Goal: Task Accomplishment & Management: Manage account settings

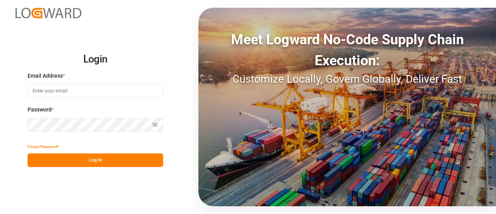
type input "[EMAIL_ADDRESS][PERSON_NAME][DOMAIN_NAME]"
click at [114, 162] on button "Log In" at bounding box center [96, 160] width 136 height 14
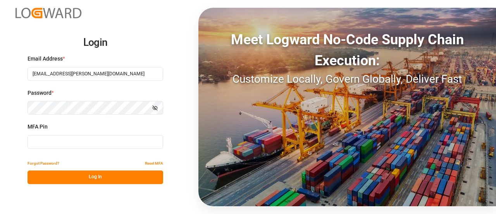
click at [57, 143] on input at bounding box center [96, 142] width 136 height 14
type input "262616"
click at [64, 176] on button "Log In" at bounding box center [96, 177] width 136 height 14
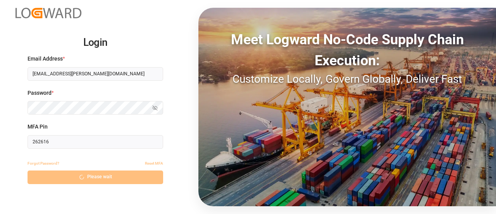
click at [64, 176] on div "Forgot Password? Reset MFA Please wait" at bounding box center [96, 170] width 136 height 27
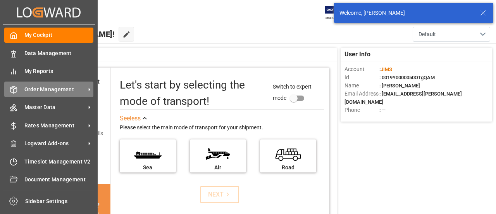
click at [22, 87] on div "Order Management Order Management" at bounding box center [48, 88] width 89 height 15
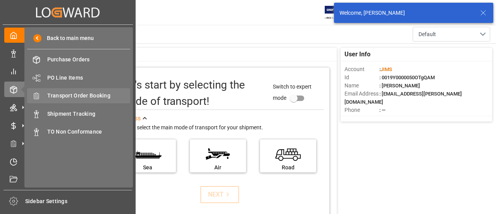
click at [76, 95] on span "Transport Order Booking" at bounding box center [88, 96] width 83 height 8
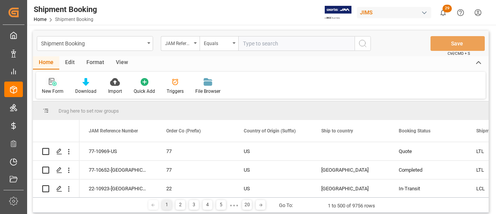
click at [50, 86] on icon at bounding box center [53, 82] width 8 height 8
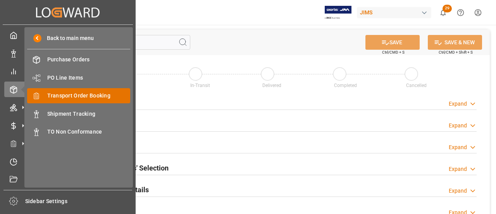
click at [75, 101] on div "Transport Order Booking Transport Order Booking" at bounding box center [78, 95] width 103 height 15
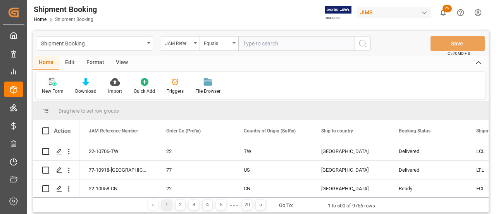
click at [50, 84] on icon at bounding box center [53, 82] width 8 height 8
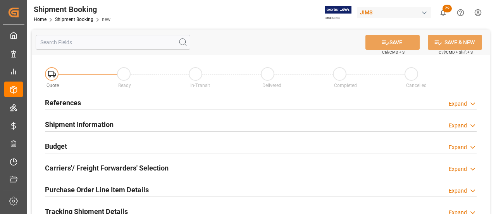
click at [69, 101] on h2 "References" at bounding box center [63, 102] width 36 height 10
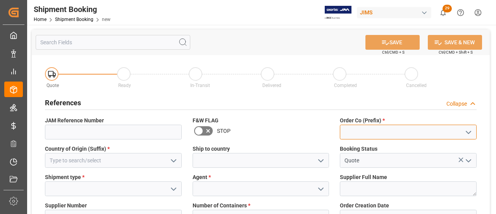
click at [374, 132] on input at bounding box center [408, 131] width 137 height 15
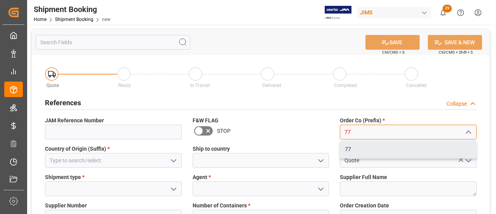
click at [372, 145] on div "77" at bounding box center [409, 148] width 136 height 17
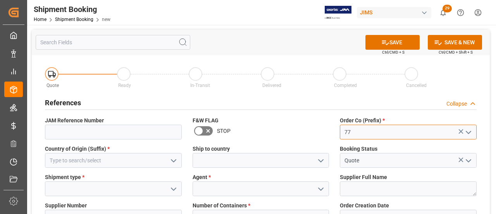
type input "77"
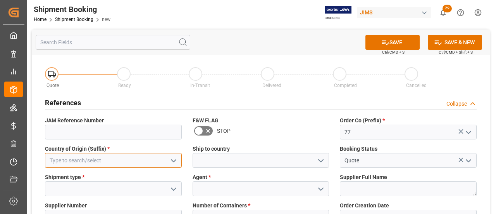
click at [109, 164] on input at bounding box center [113, 160] width 137 height 15
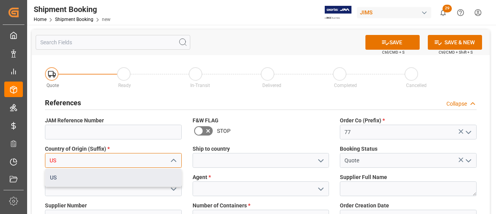
click at [71, 180] on div "US" at bounding box center [113, 177] width 136 height 17
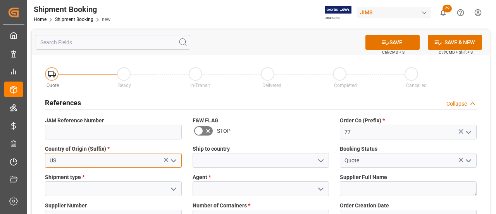
type input "US"
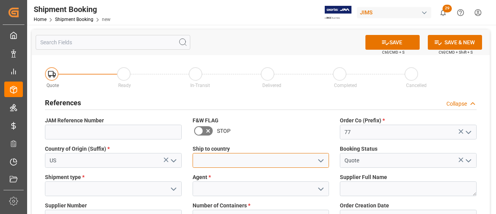
click at [303, 156] on input at bounding box center [261, 160] width 137 height 15
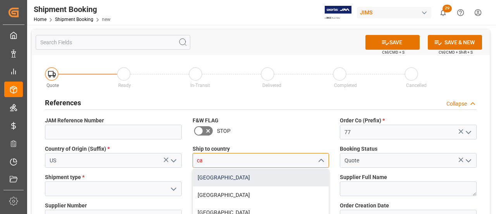
click at [199, 176] on div "Canada" at bounding box center [261, 177] width 136 height 17
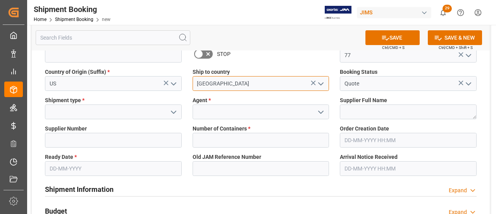
scroll to position [78, 0]
type input "Canada"
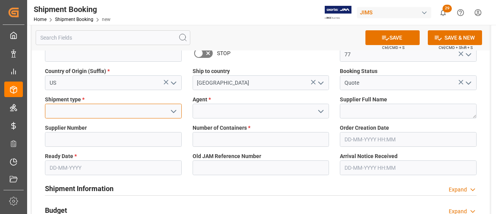
click at [71, 116] on input at bounding box center [113, 111] width 137 height 15
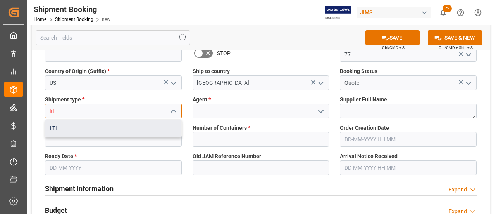
click at [66, 125] on div "LTL" at bounding box center [113, 127] width 136 height 17
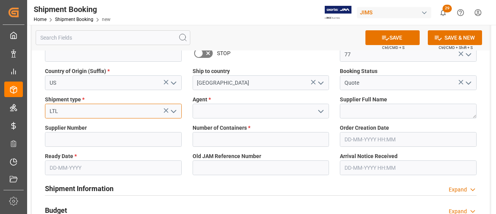
type input "LTL"
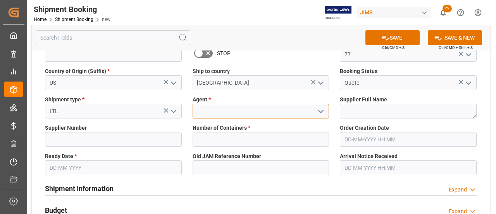
click at [255, 111] on input at bounding box center [261, 111] width 137 height 15
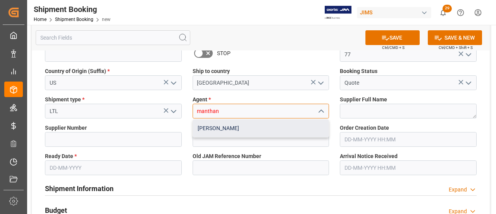
click at [254, 124] on div "[PERSON_NAME]" at bounding box center [261, 127] width 136 height 17
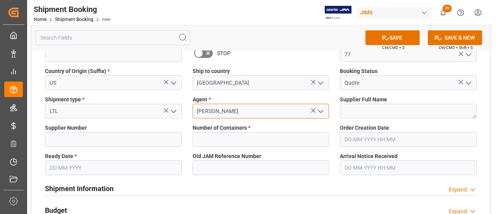
type input "[PERSON_NAME]"
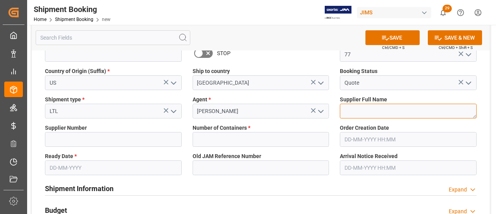
click at [382, 108] on textarea at bounding box center [408, 111] width 137 height 15
click at [377, 106] on textarea "To enrich screen reader interactions, please activate Accessibility in Grammarl…" at bounding box center [408, 111] width 137 height 15
paste textarea "Pearl Corporation"
type textarea "Pearl Corporation"
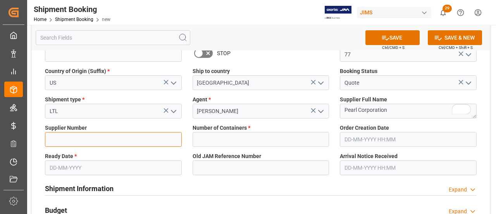
click at [74, 141] on input at bounding box center [113, 139] width 137 height 15
paste input "1238"
type input "1238"
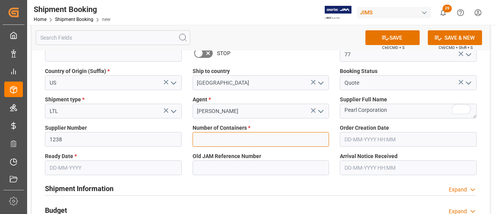
click at [224, 138] on input "text" at bounding box center [261, 139] width 137 height 15
type input "0"
click at [109, 167] on input "text" at bounding box center [113, 167] width 137 height 15
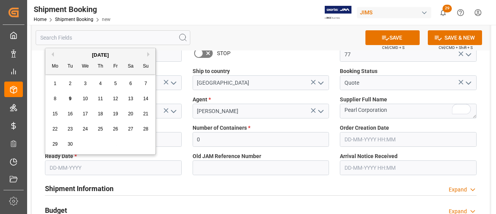
click at [67, 163] on input "text" at bounding box center [113, 167] width 137 height 15
click at [93, 166] on input "text" at bounding box center [113, 167] width 137 height 15
click at [86, 86] on div "3" at bounding box center [86, 83] width 10 height 9
type input "[DATE]"
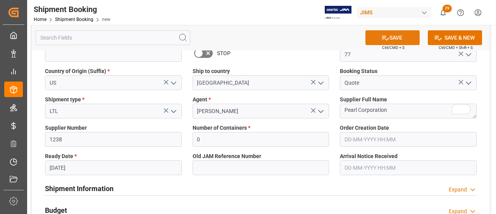
click at [387, 39] on icon at bounding box center [386, 38] width 8 height 8
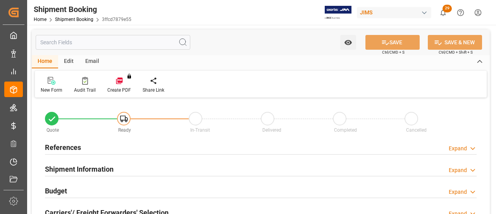
type input "0"
type input "[DATE]"
click at [160, 143] on div "References Expand" at bounding box center [261, 146] width 432 height 15
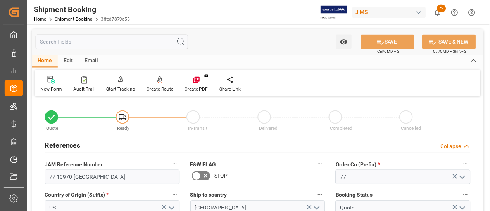
scroll to position [39, 0]
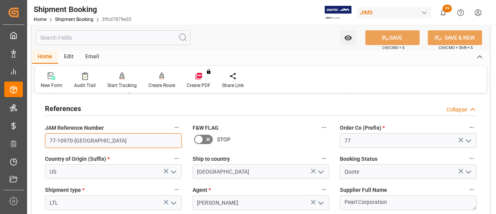
drag, startPoint x: 97, startPoint y: 144, endPoint x: 26, endPoint y: 144, distance: 71.7
click at [26, 144] on div "Created by potrace 1.15, written by Peter Selinger 2001-2017 Created by potrace…" at bounding box center [248, 107] width 496 height 214
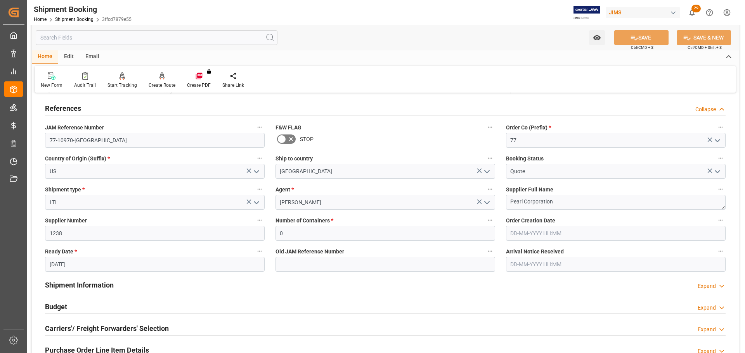
click at [86, 104] on div "References Collapse" at bounding box center [385, 107] width 680 height 15
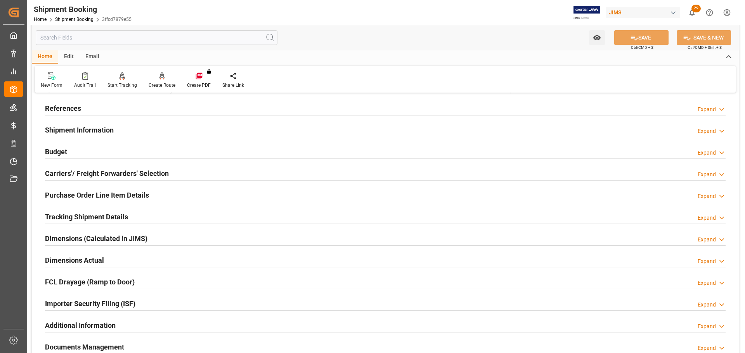
click at [80, 105] on h2 "References" at bounding box center [63, 108] width 36 height 10
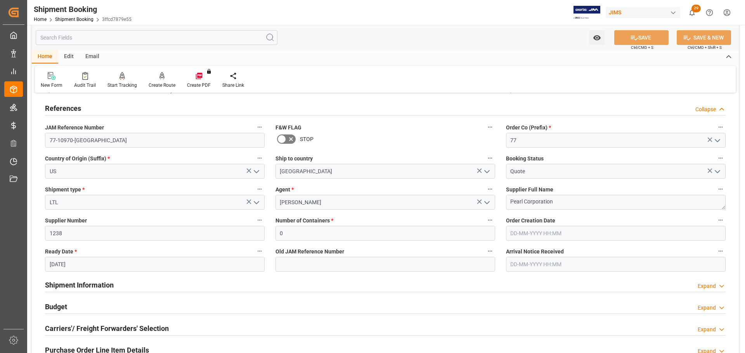
click at [80, 105] on h2 "References" at bounding box center [63, 108] width 36 height 10
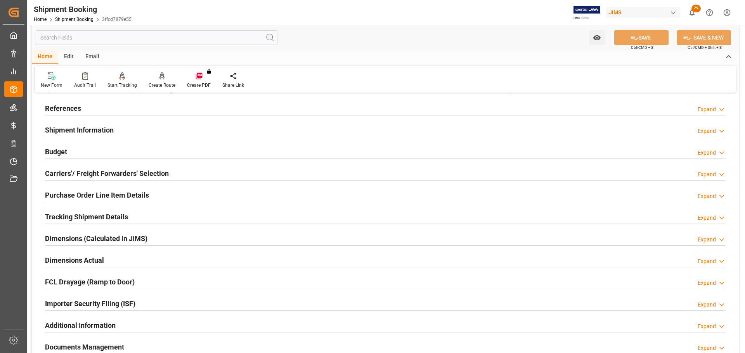
click at [80, 105] on h2 "References" at bounding box center [63, 108] width 36 height 10
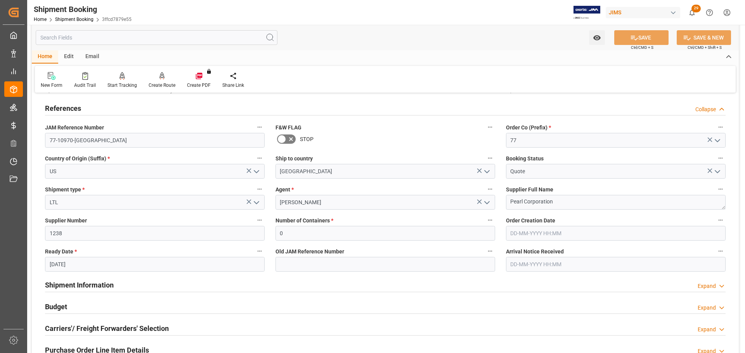
click at [80, 105] on h2 "References" at bounding box center [63, 108] width 36 height 10
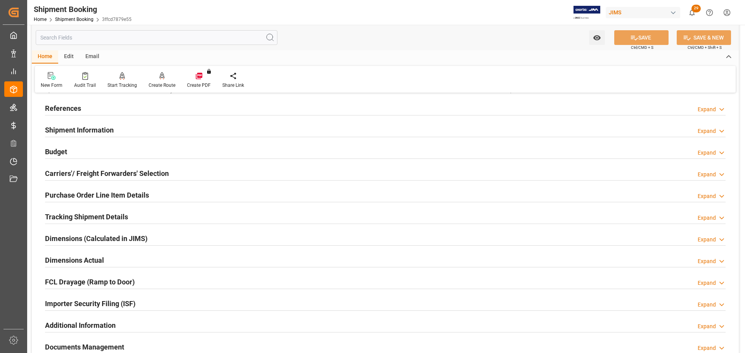
click at [80, 105] on h2 "References" at bounding box center [63, 108] width 36 height 10
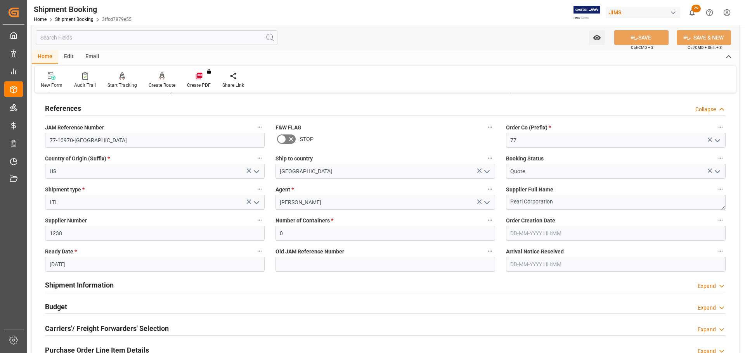
click at [80, 105] on h2 "References" at bounding box center [63, 108] width 36 height 10
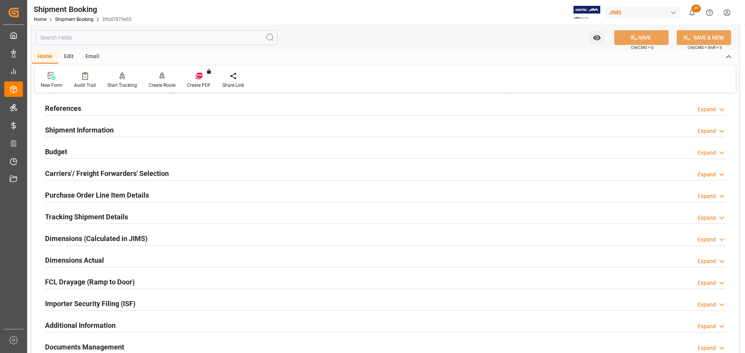
click at [93, 128] on h2 "Shipment Information" at bounding box center [79, 130] width 69 height 10
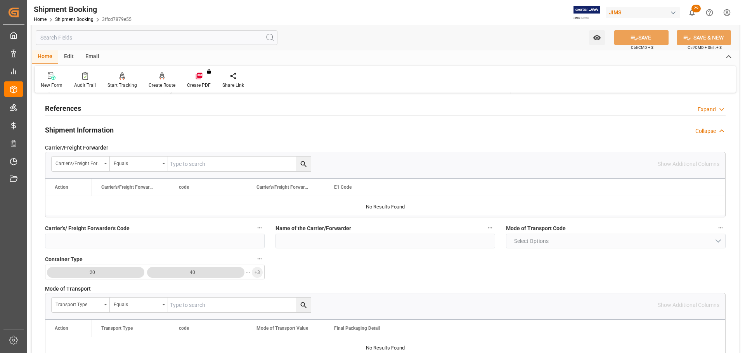
click at [112, 125] on h2 "Shipment Information" at bounding box center [79, 130] width 69 height 10
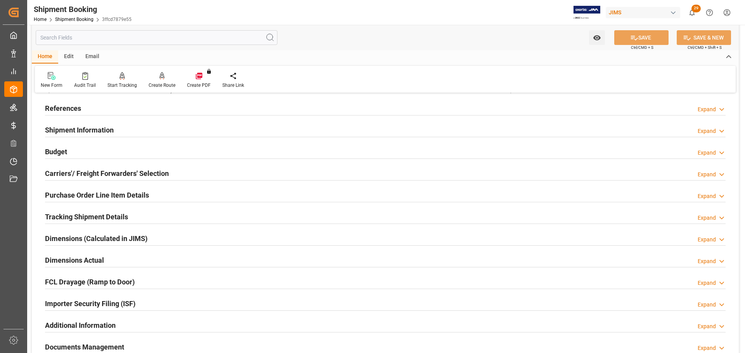
click at [105, 150] on div "Budget Expand" at bounding box center [385, 151] width 680 height 15
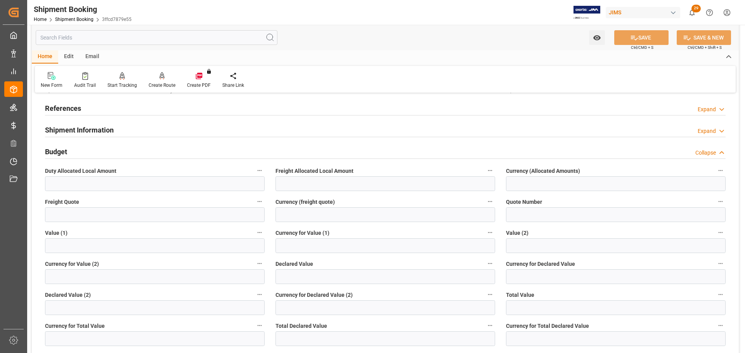
click at [90, 150] on div "Budget Collapse" at bounding box center [385, 151] width 680 height 15
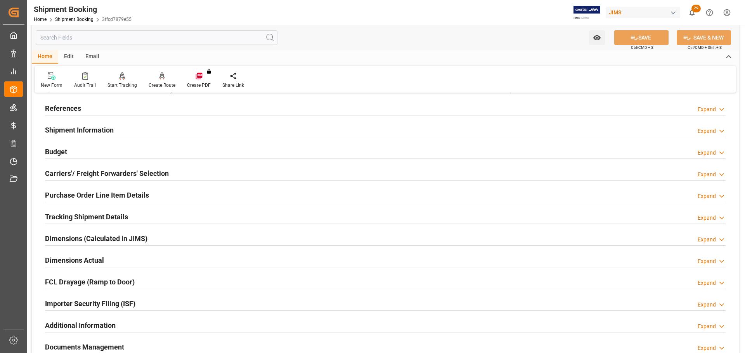
click at [86, 170] on h2 "Carriers'/ Freight Forwarders' Selection" at bounding box center [107, 173] width 124 height 10
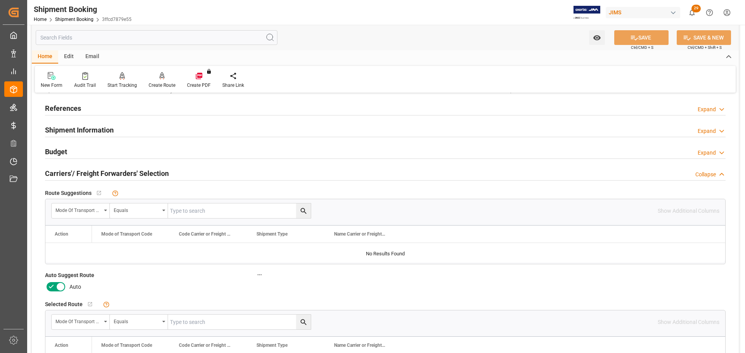
click at [58, 213] on icon at bounding box center [60, 286] width 9 height 9
click at [0, 0] on input "checkbox" at bounding box center [0, 0] width 0 height 0
click at [496, 33] on button "SAVE" at bounding box center [641, 37] width 54 height 15
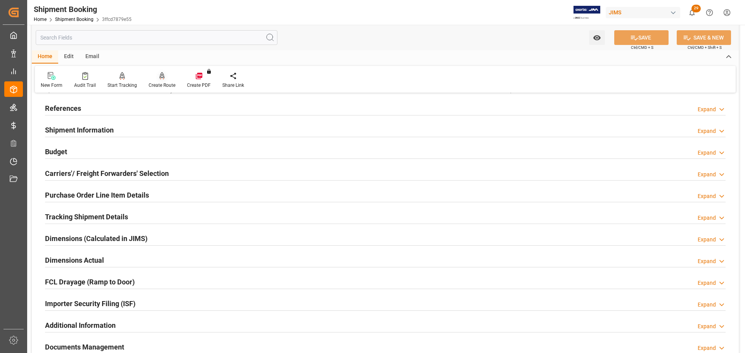
click at [163, 82] on div "Create Route" at bounding box center [162, 85] width 27 height 7
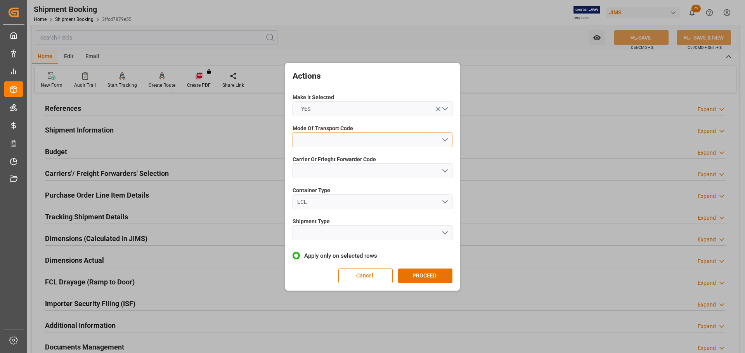
click at [330, 136] on button "open menu" at bounding box center [372, 140] width 160 height 15
click at [313, 203] on div "5- COURIER GROUND" at bounding box center [372, 207] width 159 height 16
click at [321, 174] on button "open menu" at bounding box center [372, 171] width 160 height 15
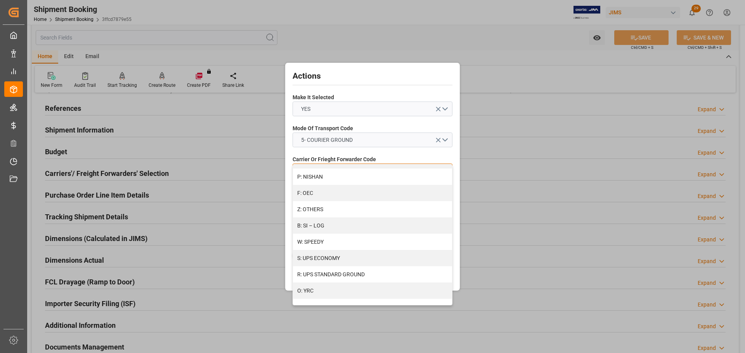
scroll to position [422, 0]
click at [334, 213] on div "R: UPS STANDARD GROUND" at bounding box center [372, 272] width 159 height 16
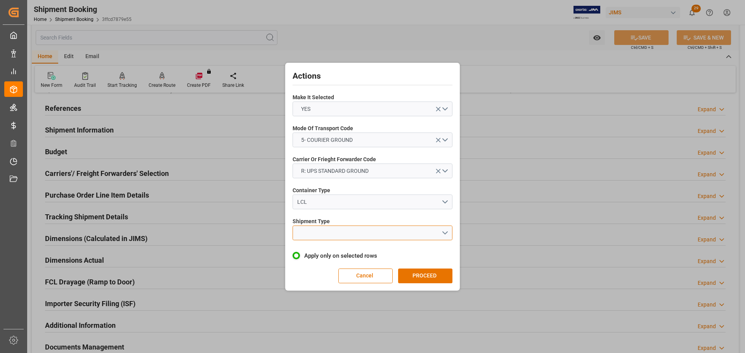
click at [332, 213] on button "open menu" at bounding box center [372, 233] width 160 height 15
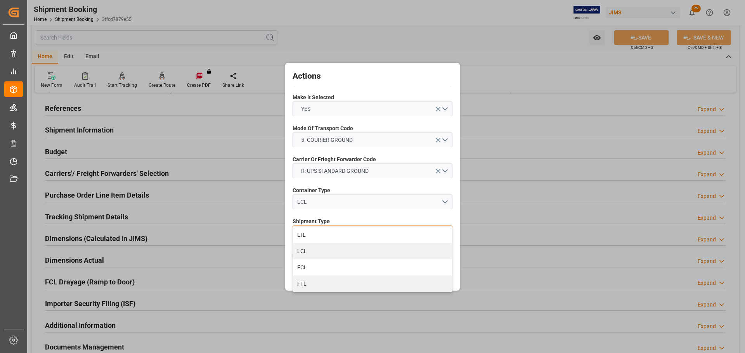
click at [332, 213] on div "LTL" at bounding box center [372, 235] width 159 height 16
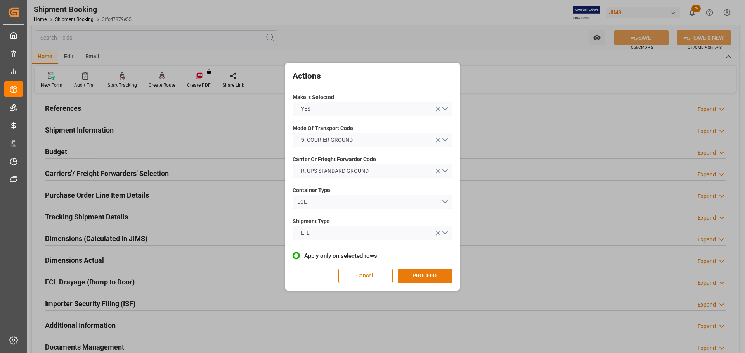
click at [419, 213] on button "PROCEED" at bounding box center [425, 276] width 54 height 15
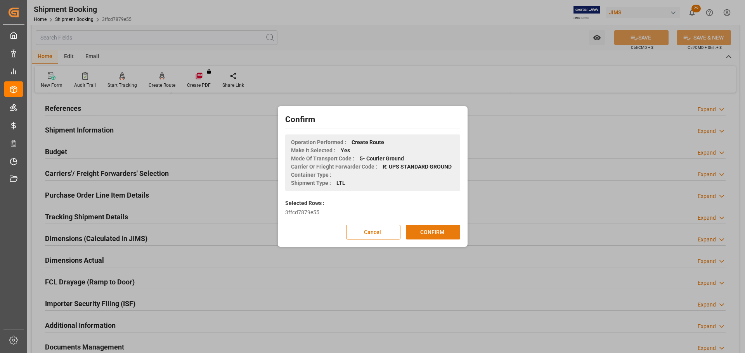
click at [419, 213] on button "CONFIRM" at bounding box center [433, 232] width 54 height 15
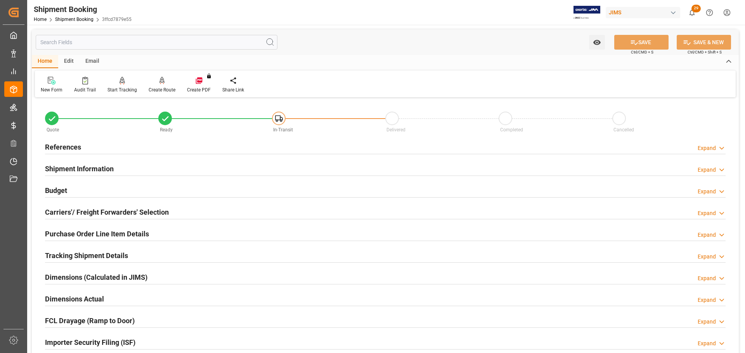
click at [150, 196] on div "Budget Expand" at bounding box center [385, 190] width 680 height 15
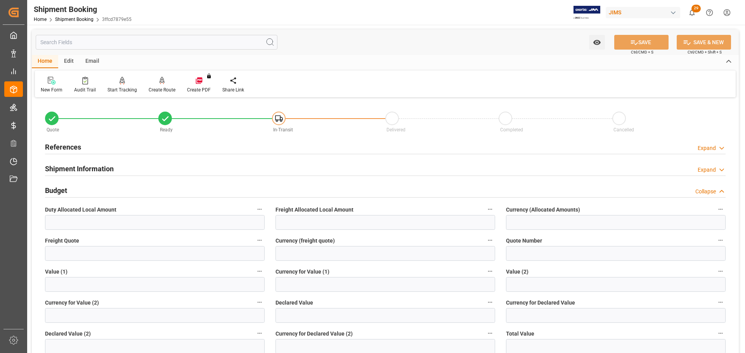
click at [135, 192] on div "Budget Collapse" at bounding box center [385, 190] width 680 height 15
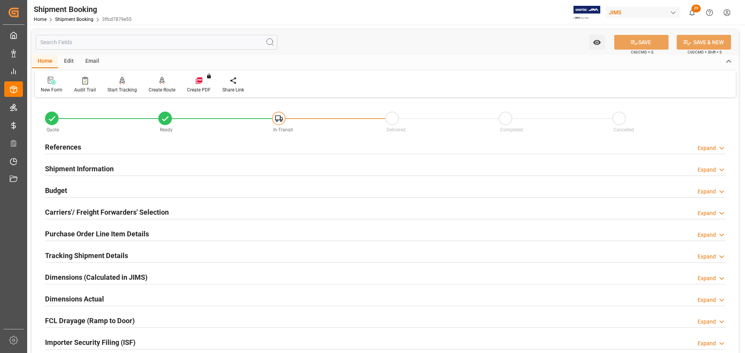
click at [126, 191] on div "Budget Expand" at bounding box center [385, 190] width 680 height 15
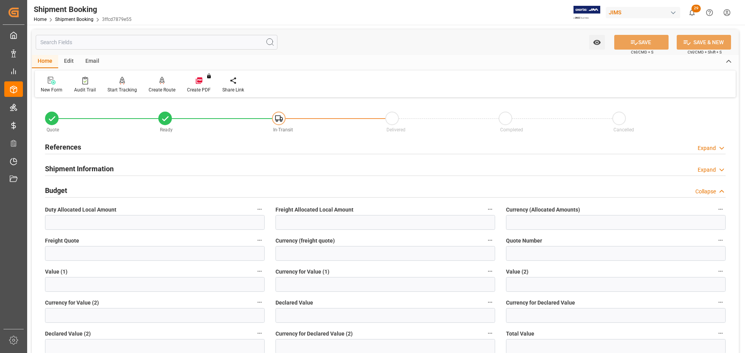
click at [131, 191] on div "Budget Collapse" at bounding box center [385, 190] width 680 height 15
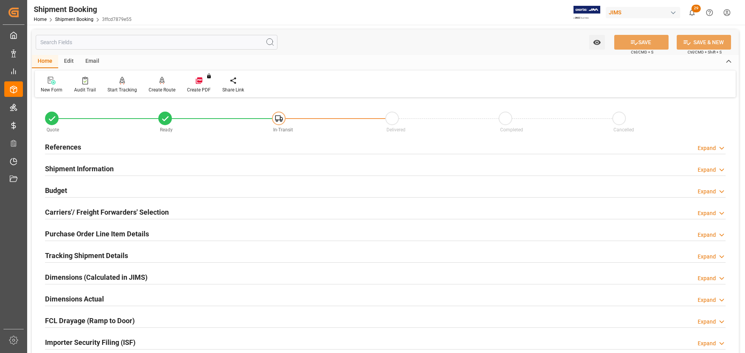
click at [131, 189] on div "Budget Expand" at bounding box center [385, 190] width 680 height 15
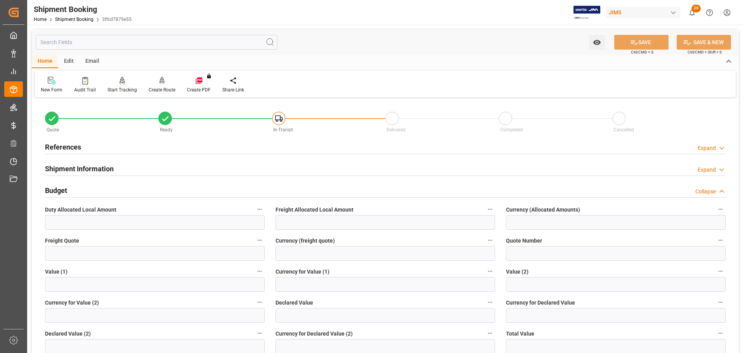
click at [131, 189] on div "Budget Collapse" at bounding box center [385, 190] width 680 height 15
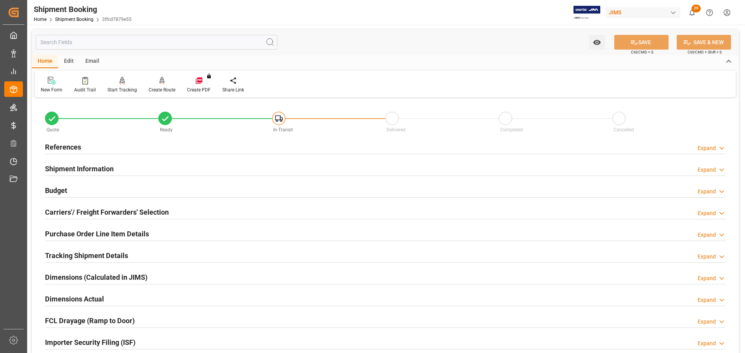
click at [114, 187] on div "Budget Expand" at bounding box center [385, 190] width 680 height 15
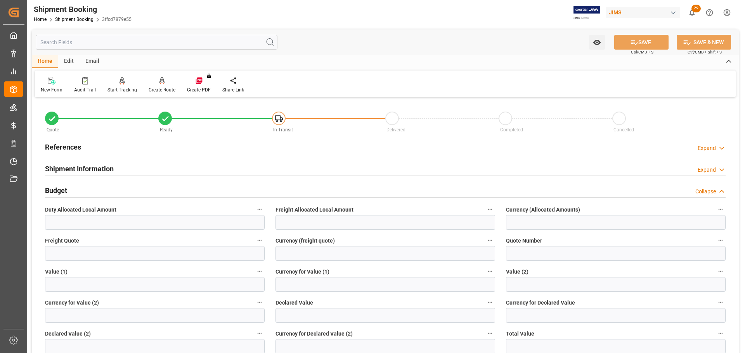
click at [114, 187] on div "Budget Collapse" at bounding box center [385, 190] width 680 height 15
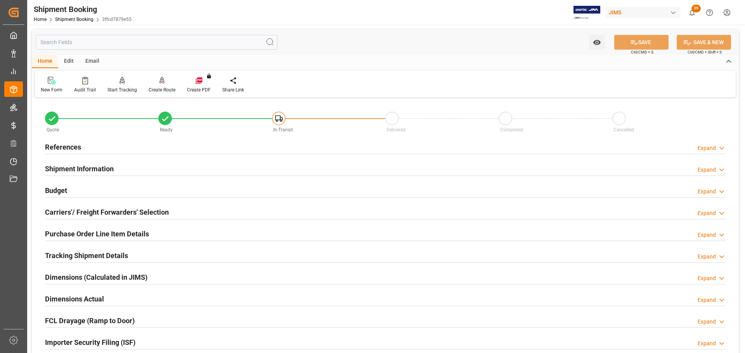
click at [114, 187] on div "Budget Expand" at bounding box center [385, 190] width 680 height 15
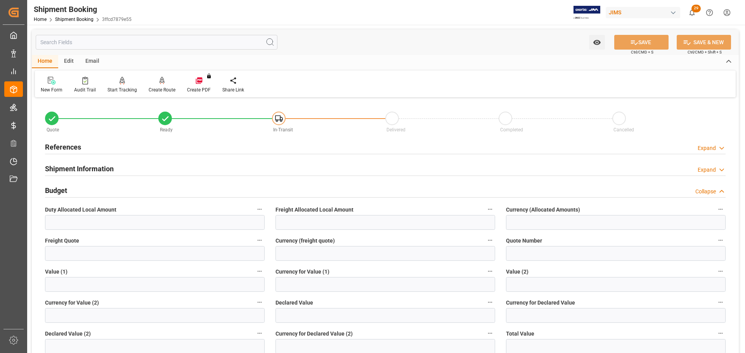
click at [116, 190] on div "Budget Collapse" at bounding box center [385, 190] width 680 height 15
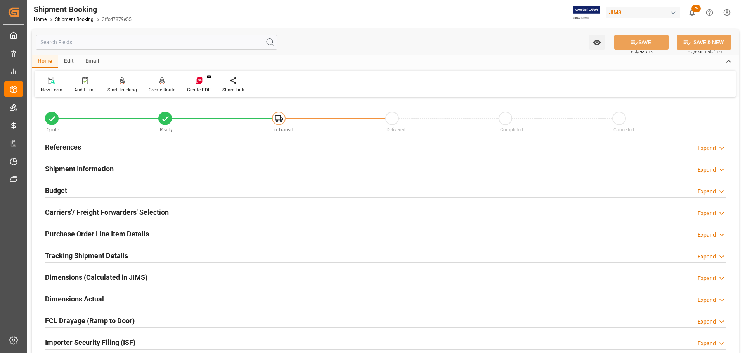
click at [116, 190] on div "Budget Expand" at bounding box center [385, 190] width 680 height 15
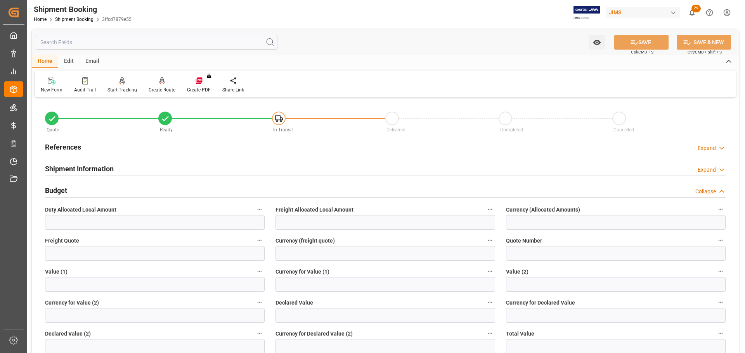
click at [116, 190] on div "Budget Collapse" at bounding box center [385, 190] width 680 height 15
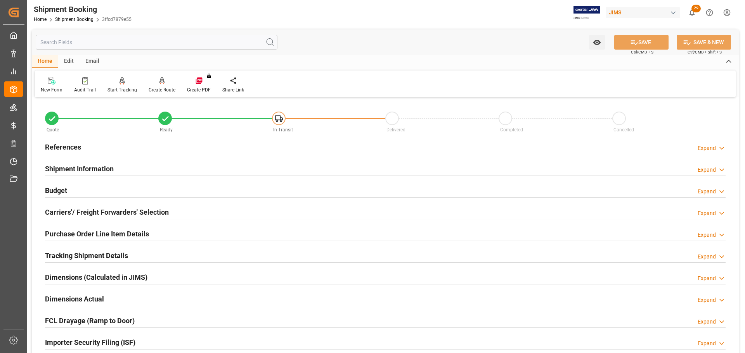
click at [125, 172] on div "Shipment Information Expand" at bounding box center [385, 168] width 680 height 15
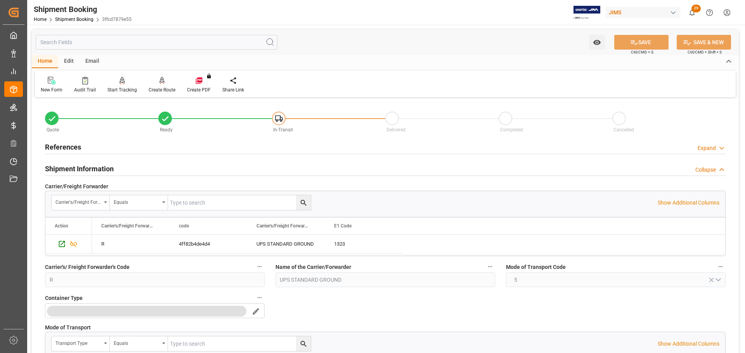
click at [129, 170] on div "Shipment Information Collapse" at bounding box center [385, 168] width 680 height 15
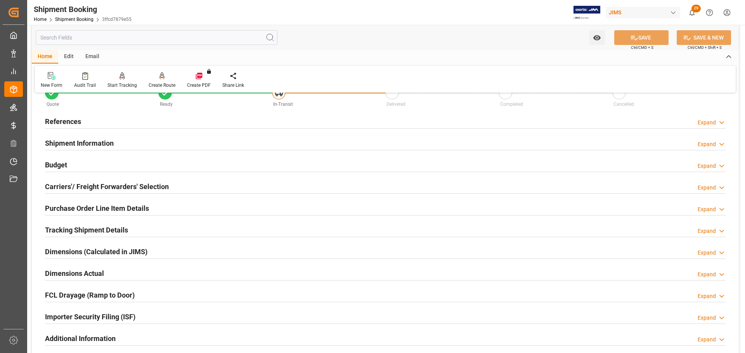
scroll to position [39, 0]
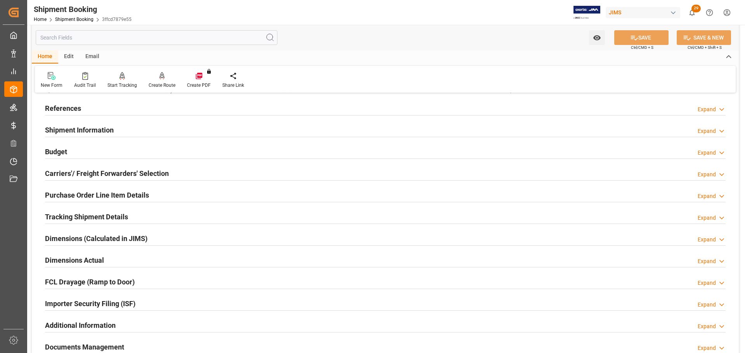
click at [117, 148] on div "Budget Expand" at bounding box center [385, 151] width 680 height 15
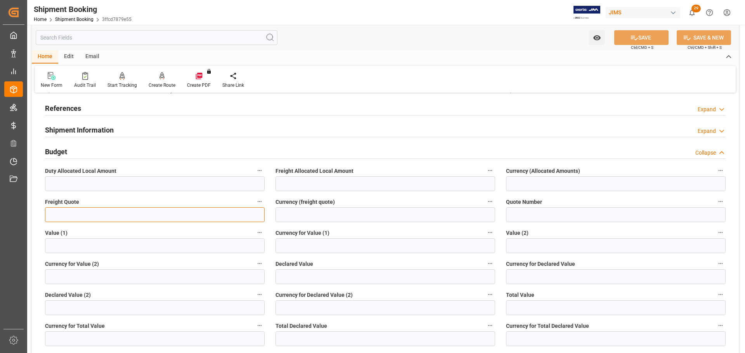
click at [111, 211] on input "text" at bounding box center [155, 214] width 220 height 15
type input "120"
click at [306, 216] on input at bounding box center [385, 214] width 220 height 15
type input "CAD"
click at [634, 41] on icon at bounding box center [634, 38] width 8 height 8
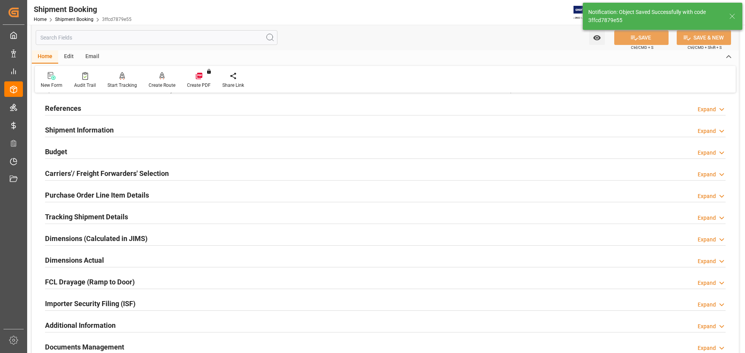
click at [66, 147] on h2 "Budget" at bounding box center [56, 152] width 22 height 10
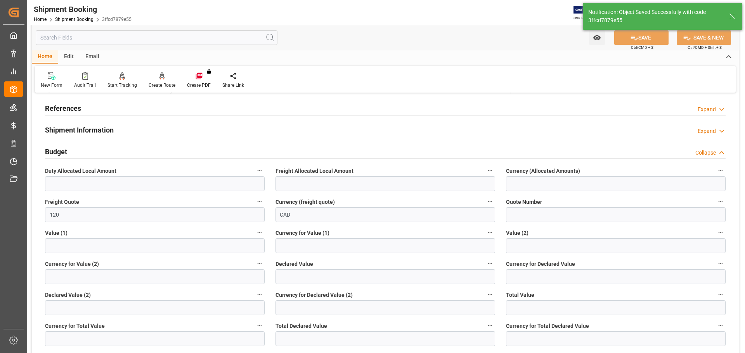
click at [79, 152] on div "Budget Collapse" at bounding box center [385, 151] width 680 height 15
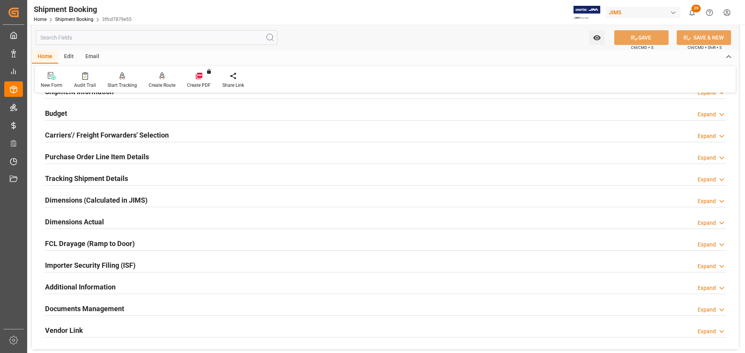
scroll to position [78, 0]
click at [119, 156] on h2 "Purchase Order Line Item Details" at bounding box center [97, 156] width 104 height 10
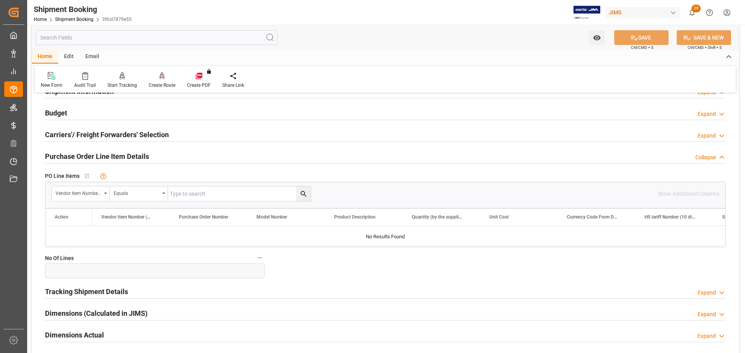
click at [129, 155] on h2 "Purchase Order Line Item Details" at bounding box center [97, 156] width 104 height 10
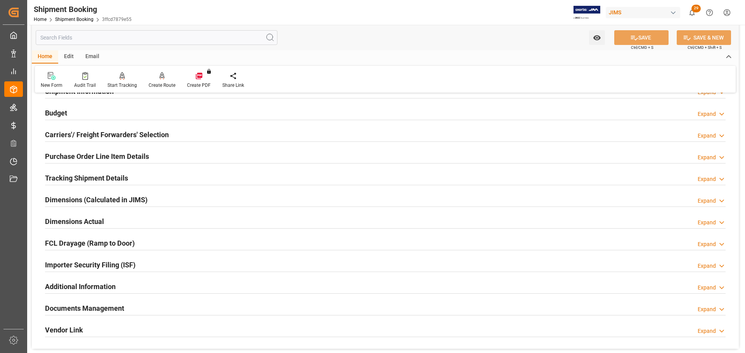
click at [119, 176] on h2 "Tracking Shipment Details" at bounding box center [86, 178] width 83 height 10
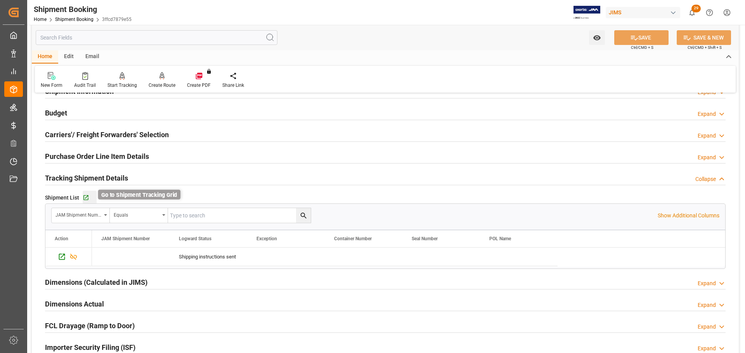
click at [86, 198] on icon "button" at bounding box center [86, 198] width 7 height 7
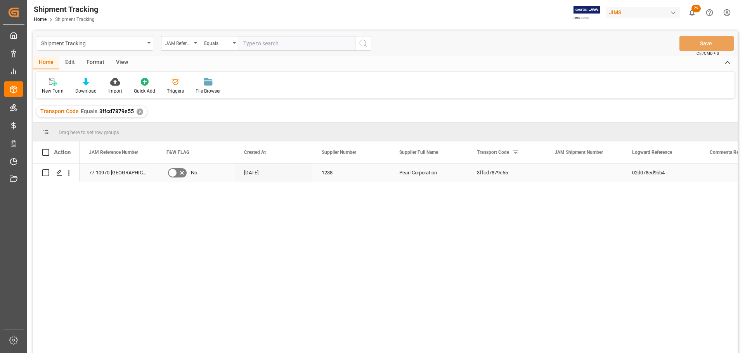
click at [54, 175] on div "Press SPACE to select this row." at bounding box center [59, 173] width 12 height 14
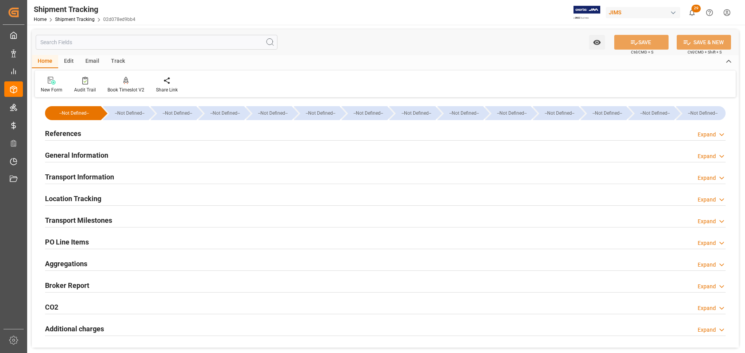
click at [117, 135] on div "References Expand" at bounding box center [385, 133] width 680 height 15
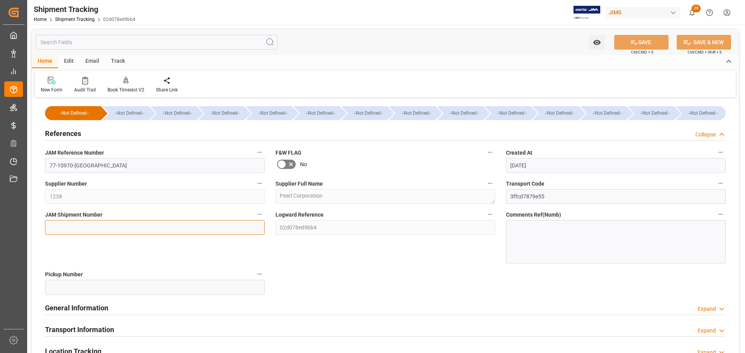
click at [70, 224] on input at bounding box center [155, 227] width 220 height 15
paste input "72932"
type input "72932"
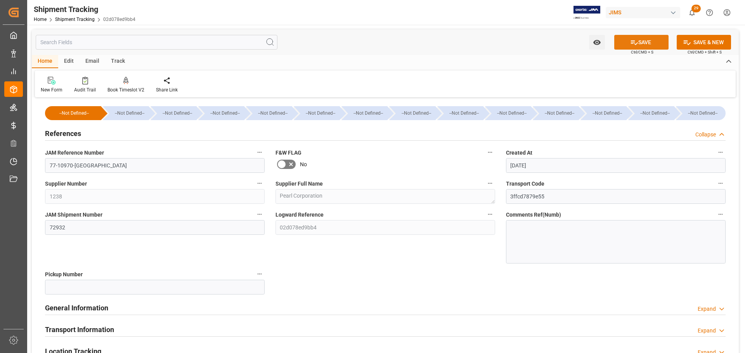
click at [633, 41] on icon at bounding box center [634, 42] width 8 height 8
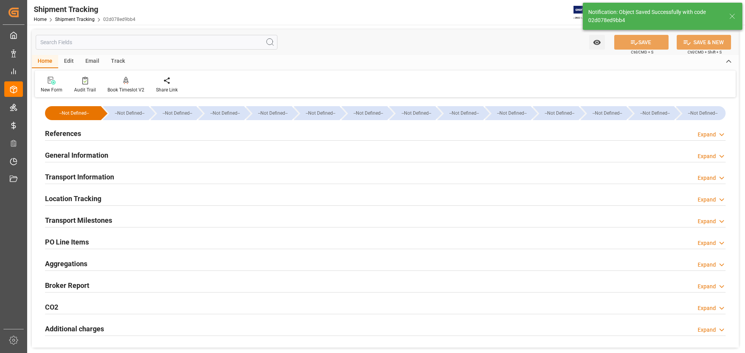
click at [86, 154] on h2 "General Information" at bounding box center [76, 155] width 63 height 10
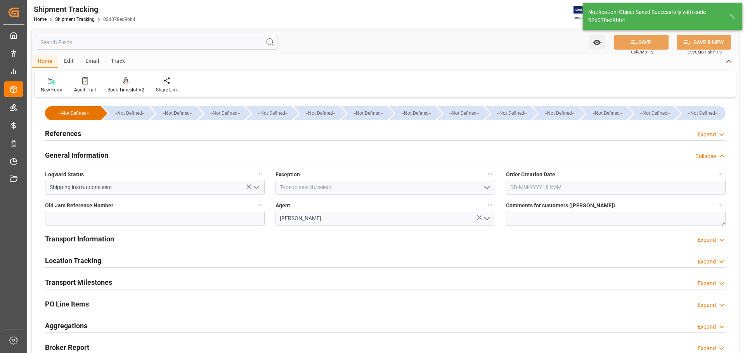
click at [115, 155] on div "General Information Collapse" at bounding box center [385, 154] width 680 height 15
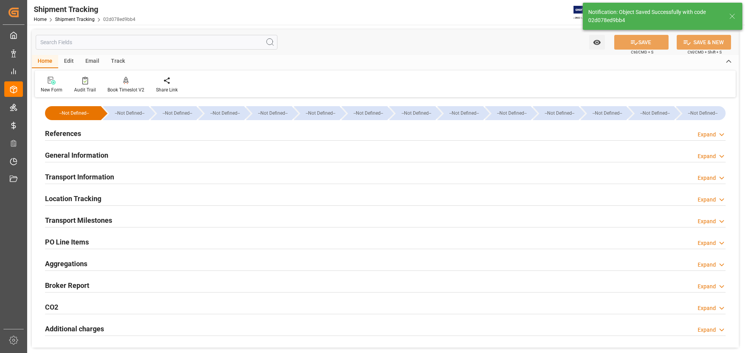
click at [112, 175] on h2 "Transport Information" at bounding box center [79, 177] width 69 height 10
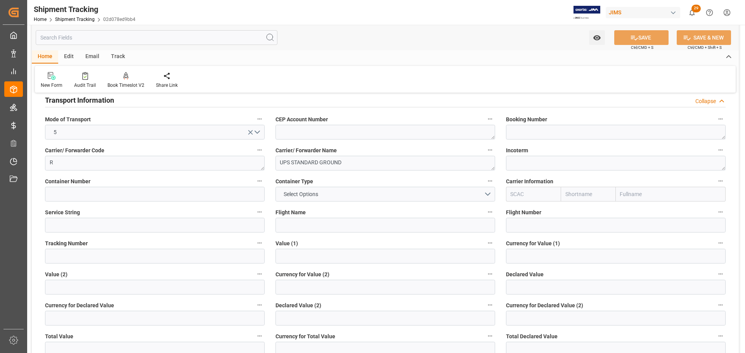
scroll to position [78, 0]
click at [304, 197] on span "Select Options" at bounding box center [301, 194] width 42 height 8
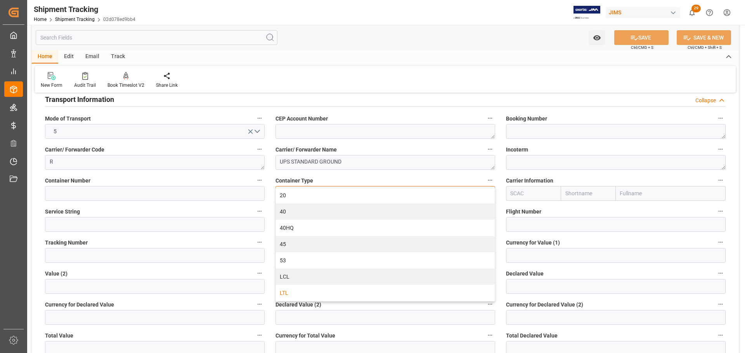
click at [286, 291] on div "LTL" at bounding box center [385, 293] width 219 height 16
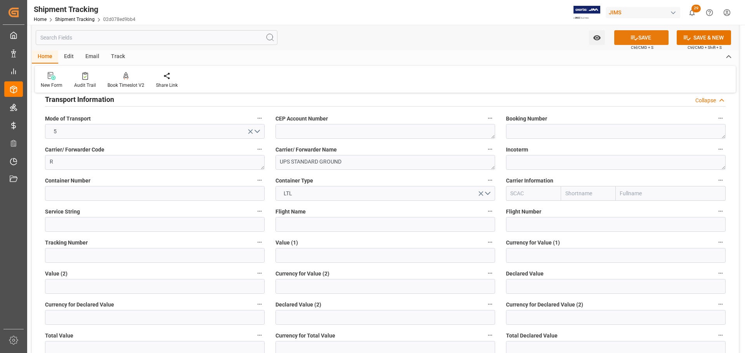
click at [641, 38] on button "SAVE" at bounding box center [641, 37] width 54 height 15
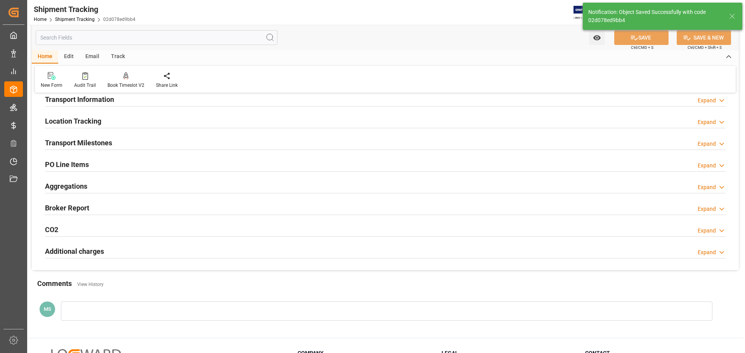
click at [112, 140] on h2 "Transport Milestones" at bounding box center [78, 143] width 67 height 10
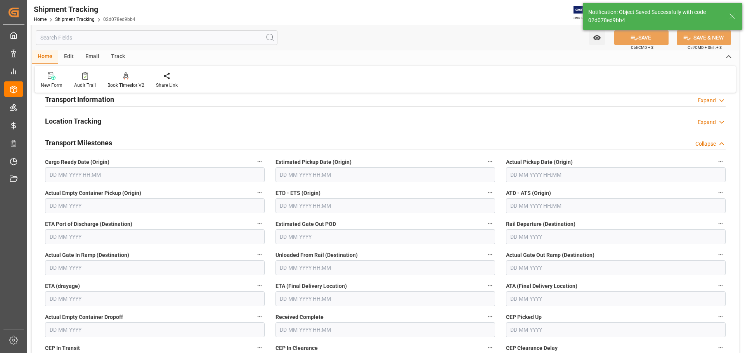
click at [112, 140] on h2 "Transport Milestones" at bounding box center [78, 143] width 67 height 10
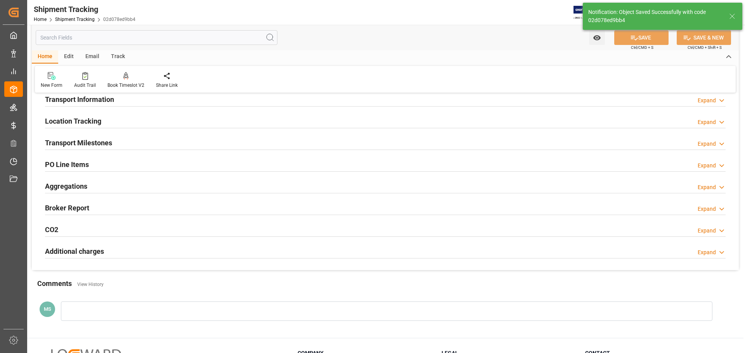
click at [114, 120] on div "Location Tracking Expand" at bounding box center [385, 120] width 680 height 15
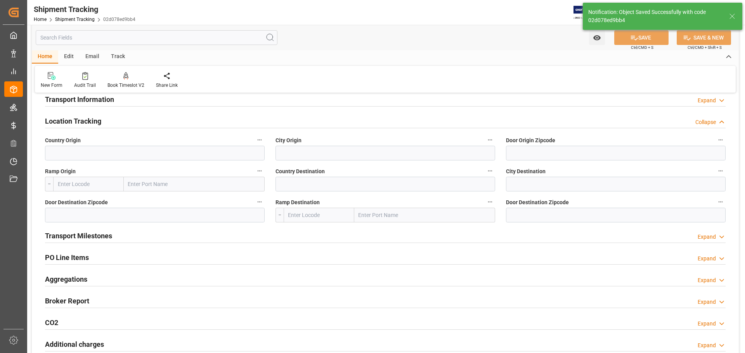
click at [114, 120] on div "Location Tracking Collapse" at bounding box center [385, 120] width 680 height 15
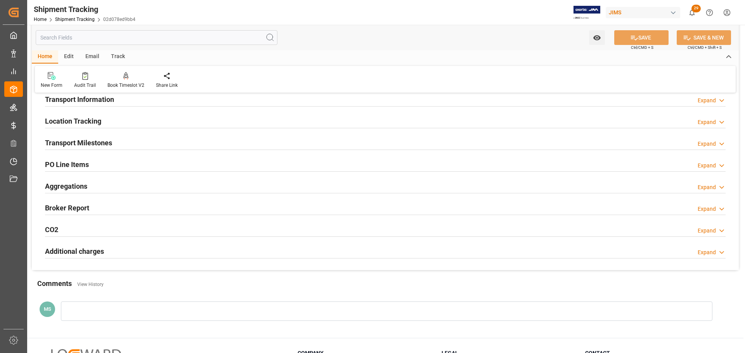
click at [114, 99] on h2 "Transport Information" at bounding box center [79, 99] width 69 height 10
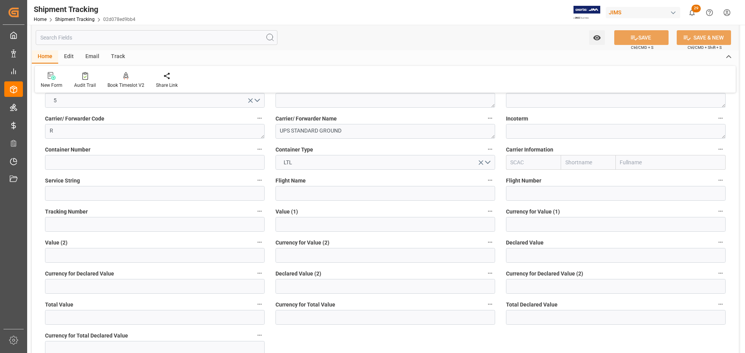
scroll to position [155, 0]
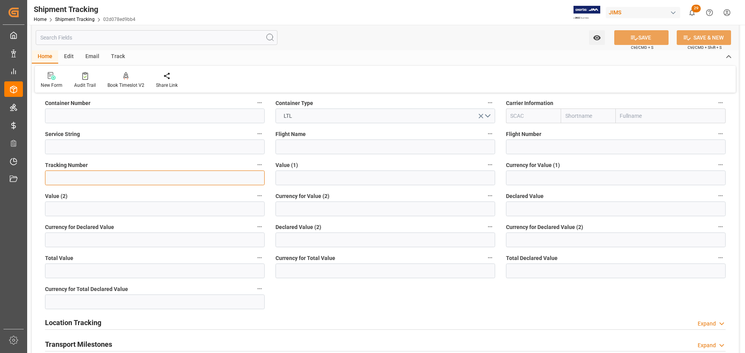
click at [127, 177] on input at bounding box center [155, 178] width 220 height 15
paste input "1Z3178836821760692"
type input "1Z3178836821760692"
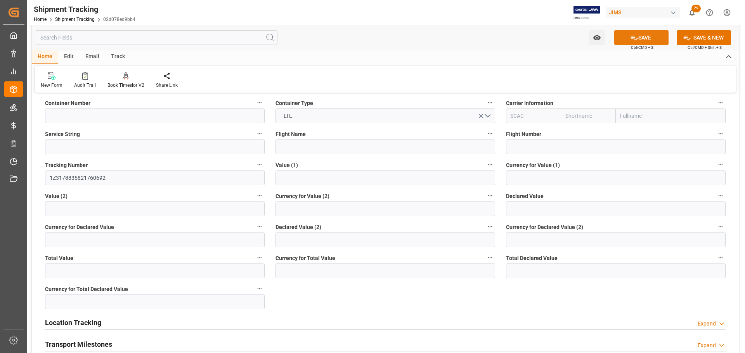
click at [633, 36] on icon at bounding box center [634, 38] width 8 height 8
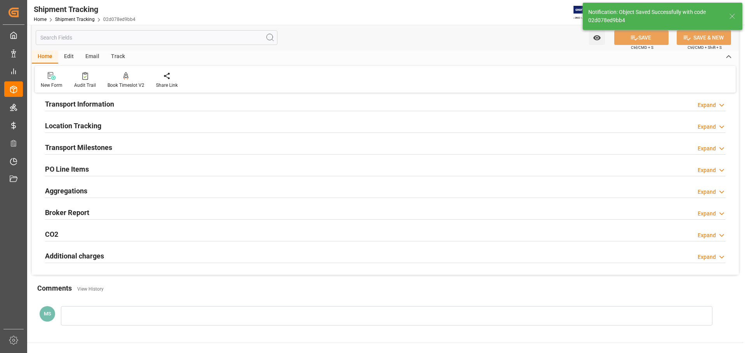
click at [152, 148] on div "Transport Milestones Expand" at bounding box center [385, 147] width 680 height 15
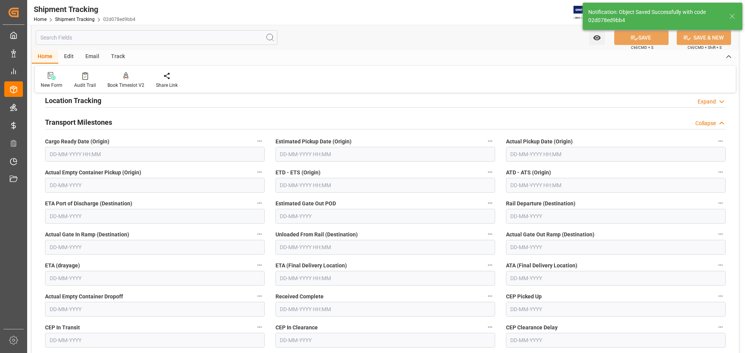
scroll to position [112, 0]
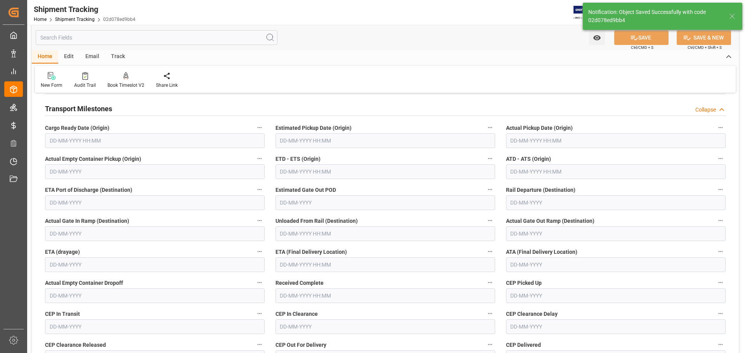
click at [112, 147] on input "text" at bounding box center [155, 140] width 220 height 15
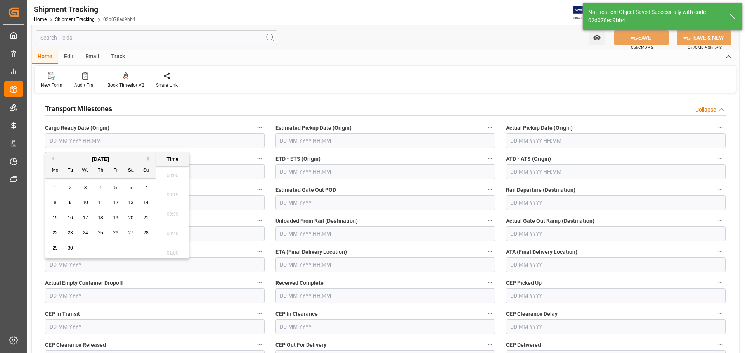
scroll to position [701, 0]
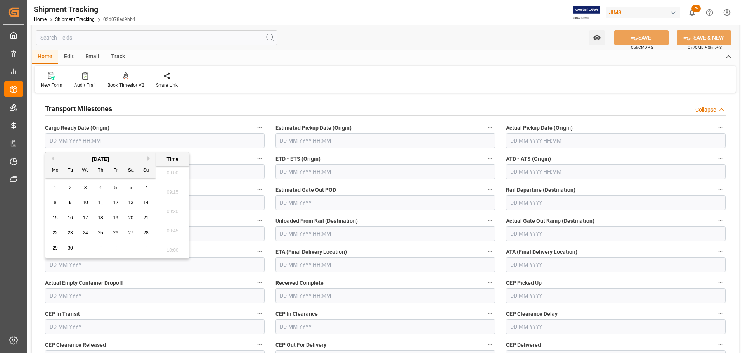
click at [88, 186] on div "3" at bounding box center [86, 187] width 10 height 9
type input "03-09-2025 00:00"
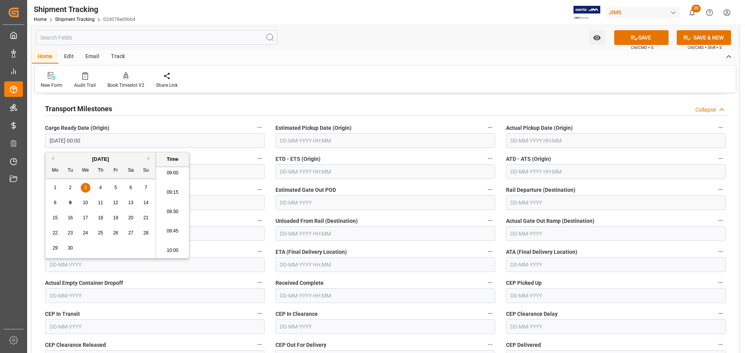
click at [299, 138] on input "text" at bounding box center [385, 140] width 220 height 15
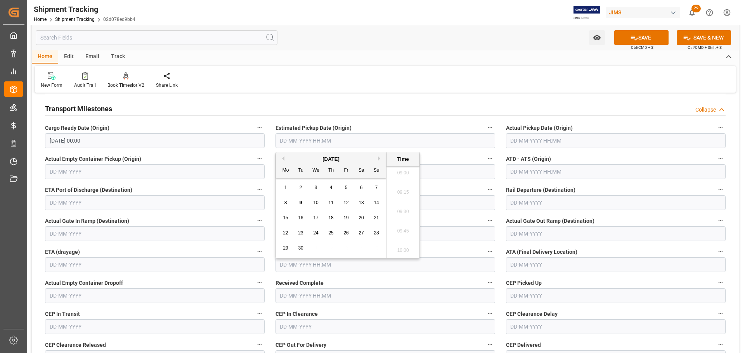
click at [319, 189] on div "3" at bounding box center [316, 187] width 10 height 9
type input "03-09-2025 00:00"
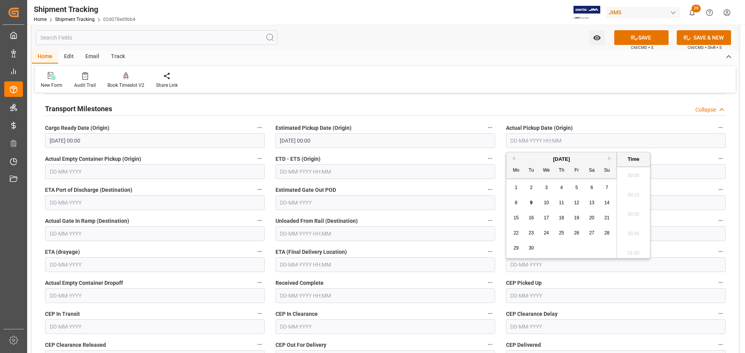
click at [522, 139] on input "text" at bounding box center [616, 140] width 220 height 15
click at [543, 192] on div "3" at bounding box center [546, 187] width 10 height 9
type input "03-09-2025 00:00"
click at [640, 33] on button "SAVE" at bounding box center [641, 37] width 54 height 15
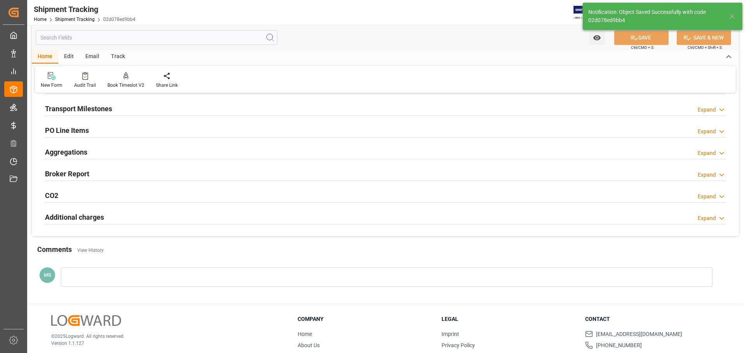
click at [169, 115] on div "Transport Milestones Expand" at bounding box center [385, 108] width 680 height 15
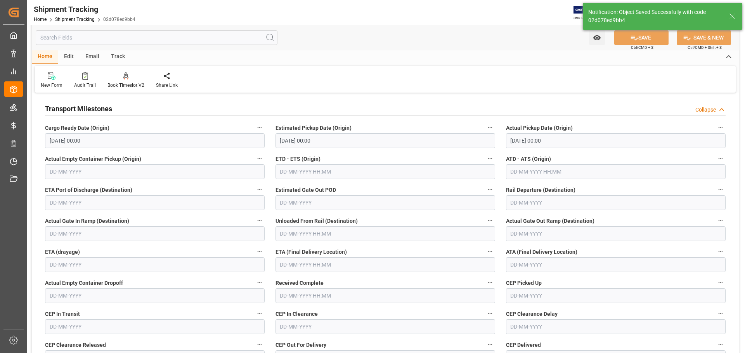
click at [296, 263] on input "text" at bounding box center [385, 265] width 220 height 15
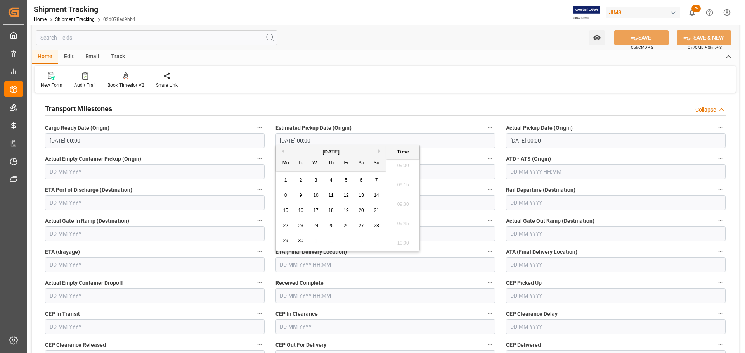
click at [288, 195] on div "8" at bounding box center [286, 195] width 10 height 9
type input "08-09-2025 00:00"
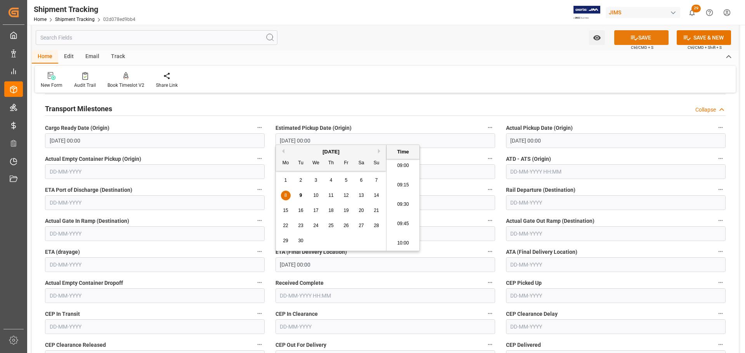
click at [650, 40] on button "SAVE" at bounding box center [641, 37] width 54 height 15
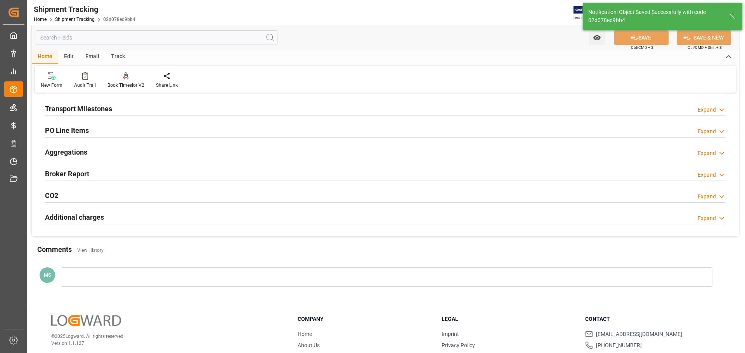
click at [90, 110] on h2 "Transport Milestones" at bounding box center [78, 109] width 67 height 10
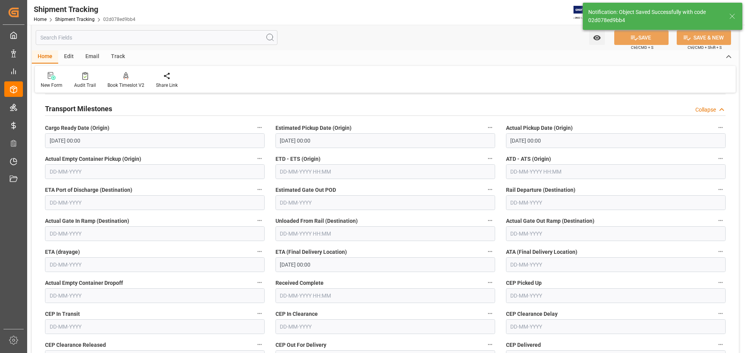
scroll to position [73, 0]
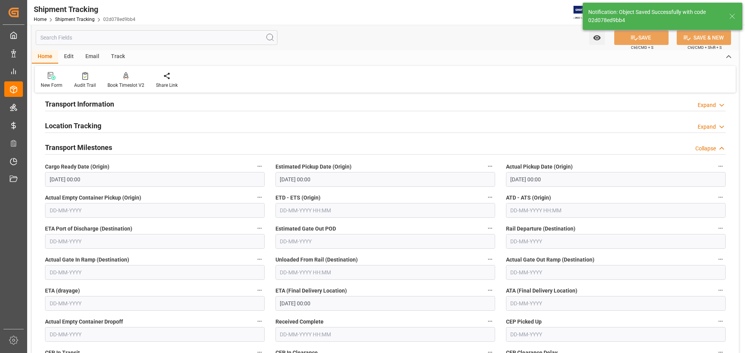
click at [169, 145] on div "Transport Milestones Collapse" at bounding box center [385, 147] width 680 height 15
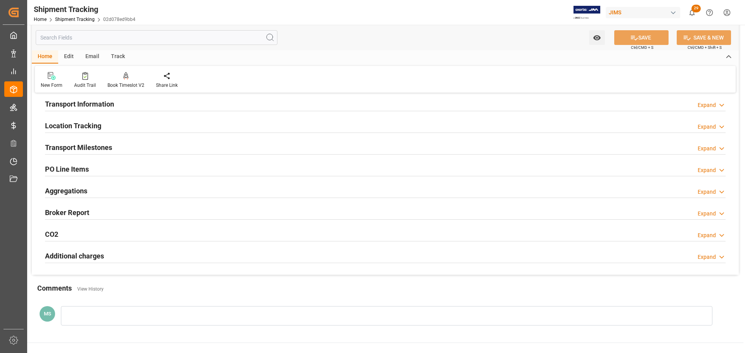
click at [169, 145] on div "Transport Milestones Expand" at bounding box center [385, 147] width 680 height 15
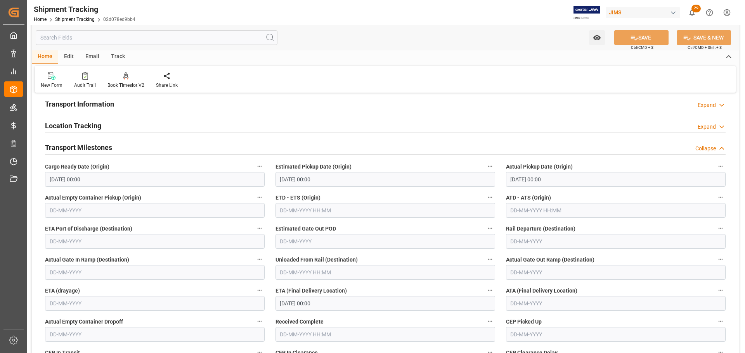
click at [169, 145] on div "Transport Milestones Collapse" at bounding box center [385, 147] width 680 height 15
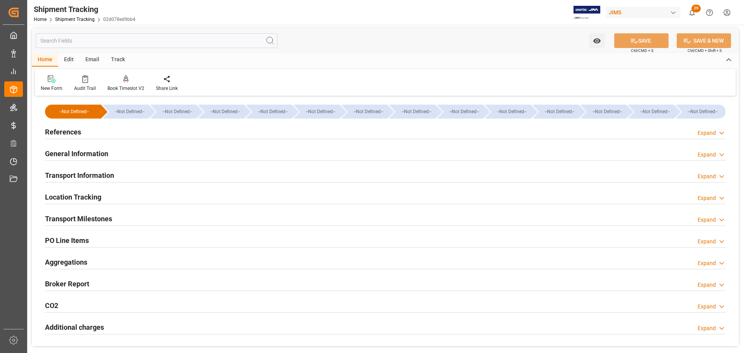
scroll to position [0, 0]
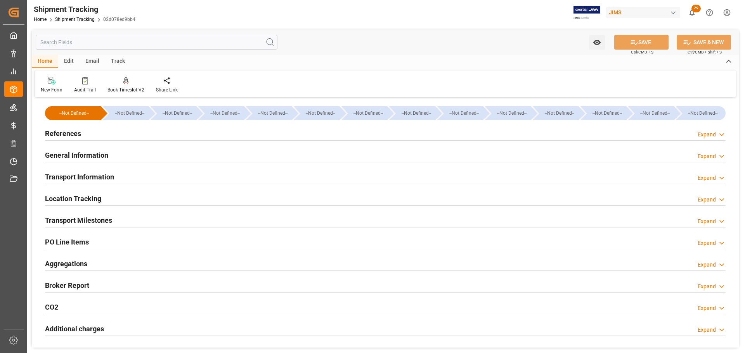
click at [161, 223] on div "Transport Milestones Expand" at bounding box center [385, 220] width 680 height 15
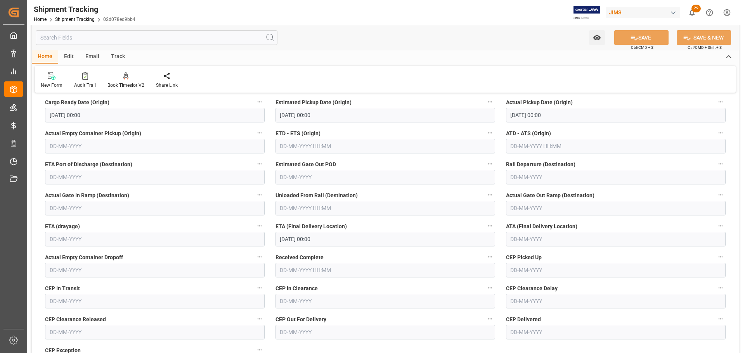
scroll to position [155, 0]
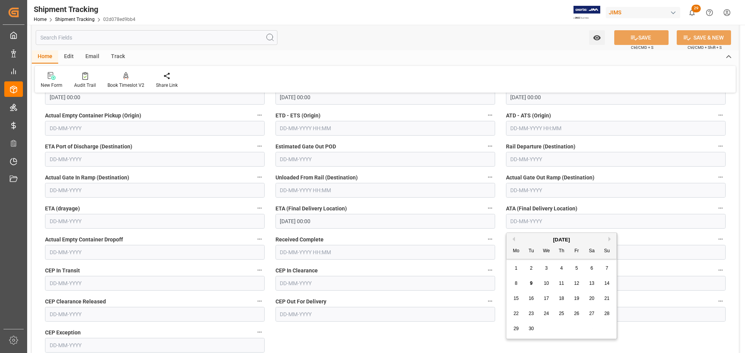
click at [575, 221] on input "text" at bounding box center [616, 221] width 220 height 15
click at [519, 286] on div "8" at bounding box center [516, 283] width 10 height 9
type input "08-09-2025"
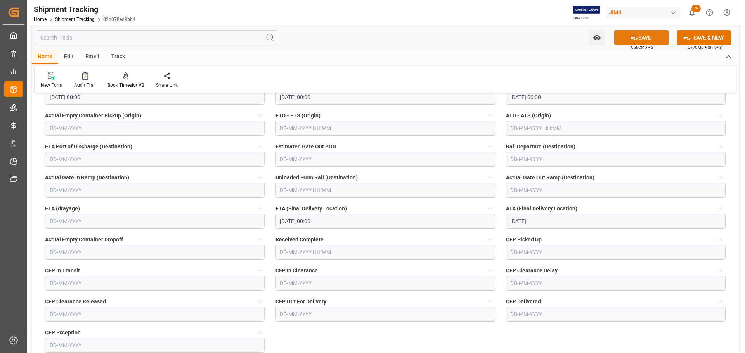
click at [643, 38] on button "SAVE" at bounding box center [641, 37] width 54 height 15
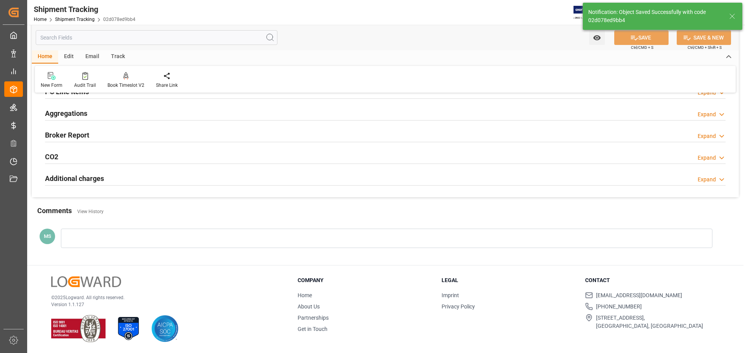
scroll to position [150, 0]
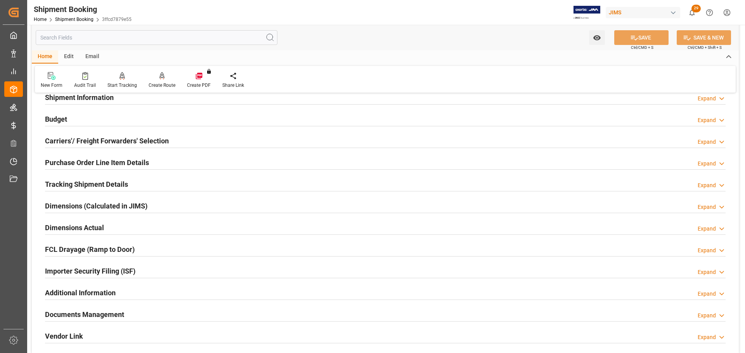
scroll to position [78, 0]
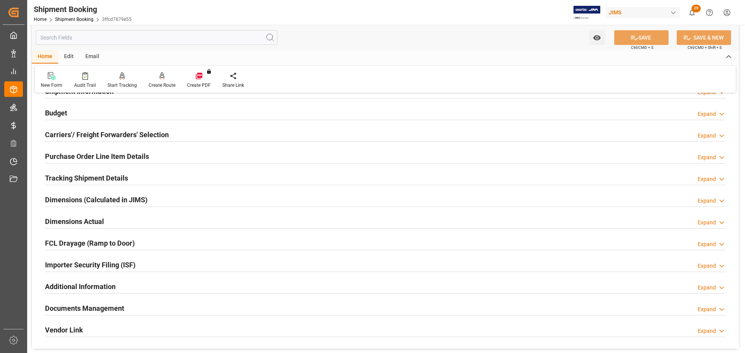
click at [117, 180] on h2 "Tracking Shipment Details" at bounding box center [86, 178] width 83 height 10
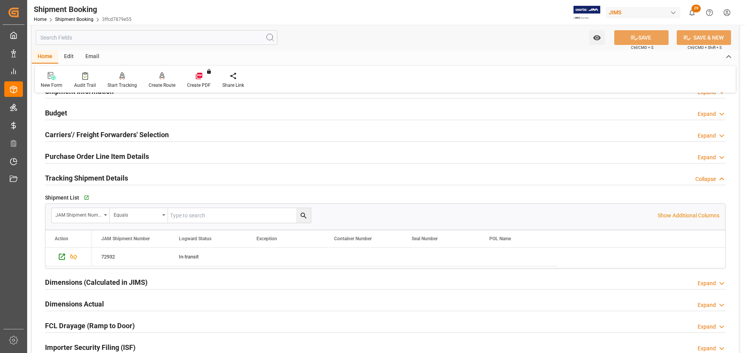
click at [120, 175] on h2 "Tracking Shipment Details" at bounding box center [86, 178] width 83 height 10
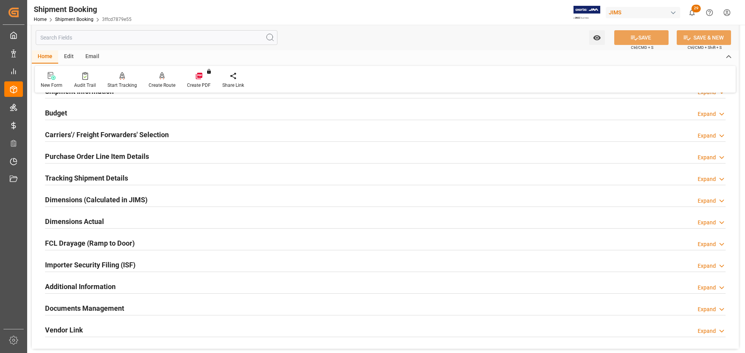
scroll to position [116, 0]
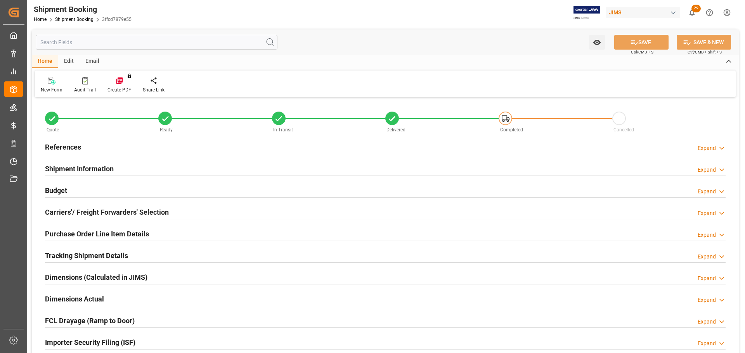
type input "0"
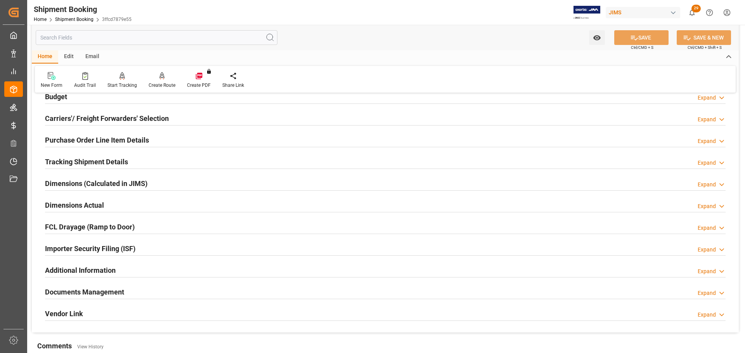
scroll to position [116, 0]
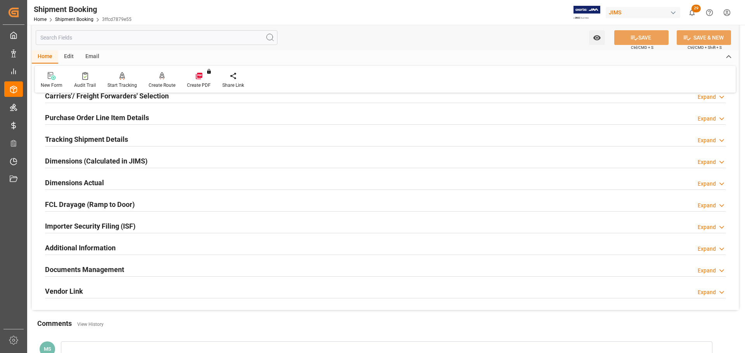
click at [115, 143] on h2 "Tracking Shipment Details" at bounding box center [86, 139] width 83 height 10
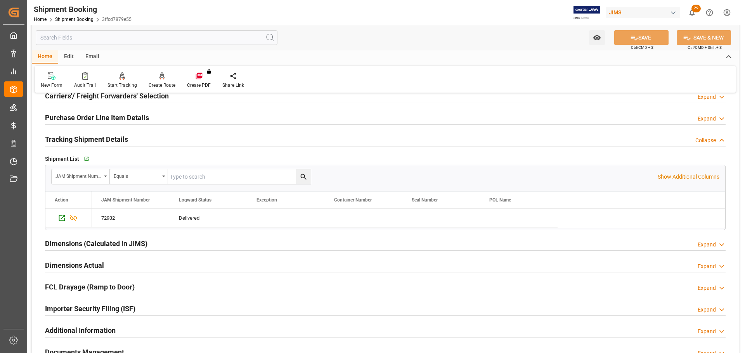
click at [115, 139] on h2 "Tracking Shipment Details" at bounding box center [86, 139] width 83 height 10
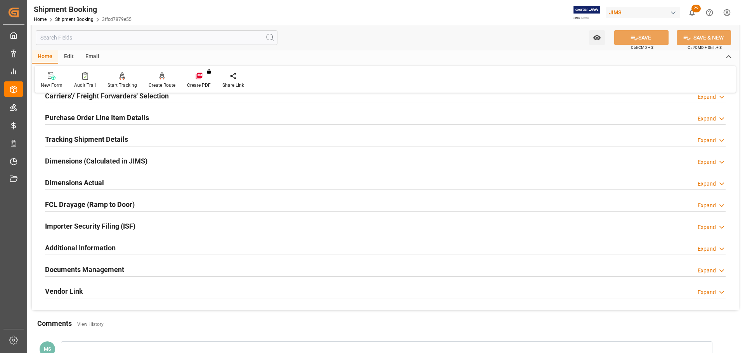
click at [112, 180] on div "Dimensions Actual Expand" at bounding box center [385, 182] width 680 height 15
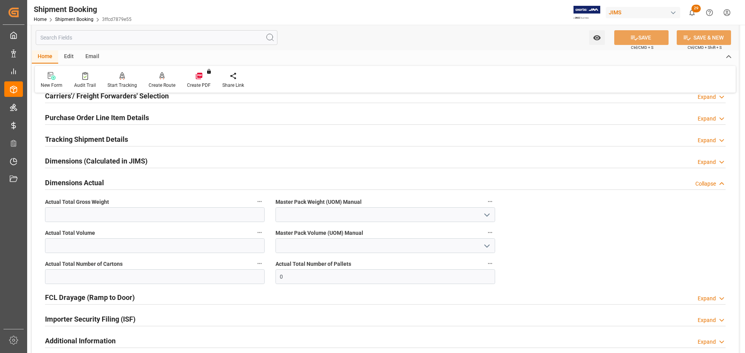
scroll to position [155, 0]
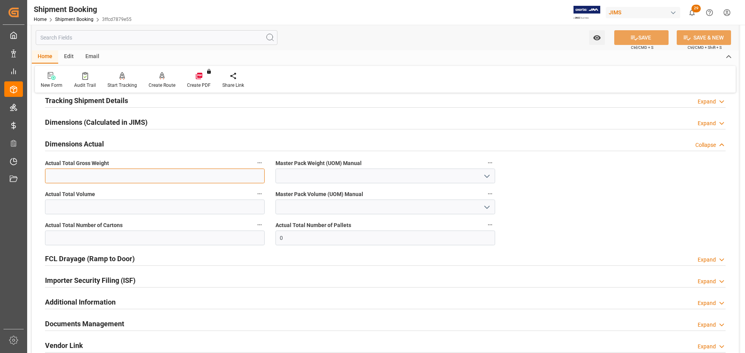
click at [111, 176] on input "text" at bounding box center [155, 176] width 220 height 15
click at [111, 175] on input "text" at bounding box center [155, 176] width 220 height 15
type input "169"
click at [93, 239] on input "text" at bounding box center [155, 238] width 220 height 15
type input "10"
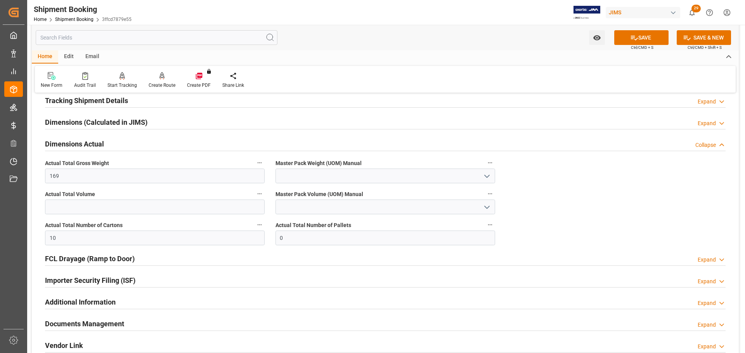
click at [487, 178] on icon "open menu" at bounding box center [486, 176] width 9 height 9
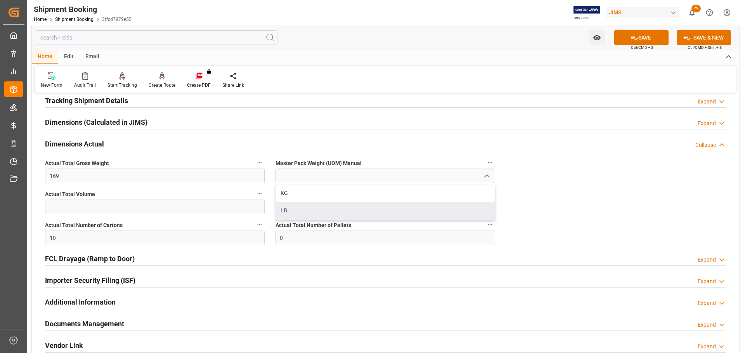
click at [323, 209] on div "LB" at bounding box center [385, 210] width 219 height 17
type input "LB"
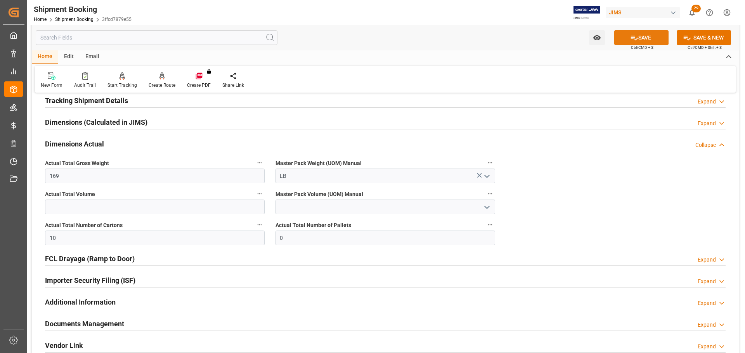
click at [651, 35] on button "SAVE" at bounding box center [641, 37] width 54 height 15
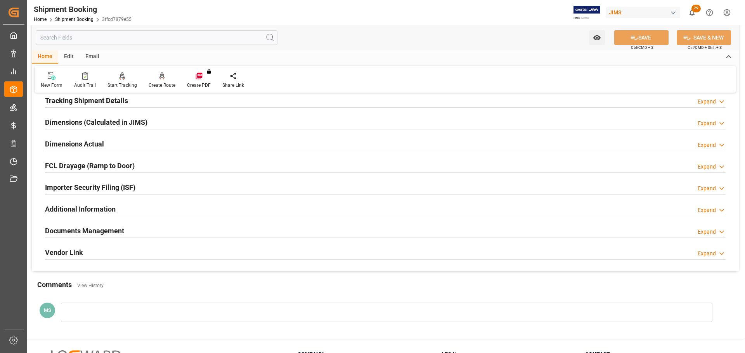
click at [89, 145] on h2 "Dimensions Actual" at bounding box center [74, 144] width 59 height 10
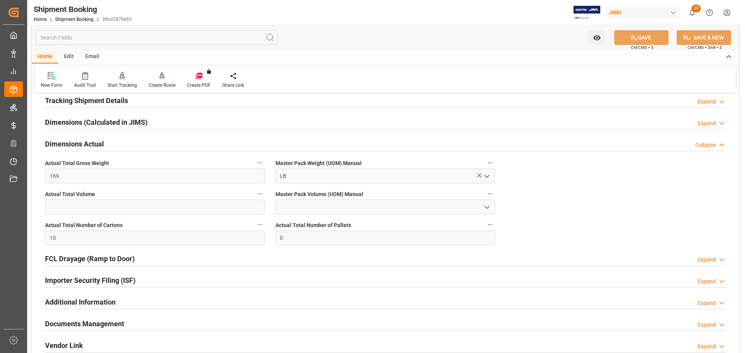
click at [89, 145] on h2 "Dimensions Actual" at bounding box center [74, 144] width 59 height 10
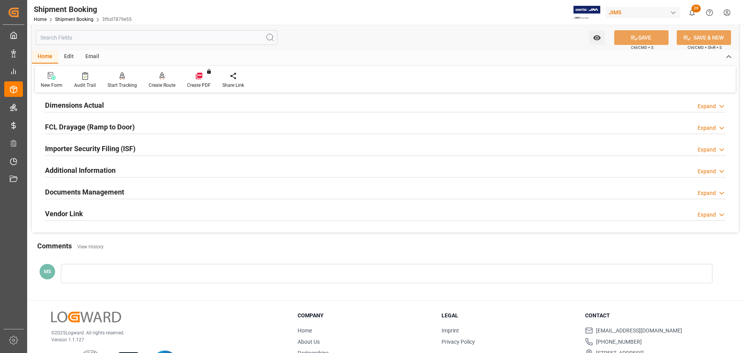
click at [155, 192] on div "Documents Management Expand" at bounding box center [385, 191] width 680 height 15
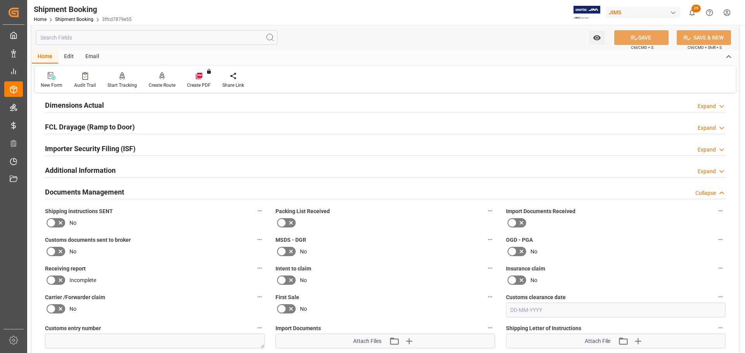
scroll to position [271, 0]
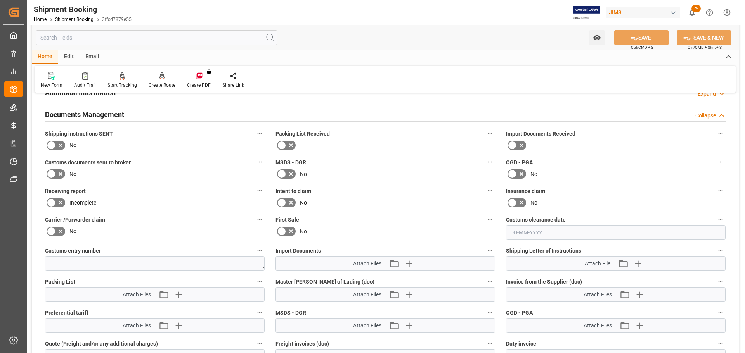
click at [55, 144] on icon at bounding box center [51, 145] width 9 height 9
click at [0, 0] on input "checkbox" at bounding box center [0, 0] width 0 height 0
click at [639, 36] on button "SAVE" at bounding box center [641, 37] width 54 height 15
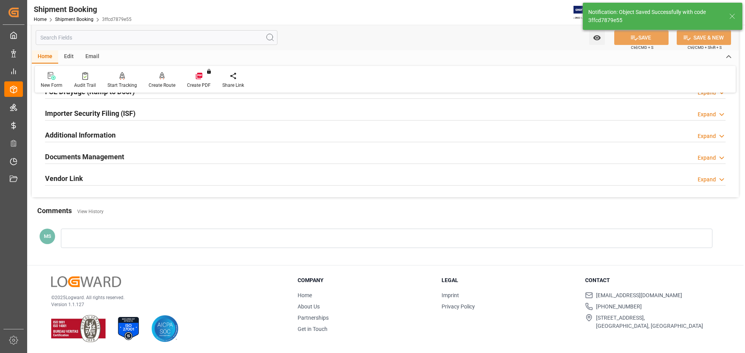
scroll to position [229, 0]
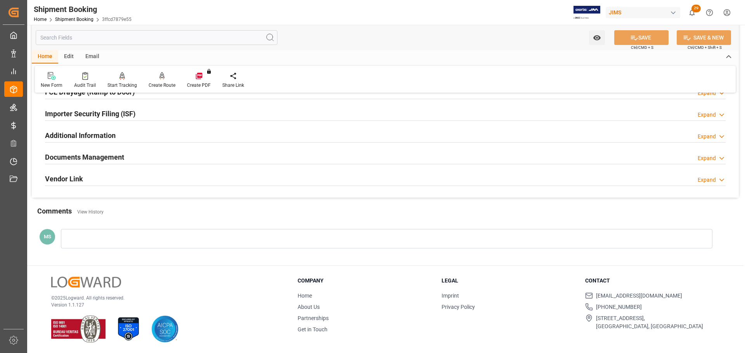
click at [149, 154] on div "Documents Management Expand" at bounding box center [385, 156] width 680 height 15
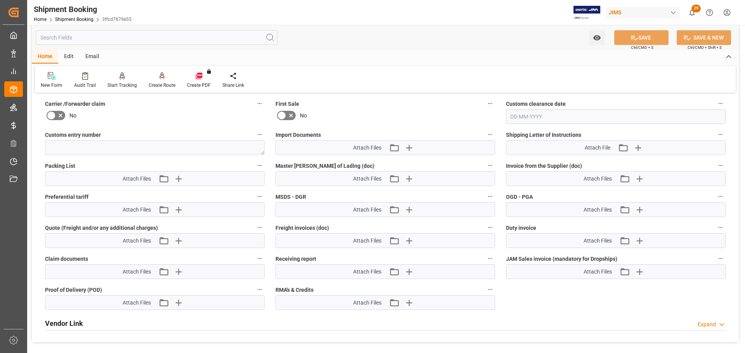
scroll to position [388, 0]
click at [183, 182] on icon "button" at bounding box center [178, 178] width 12 height 12
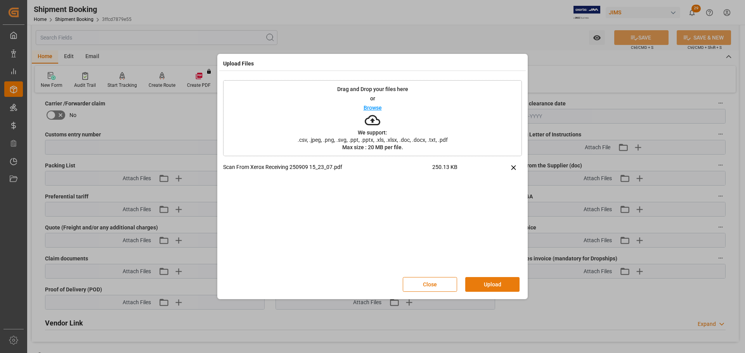
click at [515, 285] on button "Upload" at bounding box center [492, 284] width 54 height 15
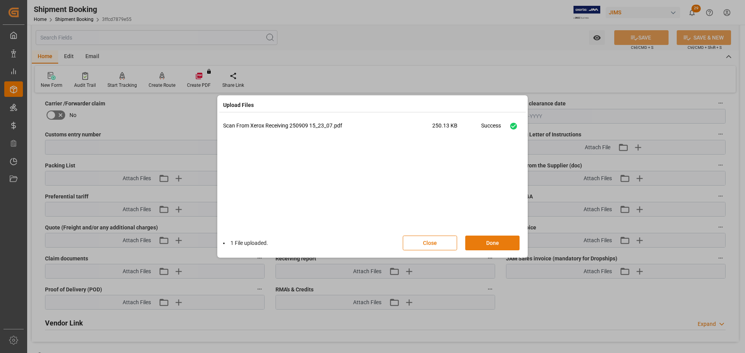
click at [493, 243] on button "Done" at bounding box center [492, 243] width 54 height 15
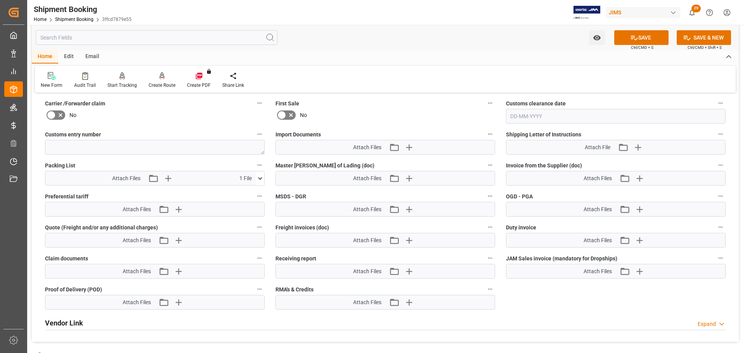
click at [641, 47] on span "Ctrl/CMD + S" at bounding box center [642, 48] width 22 height 6
click at [640, 41] on button "SAVE" at bounding box center [641, 37] width 54 height 15
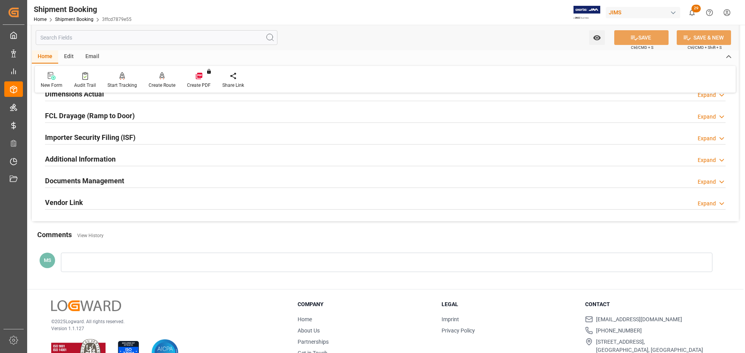
scroll to position [229, 0]
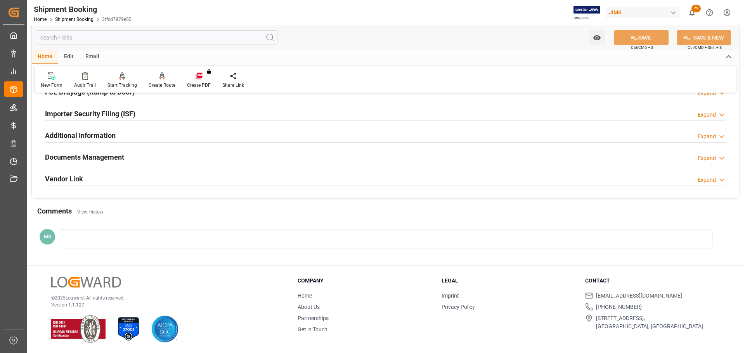
click at [169, 159] on div "Documents Management Expand" at bounding box center [385, 156] width 680 height 15
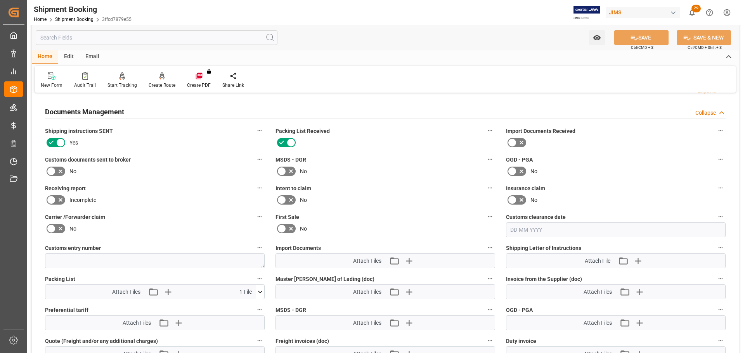
scroll to position [384, 0]
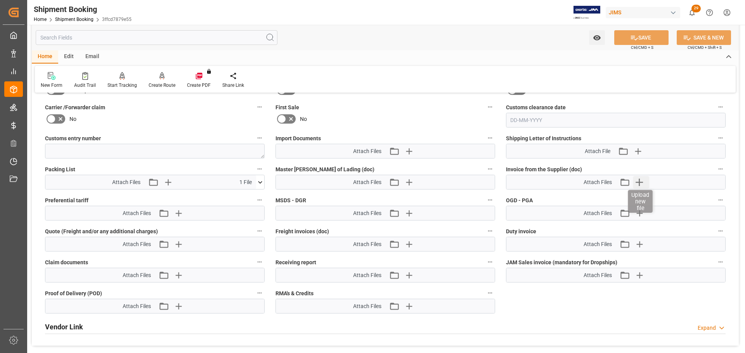
click at [636, 186] on icon "button" at bounding box center [639, 182] width 12 height 12
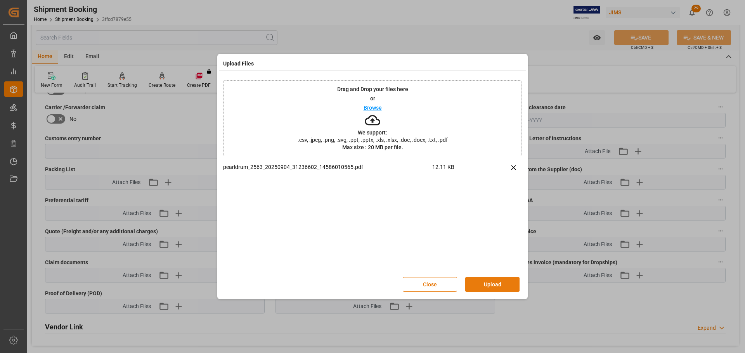
click at [488, 285] on button "Upload" at bounding box center [492, 284] width 54 height 15
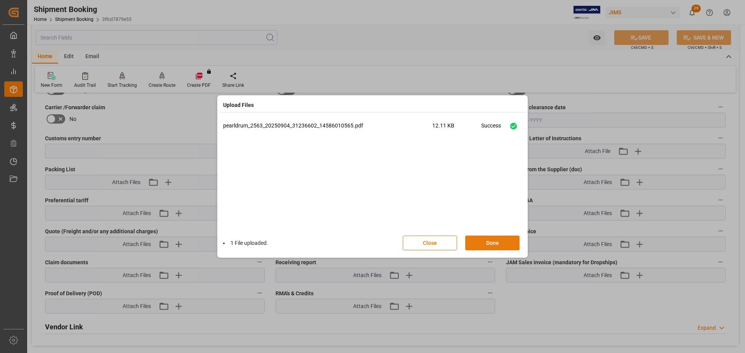
click at [486, 241] on button "Done" at bounding box center [492, 243] width 54 height 15
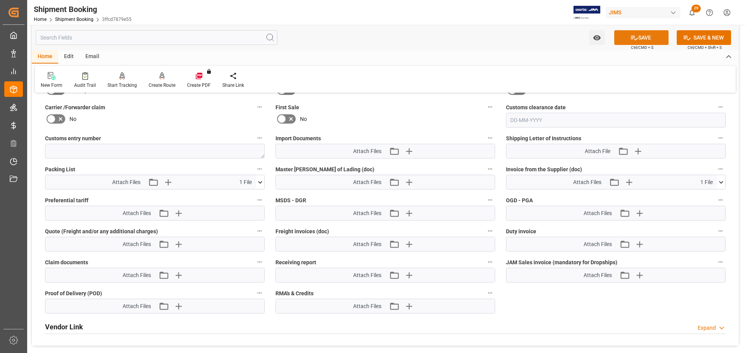
click at [654, 38] on button "SAVE" at bounding box center [641, 37] width 54 height 15
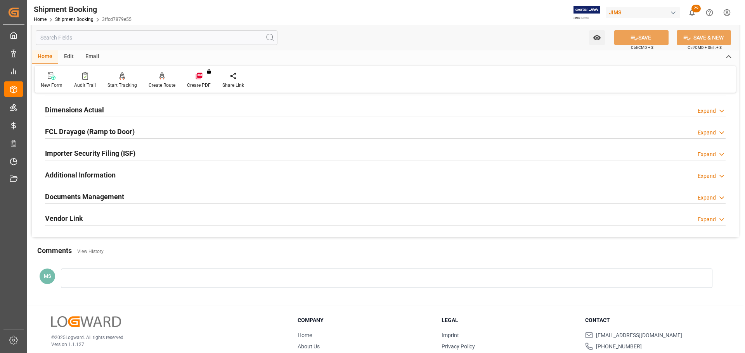
scroll to position [229, 0]
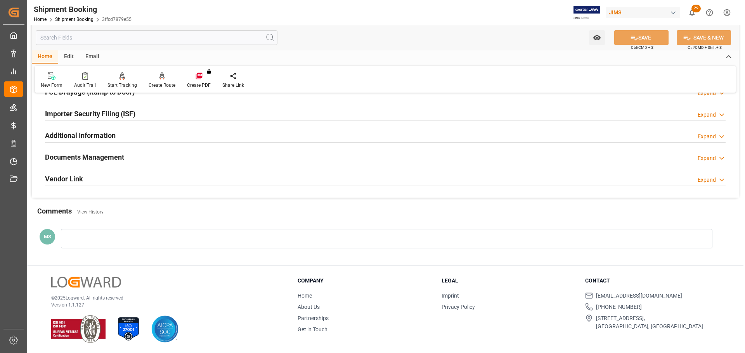
click at [202, 161] on div "Documents Management Expand" at bounding box center [385, 156] width 680 height 15
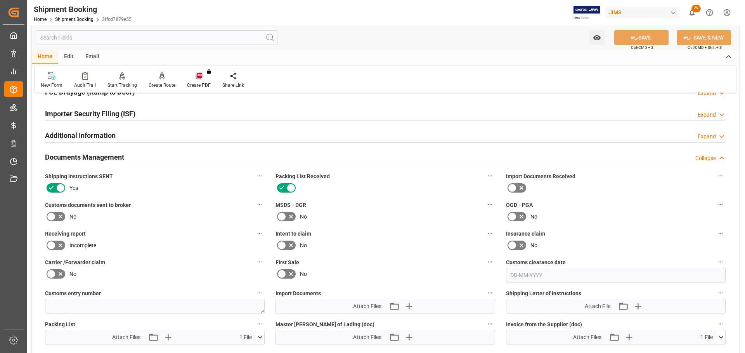
click at [208, 157] on div "Documents Management Collapse" at bounding box center [385, 156] width 680 height 15
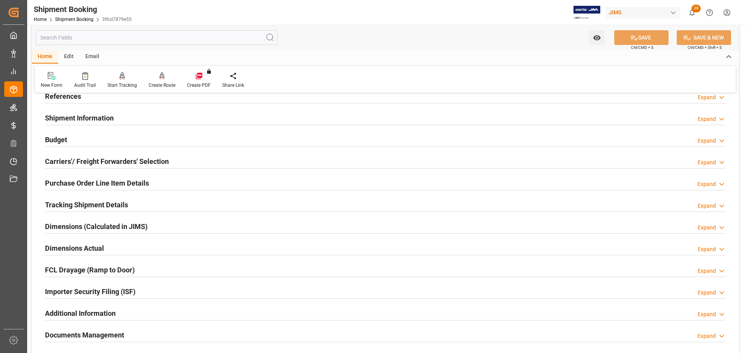
scroll to position [0, 0]
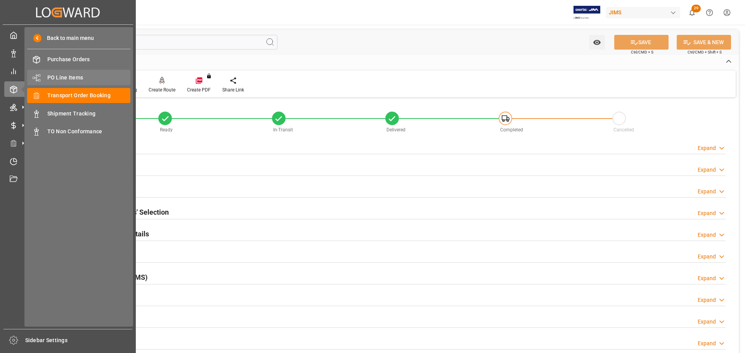
click at [59, 81] on span "PO Line Items" at bounding box center [88, 78] width 83 height 8
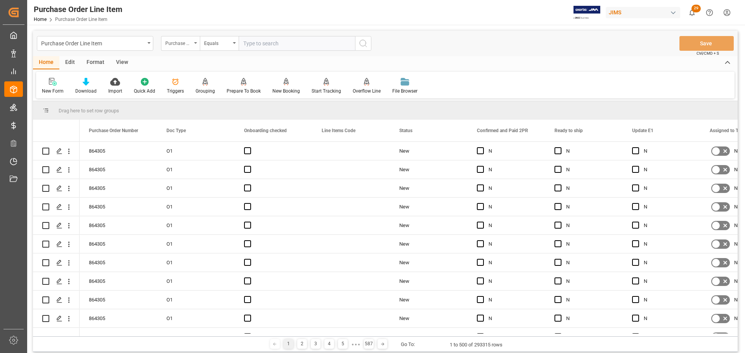
click at [189, 47] on div "Purchase Order Number" at bounding box center [178, 42] width 26 height 9
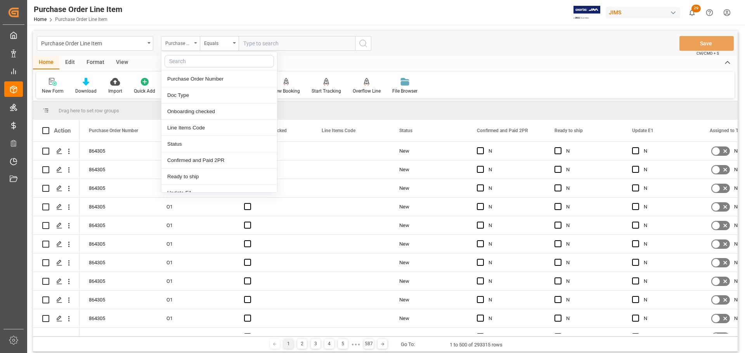
click at [182, 44] on div "Purchase Order Number" at bounding box center [178, 42] width 26 height 9
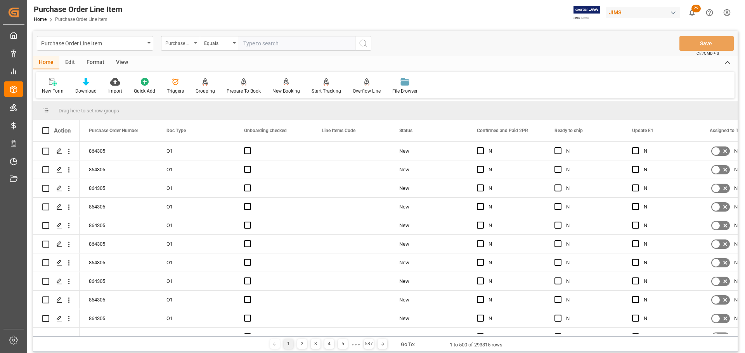
click at [182, 44] on div "Purchase Order Number" at bounding box center [178, 42] width 26 height 9
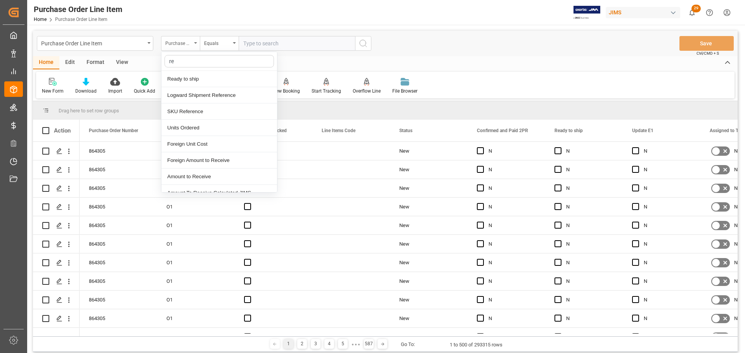
type input "ref"
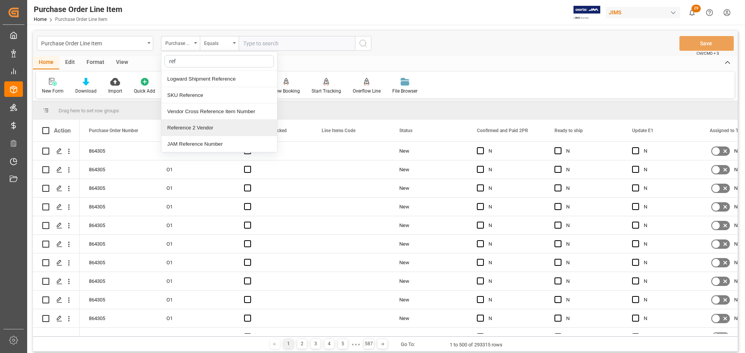
click at [187, 131] on div "Reference 2 Vendor" at bounding box center [219, 128] width 116 height 16
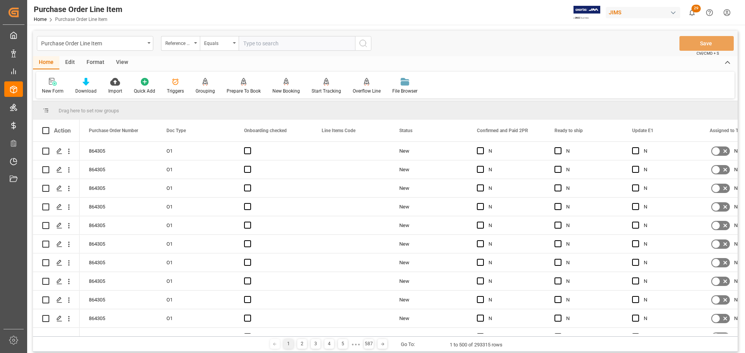
click at [261, 44] on input "text" at bounding box center [297, 43] width 116 height 15
paste input "77-10799-US"
type input "77-10799-US"
click at [356, 46] on button "search button" at bounding box center [363, 43] width 16 height 15
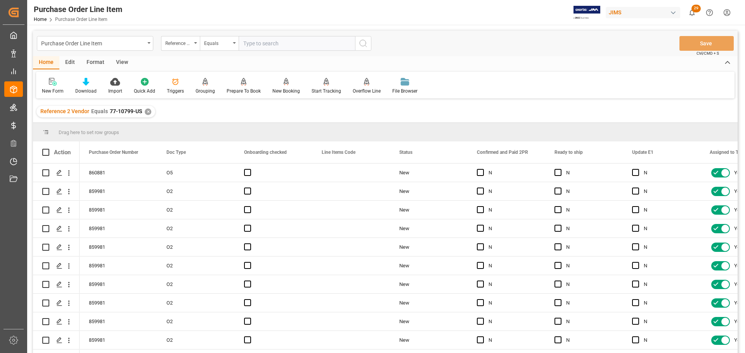
click at [118, 59] on div "View" at bounding box center [122, 62] width 24 height 13
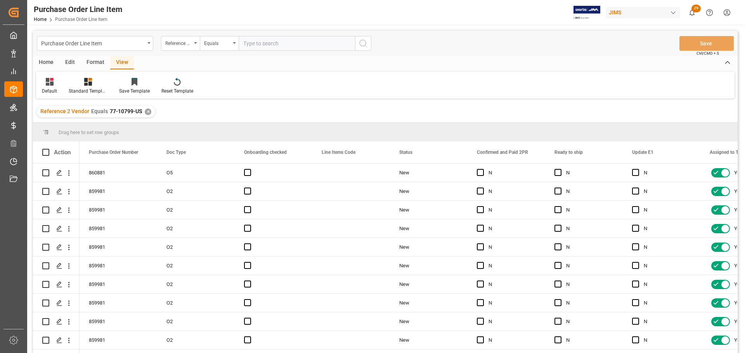
click at [92, 76] on div "Default Standard Templates Save Template Reset Template" at bounding box center [385, 85] width 698 height 27
click at [90, 82] on icon at bounding box center [88, 82] width 8 height 8
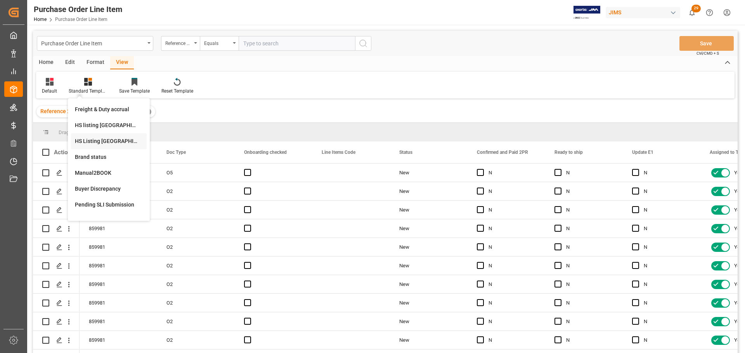
click at [104, 142] on div "HS Listing CANADA" at bounding box center [109, 141] width 68 height 8
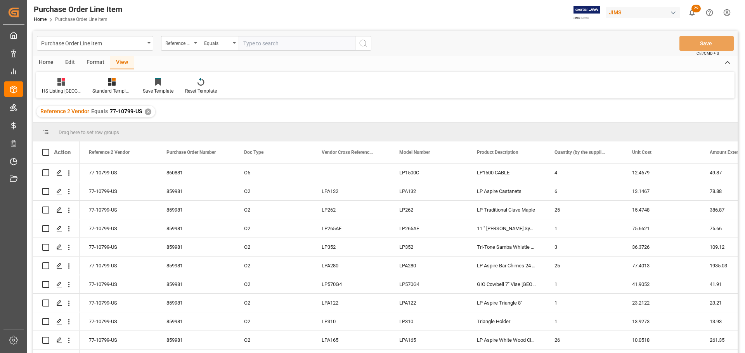
click at [46, 59] on div "Home" at bounding box center [46, 62] width 26 height 13
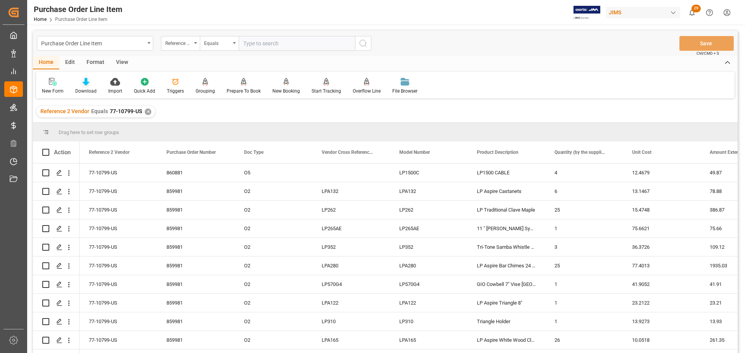
click at [91, 90] on div "Download" at bounding box center [85, 91] width 21 height 7
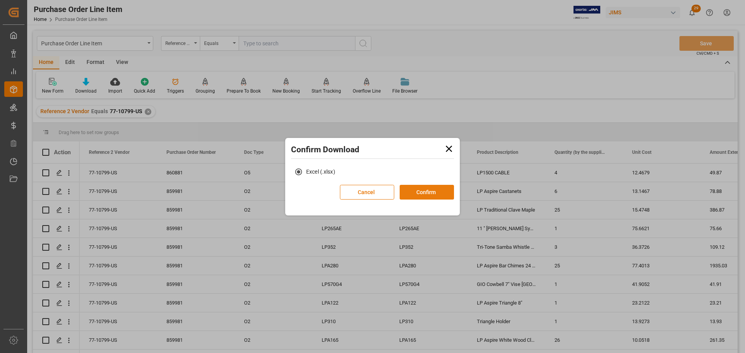
click at [422, 191] on button "Confirm" at bounding box center [426, 192] width 54 height 15
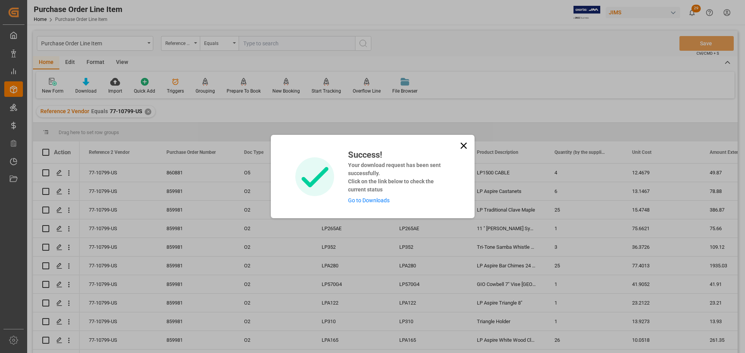
click at [385, 197] on div "Success! Your download request has been sent successfully. Click on the link be…" at bounding box center [395, 177] width 107 height 56
click at [383, 198] on link "Go to Downloads" at bounding box center [368, 200] width 41 height 6
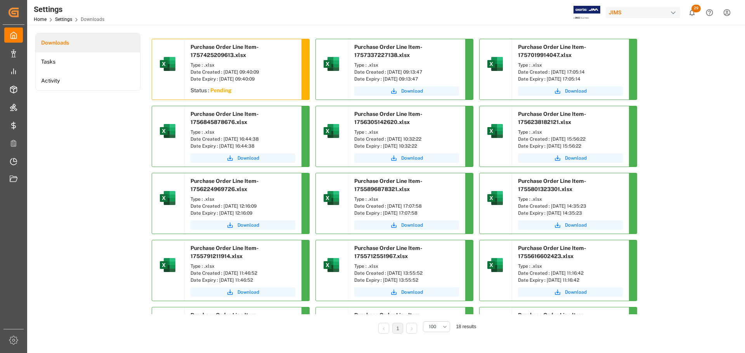
click at [104, 128] on div "Downloads Tasks Activity" at bounding box center [87, 189] width 105 height 312
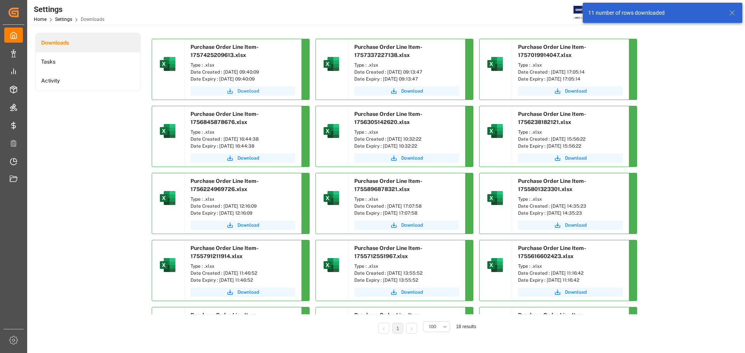
click at [238, 94] on span "Download" at bounding box center [248, 91] width 22 height 7
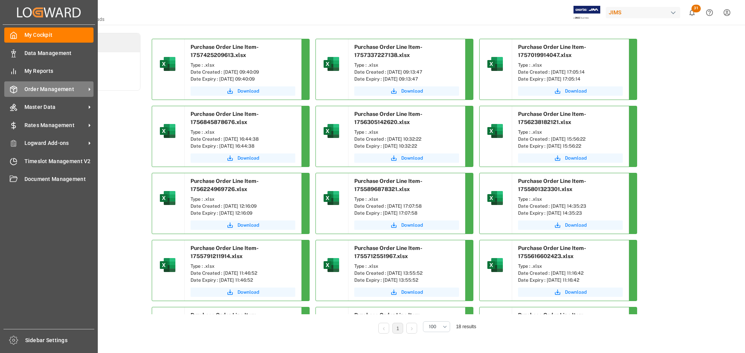
click at [23, 93] on div "Order Management Order Management" at bounding box center [48, 88] width 89 height 15
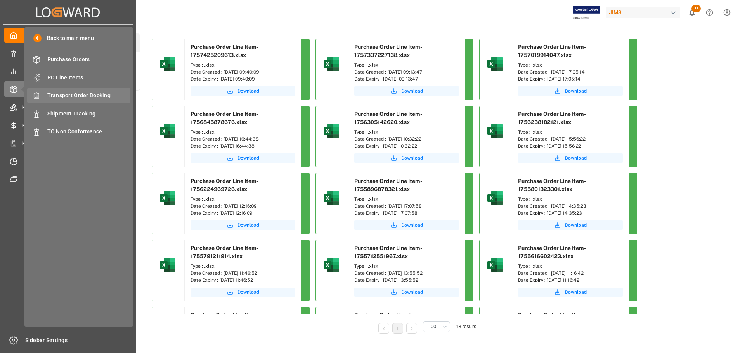
click at [76, 95] on span "Transport Order Booking" at bounding box center [88, 96] width 83 height 8
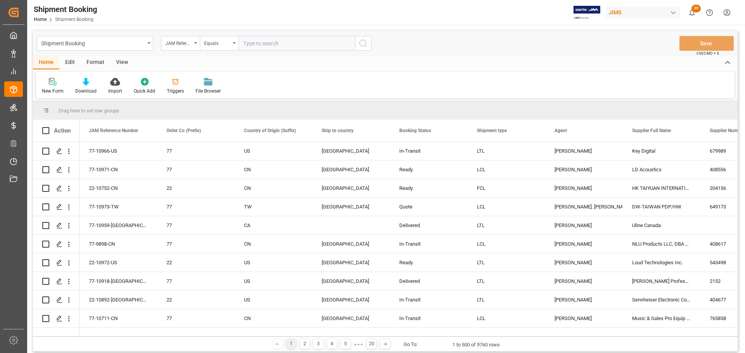
click at [282, 41] on input "text" at bounding box center [297, 43] width 116 height 15
paste input "77-10799-US"
type input "77-10799-US"
click at [363, 45] on icon "search button" at bounding box center [362, 43] width 9 height 9
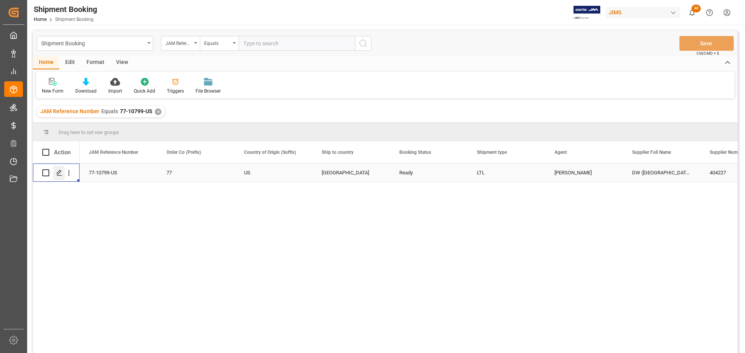
click at [58, 173] on icon "Press SPACE to select this row." at bounding box center [59, 173] width 6 height 6
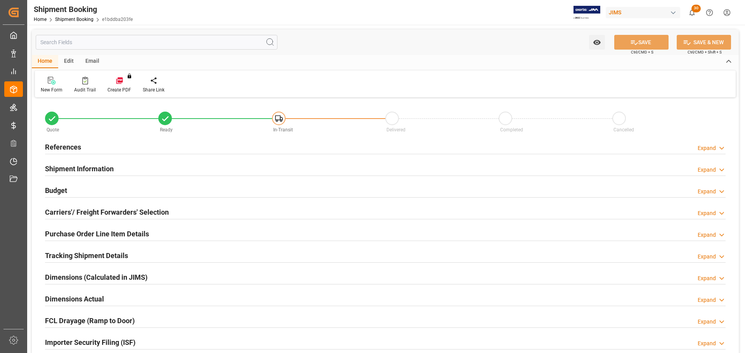
type input "72.3239"
type input "157.5949"
type input "2416.75"
click at [91, 144] on div "References Expand" at bounding box center [385, 146] width 680 height 15
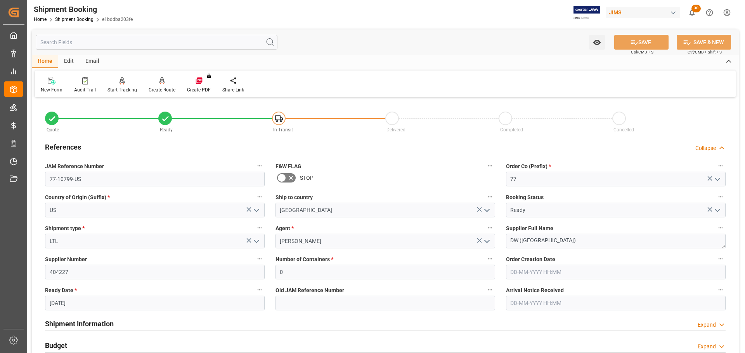
click at [79, 145] on h2 "References" at bounding box center [63, 147] width 36 height 10
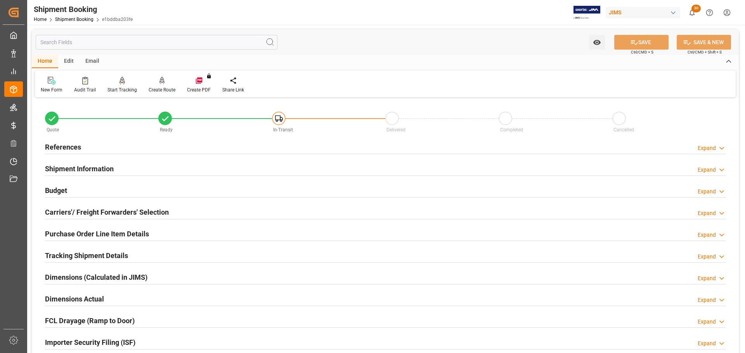
click at [82, 169] on h2 "Shipment Information" at bounding box center [79, 169] width 69 height 10
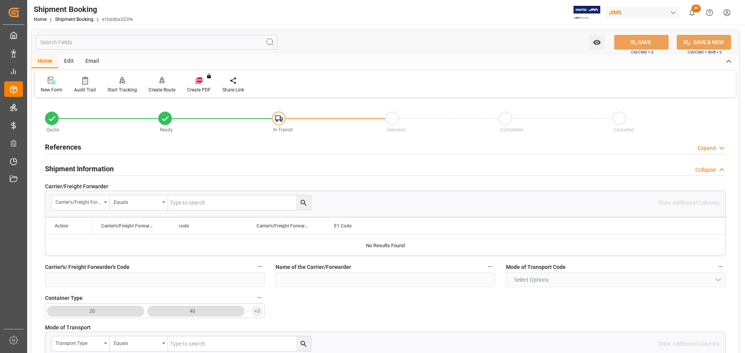
click at [82, 169] on h2 "Shipment Information" at bounding box center [79, 169] width 69 height 10
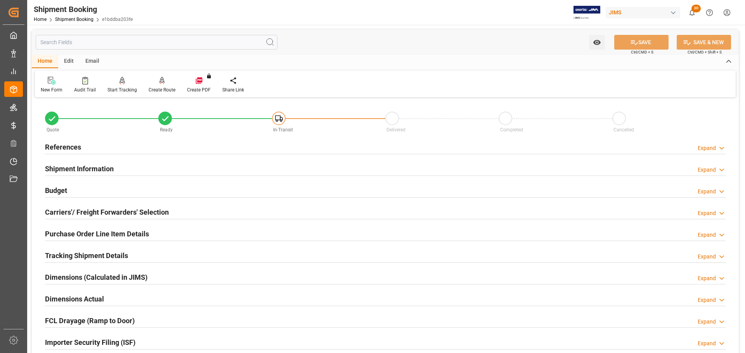
click at [82, 189] on div "Budget Expand" at bounding box center [385, 190] width 680 height 15
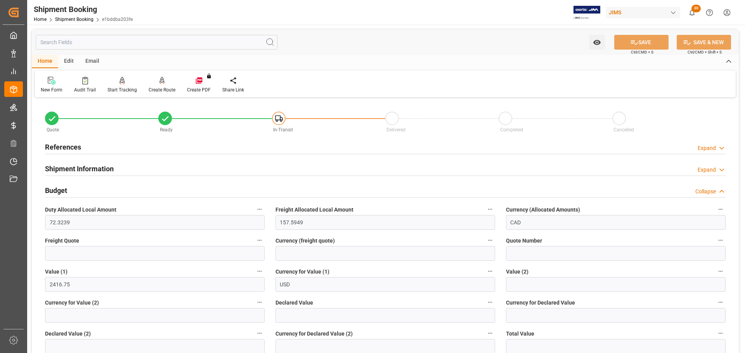
scroll to position [39, 0]
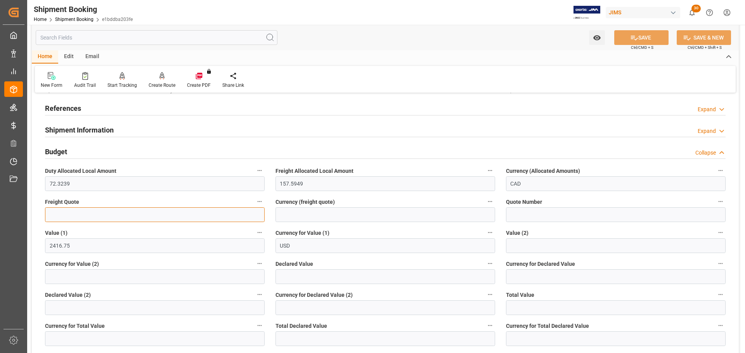
click at [132, 216] on input "text" at bounding box center [155, 214] width 220 height 15
type input "90"
click at [327, 217] on input at bounding box center [385, 214] width 220 height 15
type input "CAD"
click at [650, 36] on button "SAVE" at bounding box center [641, 37] width 54 height 15
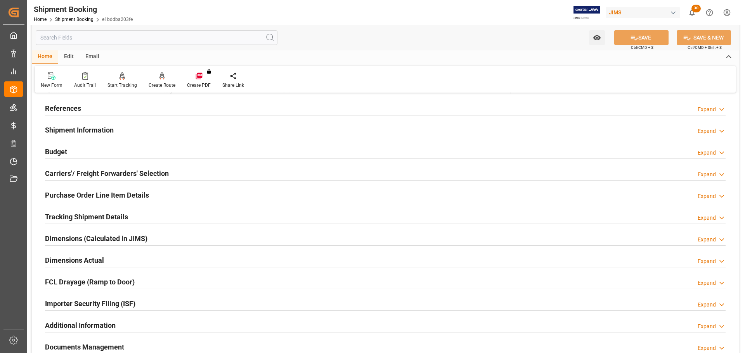
click at [160, 153] on div "Budget Expand" at bounding box center [385, 151] width 680 height 15
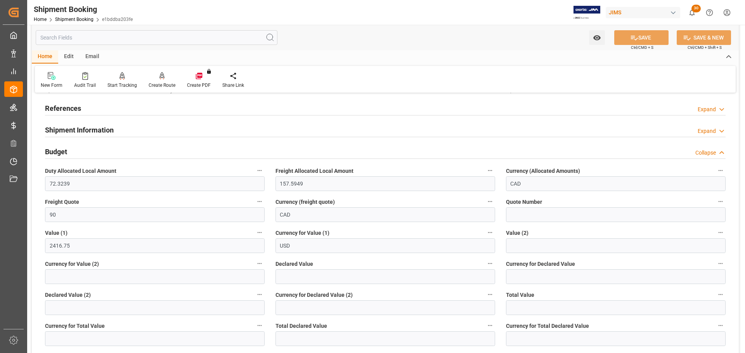
click at [173, 151] on div "Budget Collapse" at bounding box center [385, 151] width 680 height 15
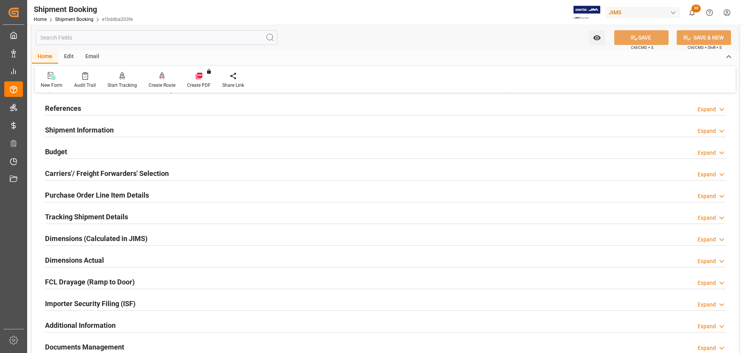
click at [170, 175] on div "Carriers'/ Freight Forwarders' Selection Expand" at bounding box center [385, 173] width 680 height 15
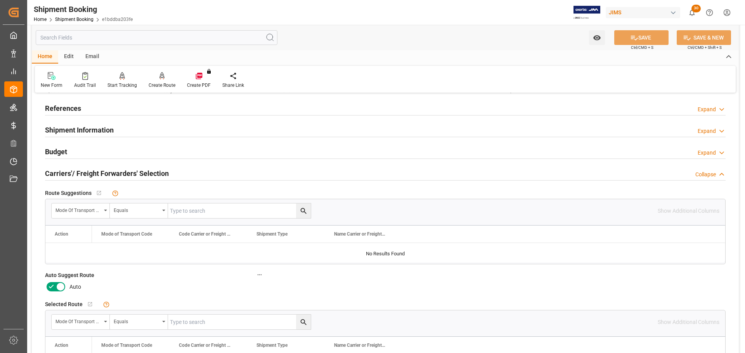
click at [60, 286] on icon at bounding box center [61, 287] width 4 height 4
click at [0, 0] on input "checkbox" at bounding box center [0, 0] width 0 height 0
click at [632, 36] on icon at bounding box center [634, 38] width 7 height 5
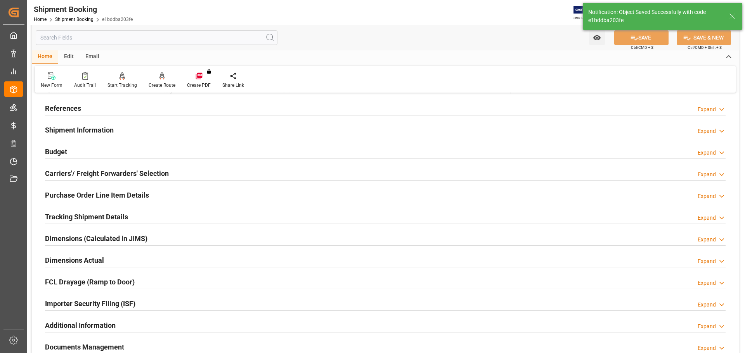
click at [154, 172] on h2 "Carriers'/ Freight Forwarders' Selection" at bounding box center [107, 173] width 124 height 10
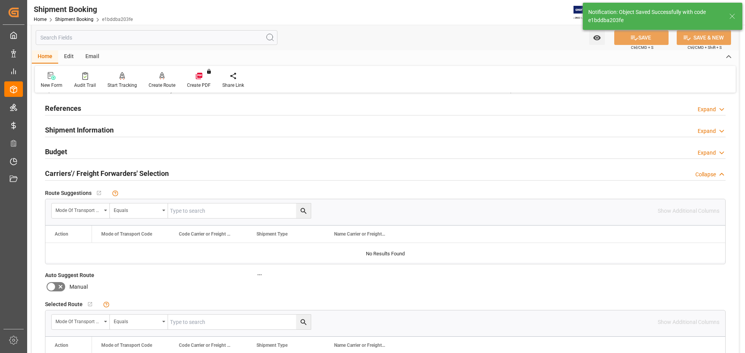
click at [134, 175] on h2 "Carriers'/ Freight Forwarders' Selection" at bounding box center [107, 173] width 124 height 10
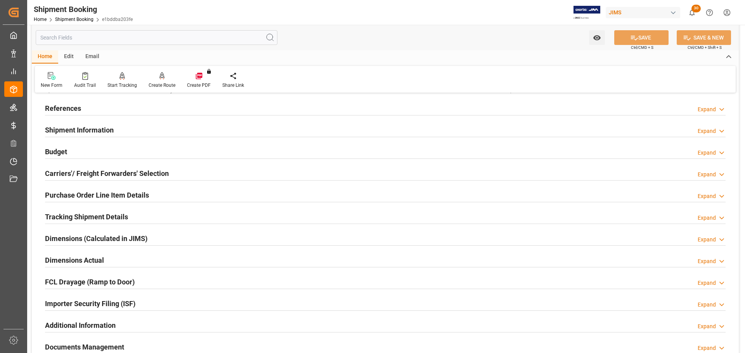
click at [175, 174] on div "Carriers'/ Freight Forwarders' Selection Expand" at bounding box center [385, 173] width 680 height 15
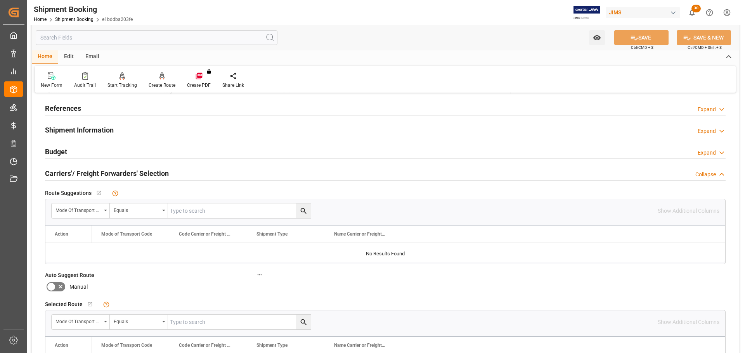
click at [174, 174] on div "Carriers'/ Freight Forwarders' Selection Collapse" at bounding box center [385, 173] width 680 height 15
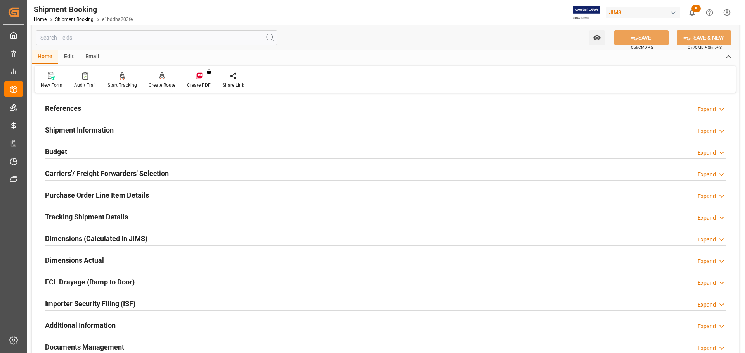
click at [119, 156] on div "Budget Expand" at bounding box center [385, 151] width 680 height 15
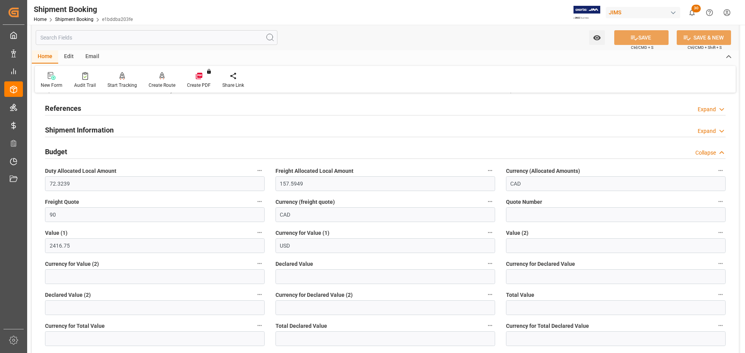
click at [123, 149] on div "Budget Collapse" at bounding box center [385, 151] width 680 height 15
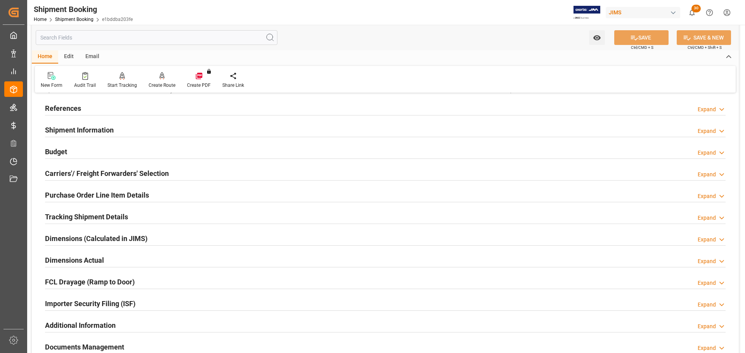
click at [117, 197] on h2 "Purchase Order Line Item Details" at bounding box center [97, 195] width 104 height 10
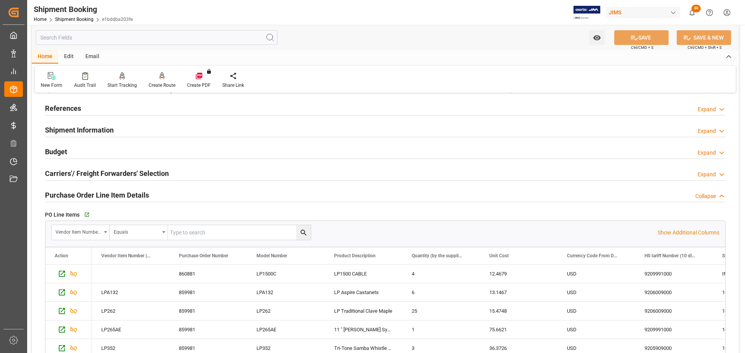
click at [133, 190] on h2 "Purchase Order Line Item Details" at bounding box center [97, 195] width 104 height 10
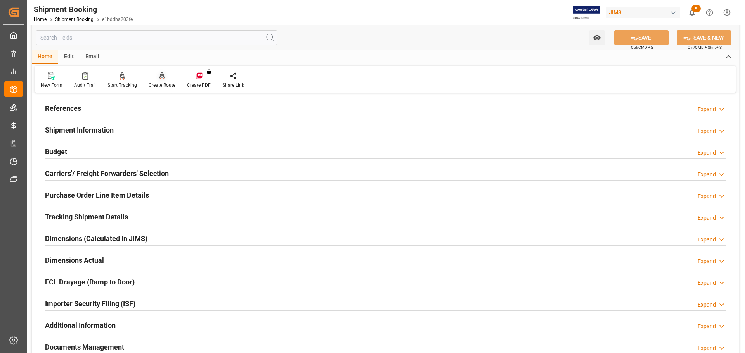
click at [156, 81] on div "Create Route" at bounding box center [162, 80] width 38 height 17
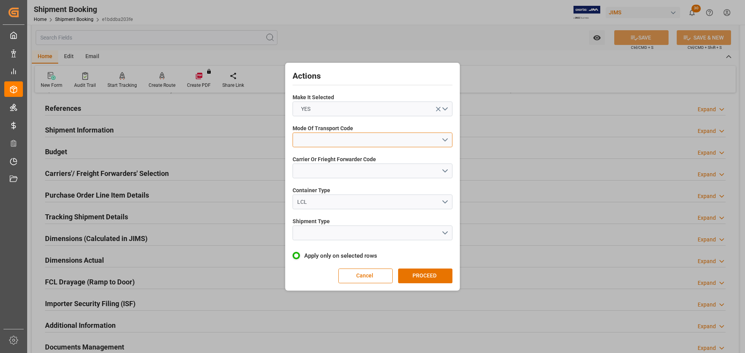
click at [376, 137] on button "open menu" at bounding box center [372, 140] width 160 height 15
click at [351, 211] on div "5- COURIER GROUND" at bounding box center [372, 207] width 159 height 16
click at [342, 176] on button "open menu" at bounding box center [372, 171] width 160 height 15
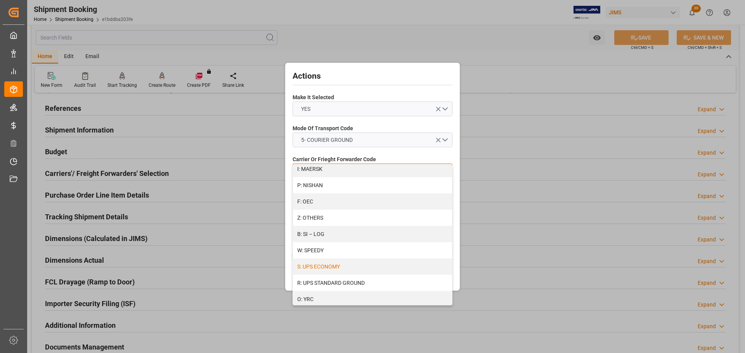
scroll to position [422, 0]
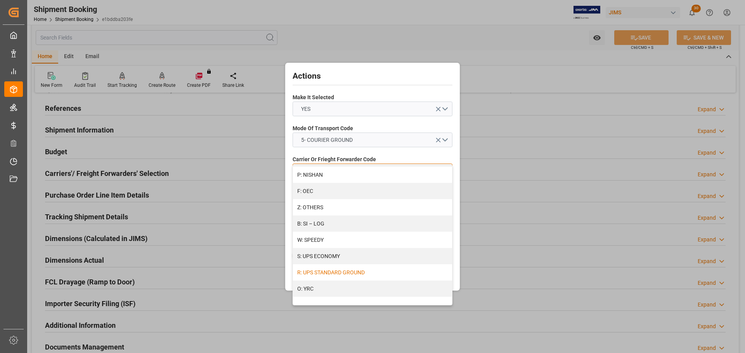
click at [346, 269] on div "R: UPS STANDARD GROUND" at bounding box center [372, 272] width 159 height 16
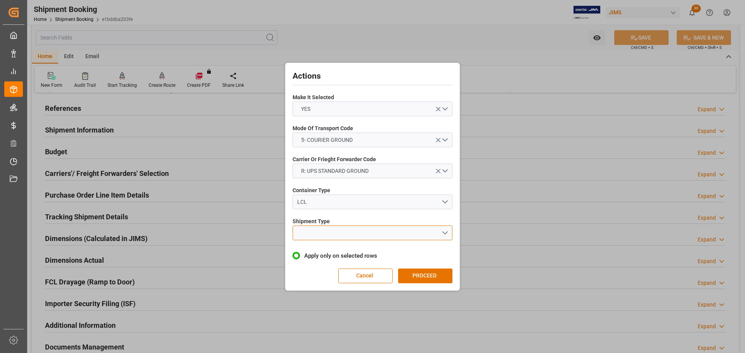
click at [342, 227] on button "open menu" at bounding box center [372, 233] width 160 height 15
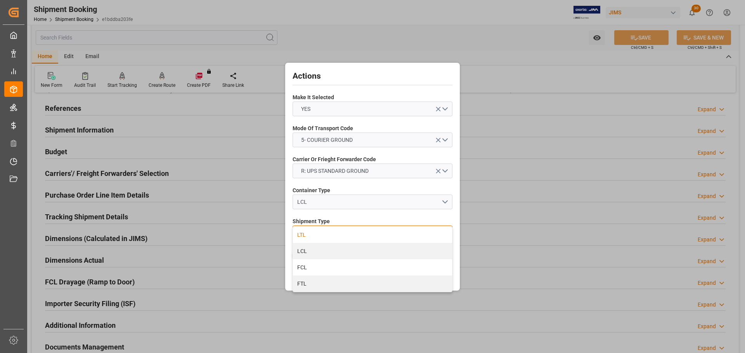
click at [341, 233] on div "LTL" at bounding box center [372, 235] width 159 height 16
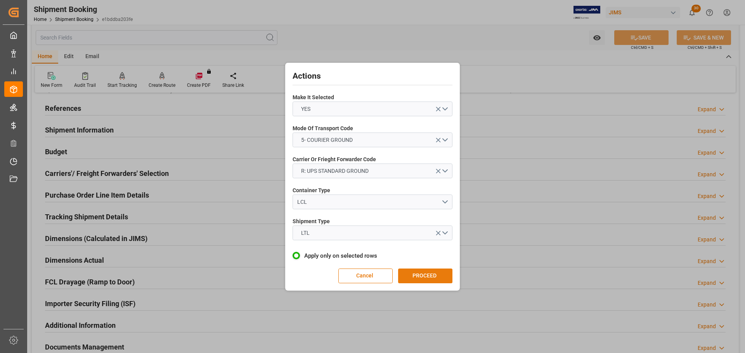
click at [410, 271] on button "PROCEED" at bounding box center [425, 276] width 54 height 15
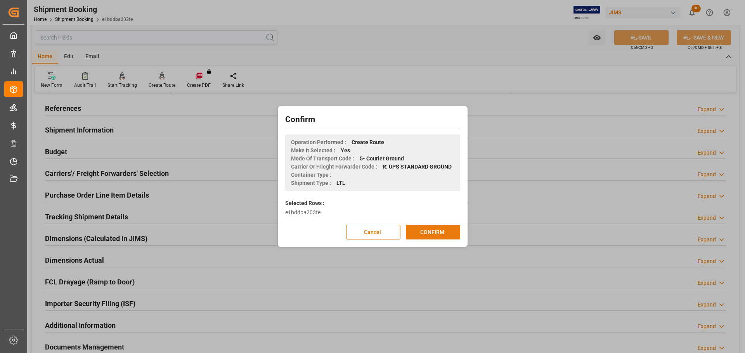
click at [414, 231] on button "CONFIRM" at bounding box center [433, 232] width 54 height 15
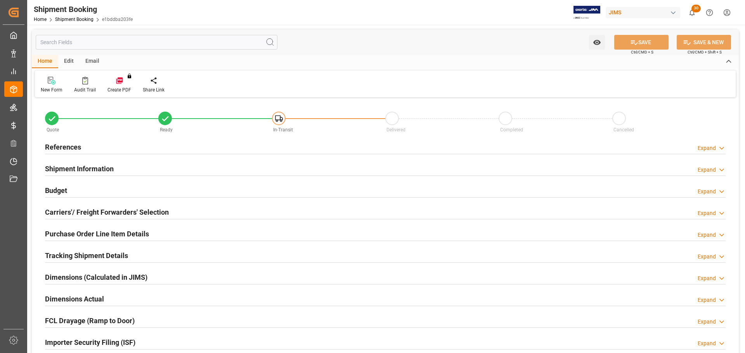
type input "72.3239"
type input "157.5949"
type input "90"
type input "2416.75"
click at [104, 173] on h2 "Shipment Information" at bounding box center [79, 169] width 69 height 10
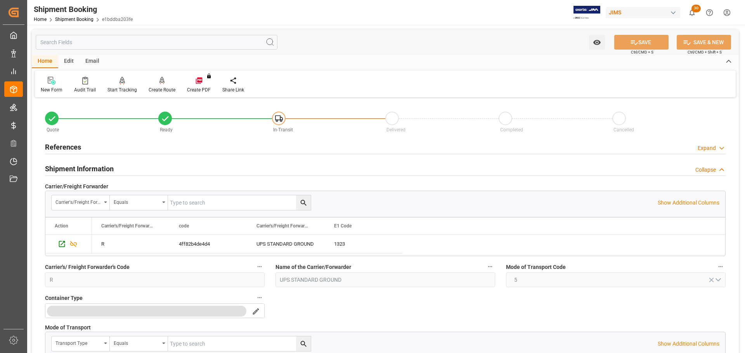
click at [124, 170] on div "Shipment Information Collapse" at bounding box center [385, 168] width 680 height 15
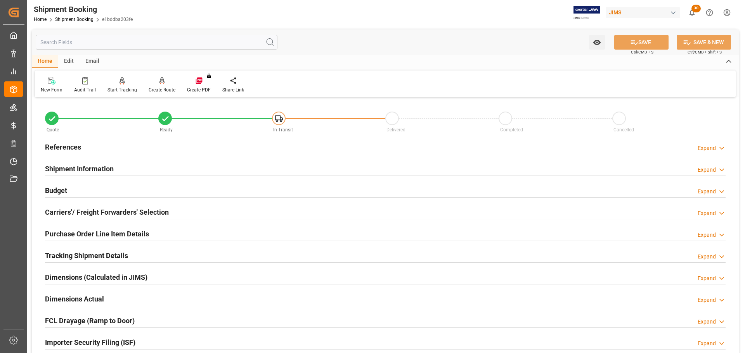
click at [117, 188] on div "Budget Expand" at bounding box center [385, 190] width 680 height 15
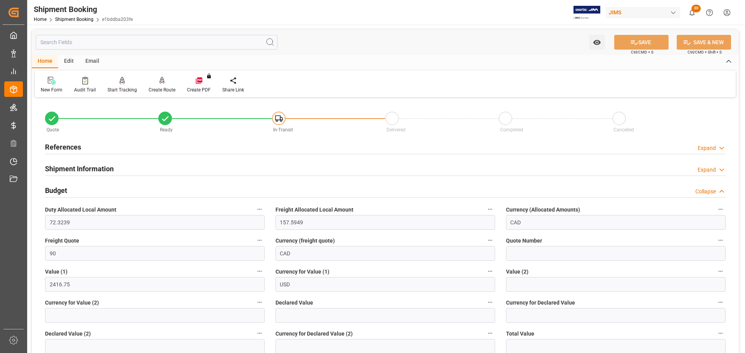
click at [117, 188] on div "Budget Collapse" at bounding box center [385, 190] width 680 height 15
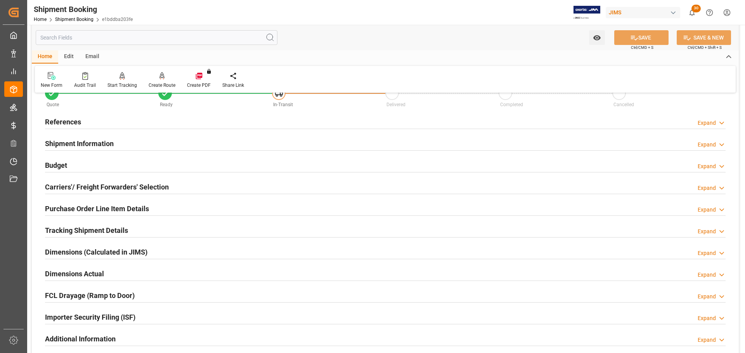
scroll to position [39, 0]
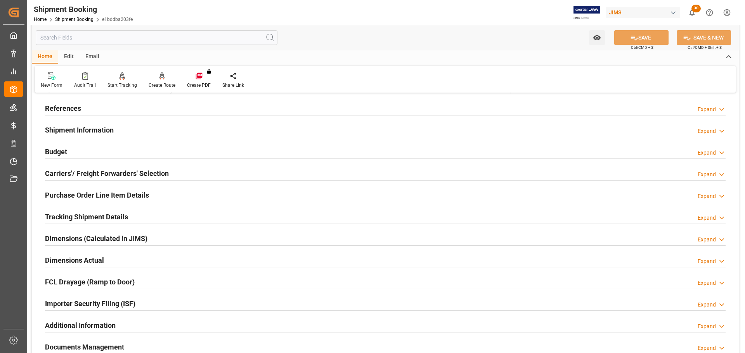
click at [127, 168] on h2 "Carriers'/ Freight Forwarders' Selection" at bounding box center [107, 173] width 124 height 10
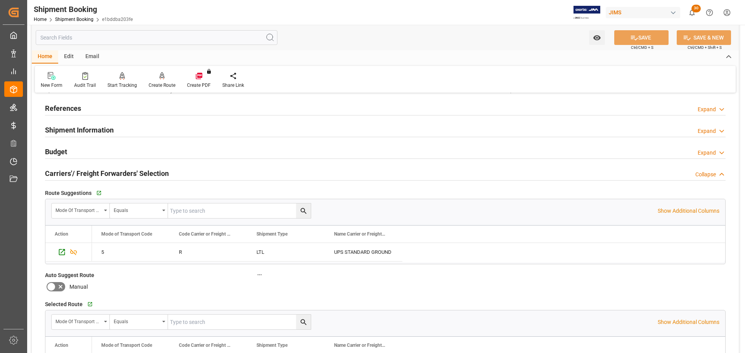
click at [139, 171] on h2 "Carriers'/ Freight Forwarders' Selection" at bounding box center [107, 173] width 124 height 10
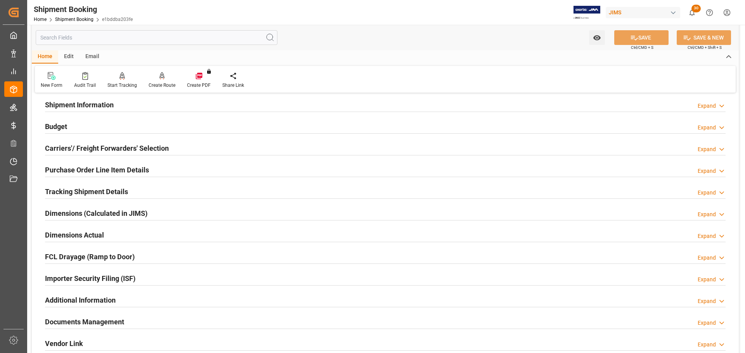
scroll to position [78, 0]
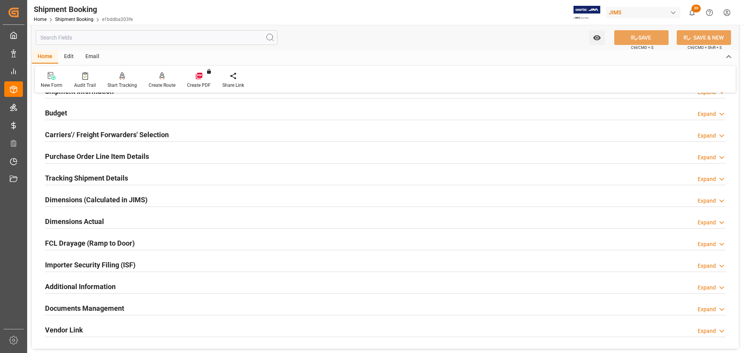
click at [139, 159] on h2 "Purchase Order Line Item Details" at bounding box center [97, 156] width 104 height 10
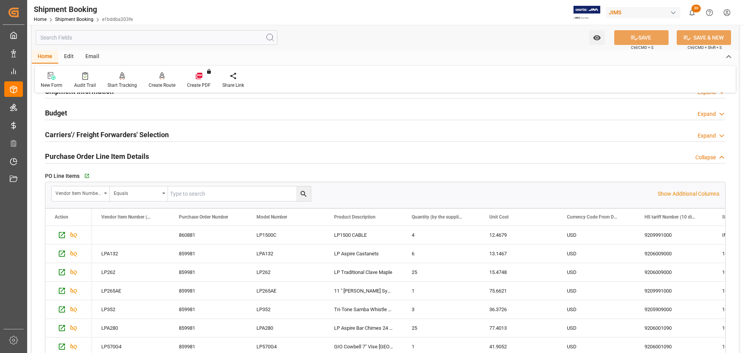
click at [142, 156] on h2 "Purchase Order Line Item Details" at bounding box center [97, 156] width 104 height 10
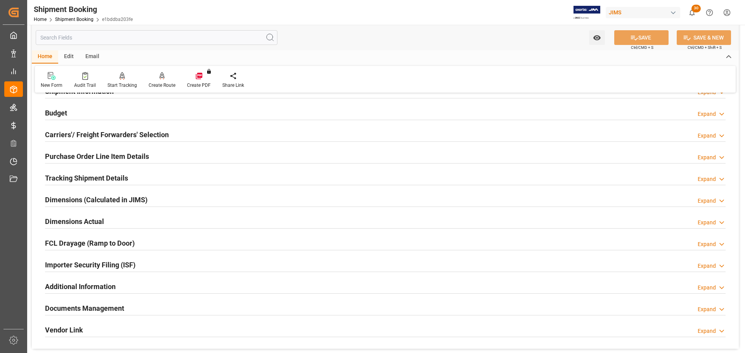
click at [142, 177] on div "Tracking Shipment Details Expand" at bounding box center [385, 177] width 680 height 15
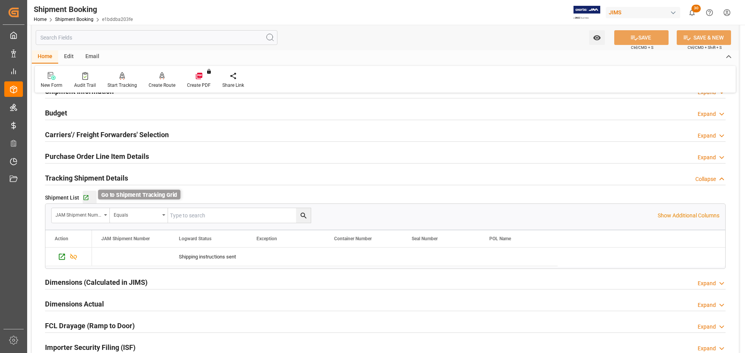
click at [88, 199] on icon "button" at bounding box center [86, 198] width 7 height 7
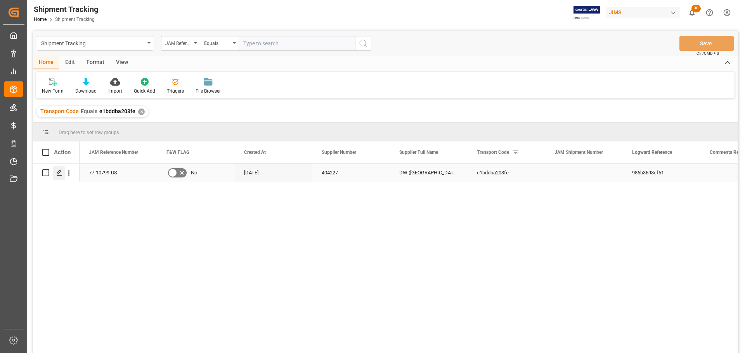
click at [63, 175] on div "Press SPACE to select this row." at bounding box center [59, 173] width 12 height 14
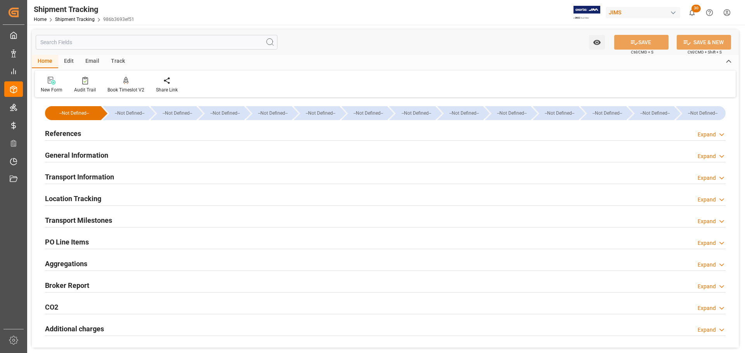
click at [78, 134] on h2 "References" at bounding box center [63, 133] width 36 height 10
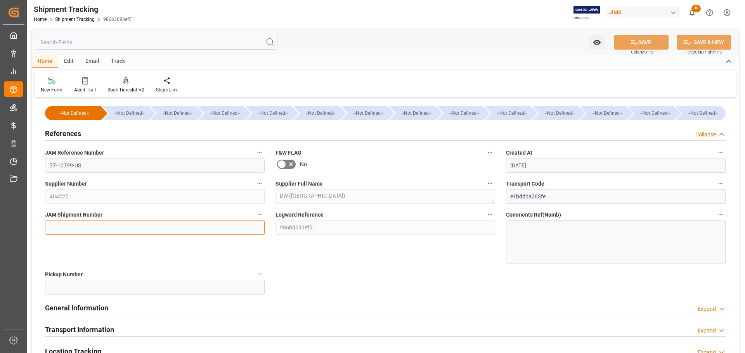
click at [86, 228] on input at bounding box center [155, 227] width 220 height 15
paste input "72933"
type input "72933"
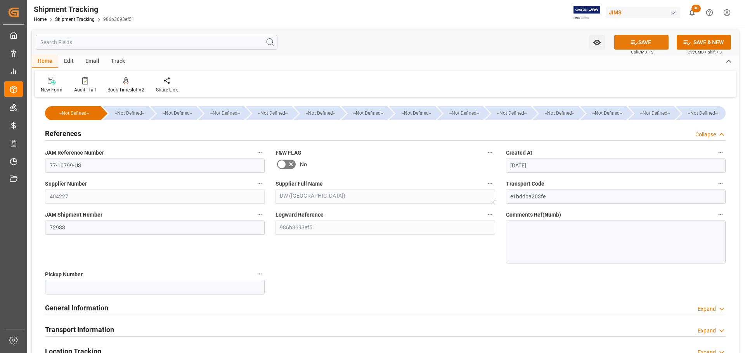
click at [634, 36] on button "SAVE" at bounding box center [641, 42] width 54 height 15
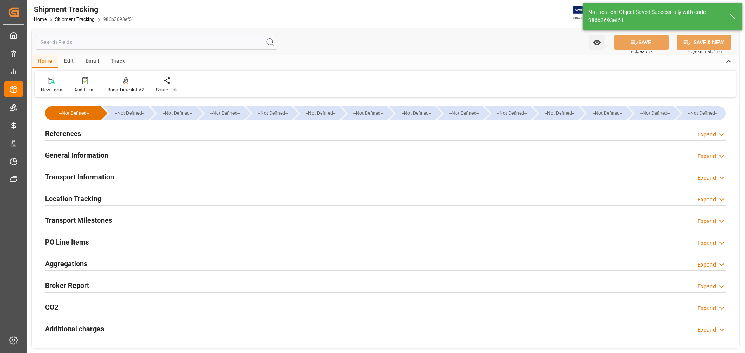
click at [120, 179] on div "Transport Information Expand" at bounding box center [385, 176] width 680 height 15
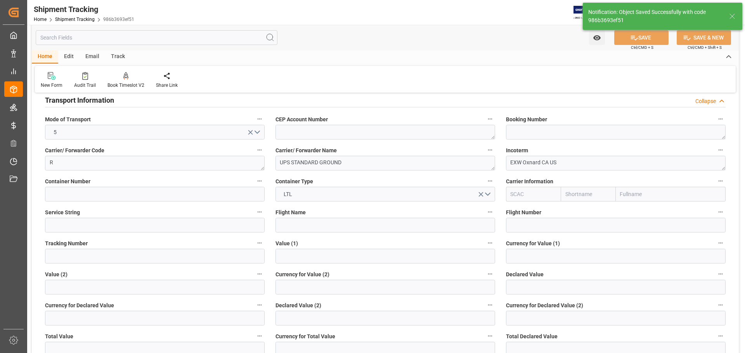
scroll to position [78, 0]
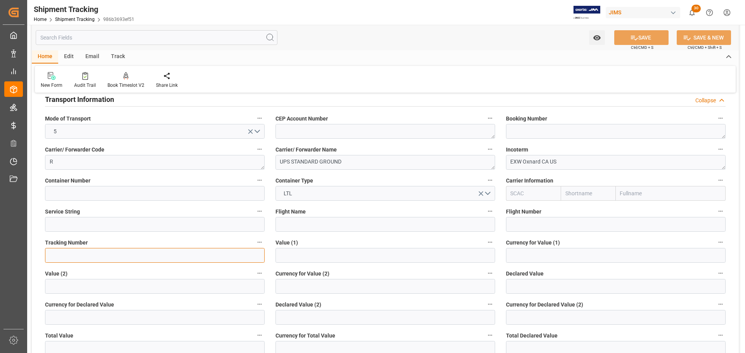
click at [101, 261] on input at bounding box center [155, 255] width 220 height 15
paste input "1Z9082726846184661"
type input "1Z9082726846184661"
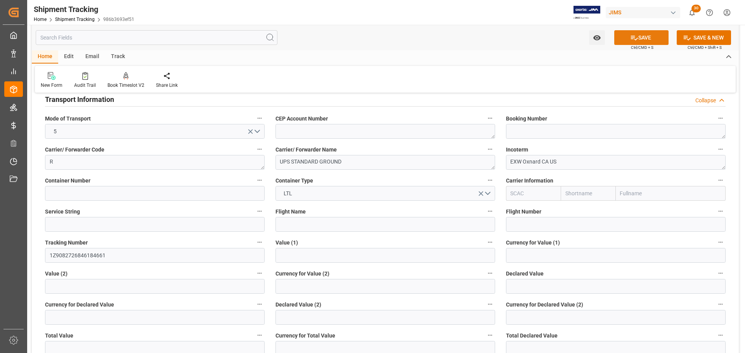
click at [649, 31] on button "SAVE" at bounding box center [641, 37] width 54 height 15
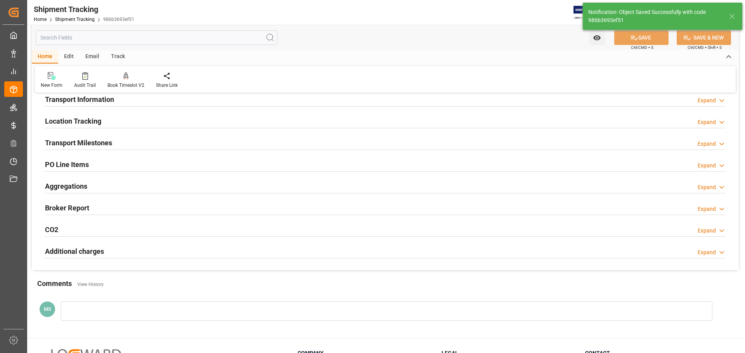
click at [111, 143] on h2 "Transport Milestones" at bounding box center [78, 143] width 67 height 10
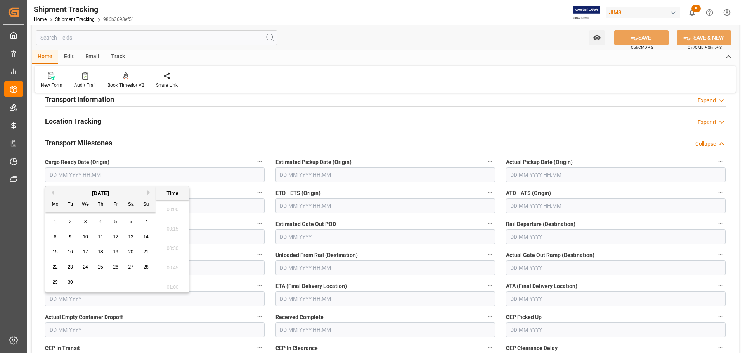
click at [59, 175] on input "text" at bounding box center [155, 175] width 220 height 15
click at [71, 225] on div "2" at bounding box center [71, 222] width 10 height 9
type input "[DATE] 00:00"
click at [370, 173] on input "text" at bounding box center [385, 175] width 220 height 15
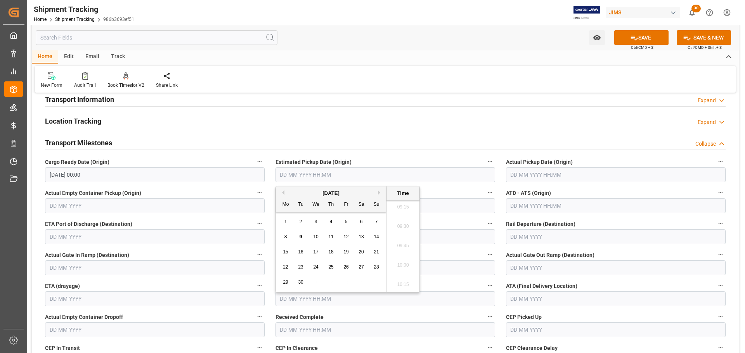
click at [299, 220] on span "2" at bounding box center [300, 221] width 3 height 5
type input "[DATE] 00:00"
click at [512, 174] on input "text" at bounding box center [616, 175] width 220 height 15
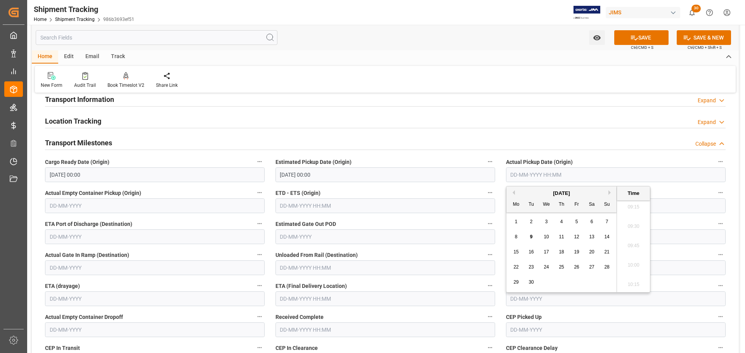
click at [529, 219] on div "2" at bounding box center [531, 222] width 10 height 9
type input "[DATE] 00:00"
click at [654, 36] on button "SAVE" at bounding box center [641, 37] width 54 height 15
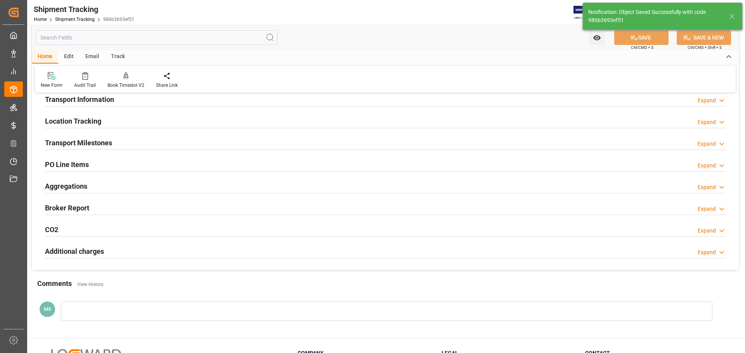
click at [112, 144] on div "Transport Milestones Expand" at bounding box center [385, 142] width 680 height 15
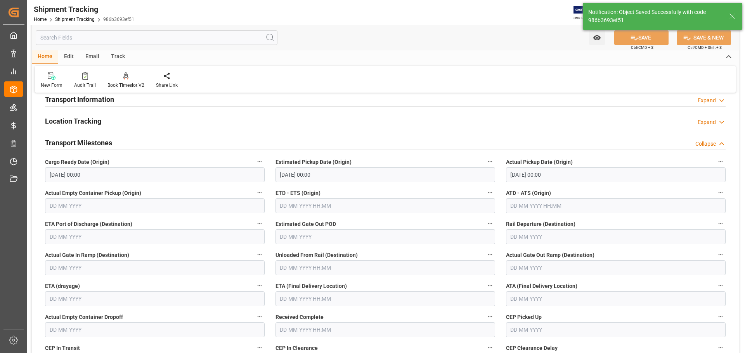
scroll to position [116, 0]
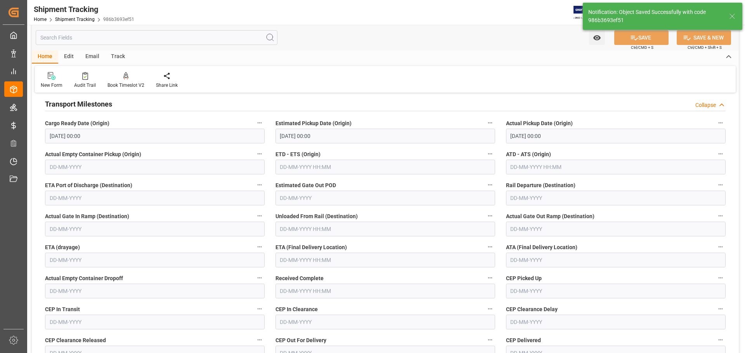
click at [293, 262] on input "text" at bounding box center [385, 260] width 220 height 15
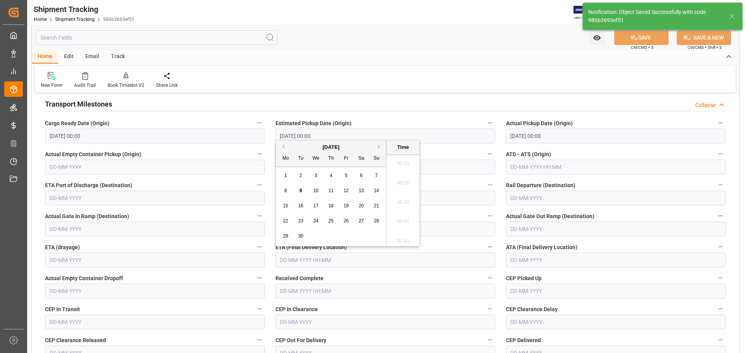
scroll to position [720, 0]
click at [311, 190] on div "10" at bounding box center [316, 191] width 10 height 9
type input "[DATE] 00:00"
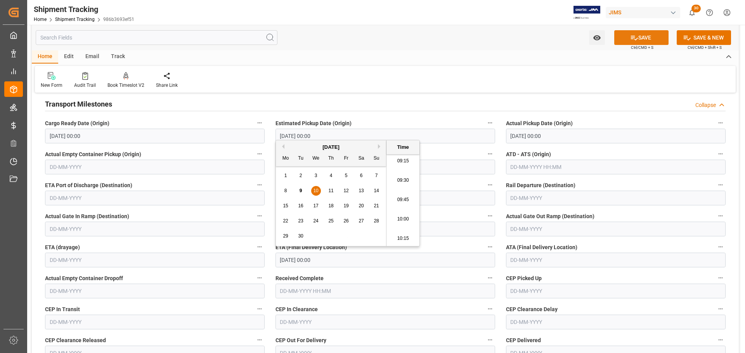
click at [638, 38] on button "SAVE" at bounding box center [641, 37] width 54 height 15
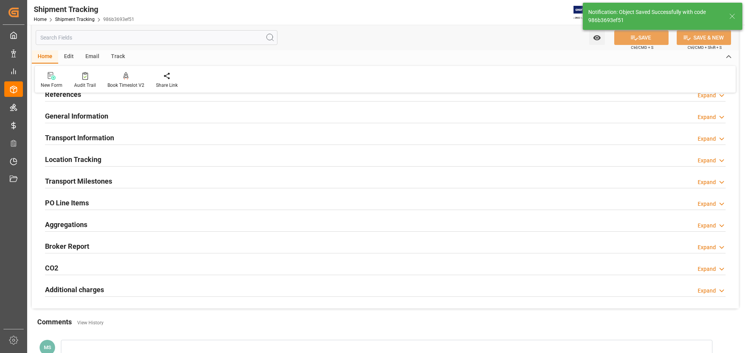
scroll to position [0, 0]
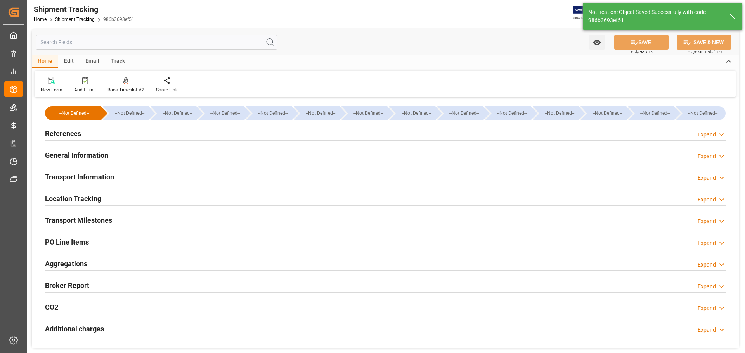
click at [112, 222] on h2 "Transport Milestones" at bounding box center [78, 220] width 67 height 10
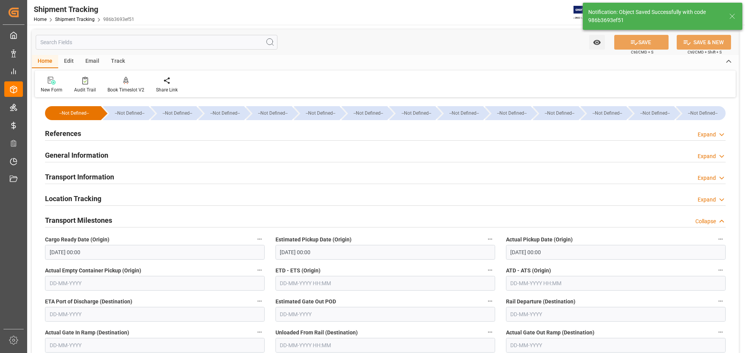
click at [151, 216] on div "Transport Milestones Collapse" at bounding box center [385, 220] width 680 height 15
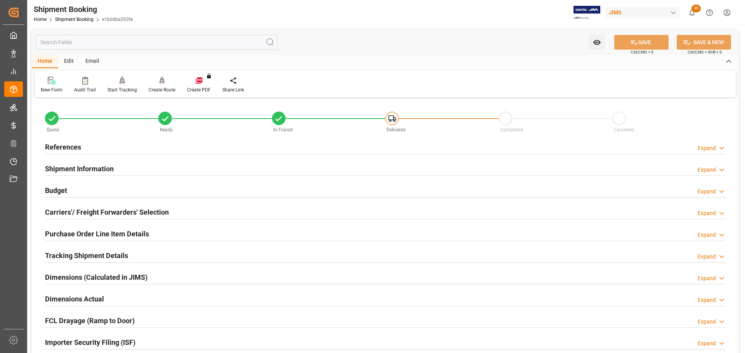
click at [97, 187] on div "Budget Expand" at bounding box center [385, 190] width 680 height 15
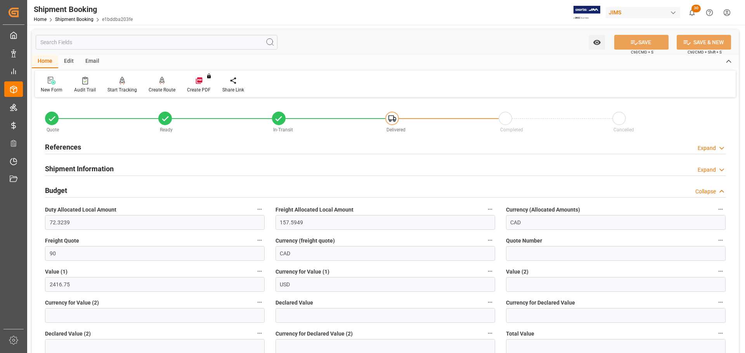
click at [86, 187] on div "Budget Collapse" at bounding box center [385, 190] width 680 height 15
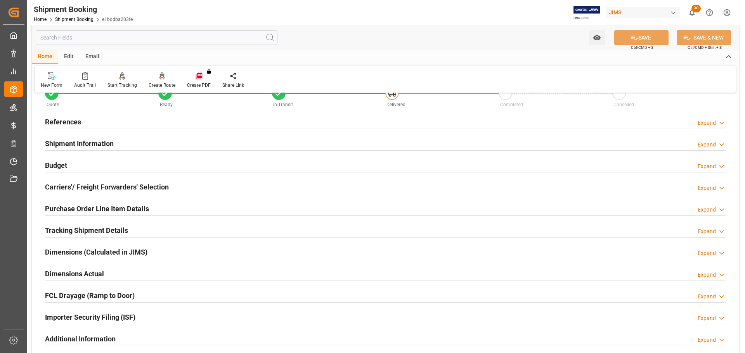
scroll to position [39, 0]
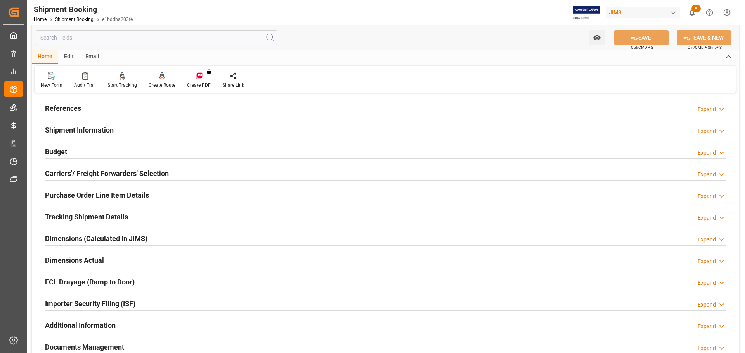
click at [93, 176] on h2 "Carriers'/ Freight Forwarders' Selection" at bounding box center [107, 173] width 124 height 10
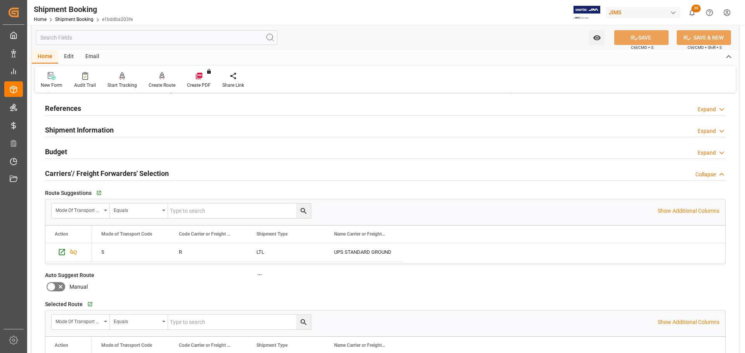
click at [108, 174] on h2 "Carriers'/ Freight Forwarders' Selection" at bounding box center [107, 173] width 124 height 10
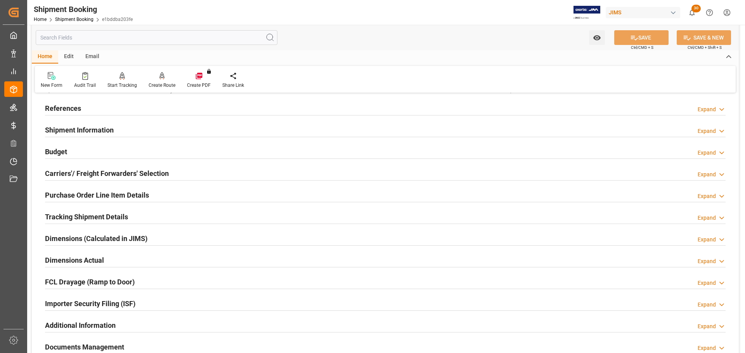
click at [108, 192] on h2 "Purchase Order Line Item Details" at bounding box center [97, 195] width 104 height 10
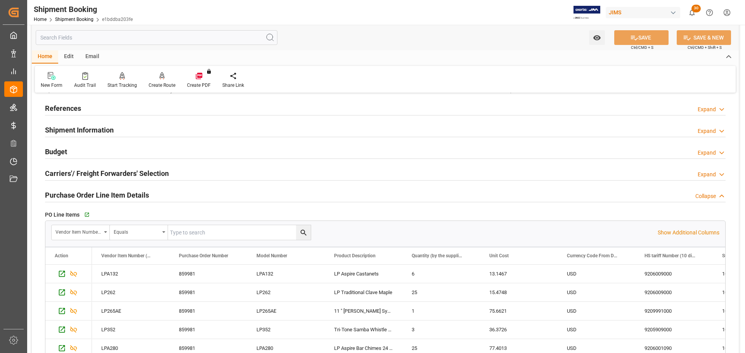
click at [111, 193] on h2 "Purchase Order Line Item Details" at bounding box center [97, 195] width 104 height 10
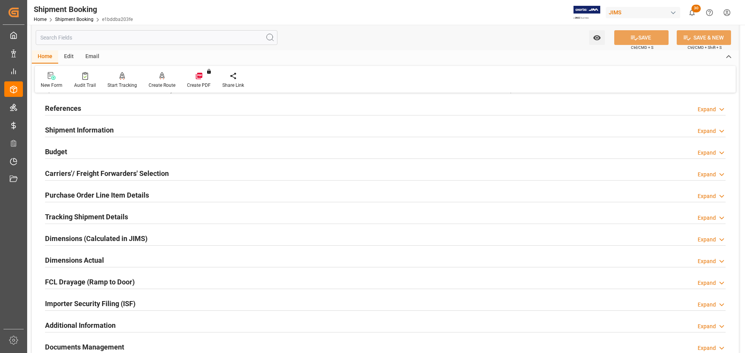
scroll to position [78, 0]
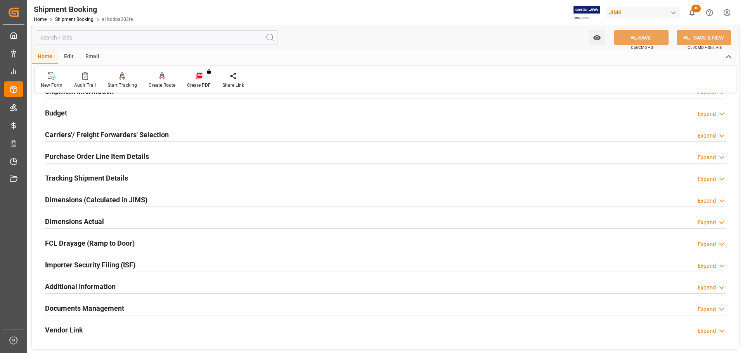
click at [112, 184] on div "Tracking Shipment Details" at bounding box center [86, 177] width 83 height 15
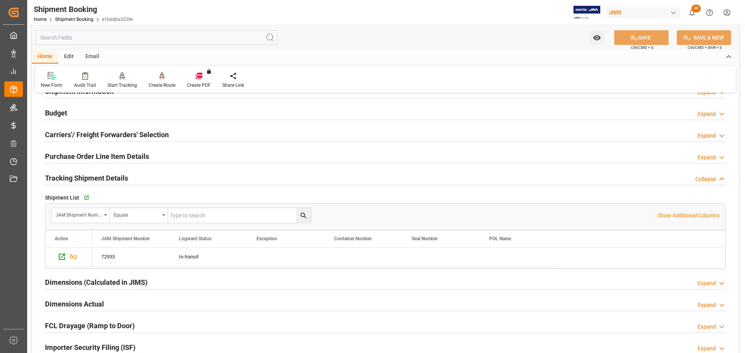
click at [112, 178] on h2 "Tracking Shipment Details" at bounding box center [86, 178] width 83 height 10
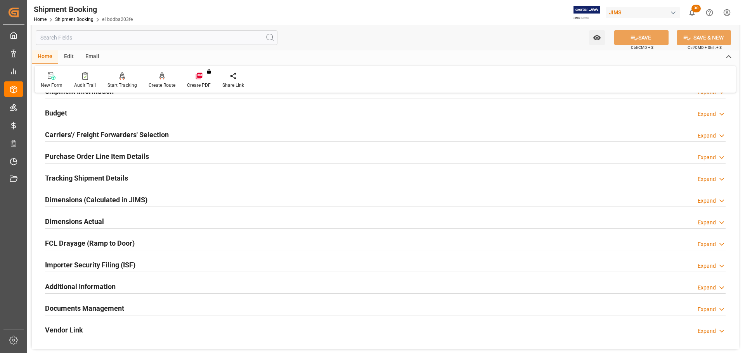
click at [111, 216] on div "Dimensions Actual Expand" at bounding box center [385, 221] width 680 height 15
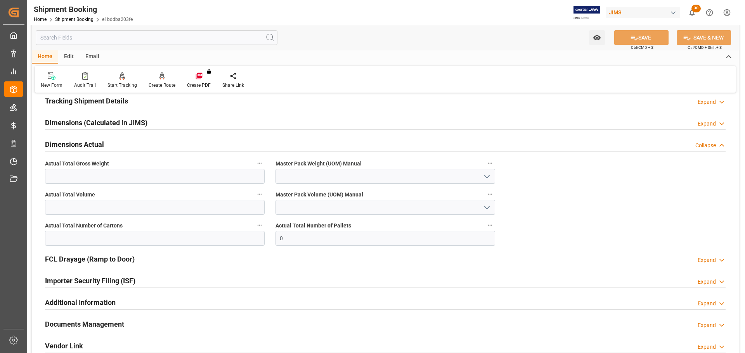
scroll to position [155, 0]
click at [104, 178] on input "text" at bounding box center [155, 176] width 220 height 15
click at [167, 175] on input "text" at bounding box center [155, 176] width 220 height 15
type input "113"
click at [488, 175] on icon "open menu" at bounding box center [486, 176] width 9 height 9
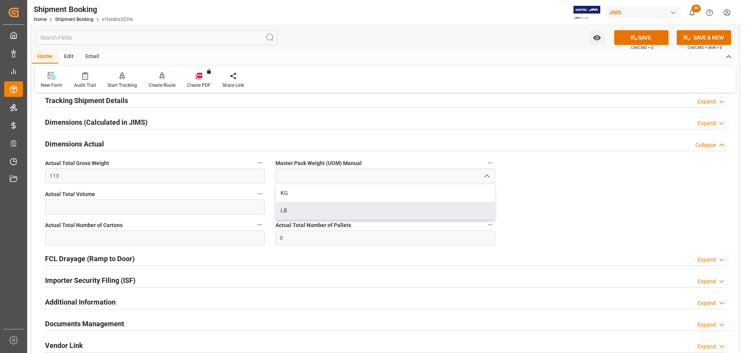
click at [361, 214] on div "LB" at bounding box center [385, 210] width 219 height 17
type input "LB"
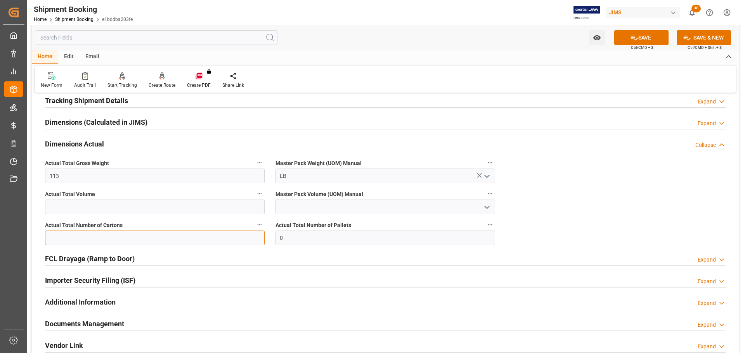
click at [137, 240] on input "text" at bounding box center [155, 238] width 220 height 15
type input "6"
click at [635, 37] on icon at bounding box center [634, 38] width 8 height 8
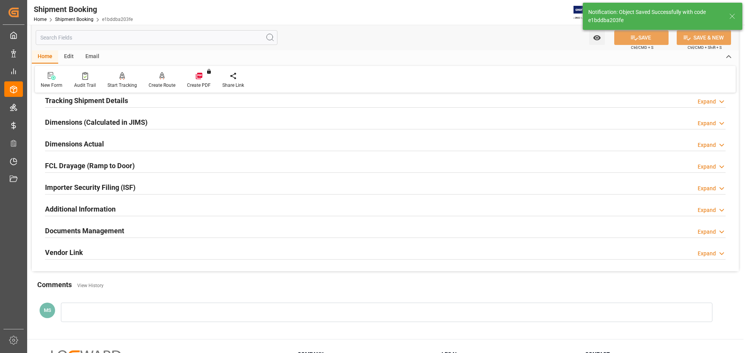
click at [116, 142] on div "Dimensions Actual Expand" at bounding box center [385, 143] width 680 height 15
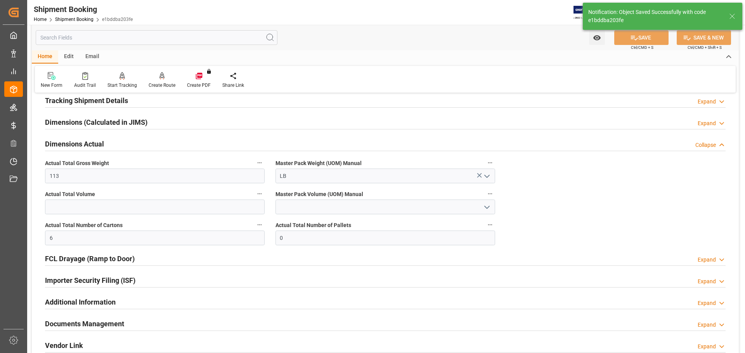
click at [116, 142] on div "Dimensions Actual Collapse" at bounding box center [385, 143] width 680 height 15
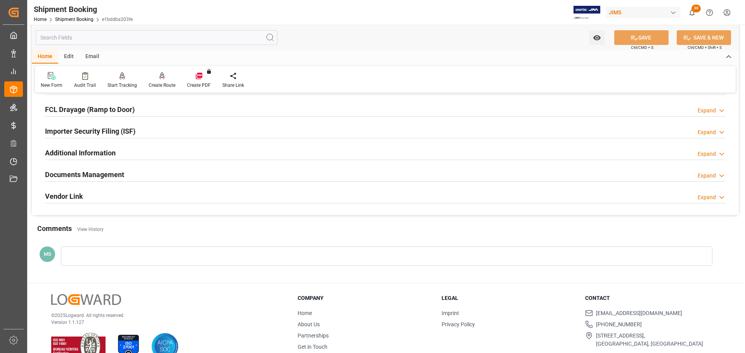
scroll to position [229, 0]
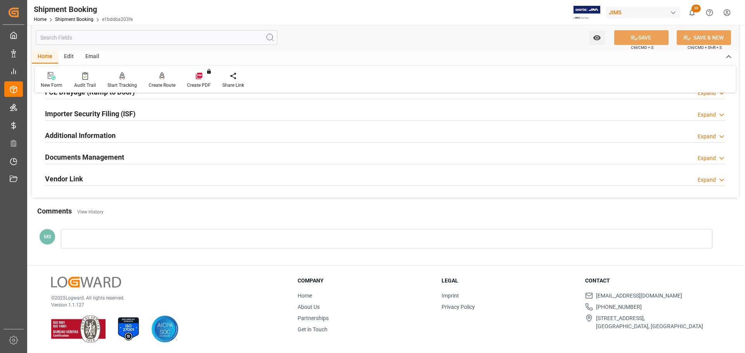
click at [135, 157] on div "Documents Management Expand" at bounding box center [385, 156] width 680 height 15
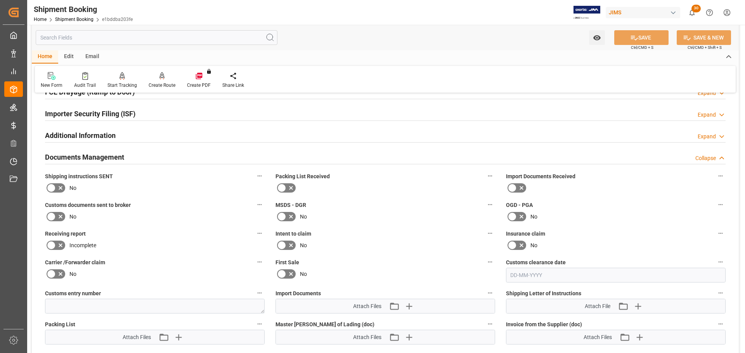
scroll to position [268, 0]
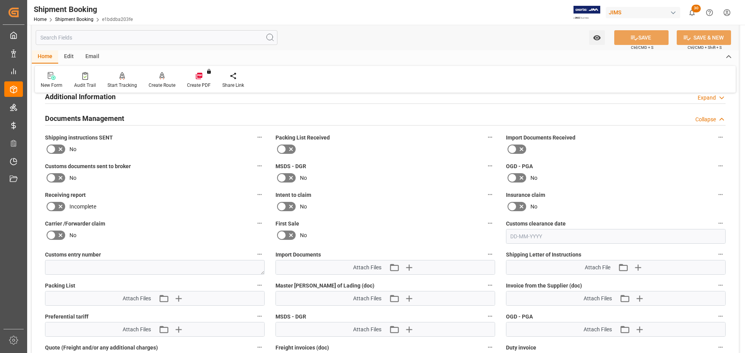
click at [60, 150] on icon at bounding box center [61, 150] width 4 height 4
click at [0, 0] on input "checkbox" at bounding box center [0, 0] width 0 height 0
click at [59, 177] on icon at bounding box center [60, 177] width 9 height 9
click at [0, 0] on input "checkbox" at bounding box center [0, 0] width 0 height 0
click at [638, 34] on button "SAVE" at bounding box center [641, 37] width 54 height 15
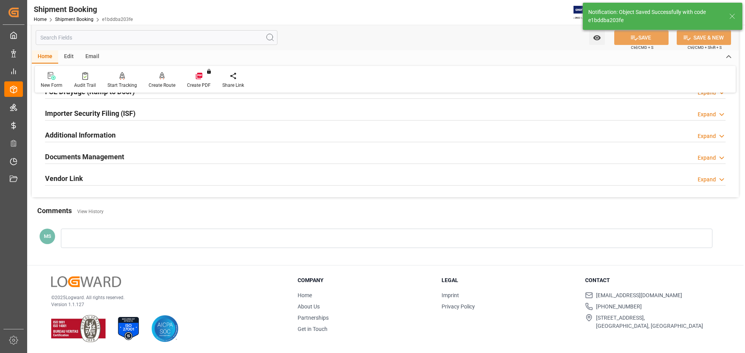
scroll to position [229, 0]
click at [267, 152] on div "Documents Management Expand" at bounding box center [385, 156] width 680 height 15
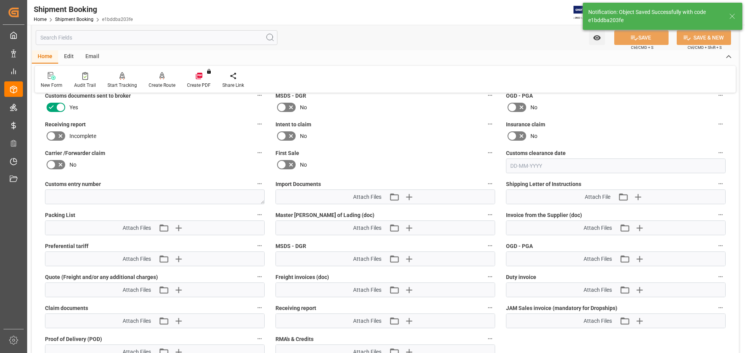
scroll to position [345, 0]
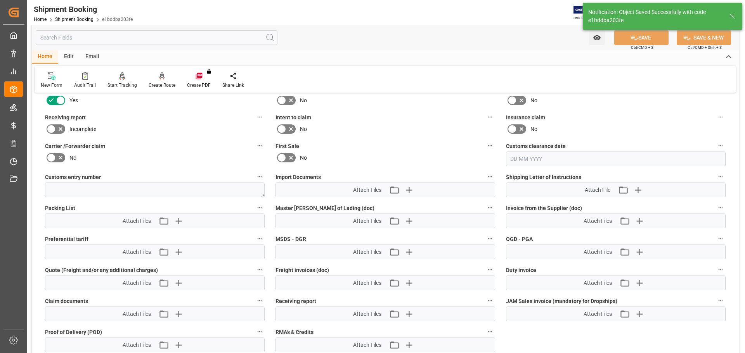
click at [411, 195] on div "Attach Files Attach existing file Upload new file" at bounding box center [385, 190] width 219 height 14
click at [411, 190] on icon "button" at bounding box center [408, 190] width 7 height 7
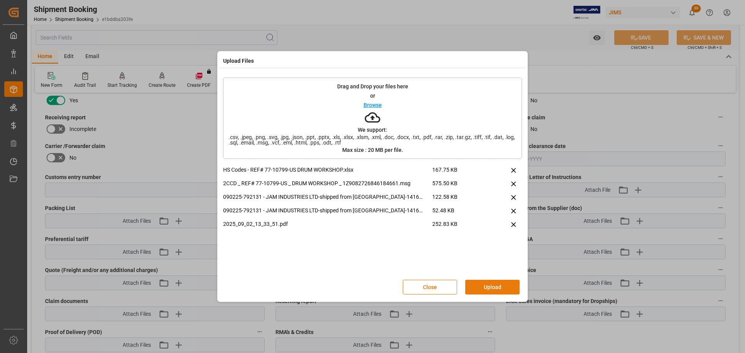
click at [490, 289] on button "Upload" at bounding box center [492, 287] width 54 height 15
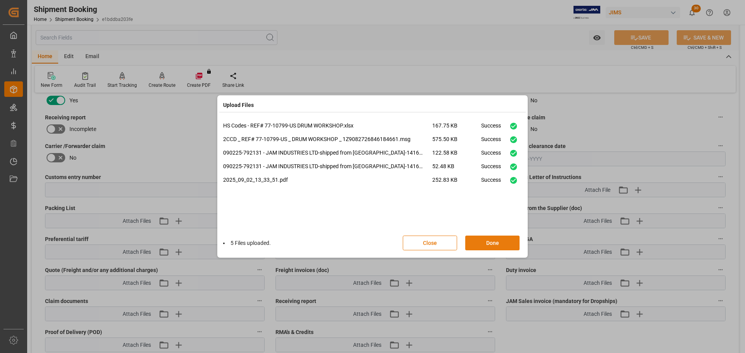
click at [484, 243] on button "Done" at bounding box center [492, 243] width 54 height 15
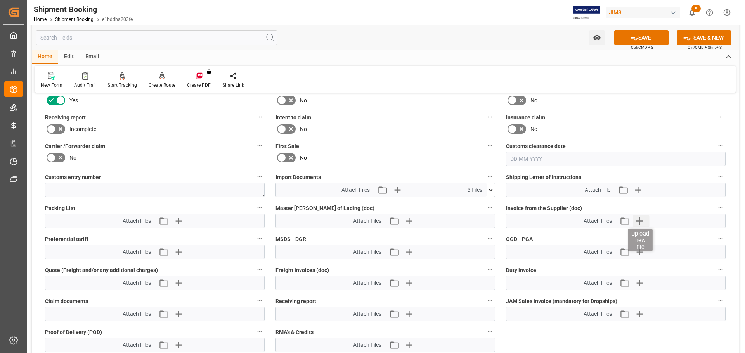
click at [638, 220] on icon "button" at bounding box center [639, 221] width 12 height 12
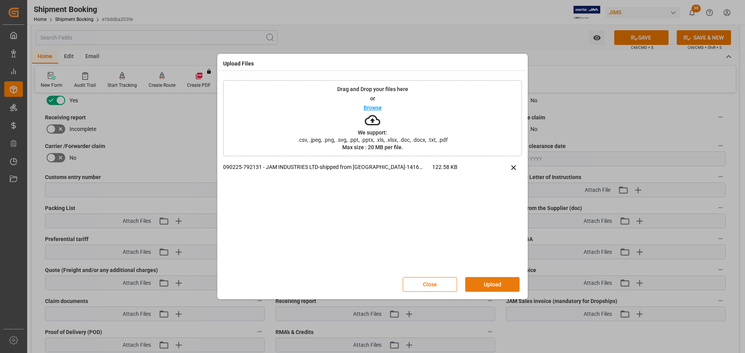
click at [495, 285] on button "Upload" at bounding box center [492, 284] width 54 height 15
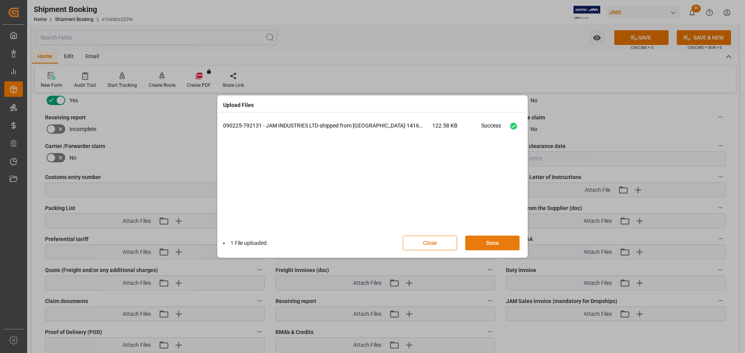
click at [499, 246] on button "Done" at bounding box center [492, 243] width 54 height 15
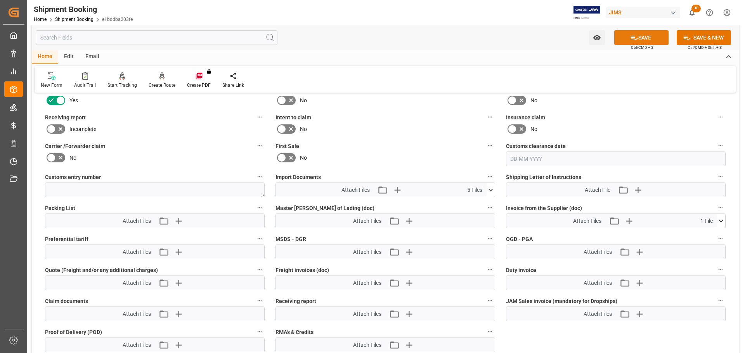
click at [622, 39] on button "SAVE" at bounding box center [641, 37] width 54 height 15
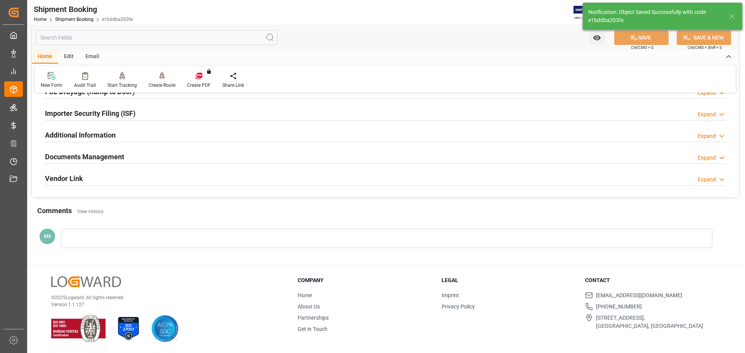
scroll to position [229, 0]
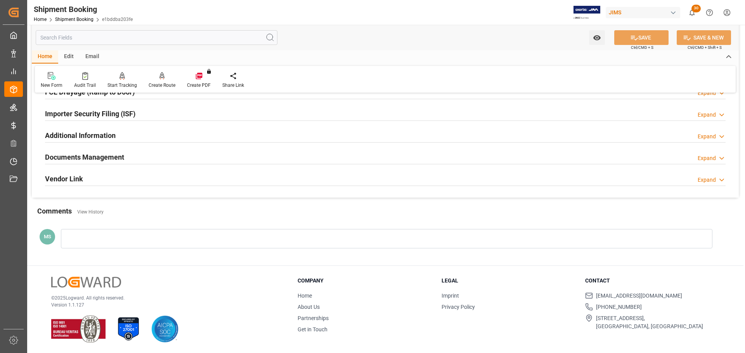
click at [180, 157] on div "Documents Management Expand" at bounding box center [385, 156] width 680 height 15
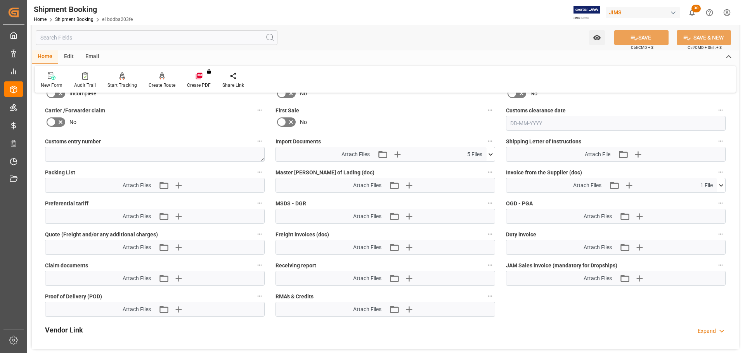
scroll to position [423, 0]
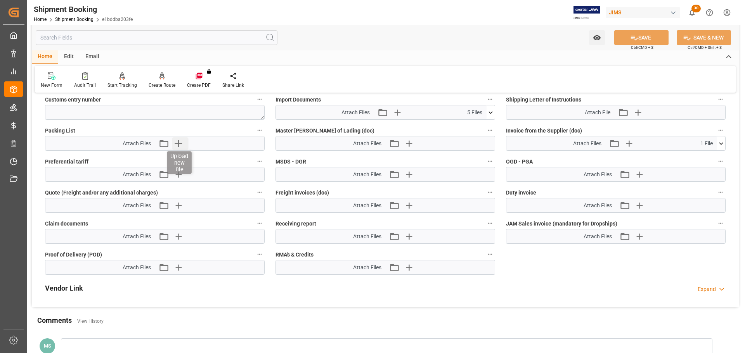
click at [178, 146] on icon "button" at bounding box center [178, 143] width 7 height 7
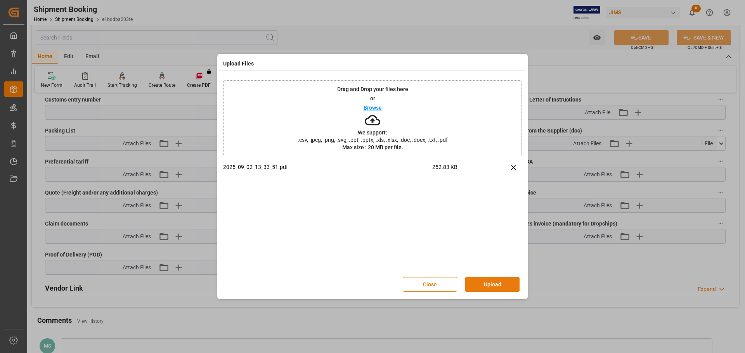
click at [500, 282] on button "Upload" at bounding box center [492, 284] width 54 height 15
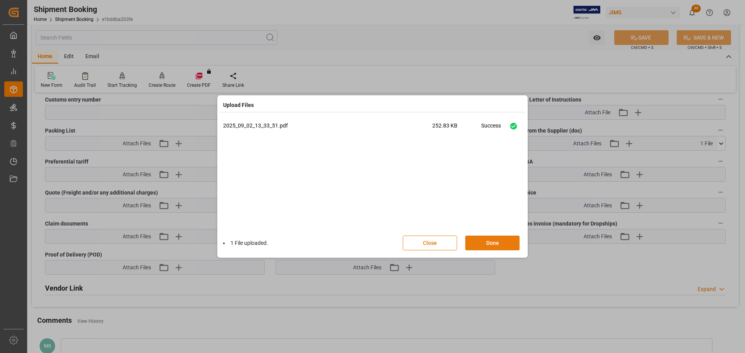
click at [486, 244] on button "Done" at bounding box center [492, 243] width 54 height 15
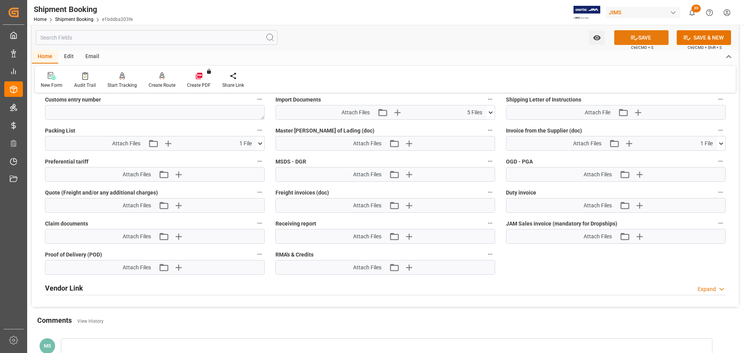
click at [624, 36] on button "SAVE" at bounding box center [641, 37] width 54 height 15
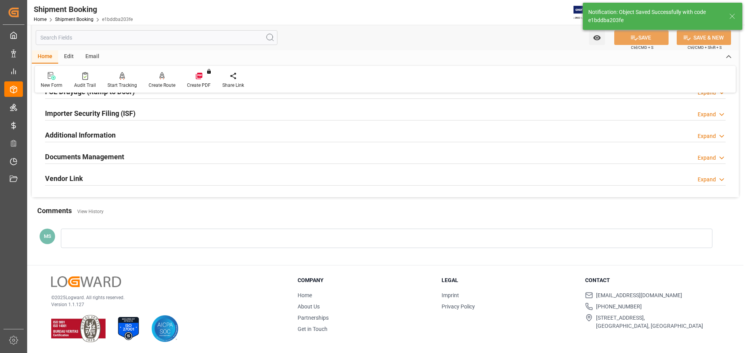
scroll to position [119, 0]
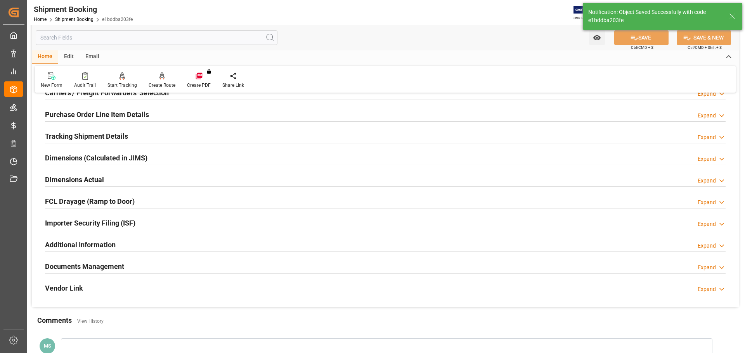
click at [123, 266] on h2 "Documents Management" at bounding box center [84, 266] width 79 height 10
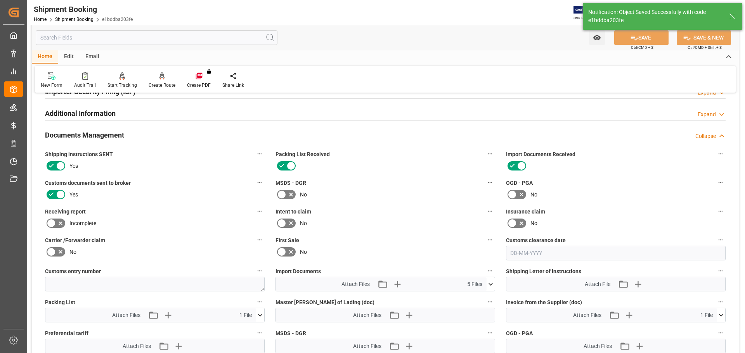
scroll to position [222, 0]
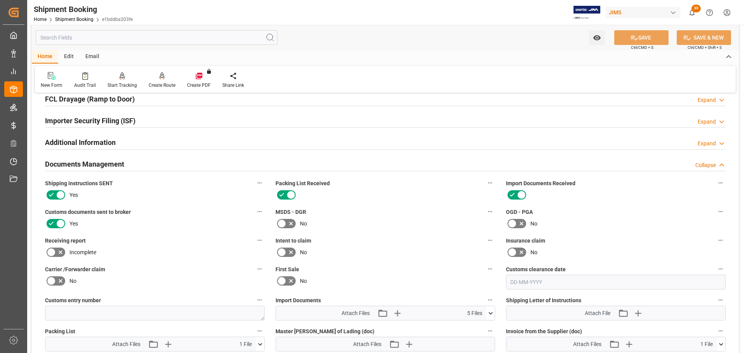
click at [301, 164] on div "Documents Management Collapse" at bounding box center [385, 163] width 680 height 15
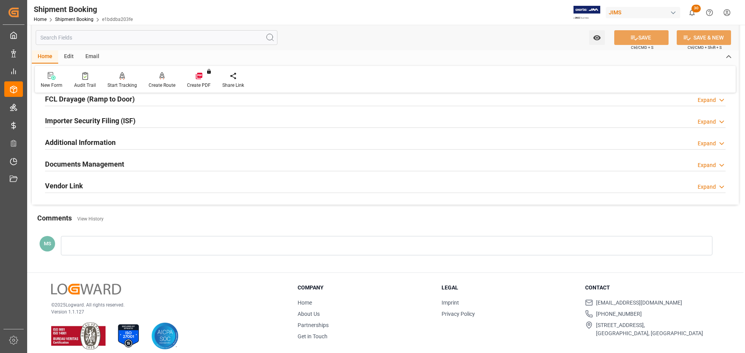
click at [301, 164] on div "Documents Management Expand" at bounding box center [385, 163] width 680 height 15
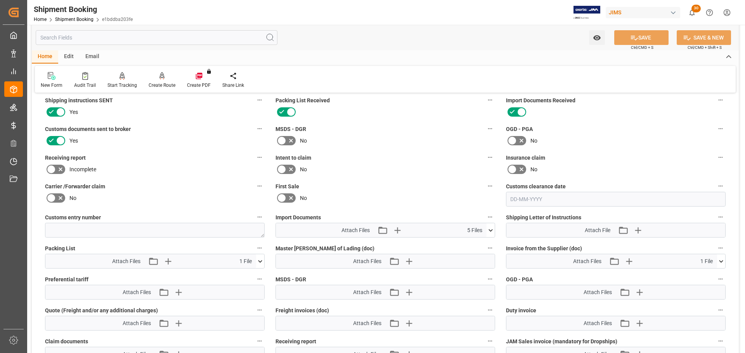
scroll to position [338, 0]
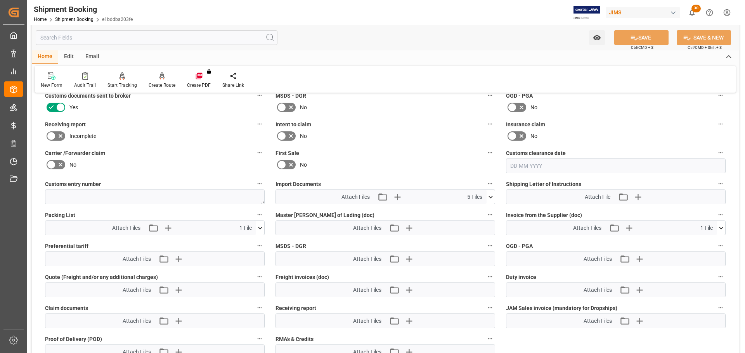
click at [493, 197] on icon at bounding box center [490, 197] width 8 height 8
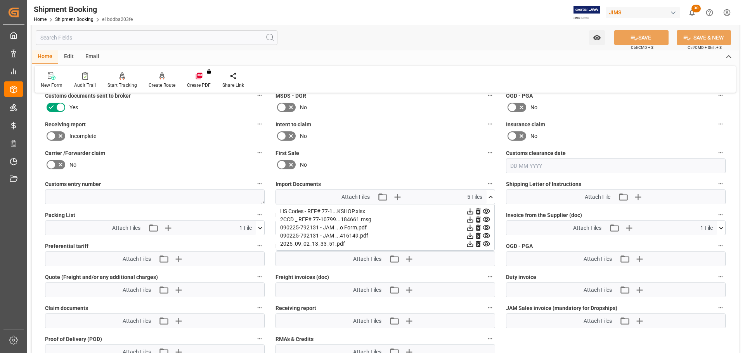
click at [491, 195] on icon at bounding box center [490, 197] width 8 height 8
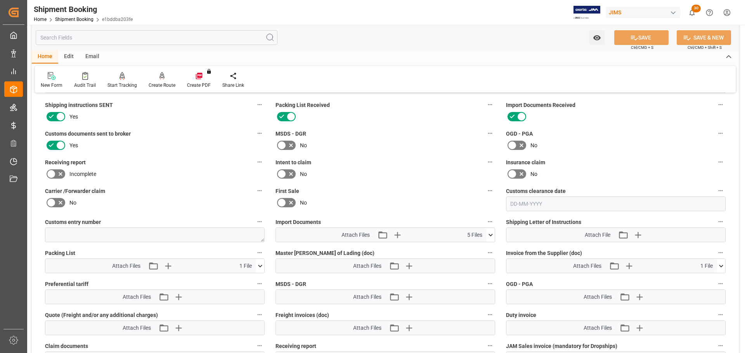
scroll to position [183, 0]
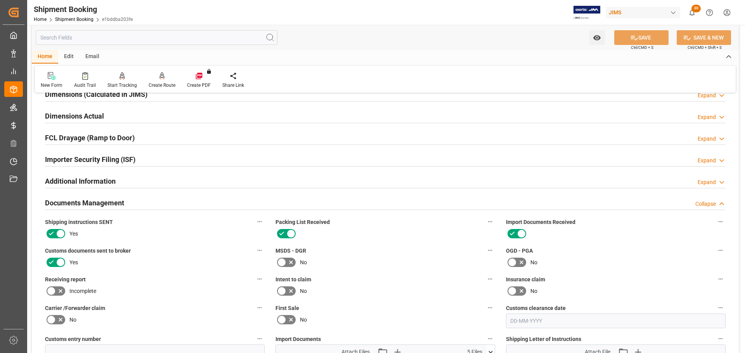
click at [138, 208] on div "Documents Management Collapse" at bounding box center [385, 202] width 680 height 15
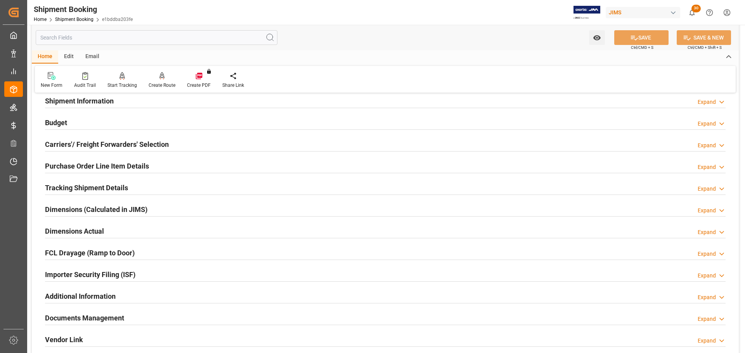
scroll to position [28, 0]
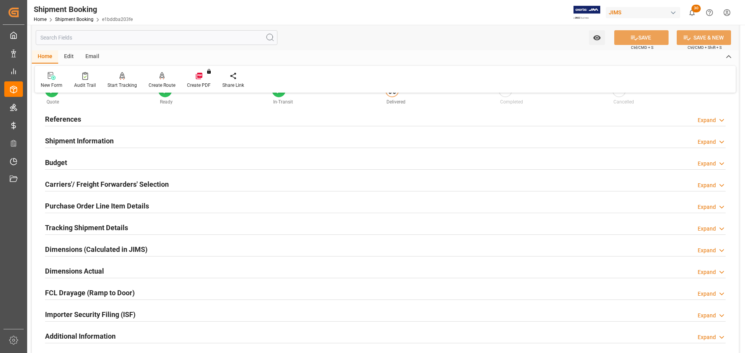
click at [110, 268] on div "Dimensions Actual Expand" at bounding box center [385, 270] width 680 height 15
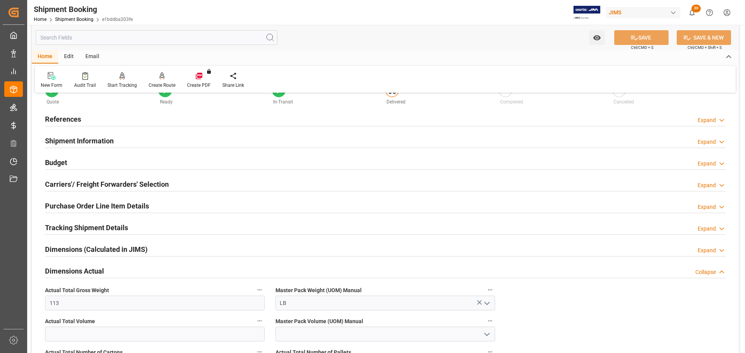
click at [110, 268] on div "Dimensions Actual Collapse" at bounding box center [385, 270] width 680 height 15
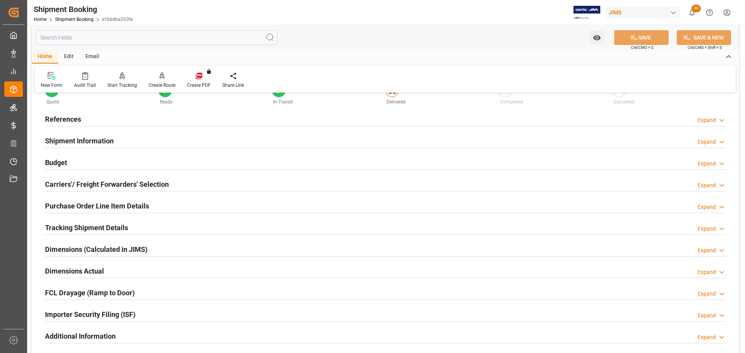
click at [117, 226] on h2 "Tracking Shipment Details" at bounding box center [86, 228] width 83 height 10
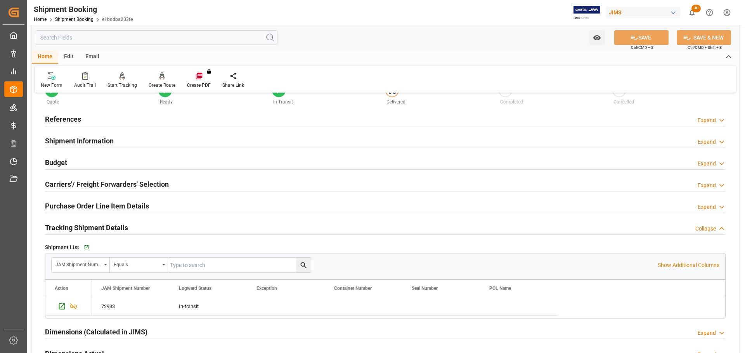
click at [107, 226] on h2 "Tracking Shipment Details" at bounding box center [86, 228] width 83 height 10
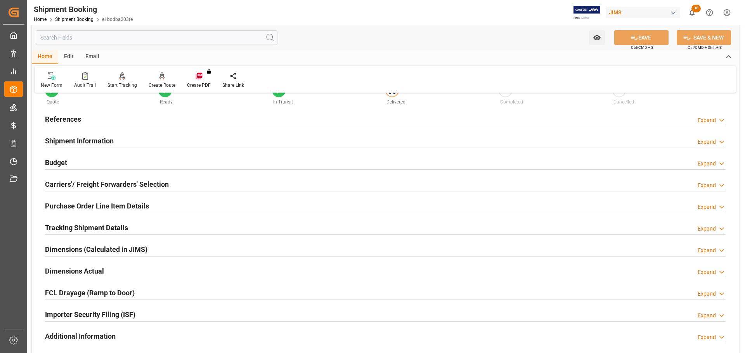
click at [105, 201] on h2 "Purchase Order Line Item Details" at bounding box center [97, 206] width 104 height 10
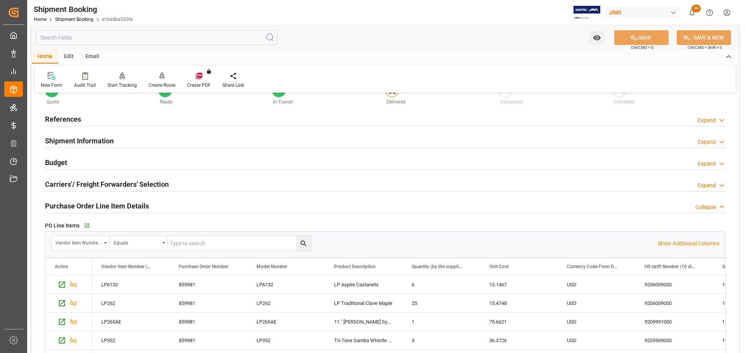
click at [116, 208] on h2 "Purchase Order Line Item Details" at bounding box center [97, 206] width 104 height 10
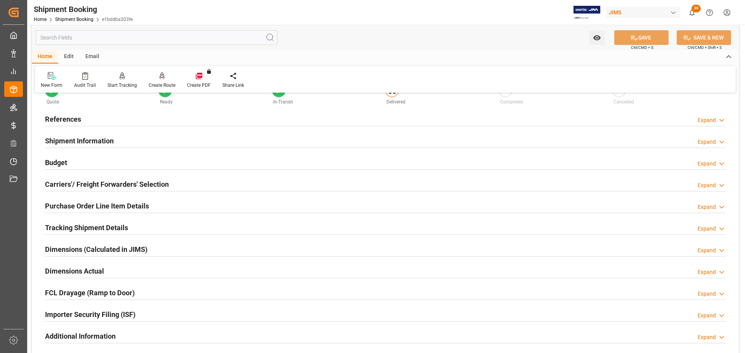
click at [120, 182] on h2 "Carriers'/ Freight Forwarders' Selection" at bounding box center [107, 184] width 124 height 10
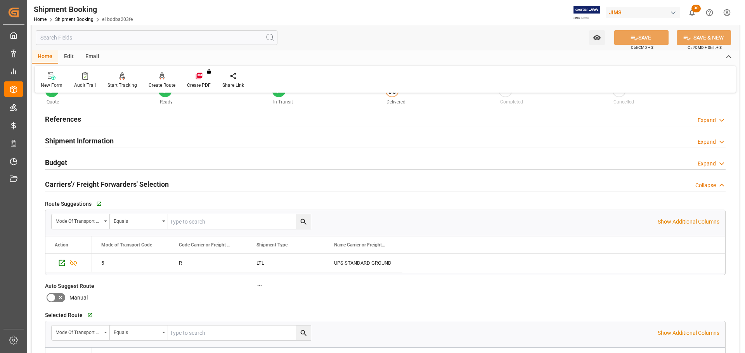
click at [130, 182] on h2 "Carriers'/ Freight Forwarders' Selection" at bounding box center [107, 184] width 124 height 10
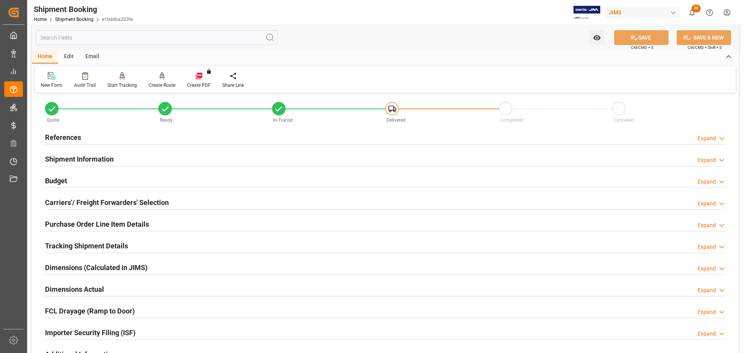
scroll to position [0, 0]
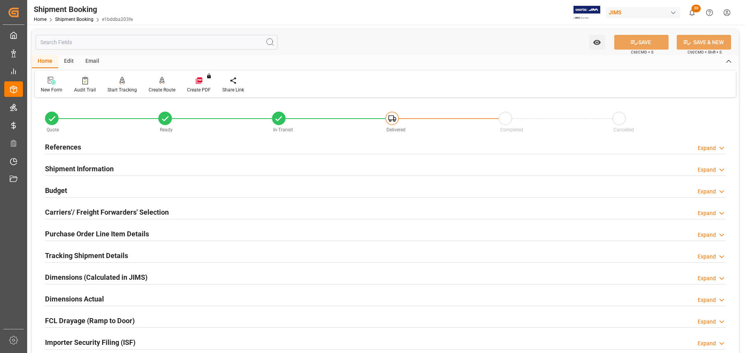
click at [129, 187] on div "Budget Expand" at bounding box center [385, 190] width 680 height 15
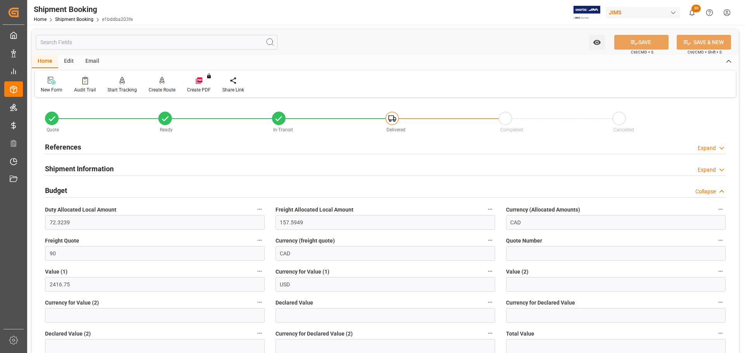
click at [128, 187] on div "Budget Collapse" at bounding box center [385, 190] width 680 height 15
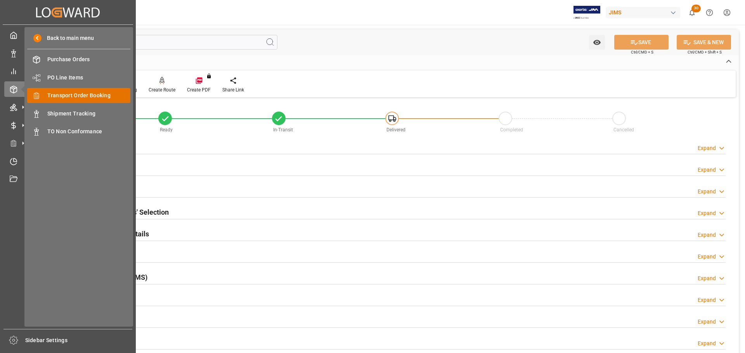
click at [77, 100] on span "Transport Order Booking" at bounding box center [88, 96] width 83 height 8
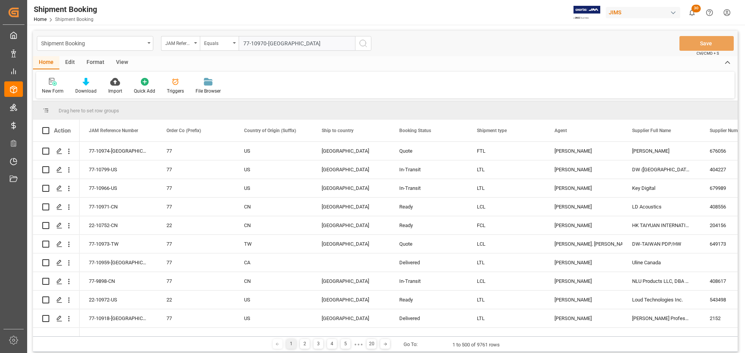
type input "77-10970-[GEOGRAPHIC_DATA]"
click at [364, 45] on icon "search button" at bounding box center [362, 43] width 9 height 9
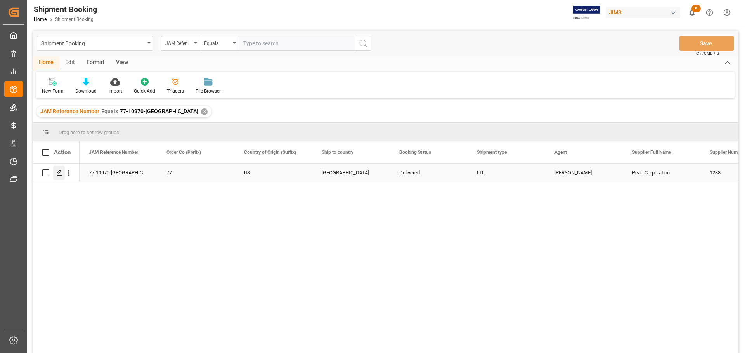
click at [57, 176] on line "Press SPACE to select this row." at bounding box center [59, 176] width 5 height 0
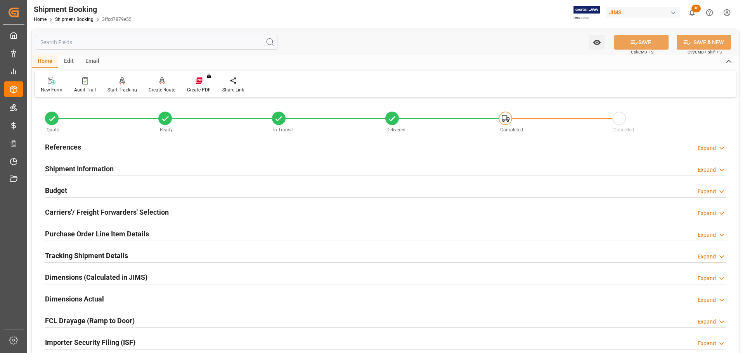
click at [97, 187] on div "Budget Expand" at bounding box center [385, 190] width 680 height 15
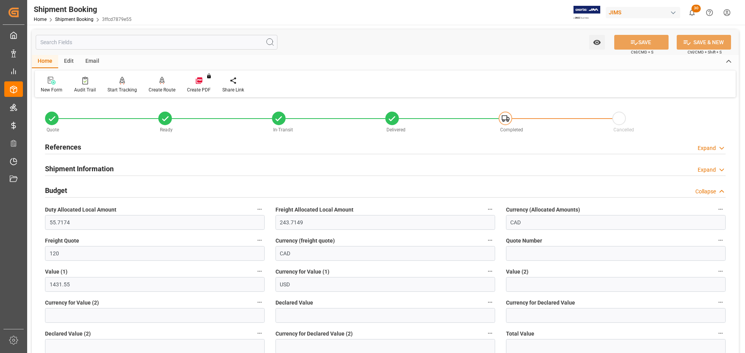
click at [60, 191] on h2 "Budget" at bounding box center [56, 190] width 22 height 10
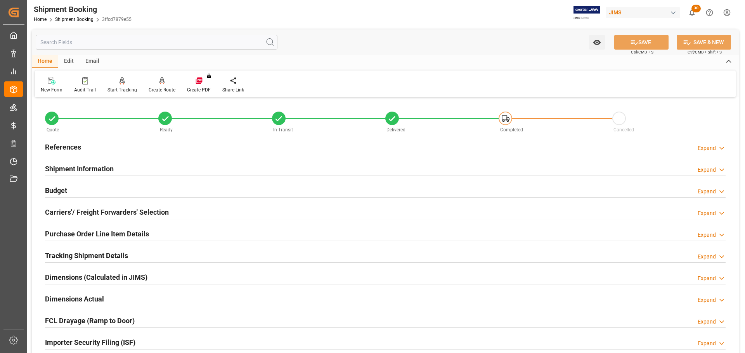
click at [66, 150] on h2 "References" at bounding box center [63, 147] width 36 height 10
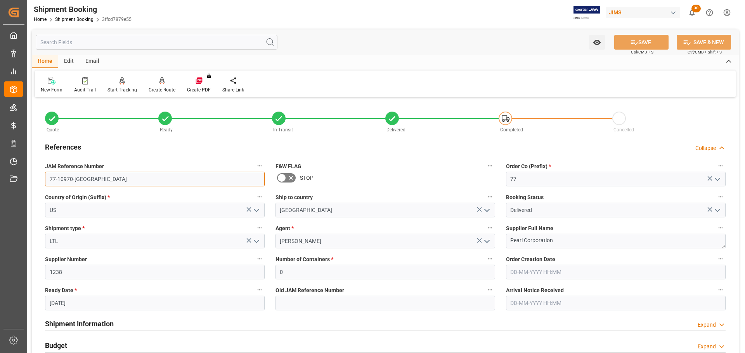
drag, startPoint x: 87, startPoint y: 178, endPoint x: 31, endPoint y: 178, distance: 55.5
click at [31, 178] on div "Watch Option SAVE Ctrl/CMD + S SAVE & NEW Ctrl/CMD + Shift + S Home Edit Email …" at bounding box center [385, 337] width 716 height 625
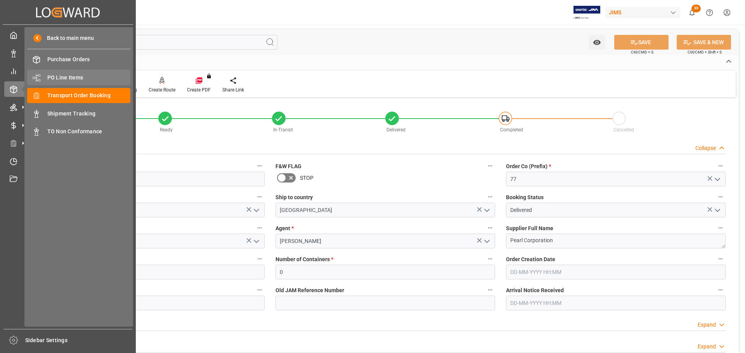
click at [76, 77] on span "PO Line Items" at bounding box center [88, 78] width 83 height 8
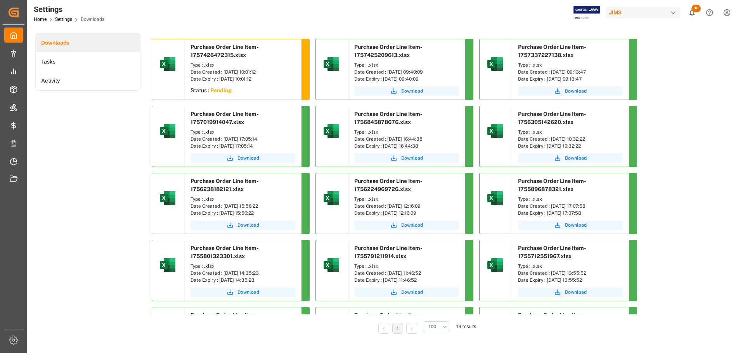
click at [104, 143] on div "Downloads Tasks Activity" at bounding box center [87, 189] width 105 height 312
click at [74, 124] on div "Downloads Tasks Activity" at bounding box center [87, 189] width 105 height 312
click at [69, 131] on div "Downloads Tasks Activity" at bounding box center [87, 189] width 105 height 312
click at [62, 141] on div "Downloads Tasks Activity" at bounding box center [87, 189] width 105 height 312
click at [71, 145] on div "Downloads Tasks Activity" at bounding box center [87, 189] width 105 height 312
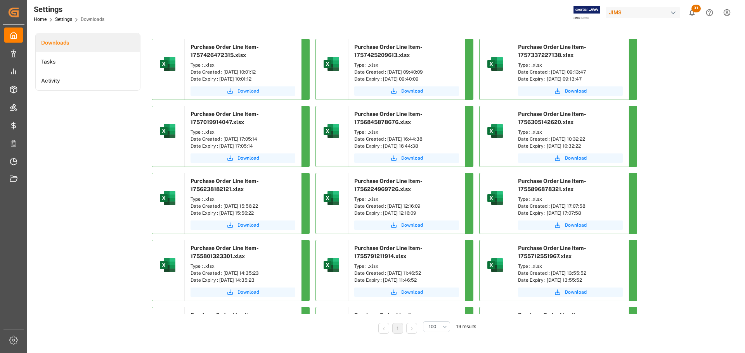
click at [250, 93] on span "Download" at bounding box center [248, 91] width 22 height 7
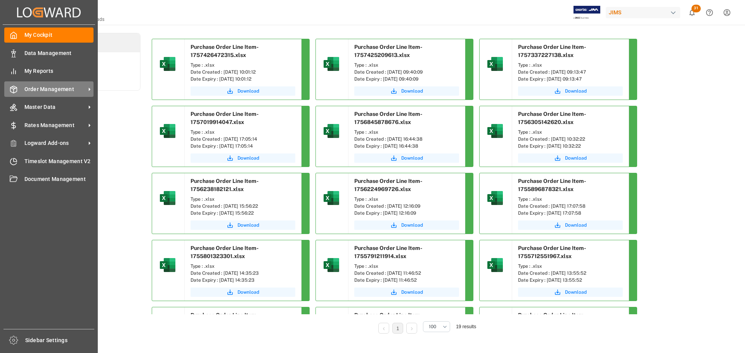
click at [24, 93] on div "Order Management Order Management" at bounding box center [48, 88] width 89 height 15
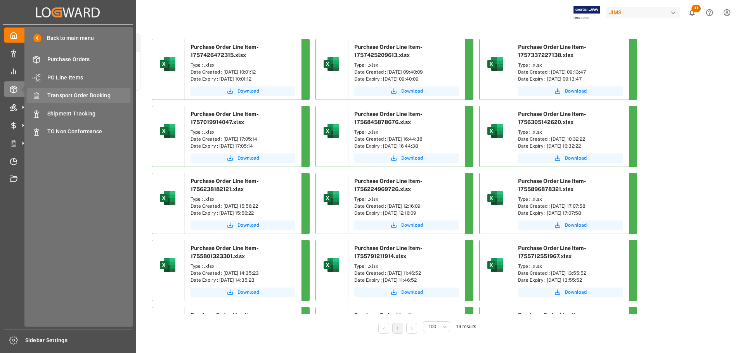
click at [82, 99] on span "Transport Order Booking" at bounding box center [88, 96] width 83 height 8
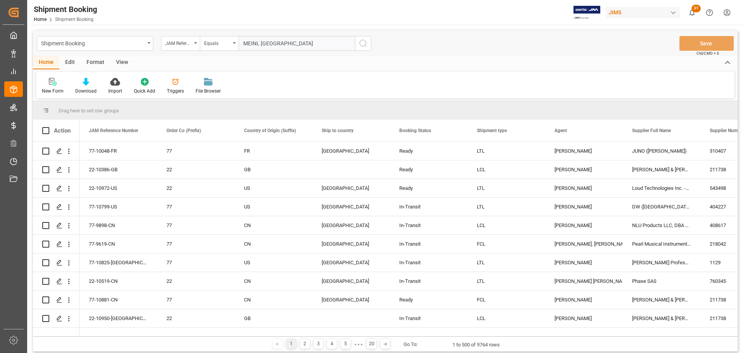
click at [275, 45] on input "MEINL [GEOGRAPHIC_DATA]" at bounding box center [297, 43] width 116 height 15
click at [285, 45] on input "MEINL [GEOGRAPHIC_DATA]" at bounding box center [297, 43] width 116 height 15
drag, startPoint x: 301, startPoint y: 45, endPoint x: 226, endPoint y: 49, distance: 74.6
click at [226, 49] on div "JAM Reference Number Equals MEINL USA" at bounding box center [266, 43] width 210 height 15
paste input "77-10925-US"
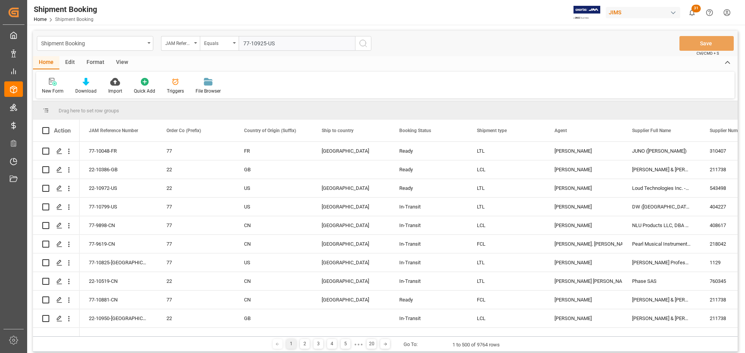
type input "77-10925-US"
click at [362, 43] on icon "search button" at bounding box center [362, 43] width 9 height 9
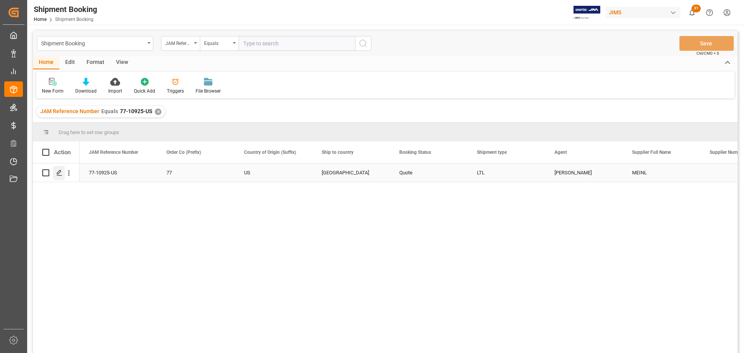
click at [61, 177] on div "Press SPACE to select this row." at bounding box center [59, 173] width 12 height 14
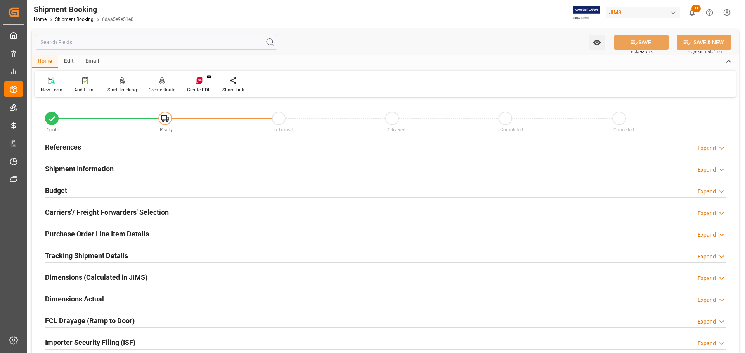
click at [136, 145] on div "References Expand" at bounding box center [385, 146] width 680 height 15
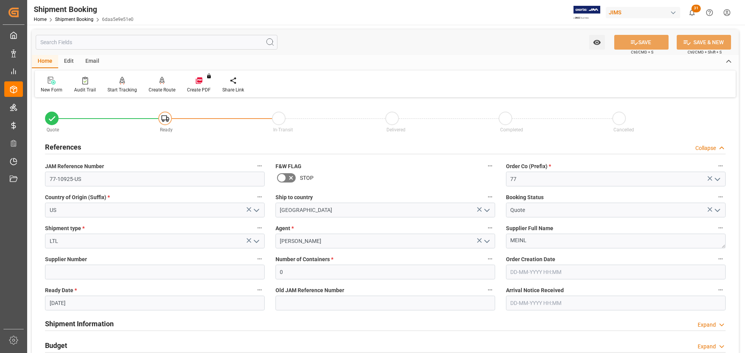
click at [136, 145] on div "References Collapse" at bounding box center [385, 146] width 680 height 15
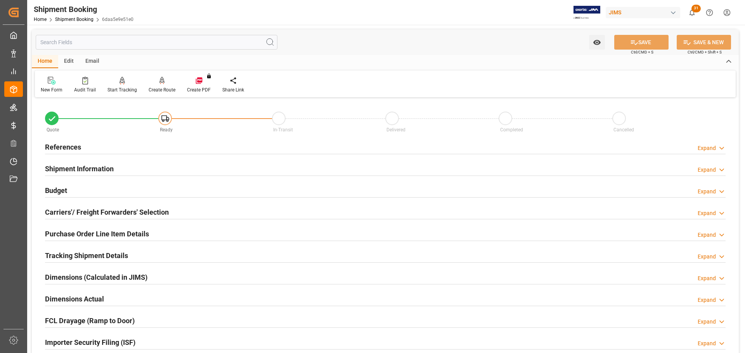
click at [118, 167] on div "Shipment Information Expand" at bounding box center [385, 168] width 680 height 15
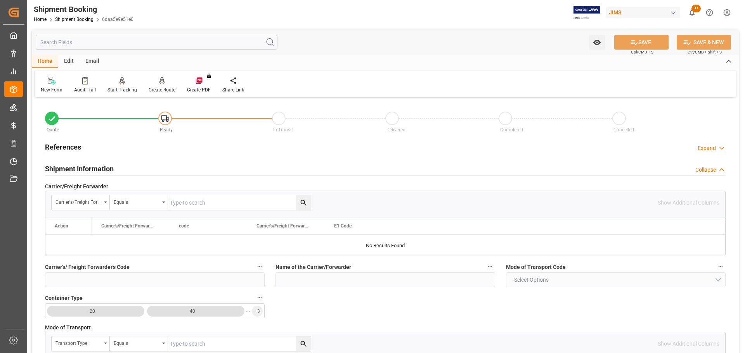
click at [118, 167] on div "Shipment Information Collapse" at bounding box center [385, 168] width 680 height 15
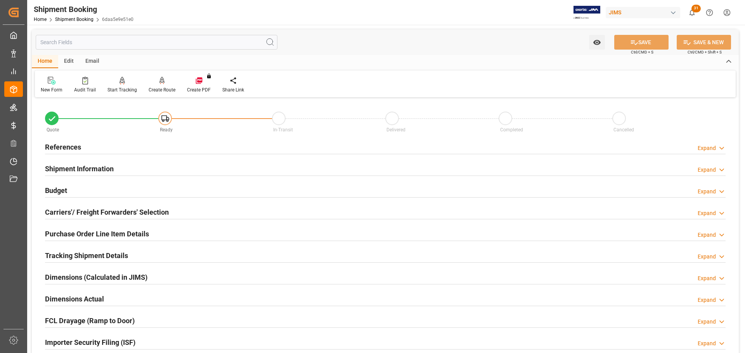
click at [95, 189] on div "Budget Expand" at bounding box center [385, 190] width 680 height 15
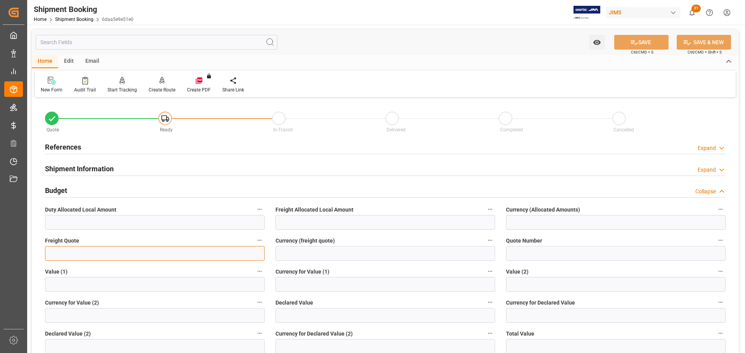
click at [82, 252] on input "text" at bounding box center [155, 253] width 220 height 15
click at [162, 252] on input "text" at bounding box center [155, 253] width 220 height 15
type input "40"
click at [320, 246] on input at bounding box center [385, 253] width 220 height 15
type input "CAD"
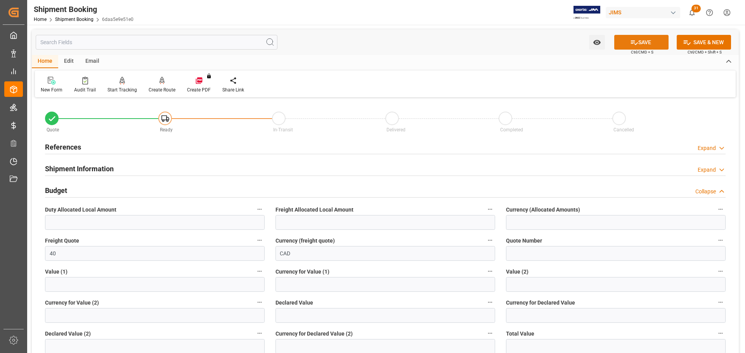
click at [634, 44] on icon at bounding box center [634, 42] width 7 height 5
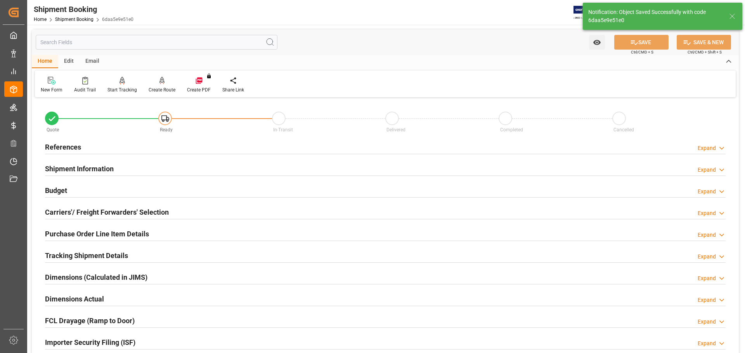
click at [144, 165] on div "Shipment Information Expand" at bounding box center [385, 168] width 680 height 15
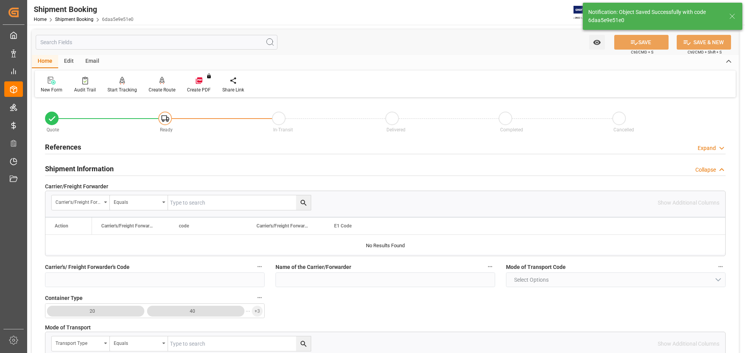
click at [144, 165] on div "Shipment Information Collapse" at bounding box center [385, 168] width 680 height 15
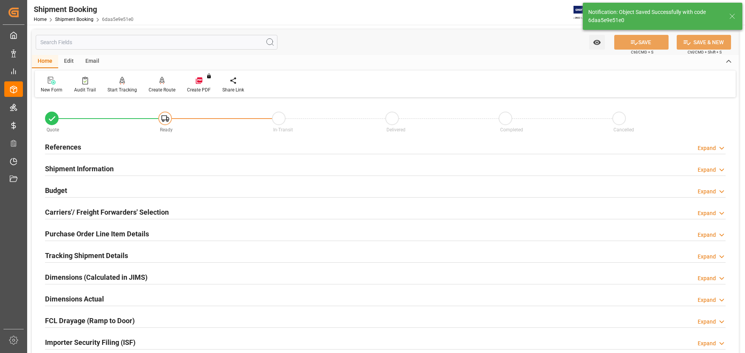
click at [137, 207] on h2 "Carriers'/ Freight Forwarders' Selection" at bounding box center [107, 212] width 124 height 10
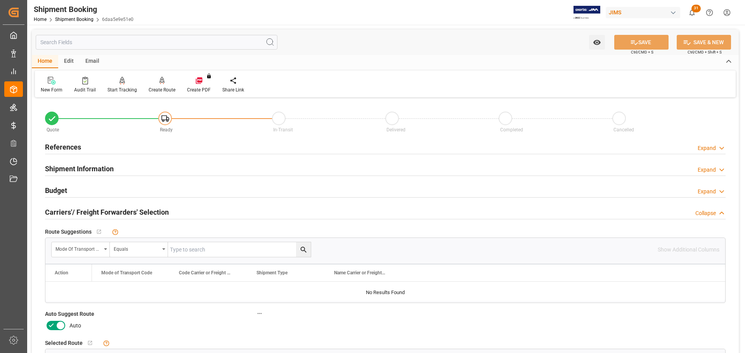
click at [56, 324] on icon at bounding box center [60, 325] width 9 height 9
click at [0, 0] on input "checkbox" at bounding box center [0, 0] width 0 height 0
click at [632, 40] on icon at bounding box center [634, 42] width 8 height 8
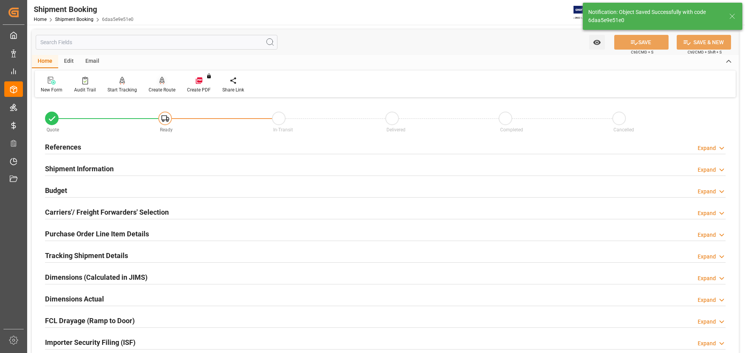
click at [158, 90] on div "Create Route" at bounding box center [162, 89] width 27 height 7
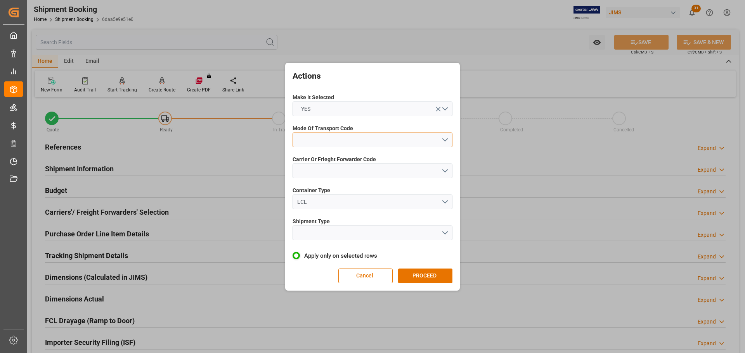
click at [343, 140] on button "open menu" at bounding box center [372, 140] width 160 height 15
click at [322, 207] on div "5- COURIER GROUND" at bounding box center [372, 207] width 159 height 16
click at [322, 172] on button "open menu" at bounding box center [372, 171] width 160 height 15
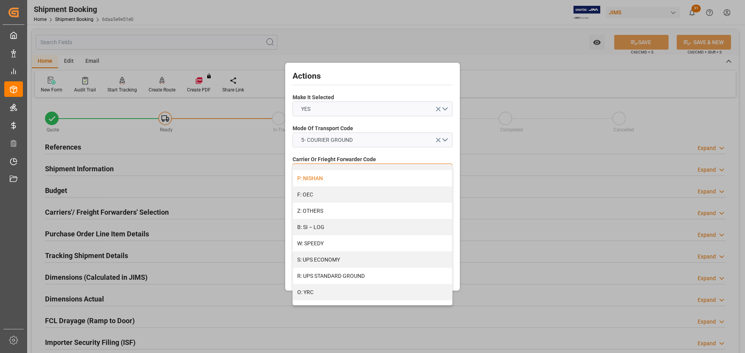
scroll to position [422, 0]
click at [333, 267] on div "R: UPS STANDARD GROUND" at bounding box center [372, 272] width 159 height 16
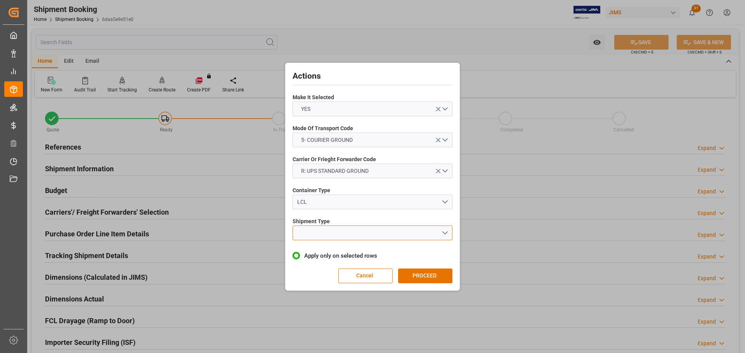
click at [327, 228] on button "open menu" at bounding box center [372, 233] width 160 height 15
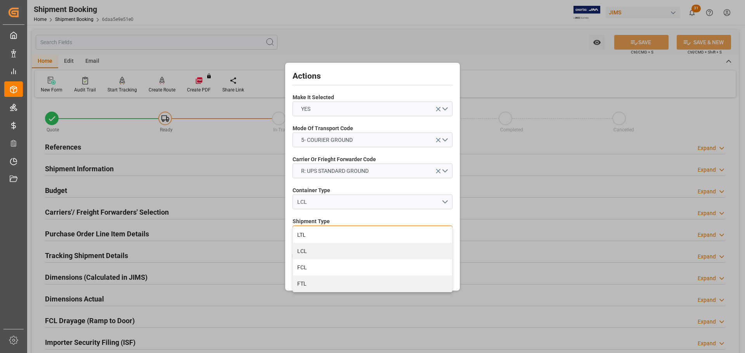
click at [327, 228] on div "LTL" at bounding box center [372, 235] width 159 height 16
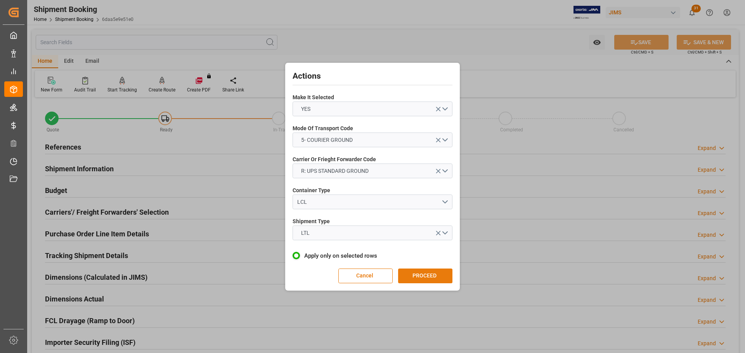
click at [405, 271] on button "PROCEED" at bounding box center [425, 276] width 54 height 15
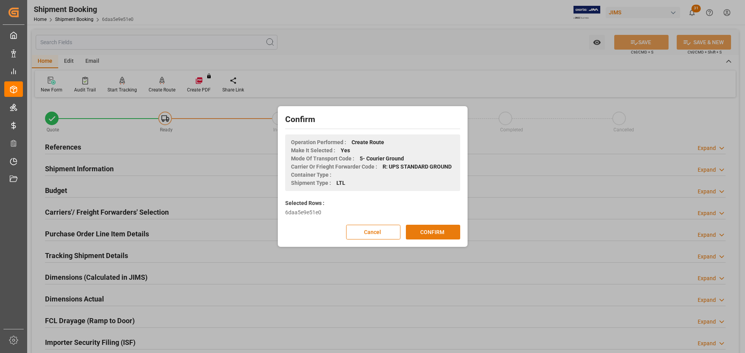
click at [422, 225] on button "CONFIRM" at bounding box center [433, 232] width 54 height 15
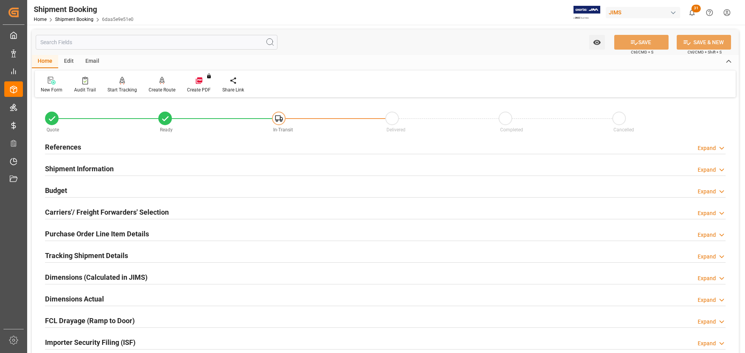
click at [123, 171] on div "Shipment Information Expand" at bounding box center [385, 168] width 680 height 15
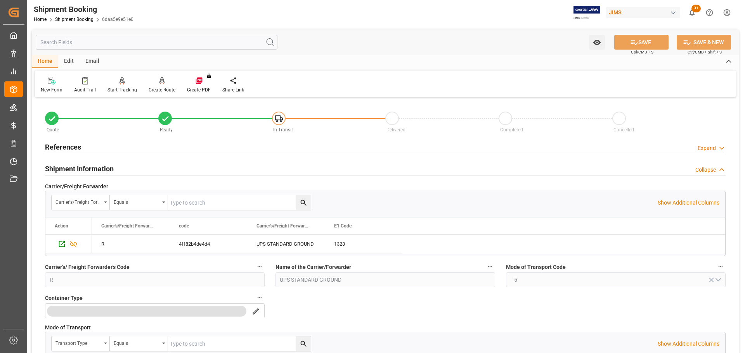
click at [133, 169] on div "Shipment Information Collapse" at bounding box center [385, 168] width 680 height 15
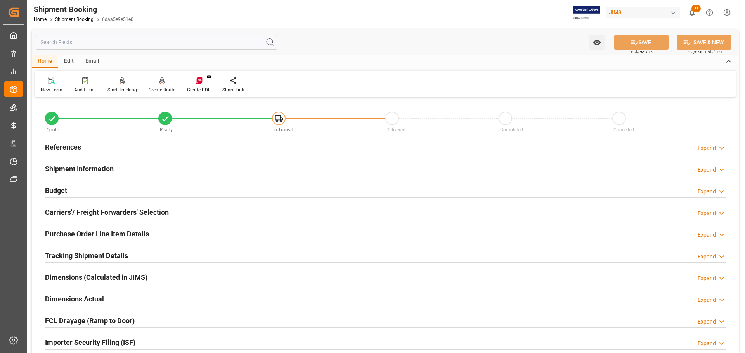
click at [137, 187] on div "Budget Expand" at bounding box center [385, 190] width 680 height 15
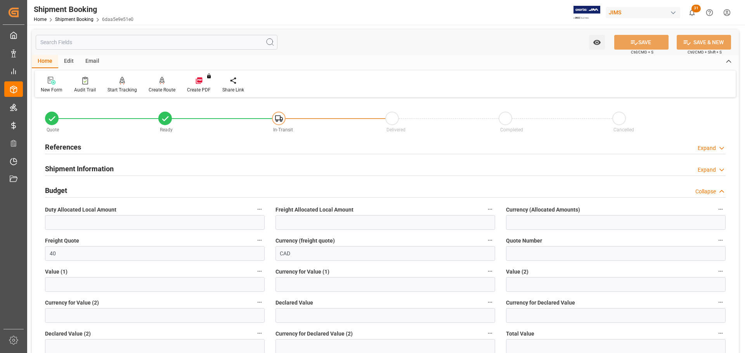
click at [152, 193] on div "Budget Collapse" at bounding box center [385, 190] width 680 height 15
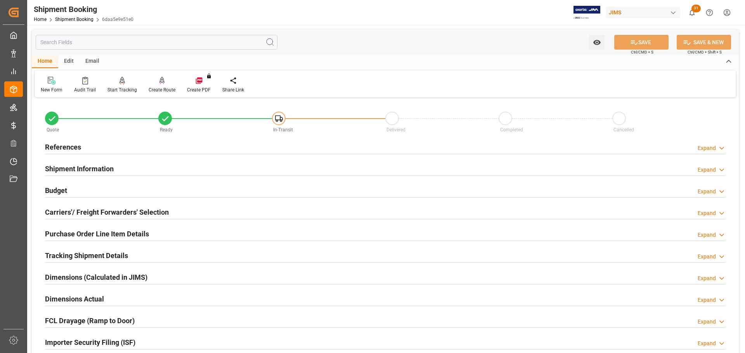
click at [156, 209] on h2 "Carriers'/ Freight Forwarders' Selection" at bounding box center [107, 212] width 124 height 10
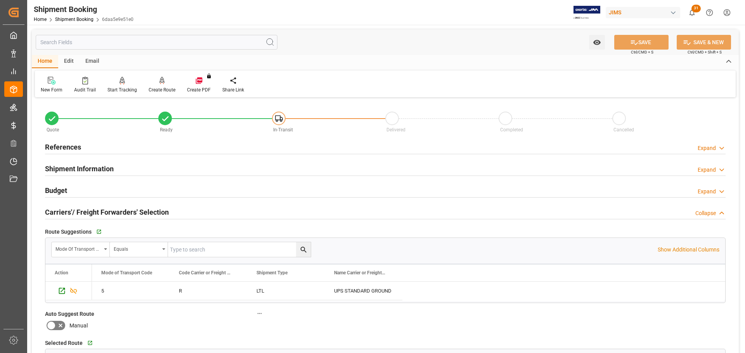
scroll to position [39, 0]
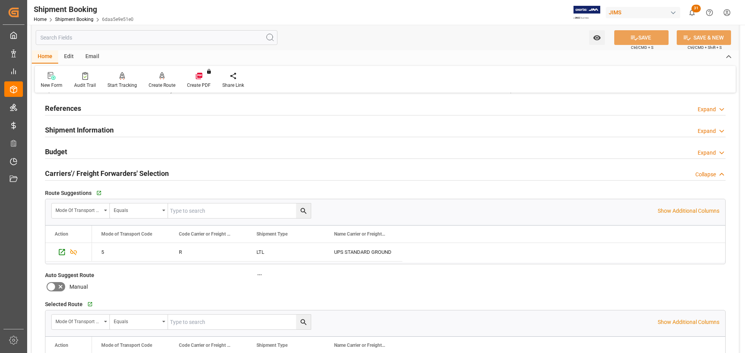
click at [149, 168] on h2 "Carriers'/ Freight Forwarders' Selection" at bounding box center [107, 173] width 124 height 10
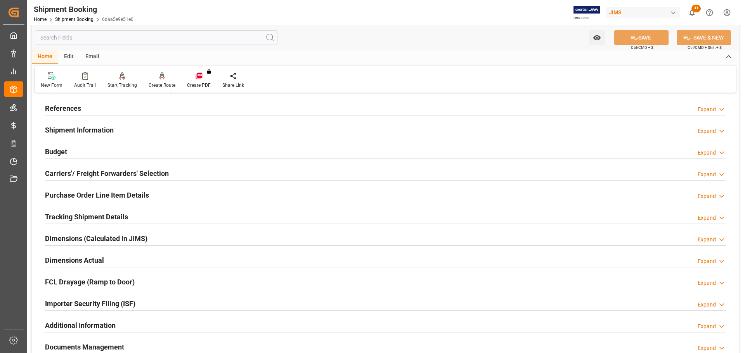
click at [133, 192] on h2 "Purchase Order Line Item Details" at bounding box center [97, 195] width 104 height 10
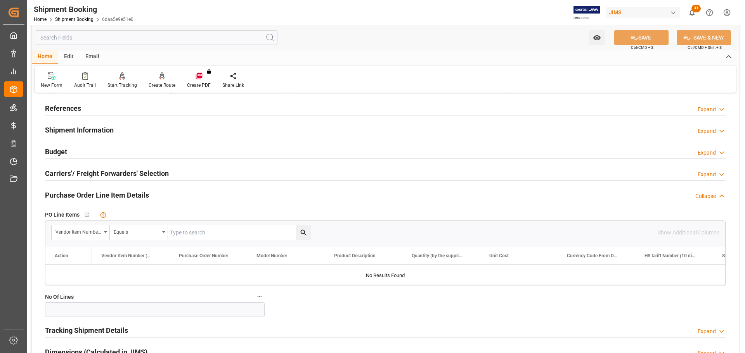
click at [130, 193] on h2 "Purchase Order Line Item Details" at bounding box center [97, 195] width 104 height 10
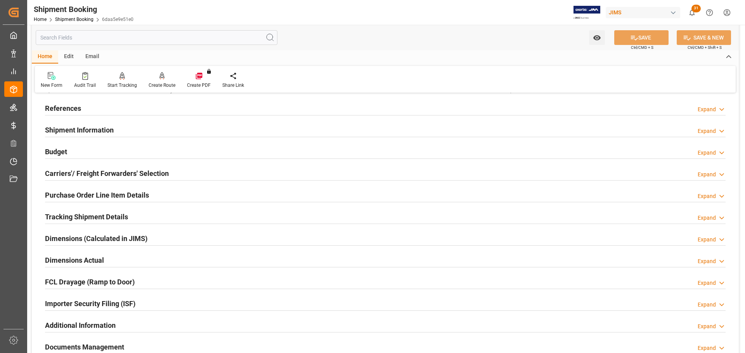
click at [93, 211] on div "Tracking Shipment Details" at bounding box center [86, 216] width 83 height 15
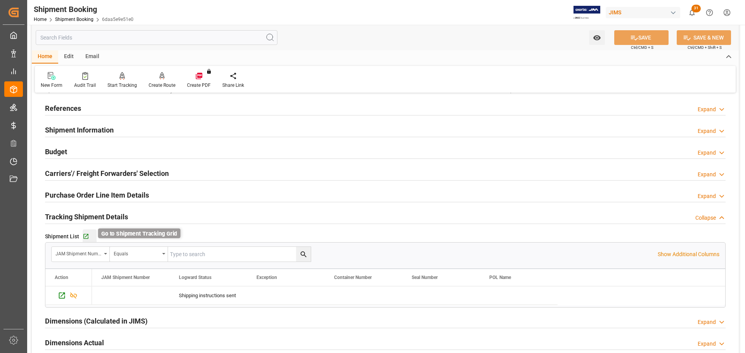
click at [87, 235] on icon "button" at bounding box center [85, 236] width 5 height 5
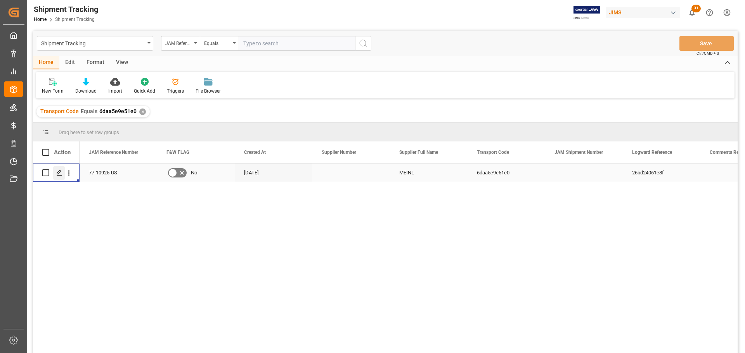
click at [54, 176] on div "Press SPACE to select this row." at bounding box center [59, 173] width 12 height 14
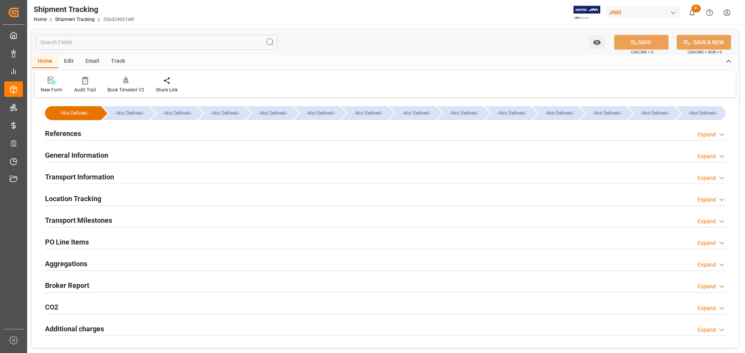
click at [201, 138] on div "References Expand" at bounding box center [385, 133] width 680 height 15
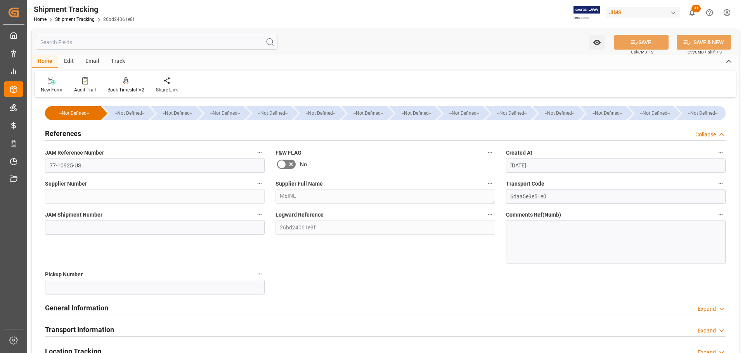
click at [203, 137] on div "References Collapse" at bounding box center [385, 133] width 680 height 15
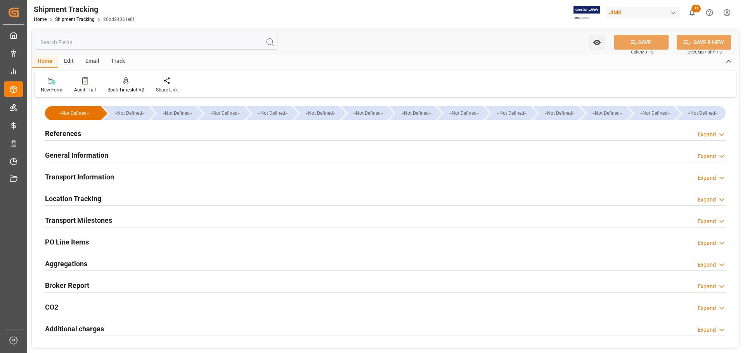
click at [197, 152] on div "General Information Expand" at bounding box center [385, 154] width 680 height 15
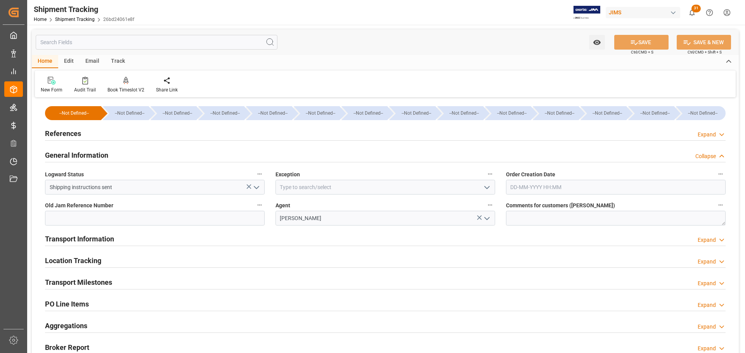
click at [103, 150] on h2 "General Information" at bounding box center [76, 155] width 63 height 10
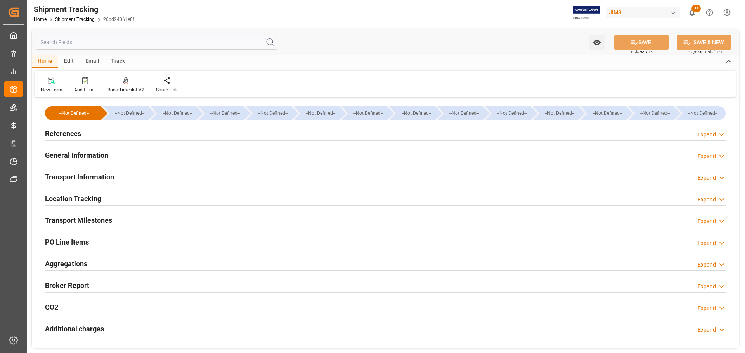
click at [103, 175] on h2 "Transport Information" at bounding box center [79, 177] width 69 height 10
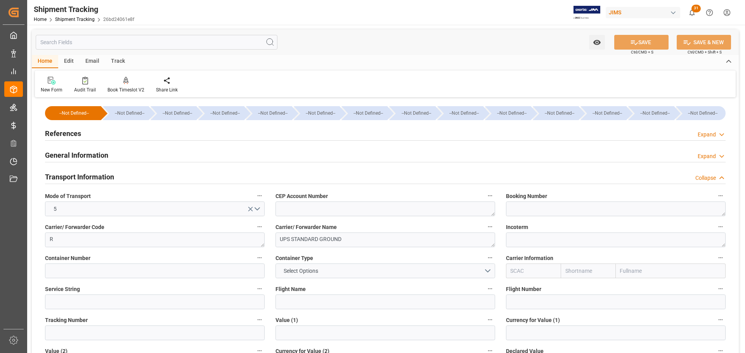
click at [155, 170] on div "Transport Information Collapse" at bounding box center [385, 176] width 680 height 15
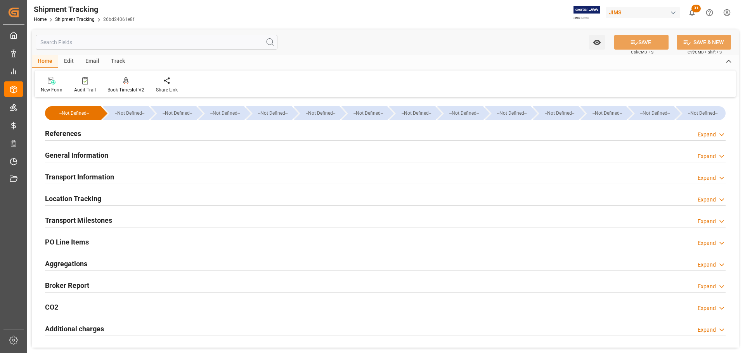
click at [121, 134] on div "References Expand" at bounding box center [385, 133] width 680 height 15
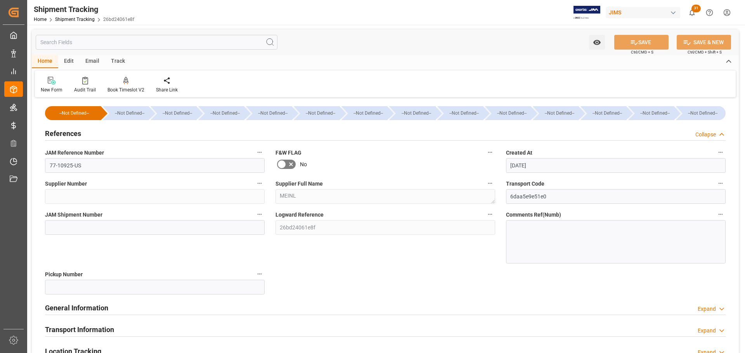
scroll to position [39, 0]
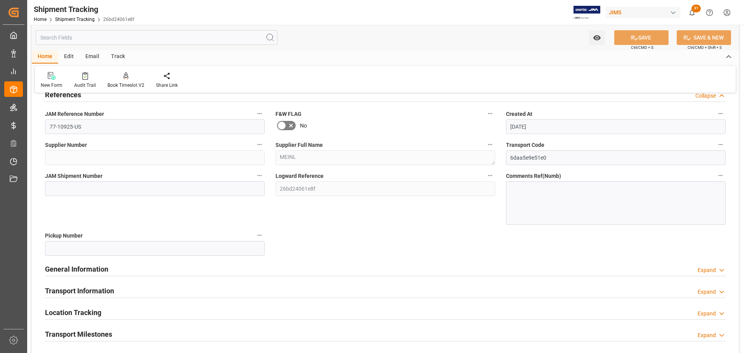
click at [102, 99] on div "References Collapse" at bounding box center [385, 94] width 680 height 15
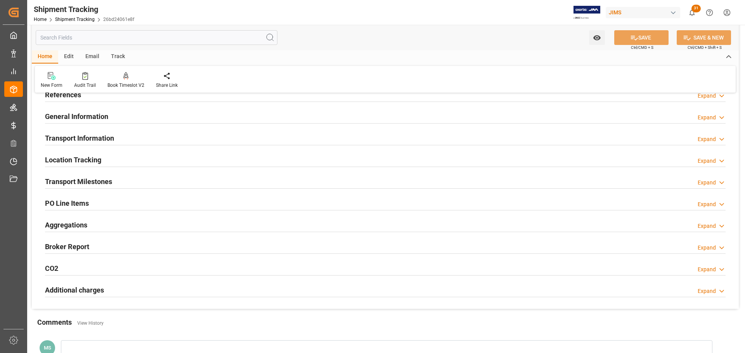
click at [101, 115] on h2 "General Information" at bounding box center [76, 116] width 63 height 10
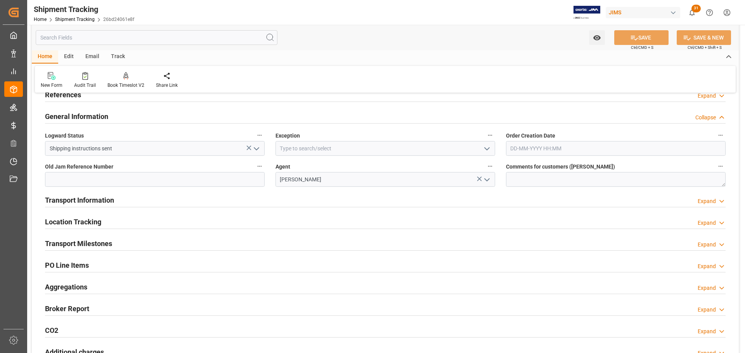
click at [482, 148] on icon "open menu" at bounding box center [486, 148] width 9 height 9
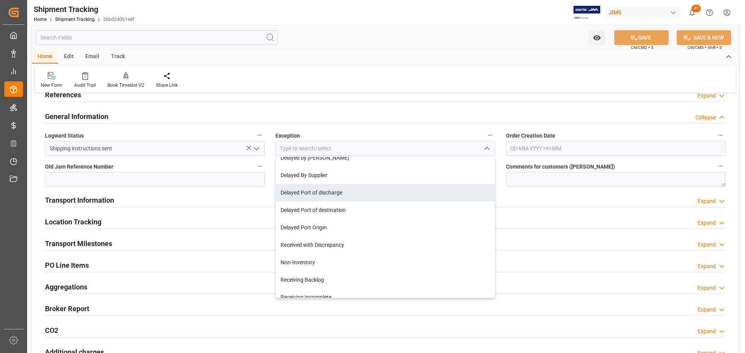
scroll to position [116, 0]
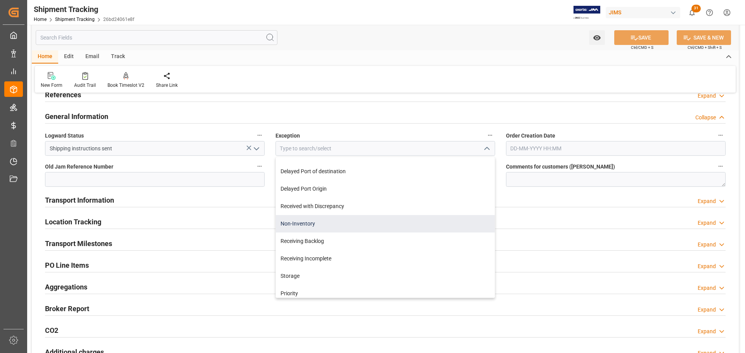
click at [369, 223] on div "Non-Inventory" at bounding box center [385, 223] width 219 height 17
type input "Non-Inventory"
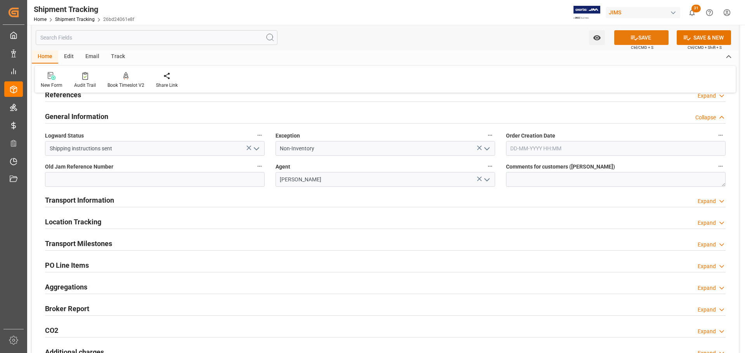
click at [639, 40] on button "SAVE" at bounding box center [641, 37] width 54 height 15
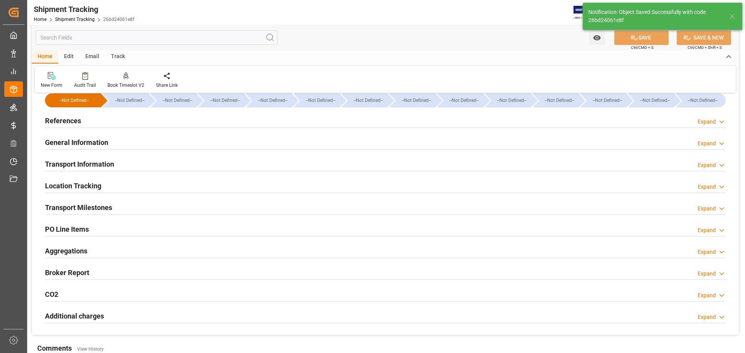
scroll to position [0, 0]
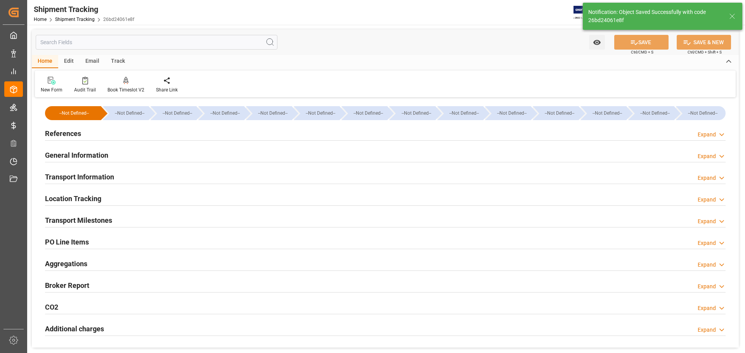
click at [151, 156] on div "General Information Expand" at bounding box center [385, 154] width 680 height 15
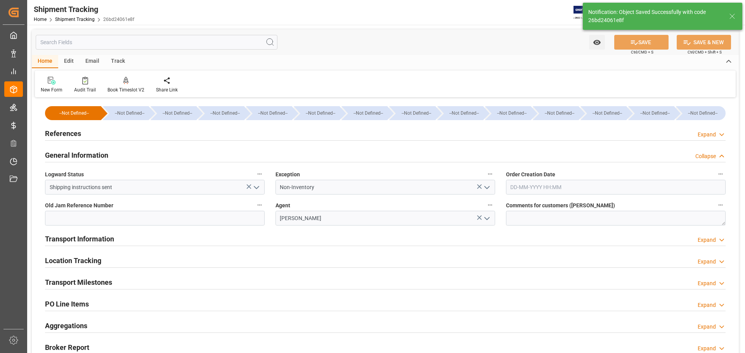
click at [151, 156] on div "General Information Collapse" at bounding box center [385, 154] width 680 height 15
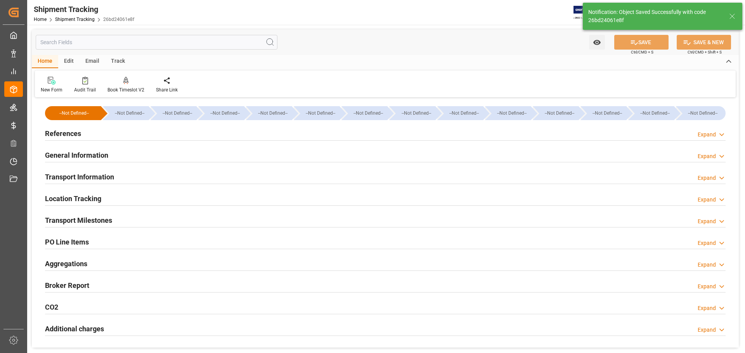
click at [147, 175] on div "Transport Information Expand" at bounding box center [385, 176] width 680 height 15
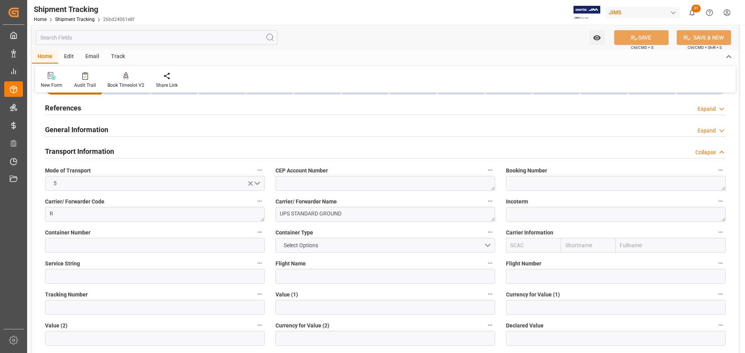
scroll to position [39, 0]
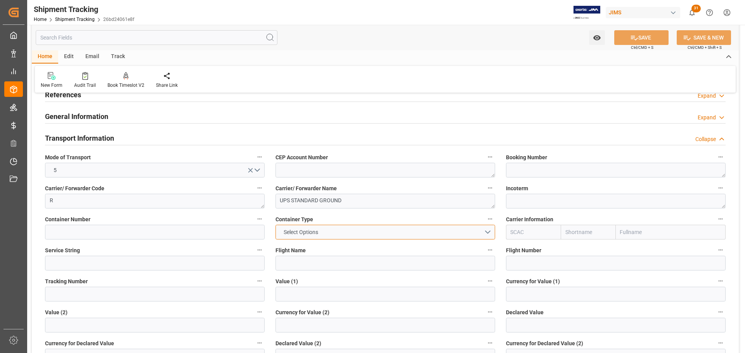
click at [328, 233] on button "Select Options" at bounding box center [385, 232] width 220 height 15
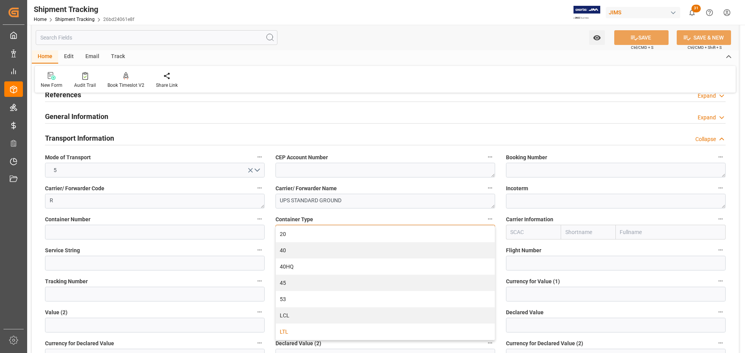
scroll to position [78, 0]
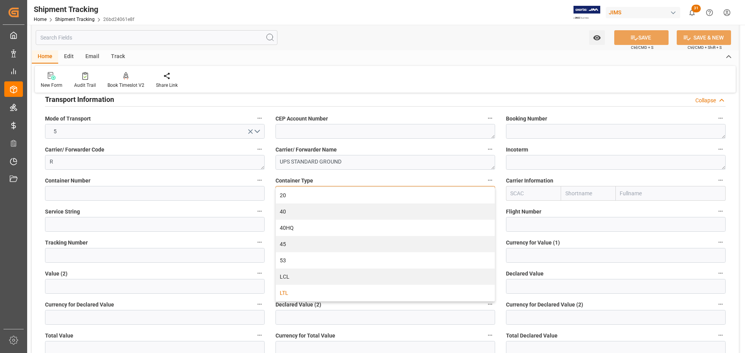
click at [311, 291] on div "LTL" at bounding box center [385, 293] width 219 height 16
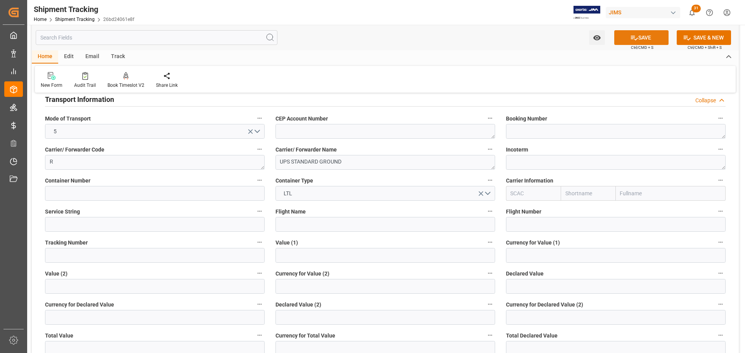
click at [640, 36] on button "SAVE" at bounding box center [641, 37] width 54 height 15
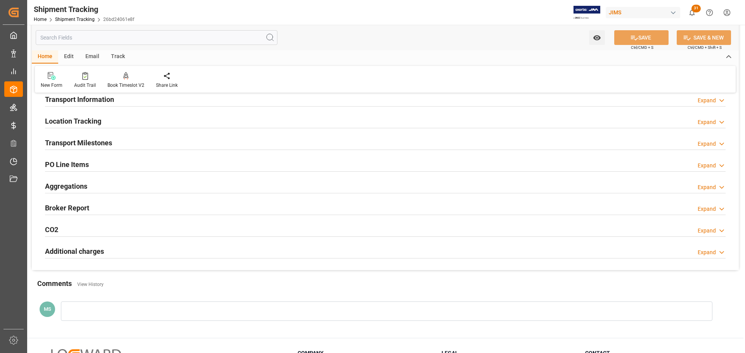
click at [109, 101] on h2 "Transport Information" at bounding box center [79, 99] width 69 height 10
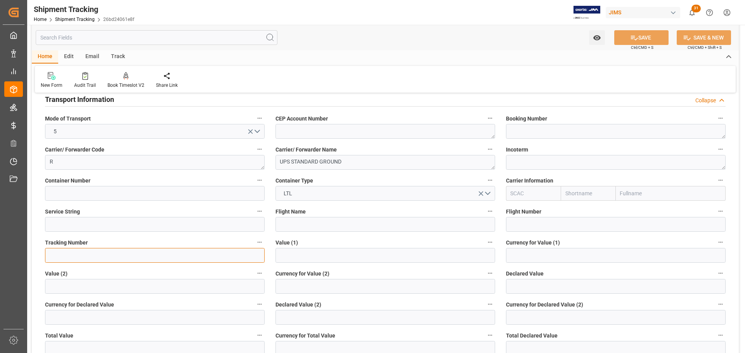
click at [84, 254] on input at bounding box center [155, 255] width 220 height 15
paste input "1ZG1865XDK38011451"
click at [71, 259] on input "1ZG1865XDK38011451" at bounding box center [155, 255] width 220 height 15
type input "1ZG1865XDK38011451"
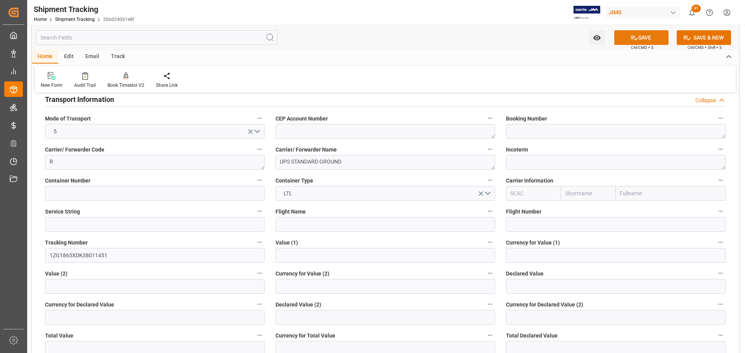
click at [657, 35] on button "SAVE" at bounding box center [641, 37] width 54 height 15
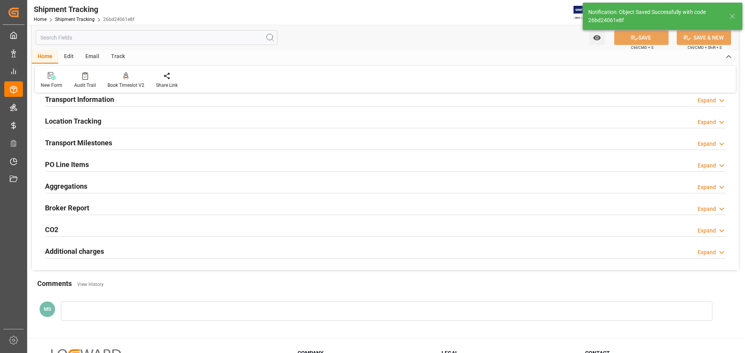
click at [141, 140] on div "Transport Milestones Expand" at bounding box center [385, 142] width 680 height 15
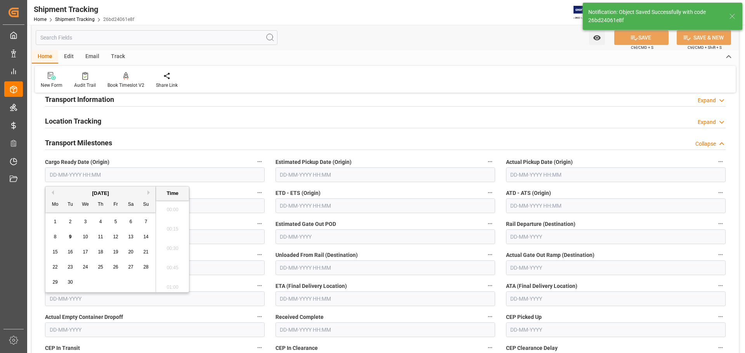
click at [85, 174] on input "text" at bounding box center [155, 175] width 220 height 15
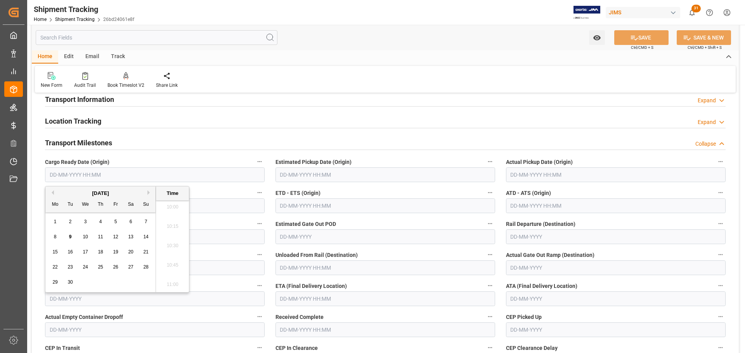
click at [71, 172] on input "text" at bounding box center [155, 175] width 220 height 15
click at [53, 194] on button "Previous Month" at bounding box center [51, 192] width 5 height 5
click at [102, 284] on span "28" at bounding box center [100, 282] width 5 height 5
type input "[DATE] 00:00"
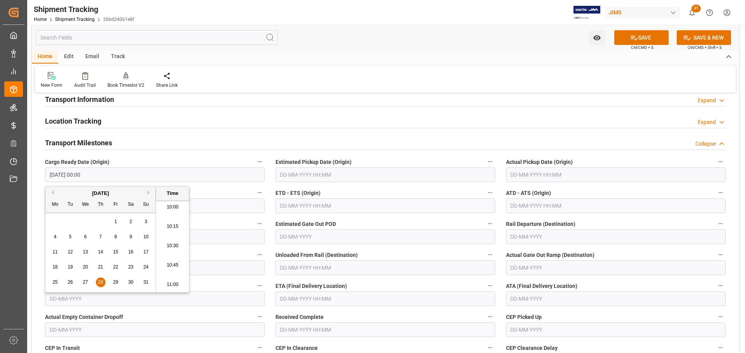
drag, startPoint x: 126, startPoint y: 175, endPoint x: 30, endPoint y: 175, distance: 96.2
click at [30, 175] on div "Watch Option SAVE Ctrl/CMD + S SAVE & NEW Ctrl/CMD + Shift + S Home Edit Email …" at bounding box center [385, 282] width 716 height 670
click at [299, 178] on input "text" at bounding box center [385, 175] width 220 height 15
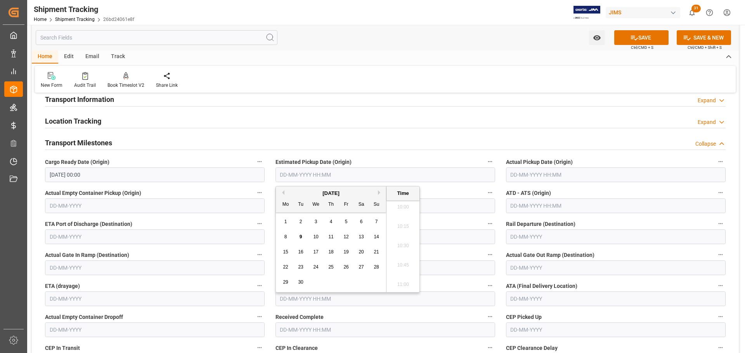
paste input "[DATE] 00:00"
type input "[DATE] 00:00"
click at [572, 178] on input "text" at bounding box center [616, 175] width 220 height 15
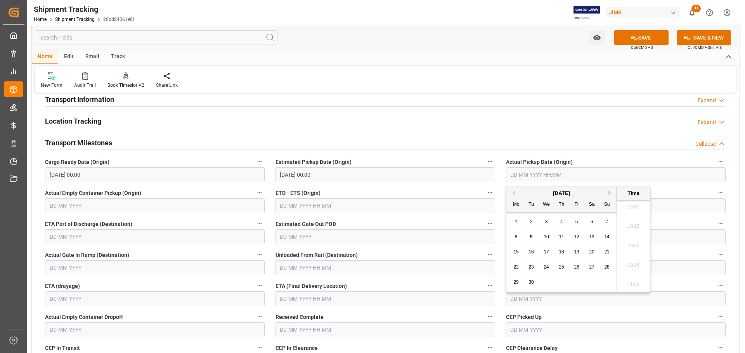
paste input "[DATE] 00:00"
type input "[DATE] 00:00"
click at [630, 39] on icon at bounding box center [634, 38] width 8 height 8
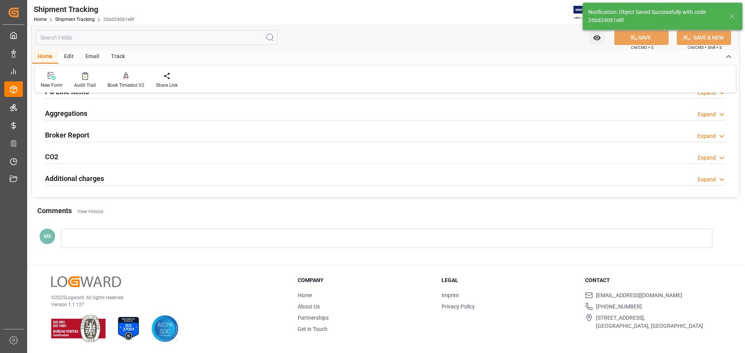
scroll to position [112, 0]
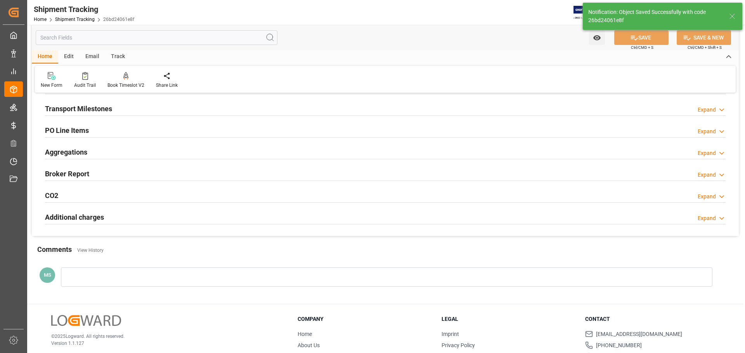
click at [199, 114] on div "Transport Milestones Expand" at bounding box center [385, 108] width 680 height 15
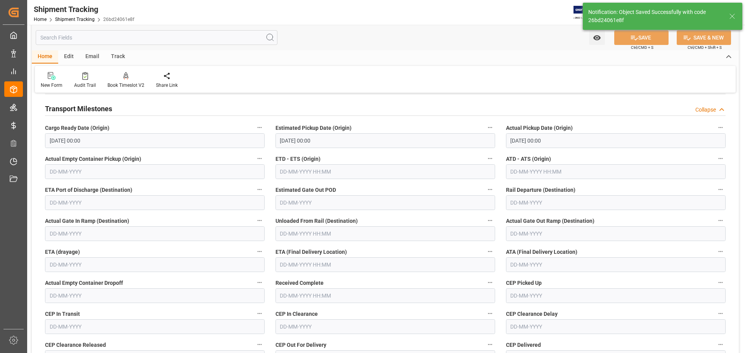
click at [291, 266] on input "text" at bounding box center [385, 265] width 220 height 15
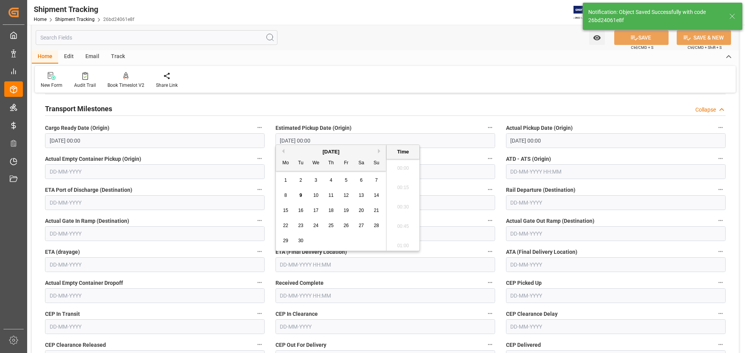
scroll to position [778, 0]
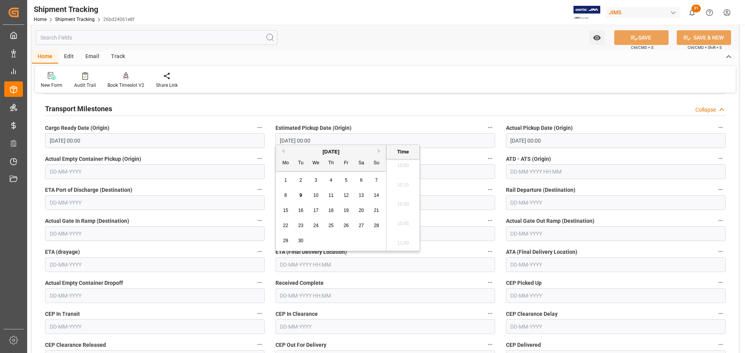
click at [332, 179] on span "4" at bounding box center [331, 180] width 3 height 5
type input "[DATE] 00:00"
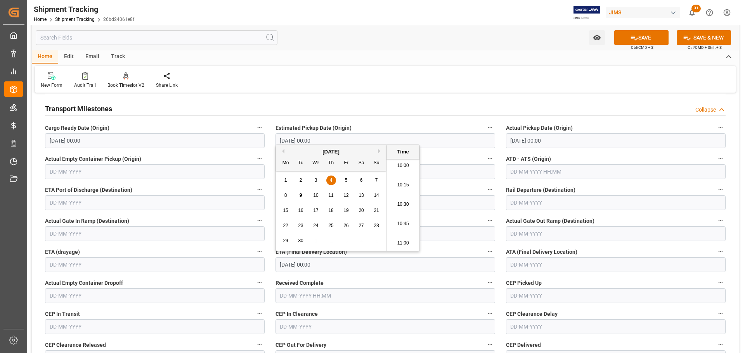
click at [524, 261] on input "text" at bounding box center [616, 265] width 220 height 15
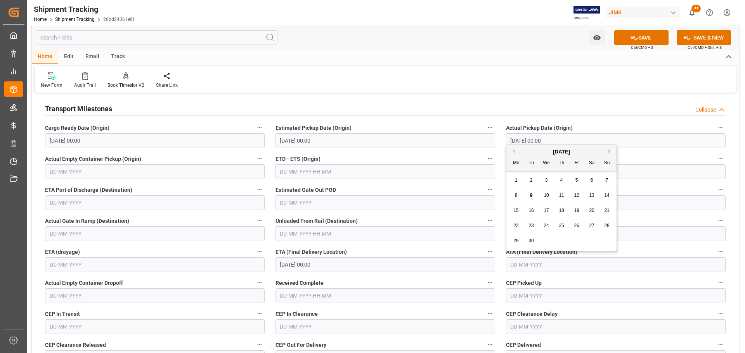
click at [559, 180] on div "4" at bounding box center [562, 180] width 10 height 9
type input "[DATE]"
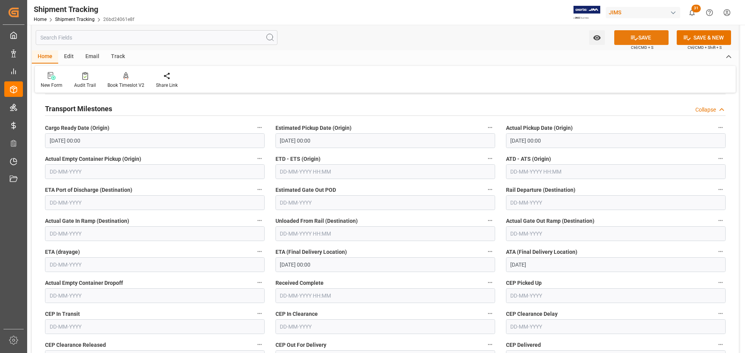
click at [636, 38] on icon at bounding box center [634, 38] width 7 height 5
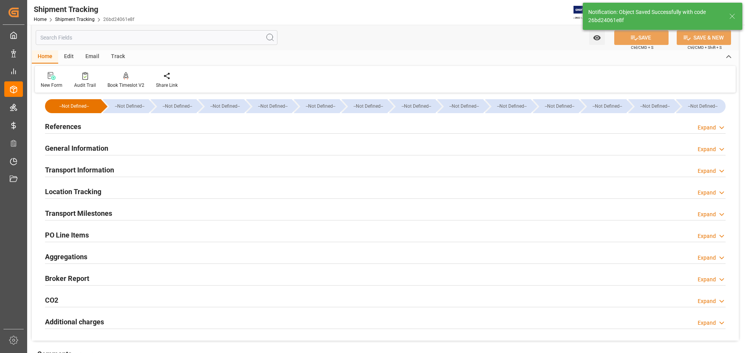
scroll to position [0, 0]
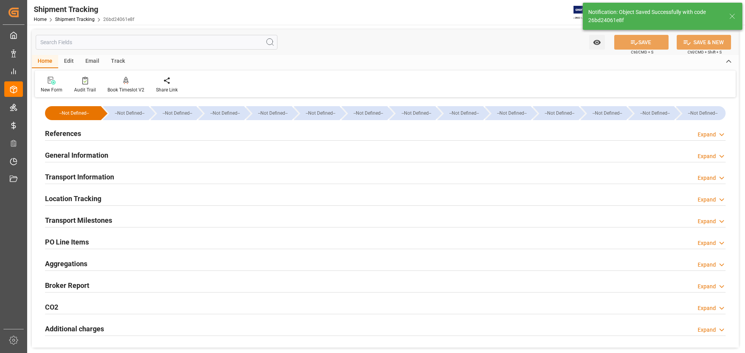
click at [150, 219] on div "Transport Milestones Expand" at bounding box center [385, 220] width 680 height 15
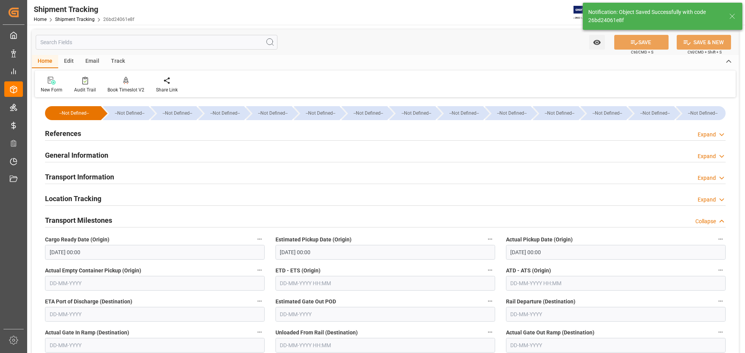
click at [150, 219] on div "Transport Milestones Collapse" at bounding box center [385, 220] width 680 height 15
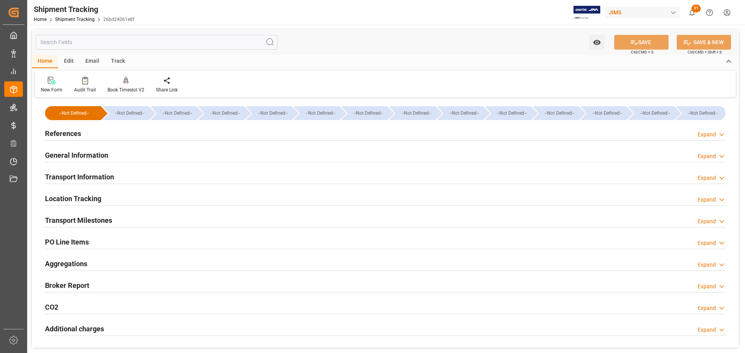
click at [114, 134] on div "References Expand" at bounding box center [385, 133] width 680 height 15
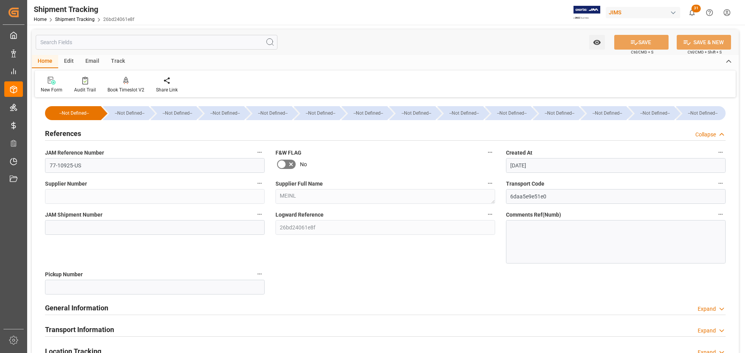
click at [119, 134] on div "References Collapse" at bounding box center [385, 133] width 680 height 15
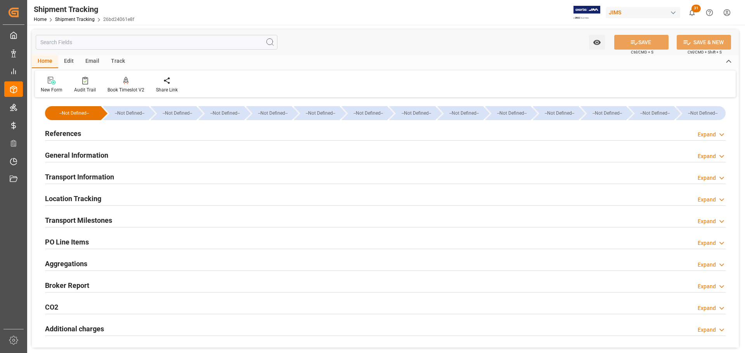
click at [118, 155] on div "General Information Expand" at bounding box center [385, 154] width 680 height 15
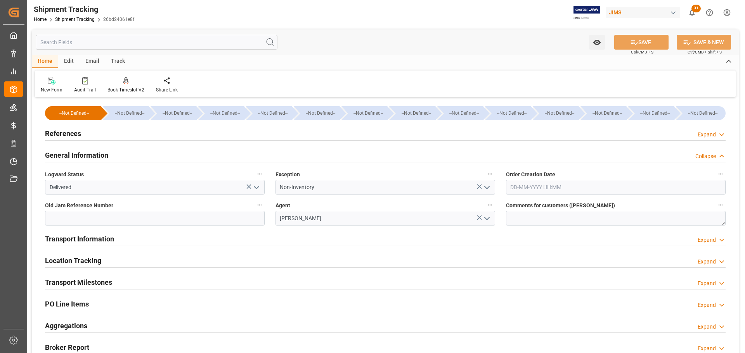
click at [118, 155] on div "General Information Collapse" at bounding box center [385, 154] width 680 height 15
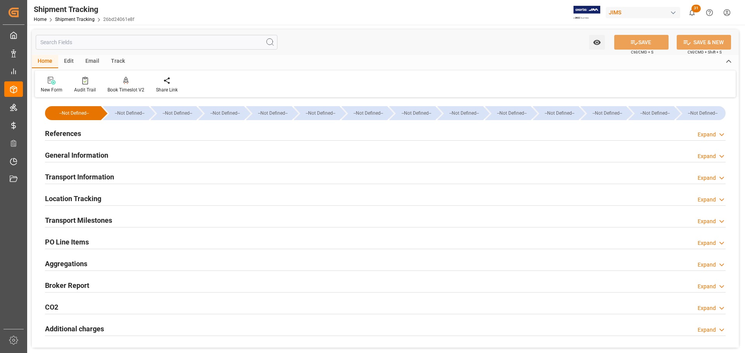
click at [91, 156] on h2 "General Information" at bounding box center [76, 155] width 63 height 10
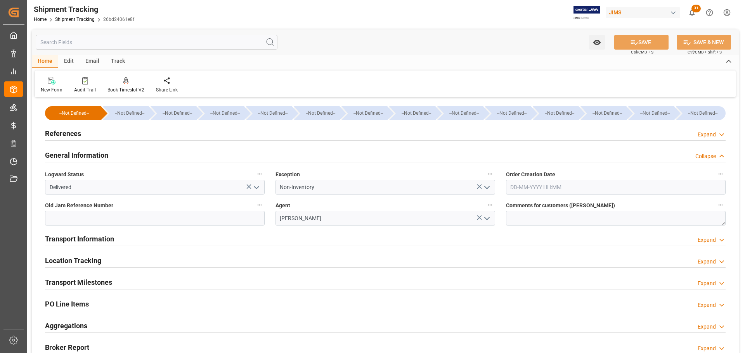
click at [93, 156] on h2 "General Information" at bounding box center [76, 155] width 63 height 10
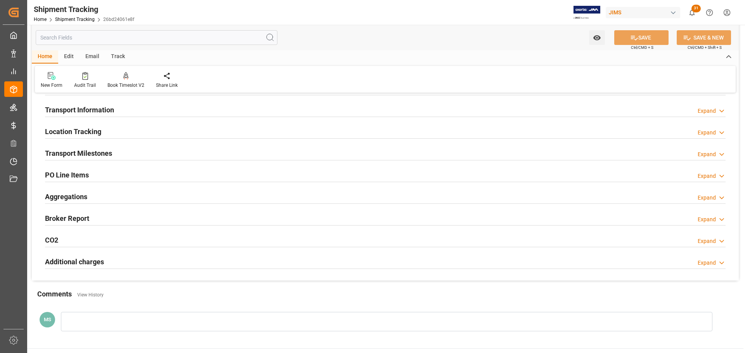
scroll to position [78, 0]
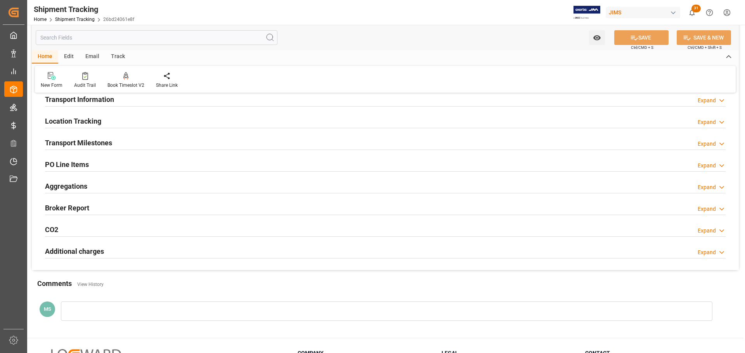
click at [98, 141] on h2 "Transport Milestones" at bounding box center [78, 143] width 67 height 10
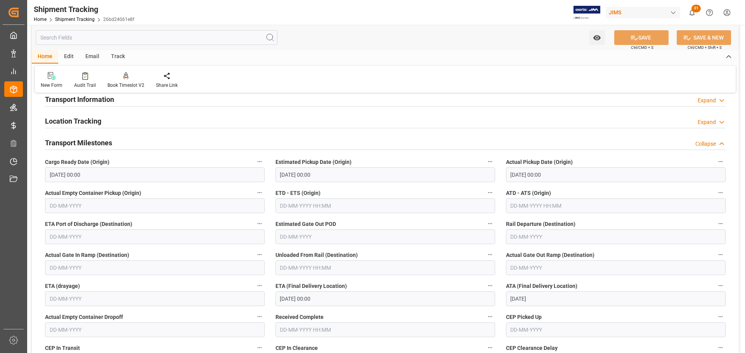
click at [130, 141] on div "Transport Milestones Collapse" at bounding box center [385, 142] width 680 height 15
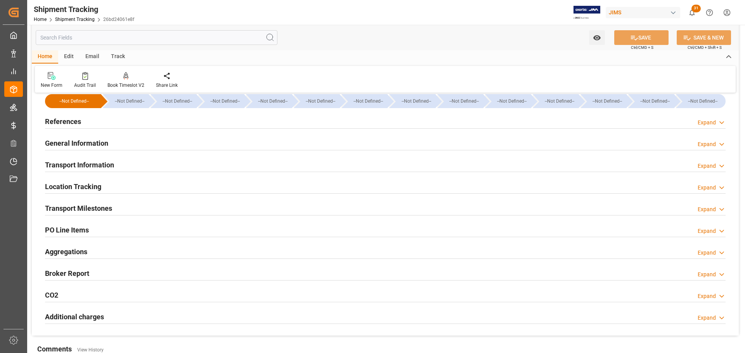
scroll to position [0, 0]
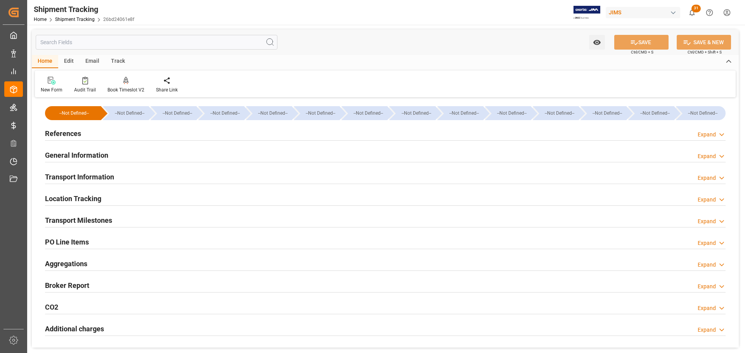
click at [154, 226] on div "Transport Milestones Expand" at bounding box center [385, 220] width 680 height 15
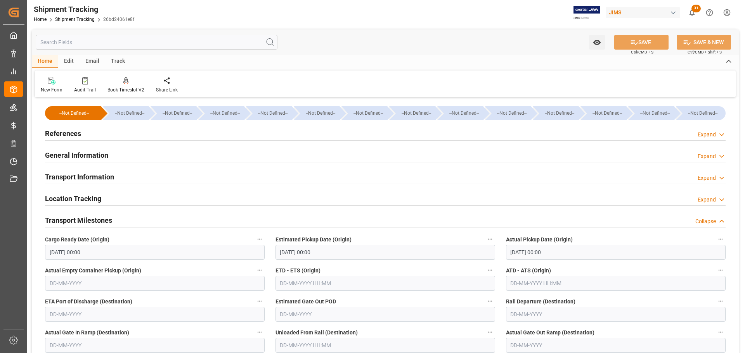
click at [149, 220] on div "Transport Milestones Collapse" at bounding box center [385, 220] width 680 height 15
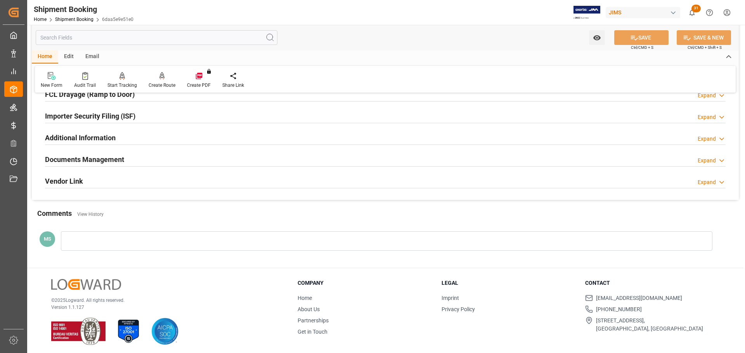
scroll to position [229, 0]
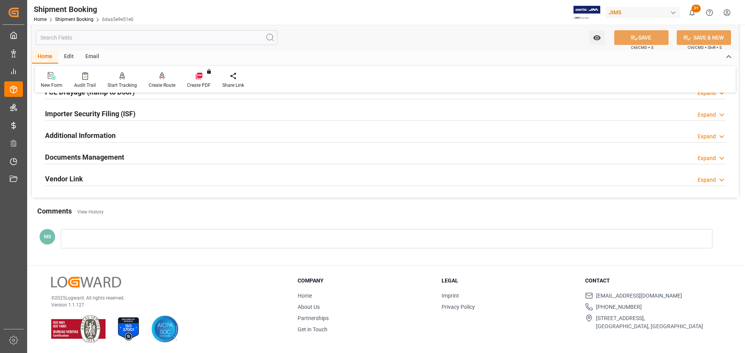
click at [99, 155] on h2 "Documents Management" at bounding box center [84, 157] width 79 height 10
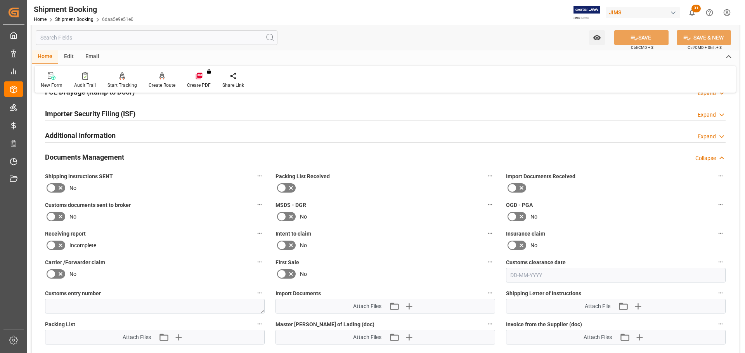
click at [97, 155] on h2 "Documents Management" at bounding box center [84, 157] width 79 height 10
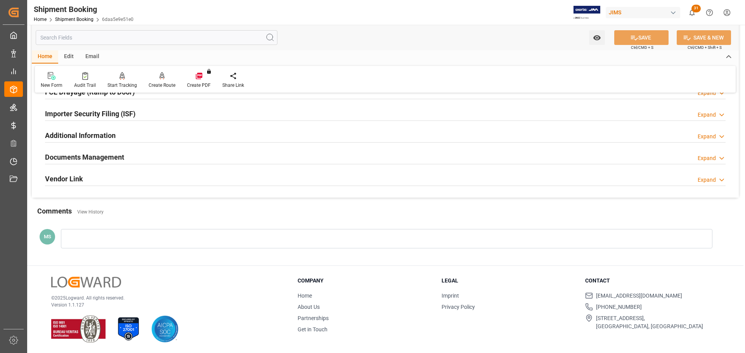
click at [97, 155] on h2 "Documents Management" at bounding box center [84, 157] width 79 height 10
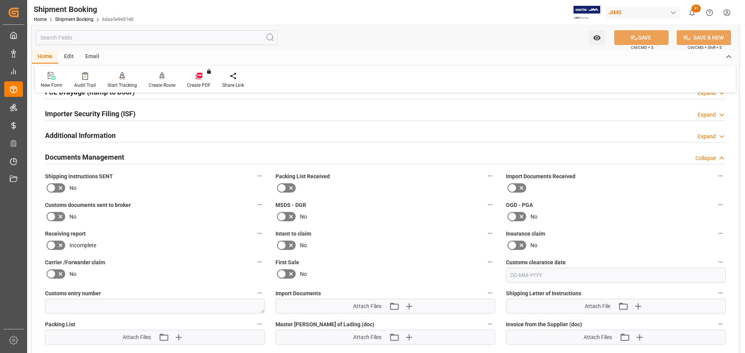
click at [97, 155] on h2 "Documents Management" at bounding box center [84, 157] width 79 height 10
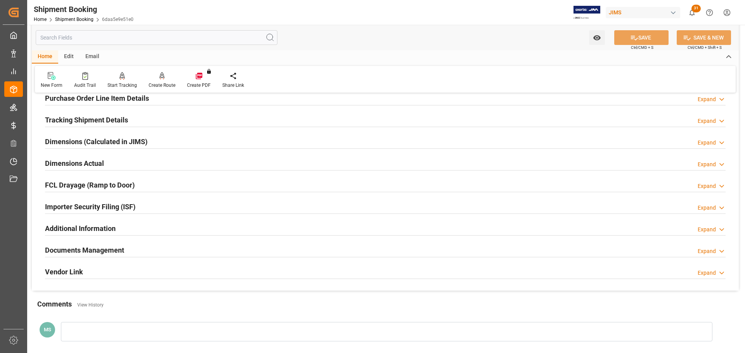
scroll to position [112, 0]
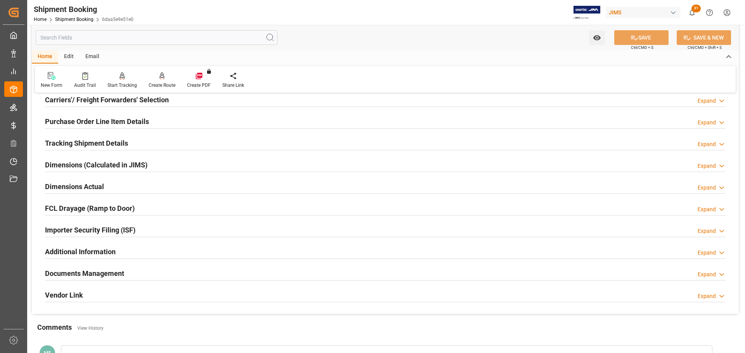
click at [95, 186] on h2 "Dimensions Actual" at bounding box center [74, 187] width 59 height 10
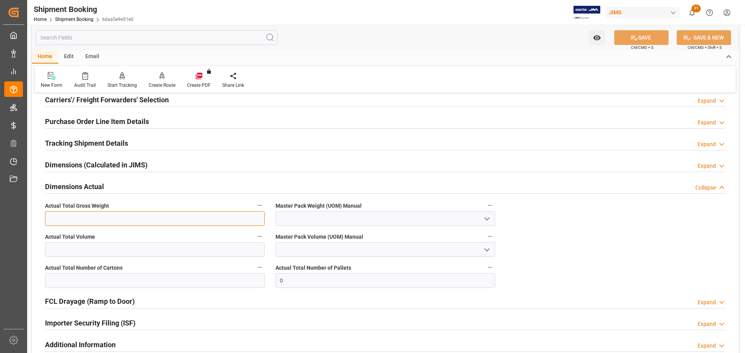
click at [94, 218] on input "text" at bounding box center [155, 218] width 220 height 15
click at [189, 221] on input "text" at bounding box center [155, 218] width 220 height 15
type input "39"
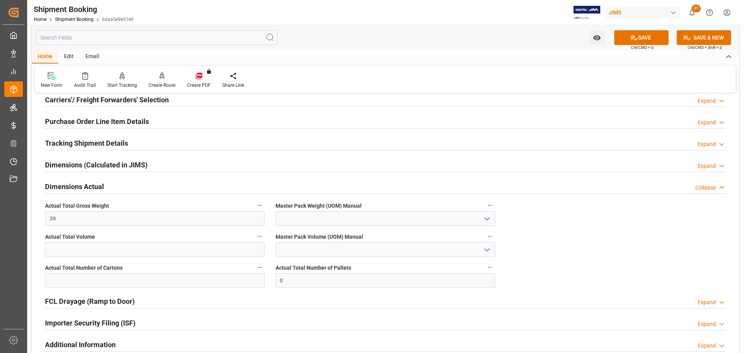
click at [490, 218] on icon "open menu" at bounding box center [486, 218] width 9 height 9
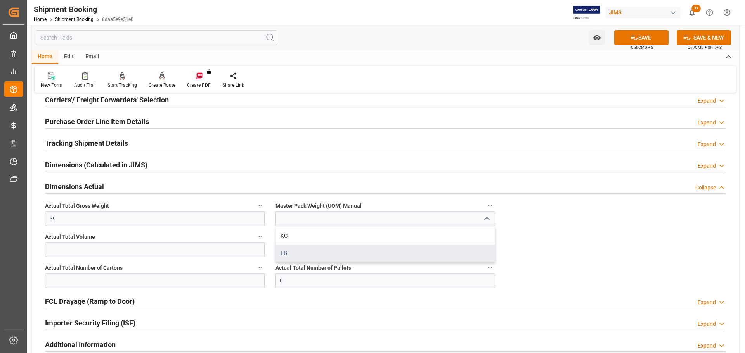
click at [307, 254] on div "LB" at bounding box center [385, 253] width 219 height 17
type input "LB"
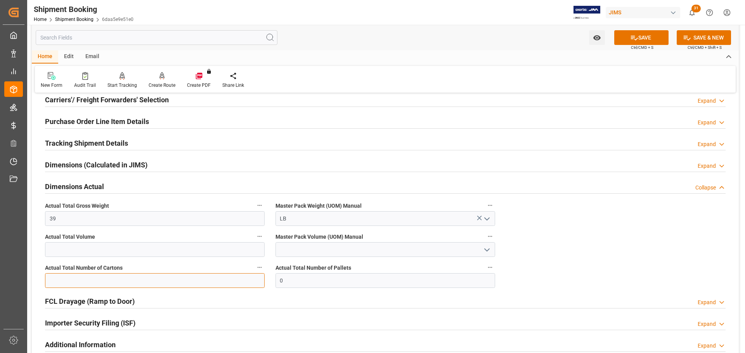
click at [73, 284] on input "text" at bounding box center [155, 280] width 220 height 15
type input "3"
click at [633, 34] on icon at bounding box center [634, 38] width 8 height 8
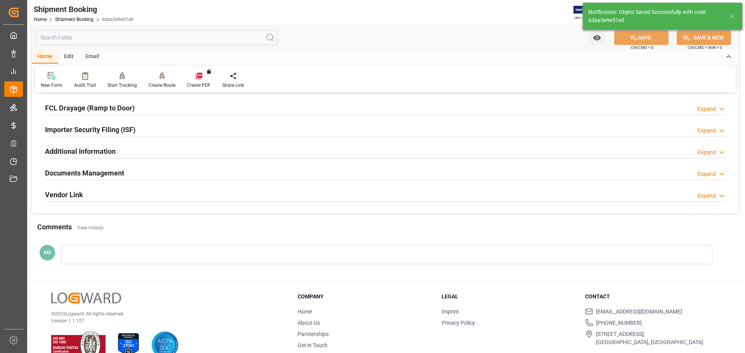
scroll to position [229, 0]
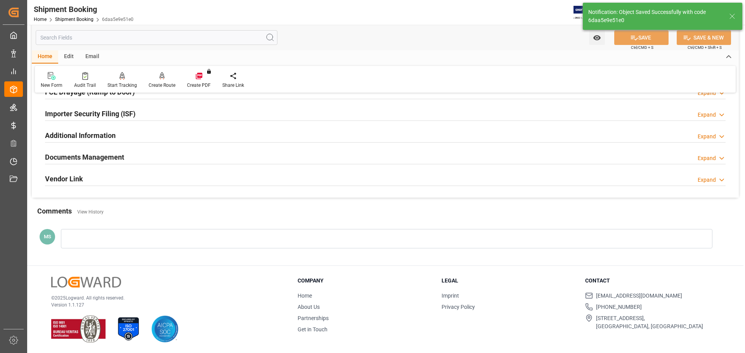
click at [130, 160] on div "Documents Management Expand" at bounding box center [385, 156] width 680 height 15
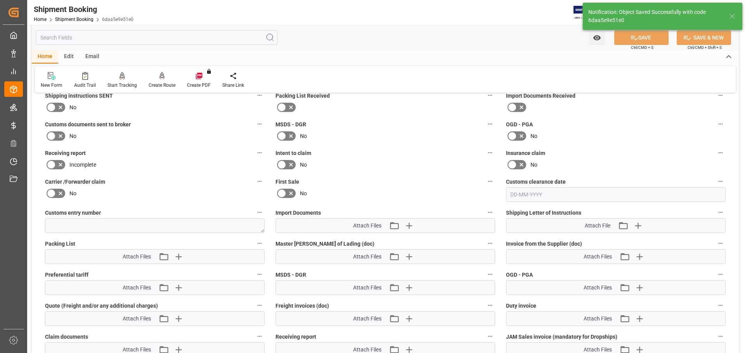
scroll to position [384, 0]
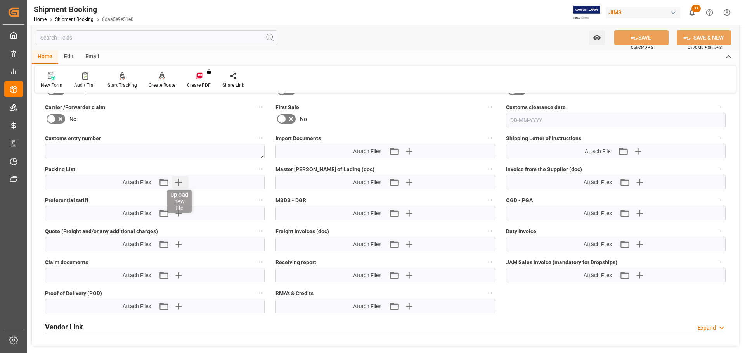
click at [181, 182] on icon "button" at bounding box center [178, 182] width 12 height 12
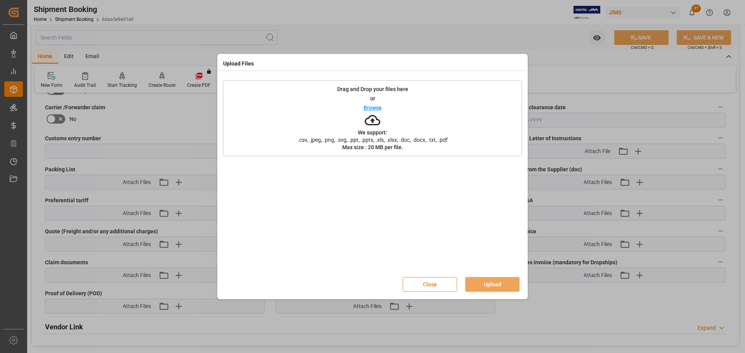
click at [419, 288] on button "Close" at bounding box center [430, 284] width 54 height 15
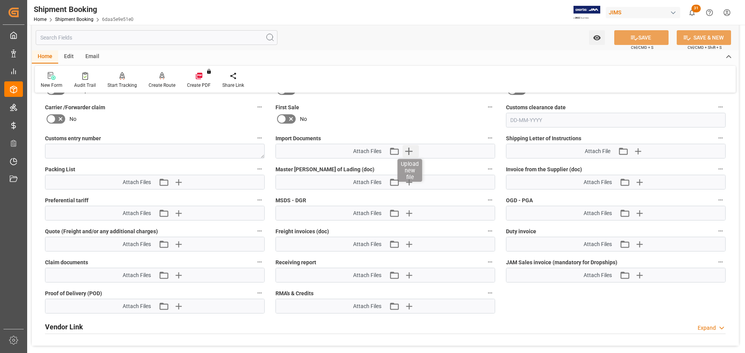
click at [411, 152] on icon "button" at bounding box center [408, 151] width 12 height 12
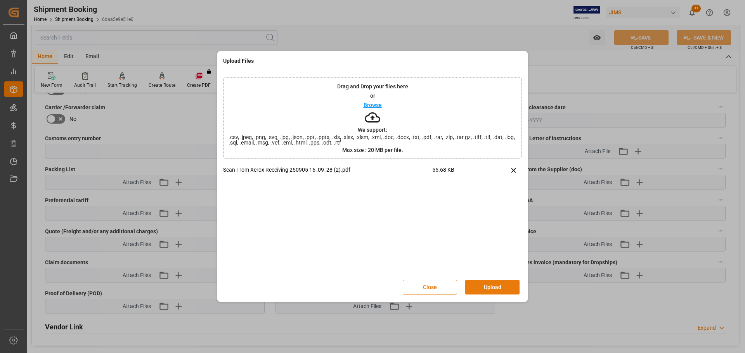
click at [477, 290] on button "Upload" at bounding box center [492, 287] width 54 height 15
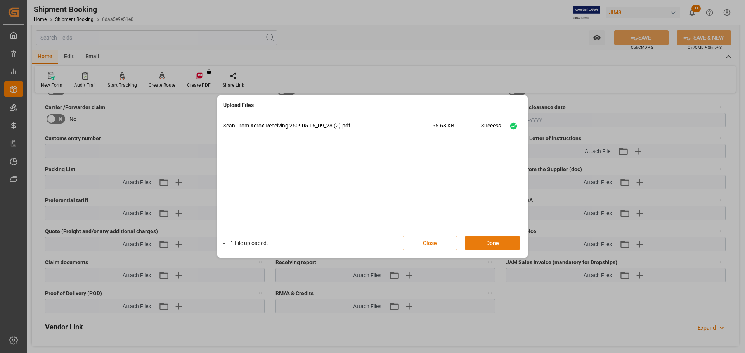
click at [493, 241] on button "Done" at bounding box center [492, 243] width 54 height 15
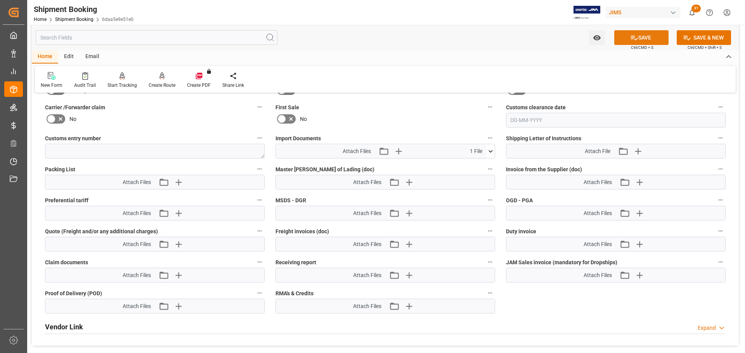
click at [636, 39] on icon at bounding box center [634, 38] width 8 height 8
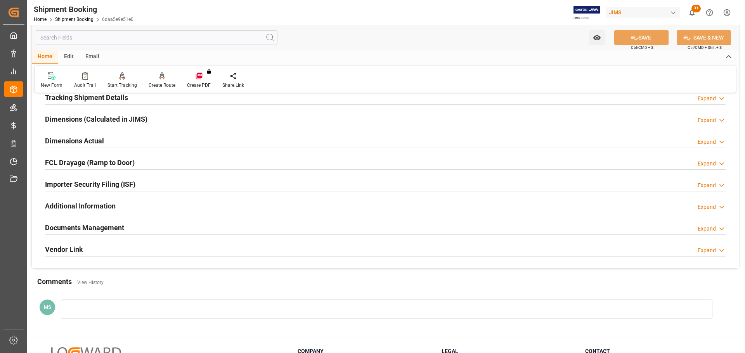
scroll to position [197, 0]
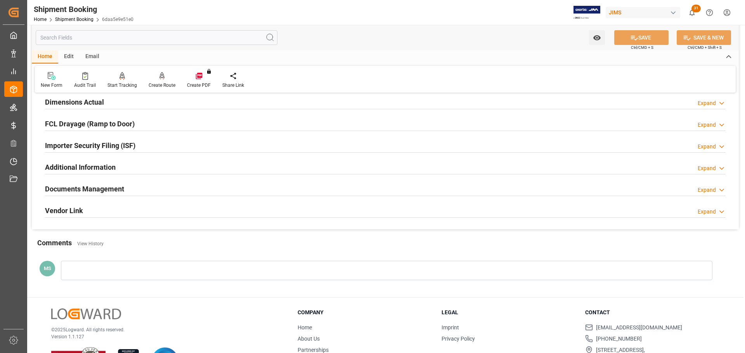
click at [134, 191] on div "Documents Management Expand" at bounding box center [385, 188] width 680 height 15
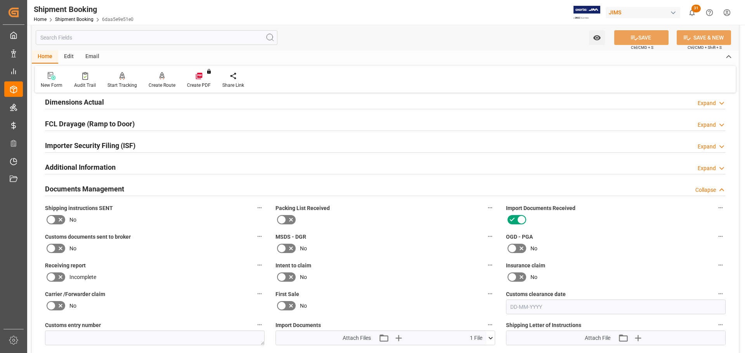
click at [141, 189] on div "Documents Management Collapse" at bounding box center [385, 188] width 680 height 15
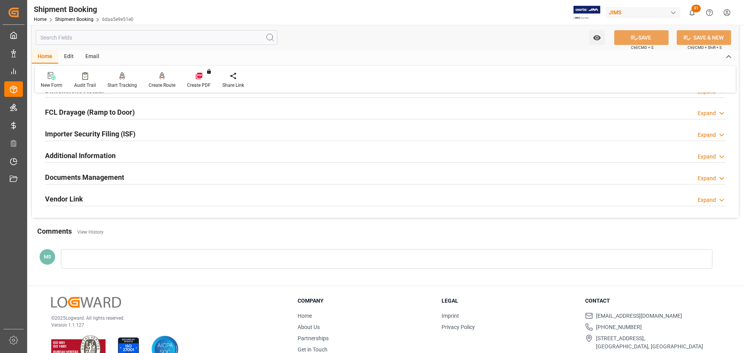
scroll to position [190, 0]
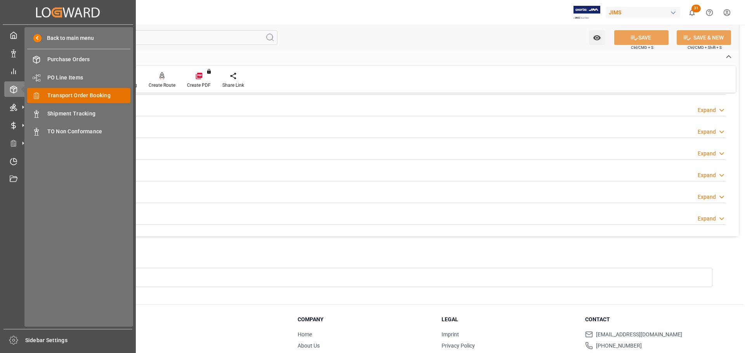
click at [80, 99] on span "Transport Order Booking" at bounding box center [88, 96] width 83 height 8
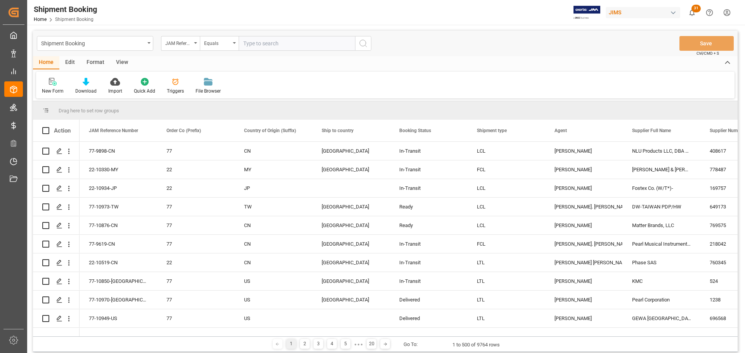
click at [253, 43] on input "text" at bounding box center [297, 43] width 116 height 15
paste input "77-10717-US"
type input "77-10717-US"
click at [366, 43] on icon "search button" at bounding box center [362, 43] width 9 height 9
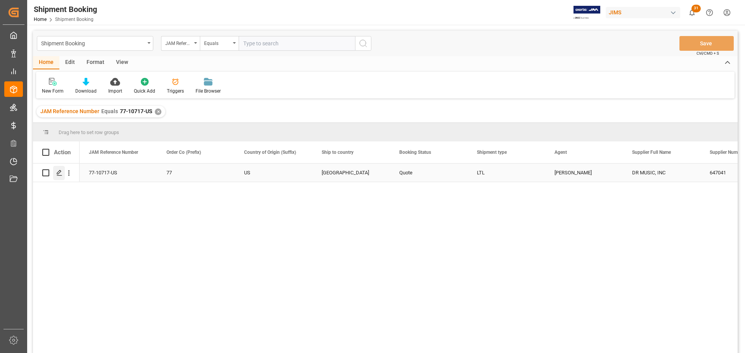
click at [56, 172] on icon "Press SPACE to select this row." at bounding box center [59, 173] width 6 height 6
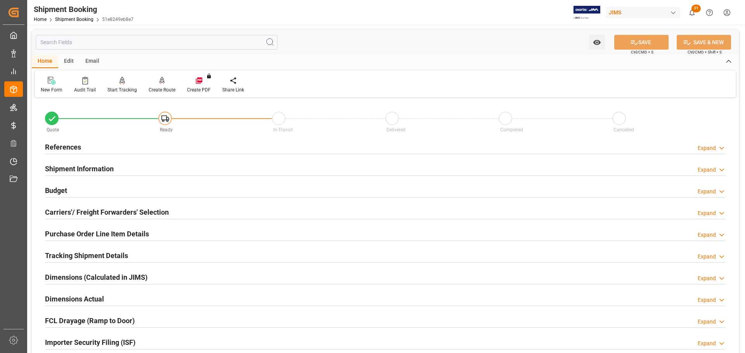
click at [93, 143] on div "References Expand" at bounding box center [385, 146] width 680 height 15
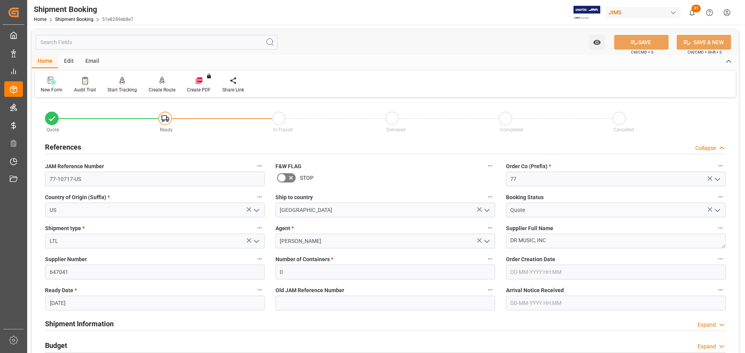
click at [93, 143] on div "References Collapse" at bounding box center [385, 146] width 680 height 15
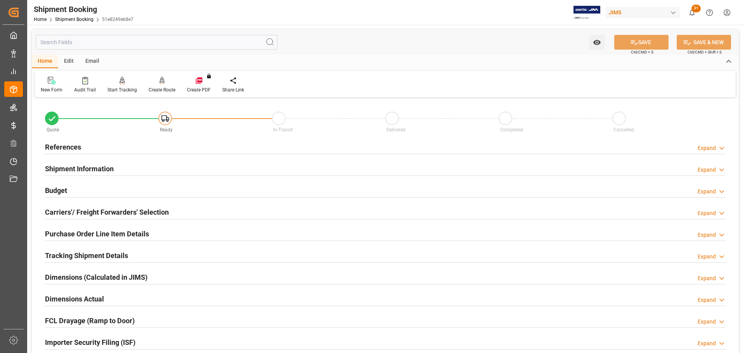
click at [100, 170] on h2 "Shipment Information" at bounding box center [79, 169] width 69 height 10
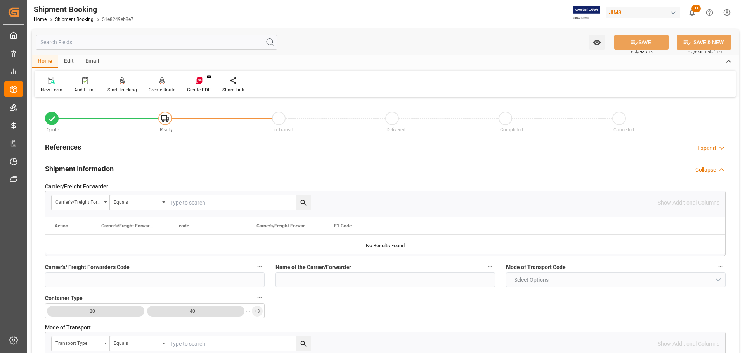
click at [100, 170] on h2 "Shipment Information" at bounding box center [79, 169] width 69 height 10
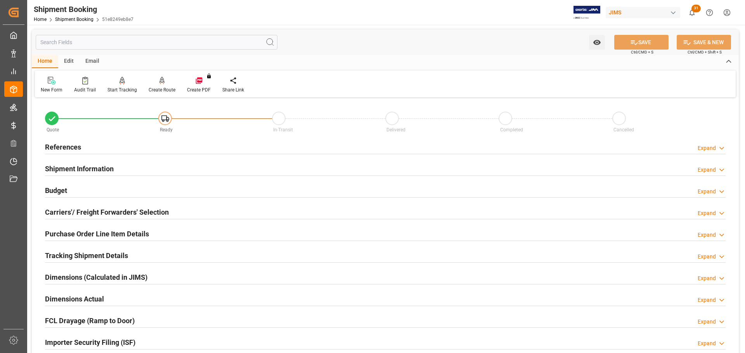
click at [101, 192] on div "Budget Expand" at bounding box center [385, 190] width 680 height 15
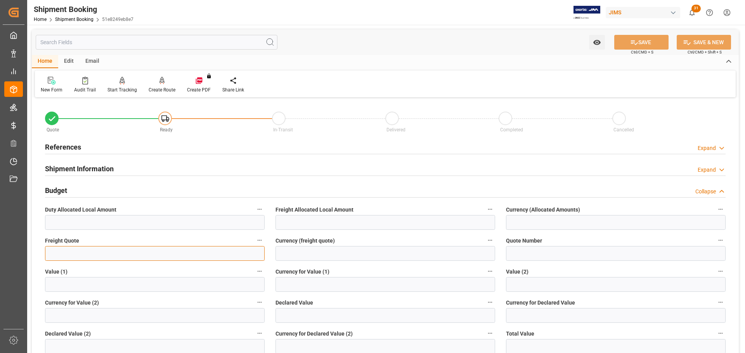
click at [73, 252] on input "text" at bounding box center [155, 253] width 220 height 15
type input "180"
click at [333, 250] on input at bounding box center [385, 253] width 220 height 15
type input "CAD"
click at [642, 40] on button "SAVE" at bounding box center [641, 42] width 54 height 15
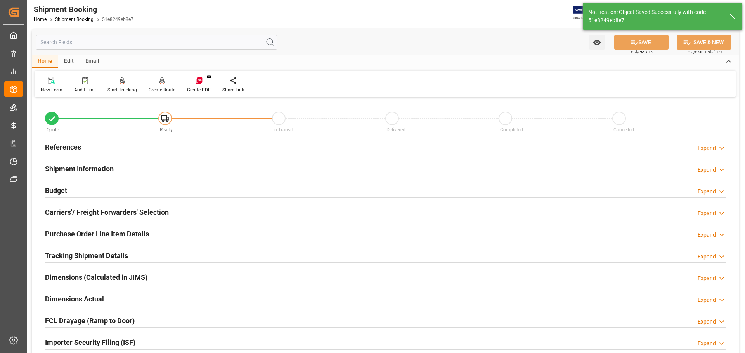
click at [89, 169] on h2 "Shipment Information" at bounding box center [79, 169] width 69 height 10
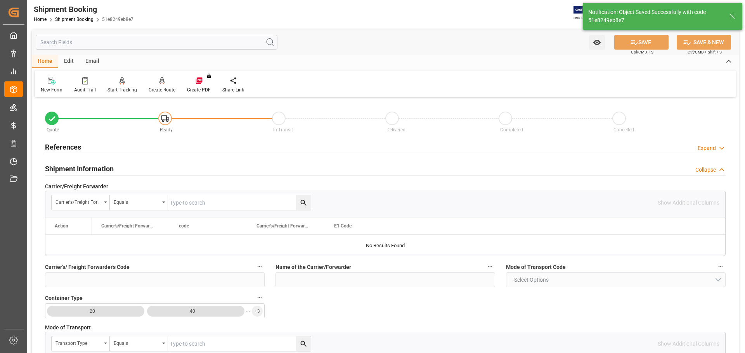
click at [107, 166] on h2 "Shipment Information" at bounding box center [79, 169] width 69 height 10
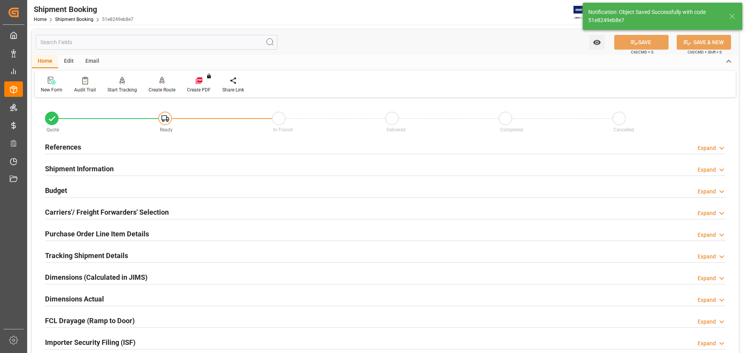
click at [97, 207] on h2 "Carriers'/ Freight Forwarders' Selection" at bounding box center [107, 212] width 124 height 10
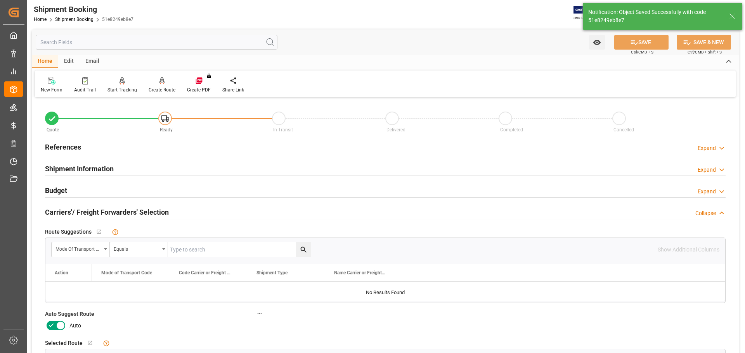
click at [59, 323] on icon at bounding box center [60, 325] width 9 height 9
click at [0, 0] on input "checkbox" at bounding box center [0, 0] width 0 height 0
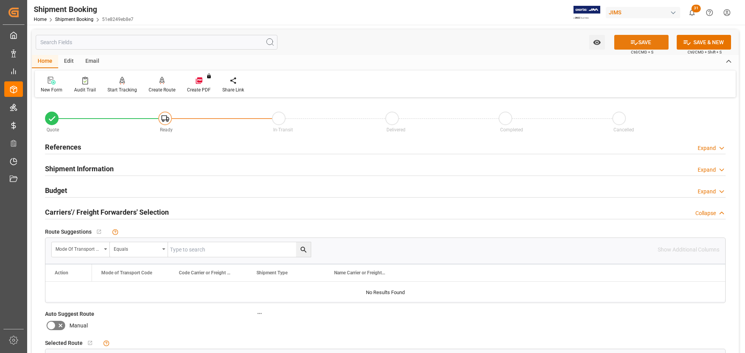
click at [641, 42] on button "SAVE" at bounding box center [641, 42] width 54 height 15
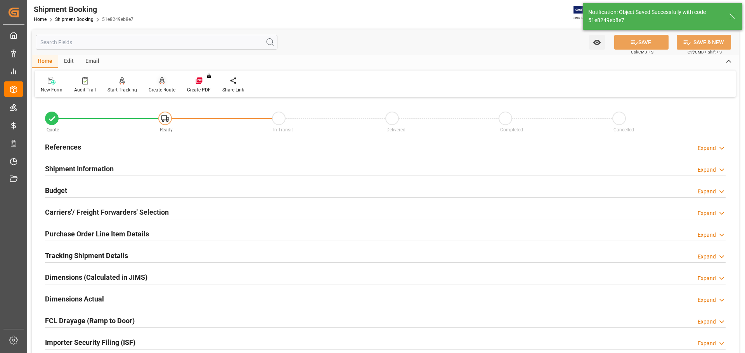
click at [161, 85] on div "Create Route" at bounding box center [162, 84] width 38 height 17
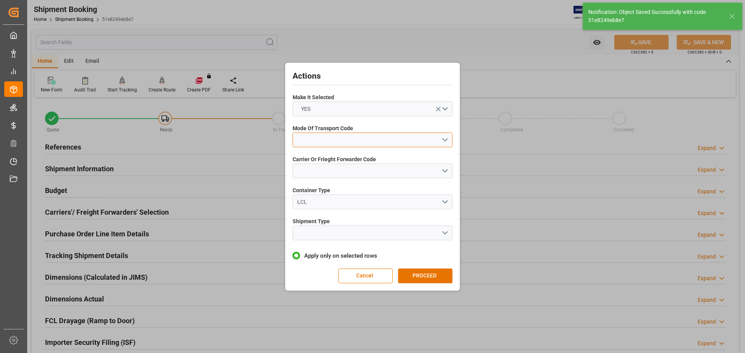
click at [352, 142] on button "open menu" at bounding box center [372, 140] width 160 height 15
click at [337, 206] on div "5- COURIER GROUND" at bounding box center [372, 207] width 159 height 16
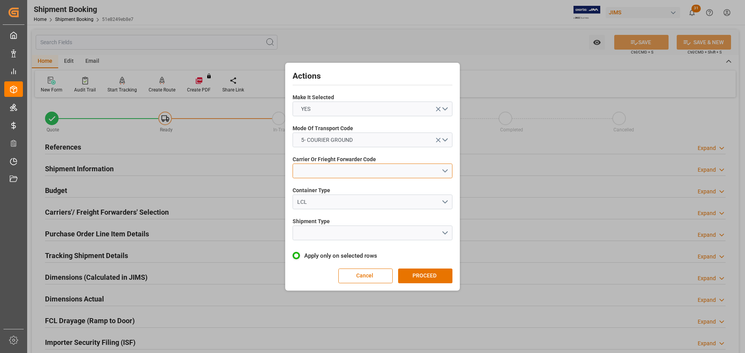
click at [329, 168] on button "open menu" at bounding box center [372, 171] width 160 height 15
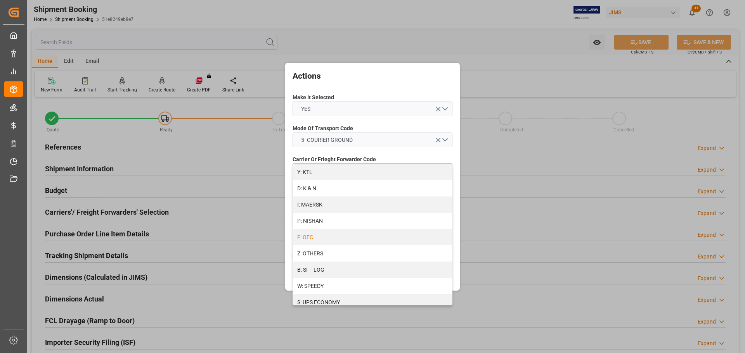
scroll to position [422, 0]
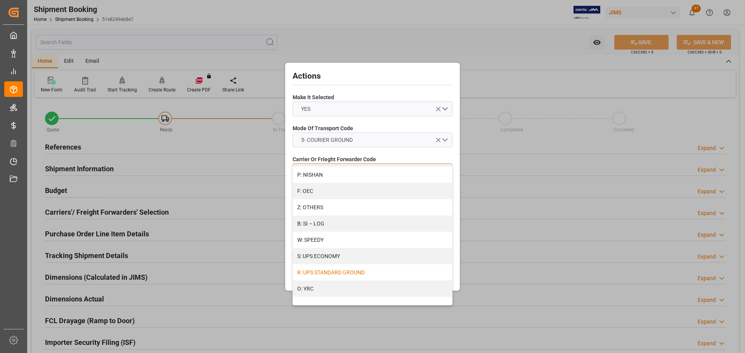
click at [341, 270] on div "R: UPS STANDARD GROUND" at bounding box center [372, 272] width 159 height 16
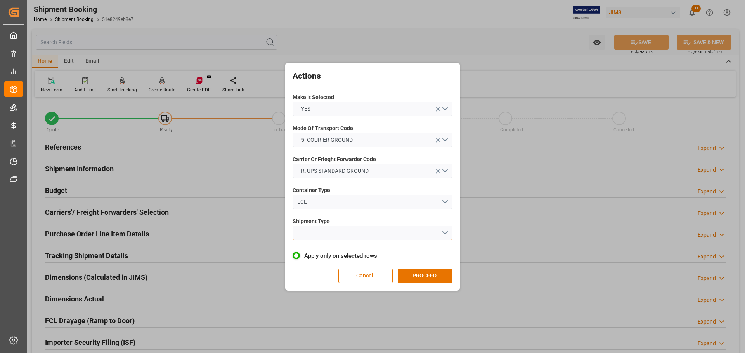
click at [328, 233] on button "open menu" at bounding box center [372, 233] width 160 height 15
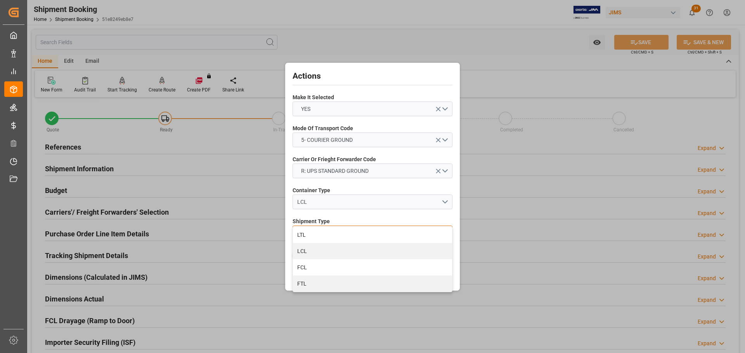
click at [328, 233] on div "LTL" at bounding box center [372, 235] width 159 height 16
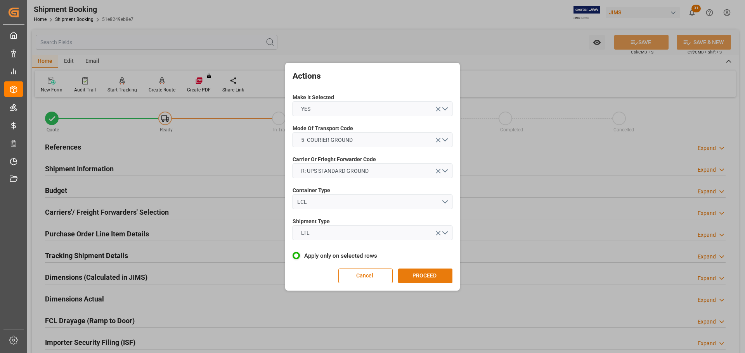
click at [425, 277] on button "PROCEED" at bounding box center [425, 276] width 54 height 15
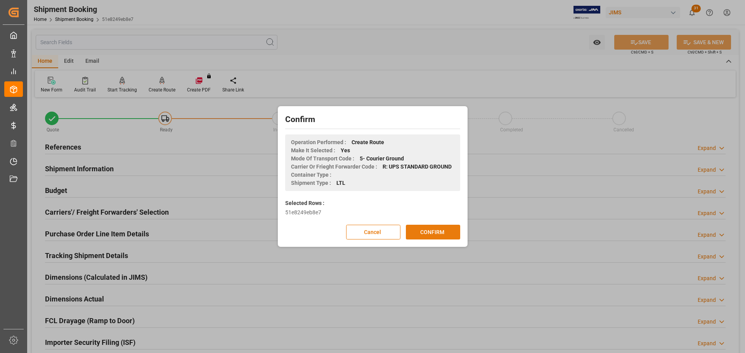
click at [418, 235] on button "CONFIRM" at bounding box center [433, 232] width 54 height 15
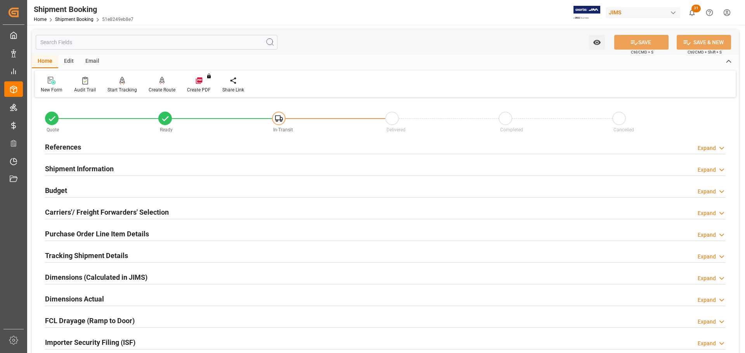
click at [84, 187] on div "Budget Expand" at bounding box center [385, 190] width 680 height 15
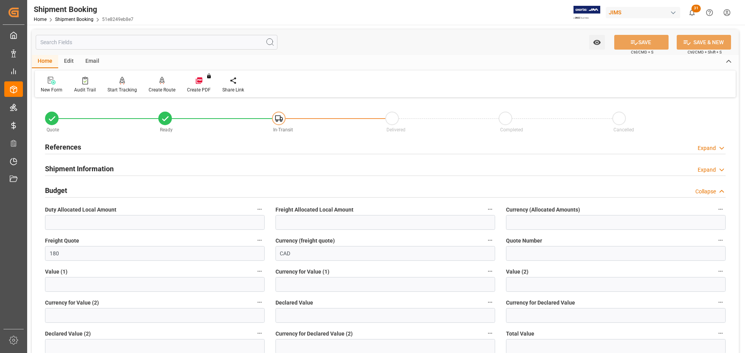
click at [71, 190] on div "Budget Collapse" at bounding box center [385, 190] width 680 height 15
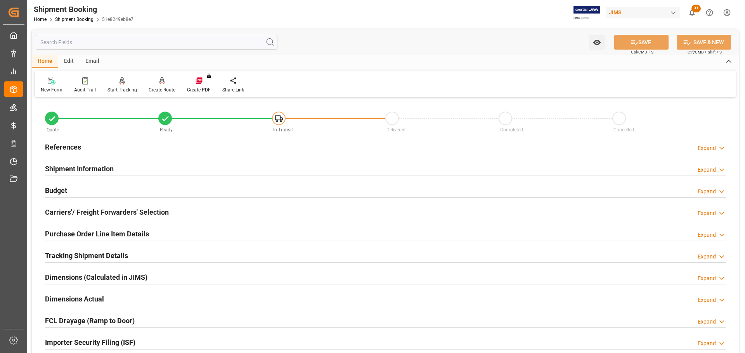
click at [103, 166] on h2 "Shipment Information" at bounding box center [79, 169] width 69 height 10
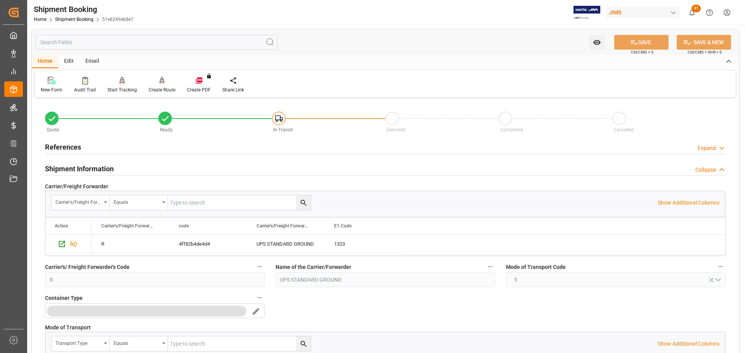
click at [116, 165] on div "Shipment Information Collapse" at bounding box center [385, 168] width 680 height 15
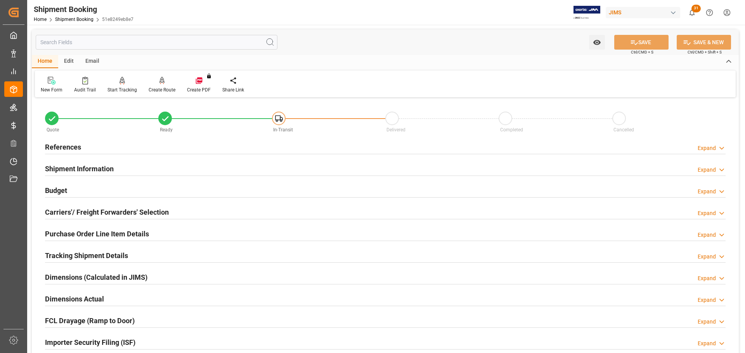
click at [98, 193] on div "Budget Expand" at bounding box center [385, 190] width 680 height 15
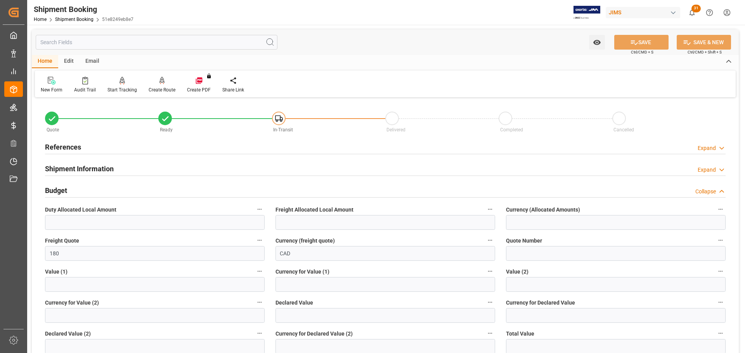
click at [101, 189] on div "Budget Collapse" at bounding box center [385, 190] width 680 height 15
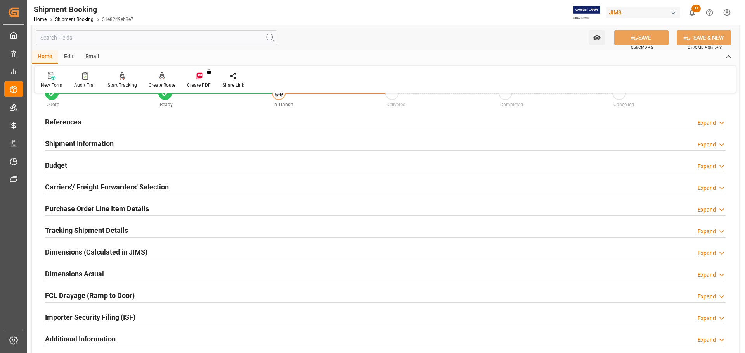
scroll to position [39, 0]
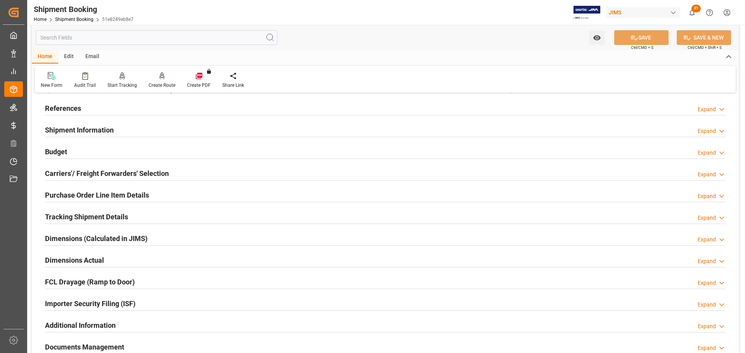
click at [110, 176] on h2 "Carriers'/ Freight Forwarders' Selection" at bounding box center [107, 173] width 124 height 10
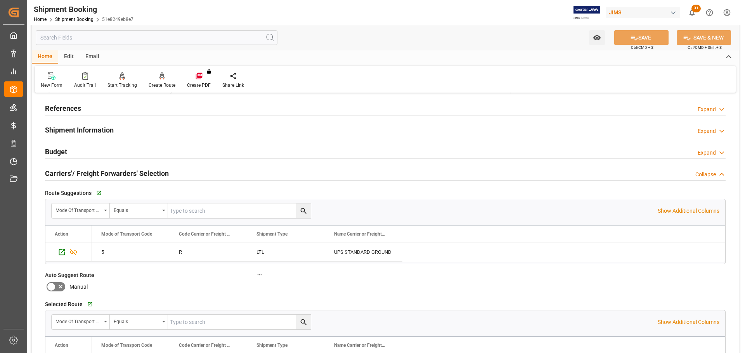
click at [117, 173] on h2 "Carriers'/ Freight Forwarders' Selection" at bounding box center [107, 173] width 124 height 10
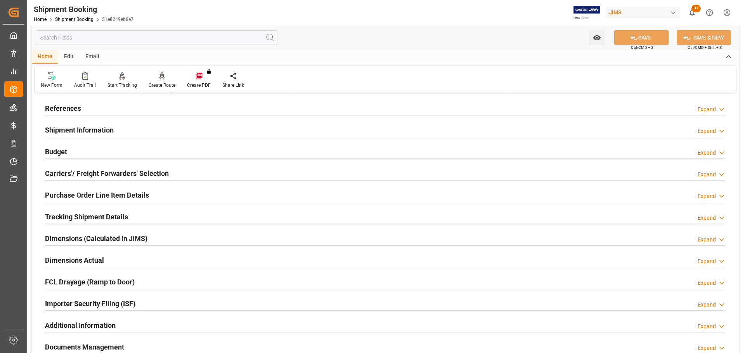
click at [109, 191] on h2 "Purchase Order Line Item Details" at bounding box center [97, 195] width 104 height 10
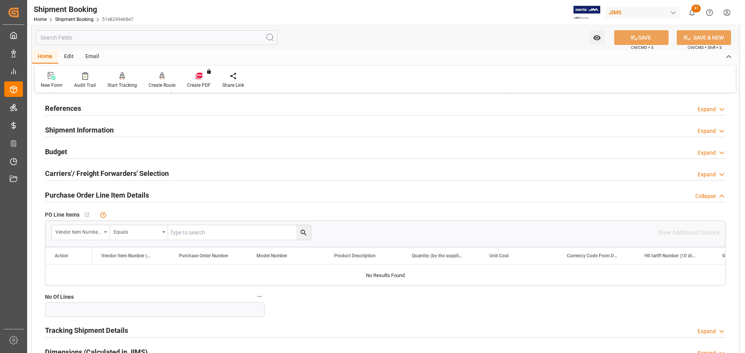
click at [109, 191] on h2 "Purchase Order Line Item Details" at bounding box center [97, 195] width 104 height 10
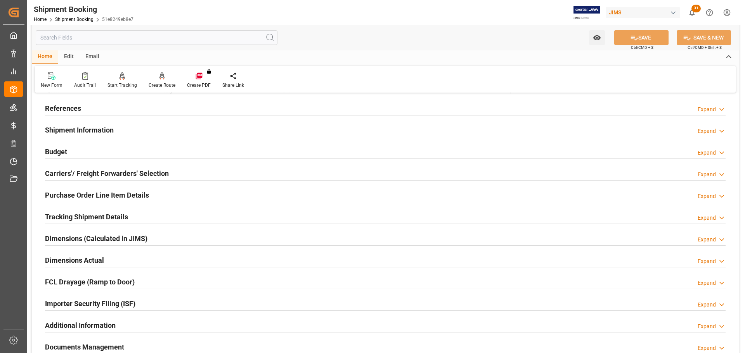
click at [97, 220] on h2 "Tracking Shipment Details" at bounding box center [86, 217] width 83 height 10
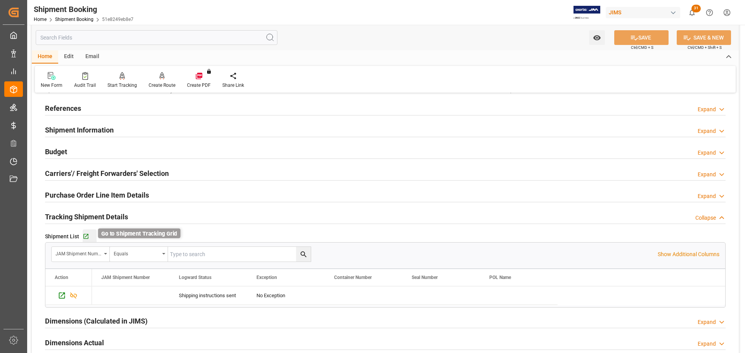
click at [84, 233] on icon "button" at bounding box center [86, 236] width 7 height 7
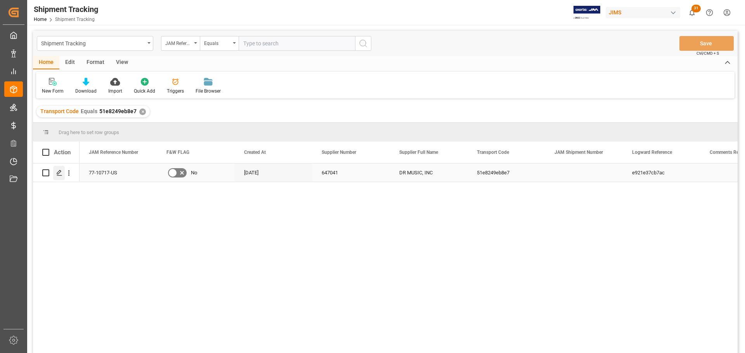
click at [63, 171] on div "Press SPACE to select this row." at bounding box center [59, 173] width 12 height 14
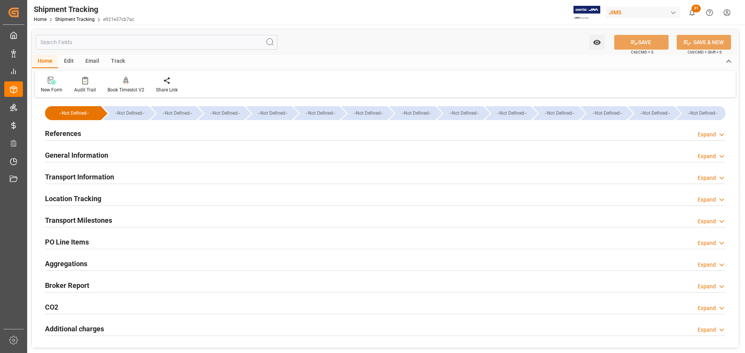
click at [71, 136] on h2 "References" at bounding box center [63, 133] width 36 height 10
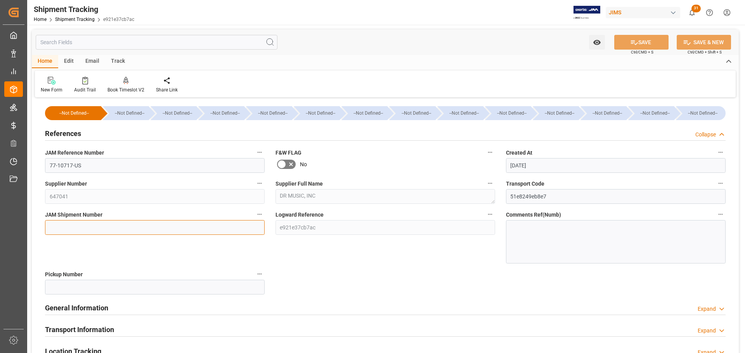
click at [71, 228] on input at bounding box center [155, 227] width 220 height 15
paste input "72939"
type input "72939"
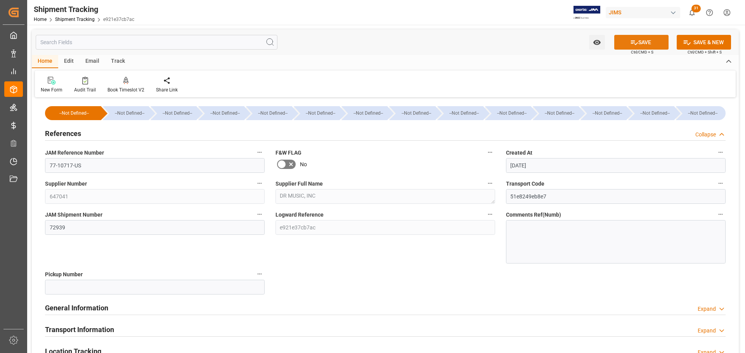
click at [642, 40] on button "SAVE" at bounding box center [641, 42] width 54 height 15
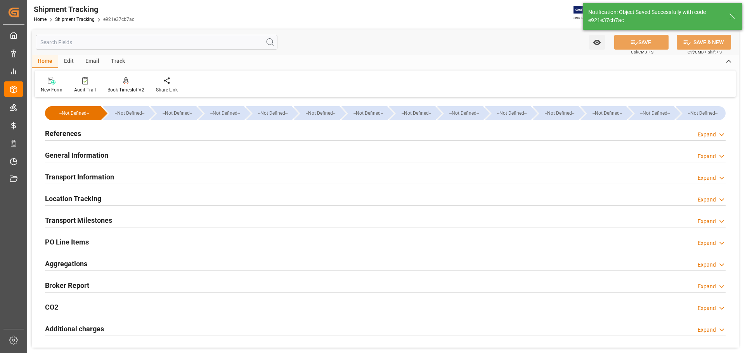
click at [73, 135] on h2 "References" at bounding box center [63, 133] width 36 height 10
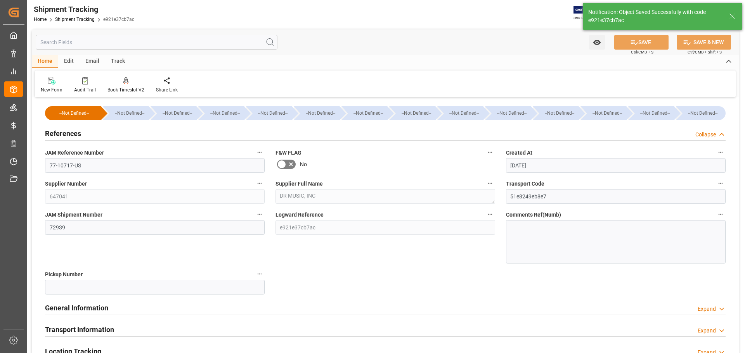
click at [73, 135] on h2 "References" at bounding box center [63, 133] width 36 height 10
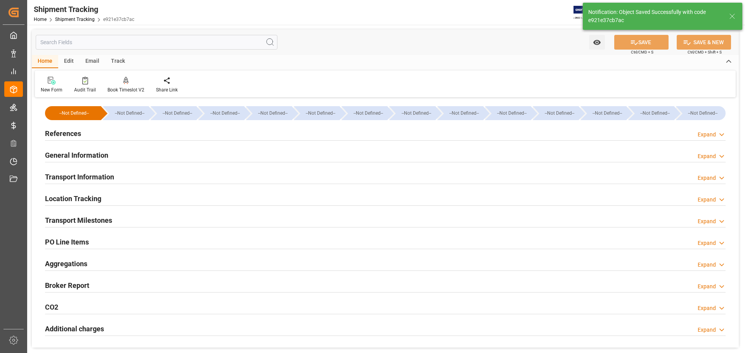
click at [75, 155] on h2 "General Information" at bounding box center [76, 155] width 63 height 10
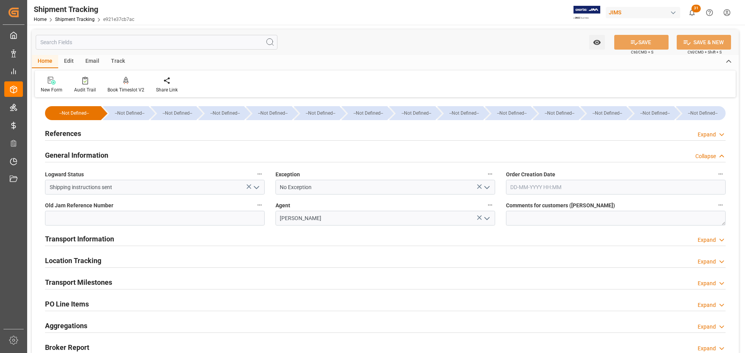
click at [75, 155] on h2 "General Information" at bounding box center [76, 155] width 63 height 10
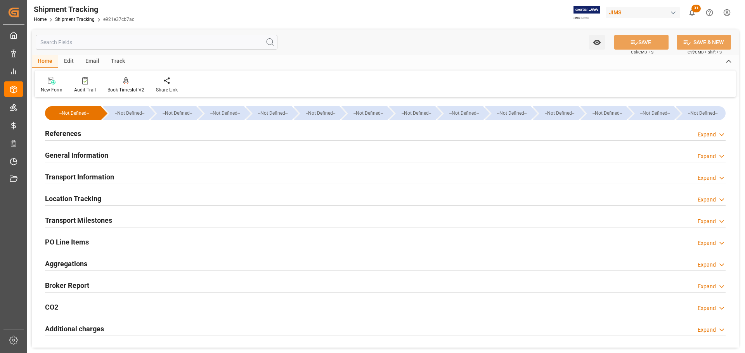
click at [74, 176] on h2 "Transport Information" at bounding box center [79, 177] width 69 height 10
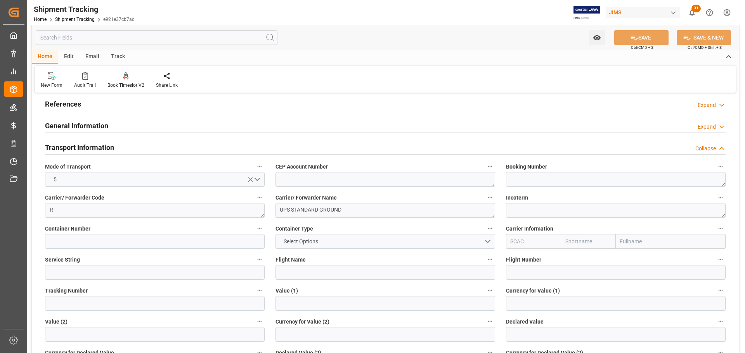
scroll to position [78, 0]
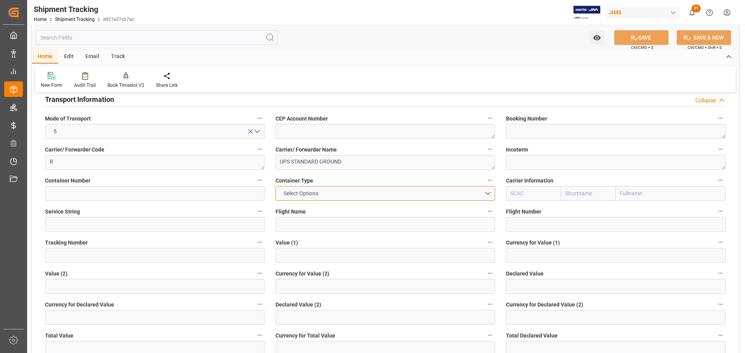
click at [312, 190] on span "Select Options" at bounding box center [301, 194] width 42 height 8
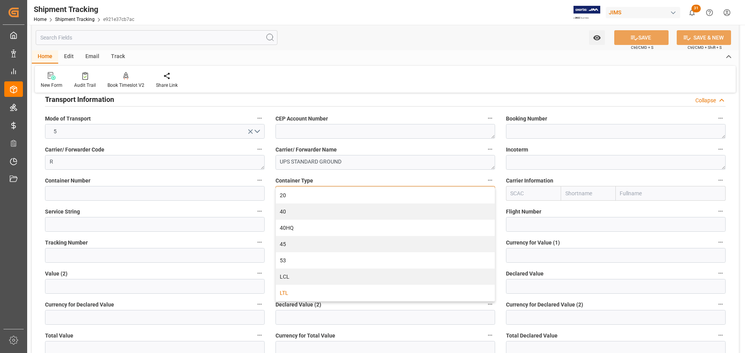
click at [289, 296] on div "LTL" at bounding box center [385, 293] width 219 height 16
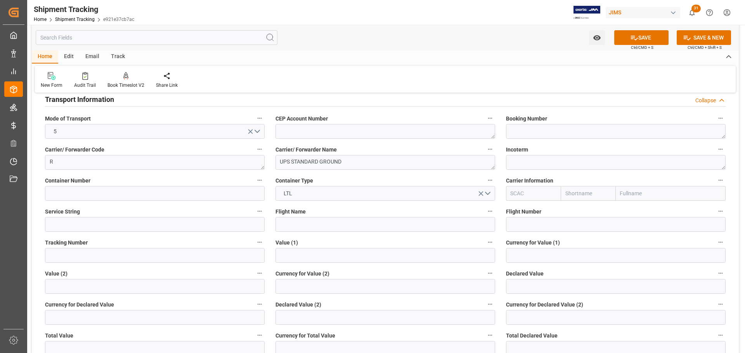
click at [289, 296] on div "Currency for Value (2)" at bounding box center [385, 281] width 230 height 31
click at [109, 259] on input at bounding box center [155, 255] width 220 height 15
paste input "1Z2356X36852878665"
type input "1Z2356X36852878665"
click at [648, 37] on button "SAVE" at bounding box center [641, 37] width 54 height 15
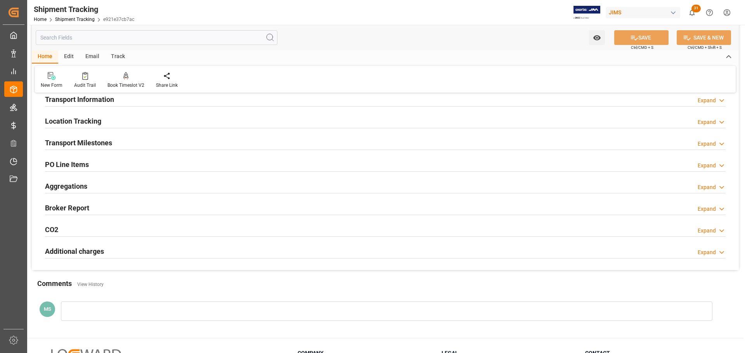
click at [173, 145] on div "Transport Milestones Expand" at bounding box center [385, 142] width 680 height 15
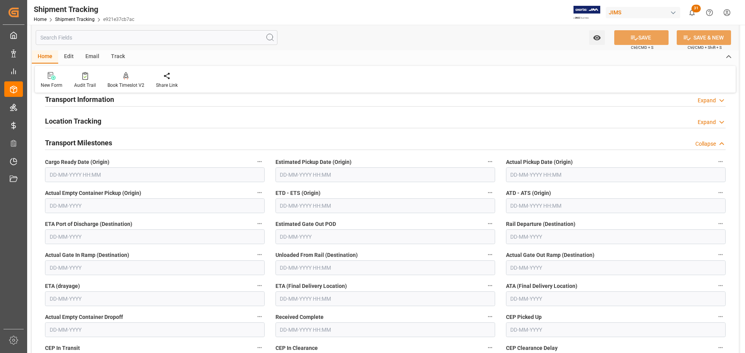
click at [66, 173] on input "text" at bounding box center [155, 175] width 220 height 15
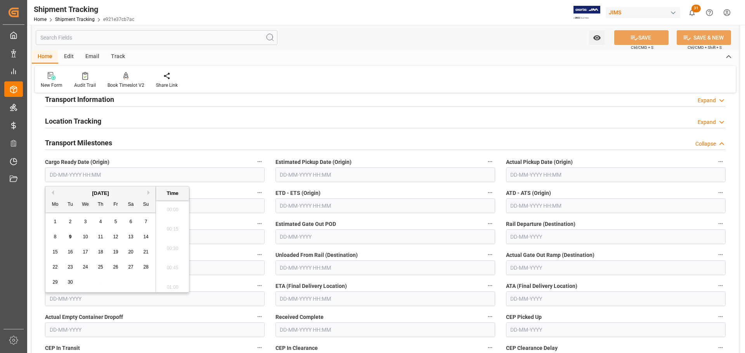
scroll to position [798, 0]
click at [101, 225] on div "4" at bounding box center [101, 222] width 10 height 9
type input "[DATE] 00:00"
click at [325, 175] on input "text" at bounding box center [385, 175] width 220 height 15
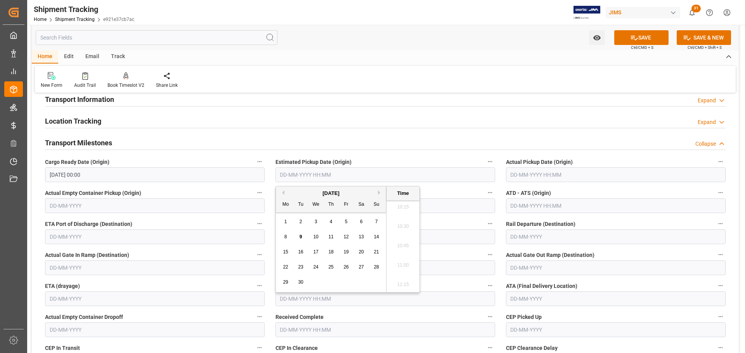
click at [334, 221] on div "4" at bounding box center [331, 222] width 10 height 9
type input "[DATE] 00:00"
click at [561, 174] on input "text" at bounding box center [616, 175] width 220 height 15
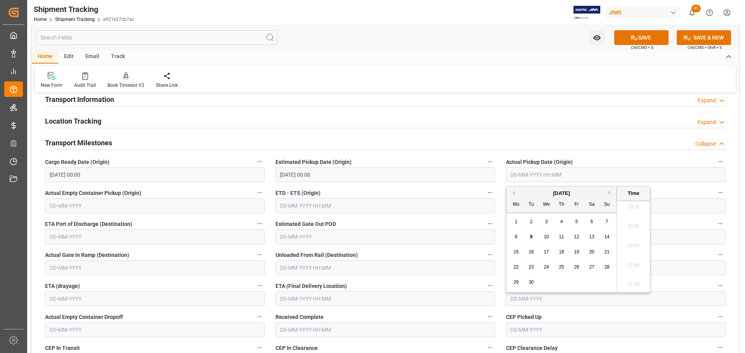
click at [560, 220] on span "4" at bounding box center [561, 221] width 3 height 5
type input "[DATE] 00:00"
click at [597, 161] on label "Actual Pickup Date (Origin)" at bounding box center [616, 162] width 220 height 11
click at [715, 161] on button "Actual Pickup Date (Origin)" at bounding box center [720, 162] width 10 height 10
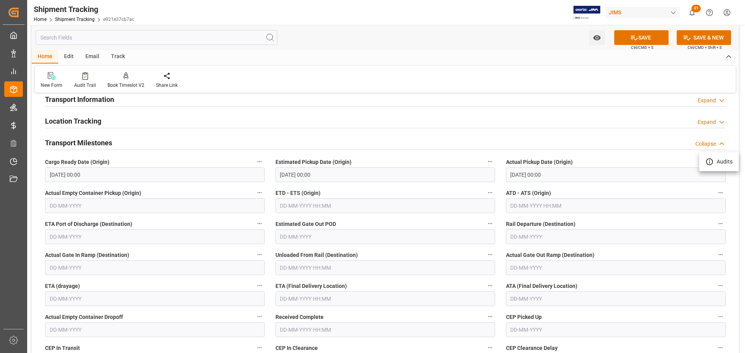
click at [294, 294] on div at bounding box center [372, 176] width 745 height 353
click at [292, 299] on input "text" at bounding box center [385, 299] width 220 height 15
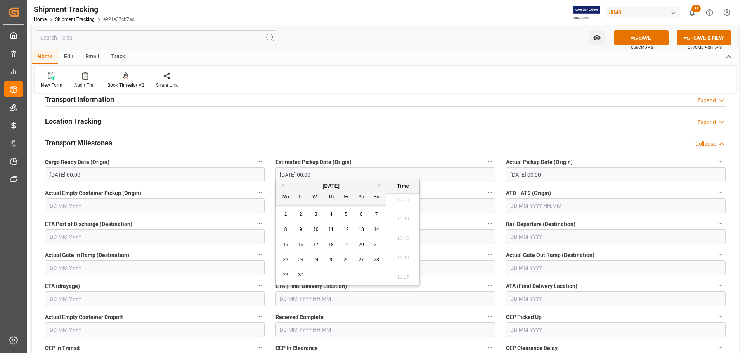
click at [345, 230] on span "12" at bounding box center [345, 229] width 5 height 5
type input "[DATE] 00:00"
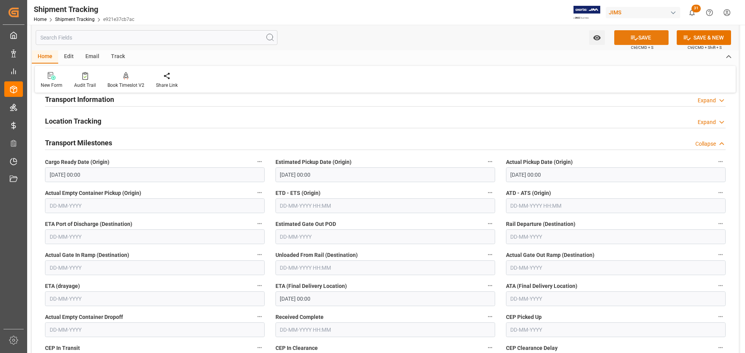
click at [630, 40] on icon at bounding box center [634, 38] width 8 height 8
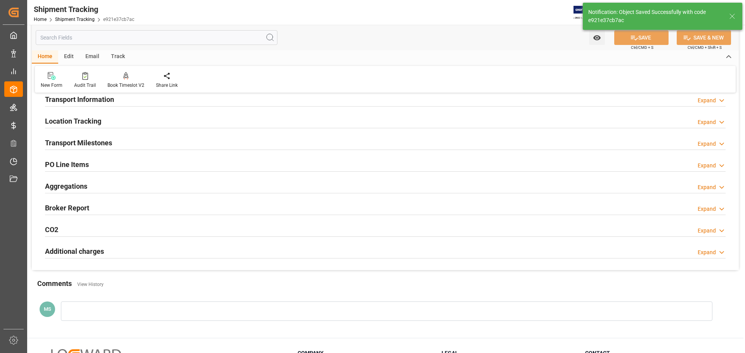
click at [135, 145] on div "Transport Milestones Expand" at bounding box center [385, 142] width 680 height 15
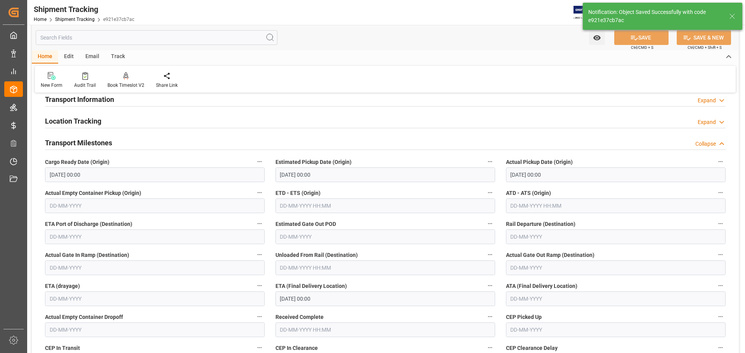
click at [131, 145] on div "Transport Milestones Collapse" at bounding box center [385, 142] width 680 height 15
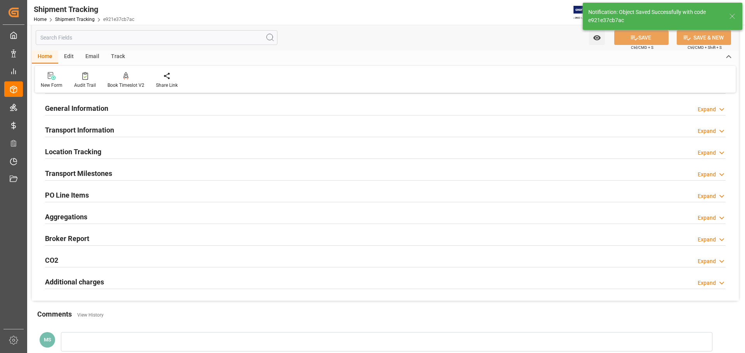
scroll to position [0, 0]
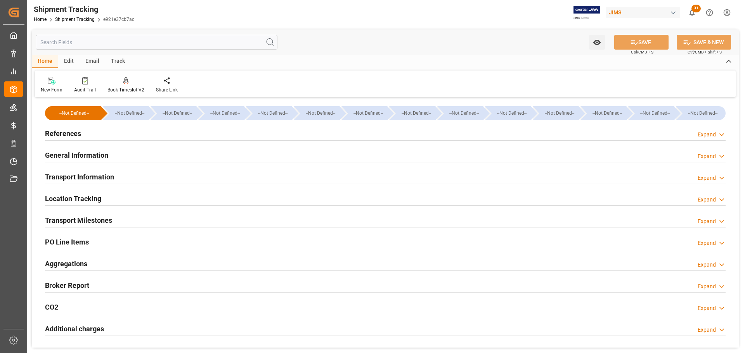
click at [128, 151] on div "General Information Expand" at bounding box center [385, 154] width 680 height 15
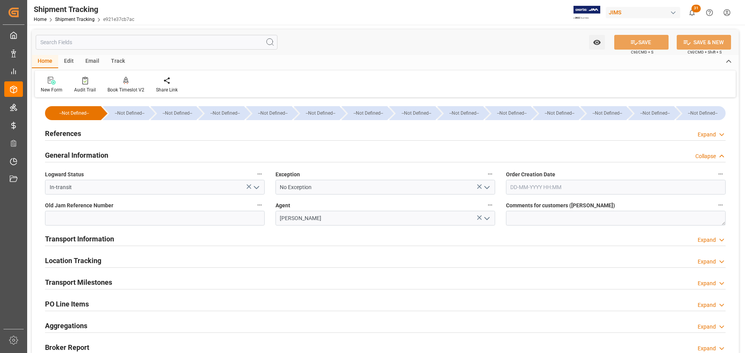
click at [122, 151] on div "General Information Collapse" at bounding box center [385, 154] width 680 height 15
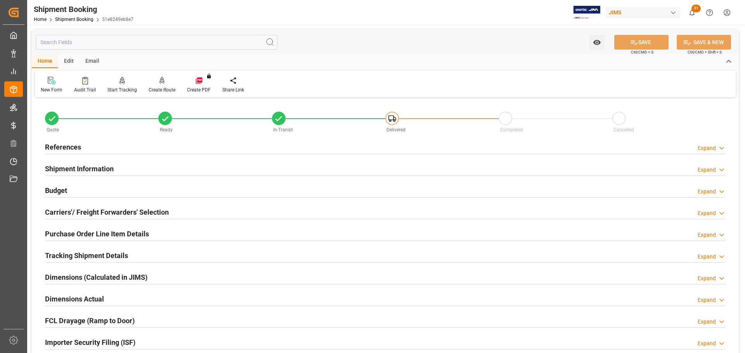
click at [165, 190] on div "Budget Expand" at bounding box center [385, 190] width 680 height 15
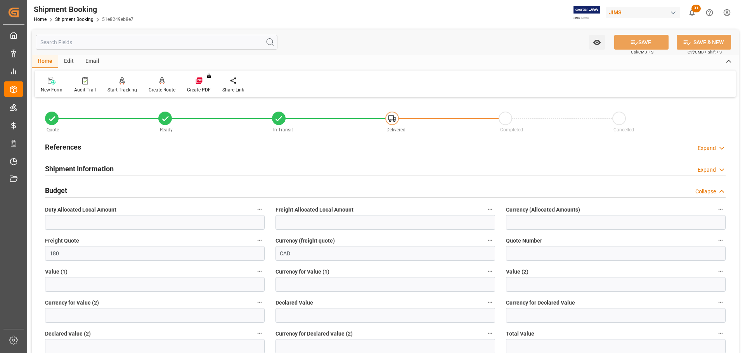
click at [165, 190] on div "Budget Collapse" at bounding box center [385, 190] width 680 height 15
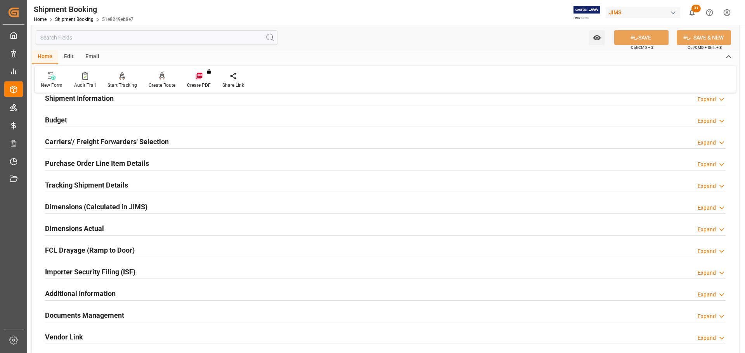
scroll to position [78, 0]
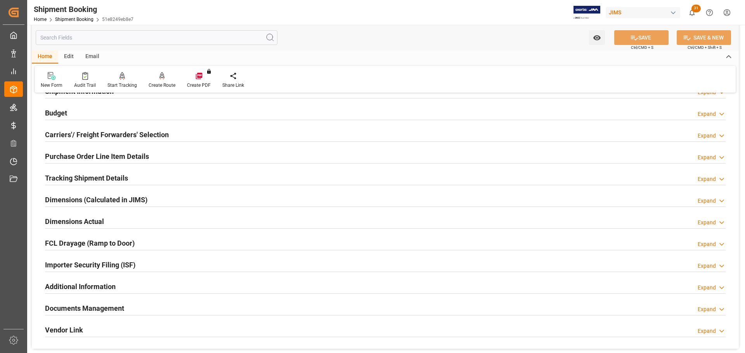
click at [140, 133] on h2 "Carriers'/ Freight Forwarders' Selection" at bounding box center [107, 135] width 124 height 10
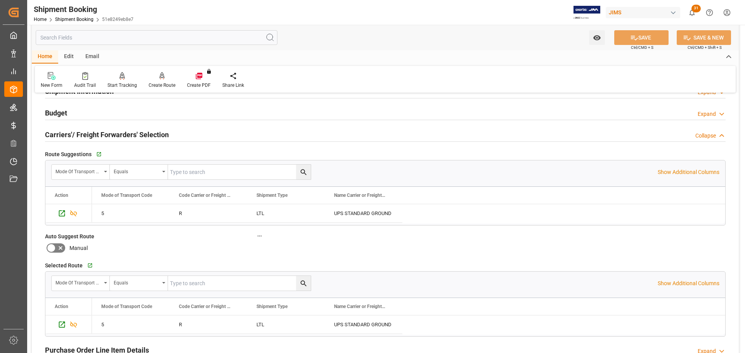
click at [140, 133] on h2 "Carriers'/ Freight Forwarders' Selection" at bounding box center [107, 135] width 124 height 10
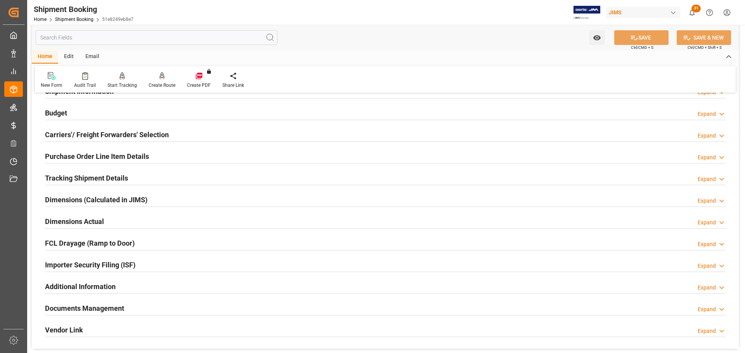
click at [138, 151] on h2 "Purchase Order Line Item Details" at bounding box center [97, 156] width 104 height 10
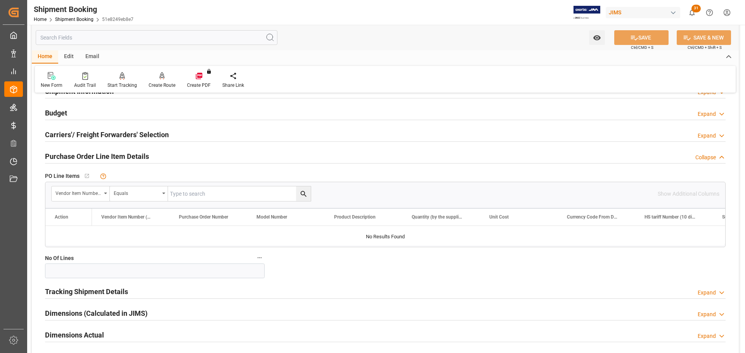
click at [137, 155] on h2 "Purchase Order Line Item Details" at bounding box center [97, 156] width 104 height 10
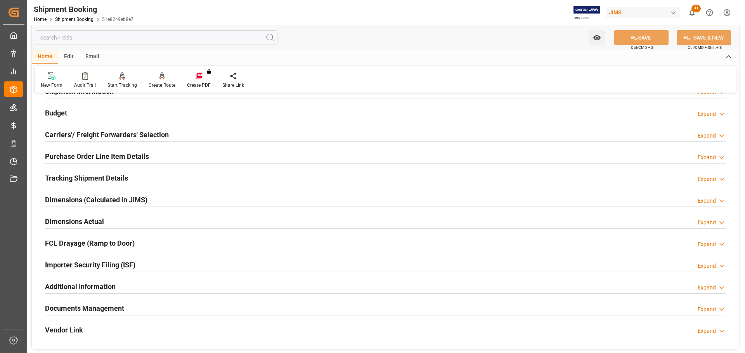
click at [118, 176] on h2 "Tracking Shipment Details" at bounding box center [86, 178] width 83 height 10
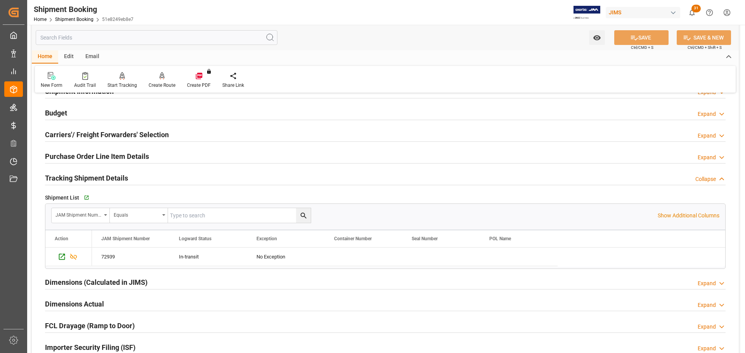
click at [136, 176] on div "Tracking Shipment Details Collapse" at bounding box center [385, 177] width 680 height 15
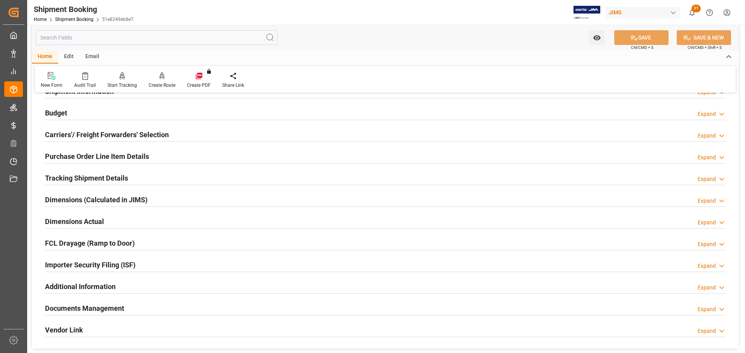
click at [126, 174] on h2 "Tracking Shipment Details" at bounding box center [86, 178] width 83 height 10
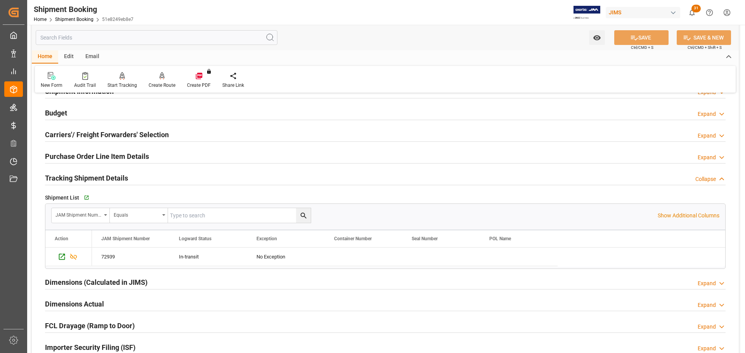
click at [123, 175] on h2 "Tracking Shipment Details" at bounding box center [86, 178] width 83 height 10
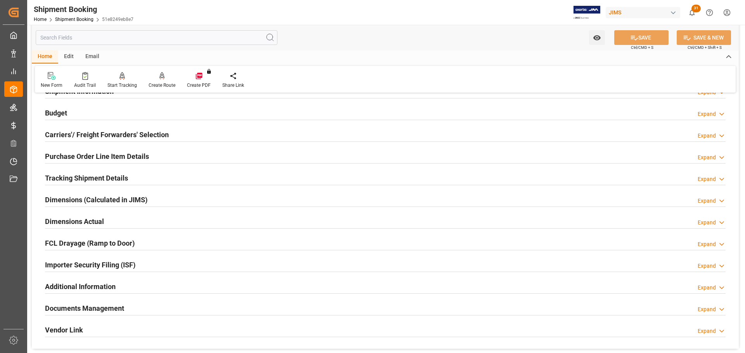
click at [100, 217] on h2 "Dimensions Actual" at bounding box center [74, 221] width 59 height 10
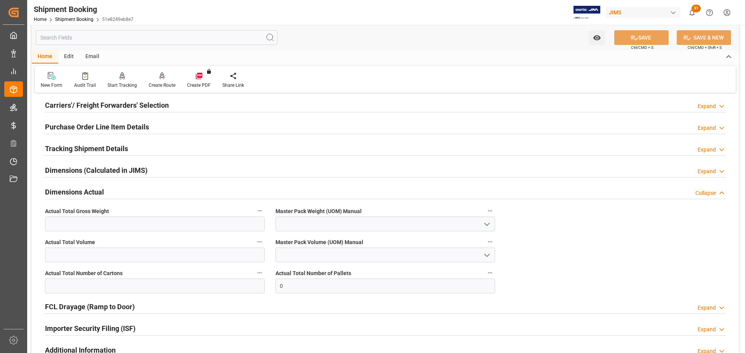
scroll to position [155, 0]
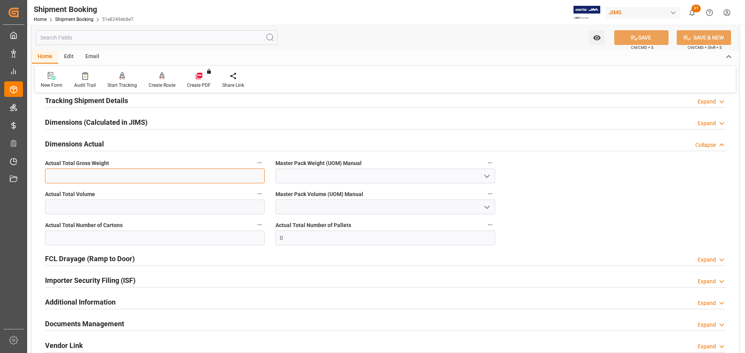
click at [111, 178] on input "text" at bounding box center [155, 176] width 220 height 15
click at [142, 172] on input "text" at bounding box center [155, 176] width 220 height 15
type input "247"
click at [487, 178] on icon "open menu" at bounding box center [486, 176] width 9 height 9
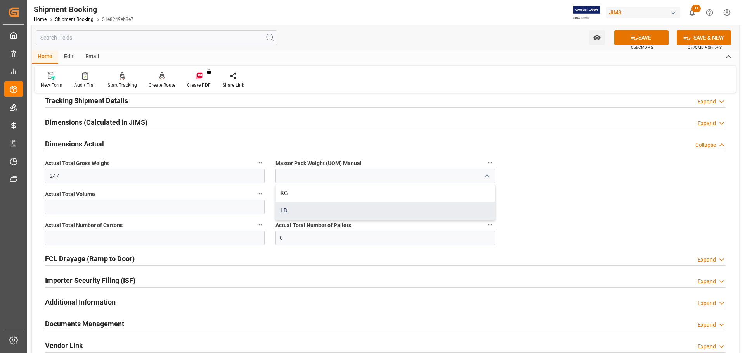
click at [367, 212] on div "LB" at bounding box center [385, 210] width 219 height 17
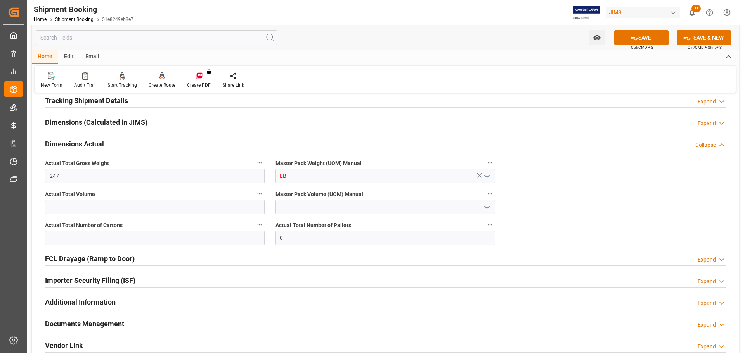
type input "LB"
click at [123, 237] on input "text" at bounding box center [155, 238] width 220 height 15
type input "6"
click at [619, 37] on button "SAVE" at bounding box center [641, 37] width 54 height 15
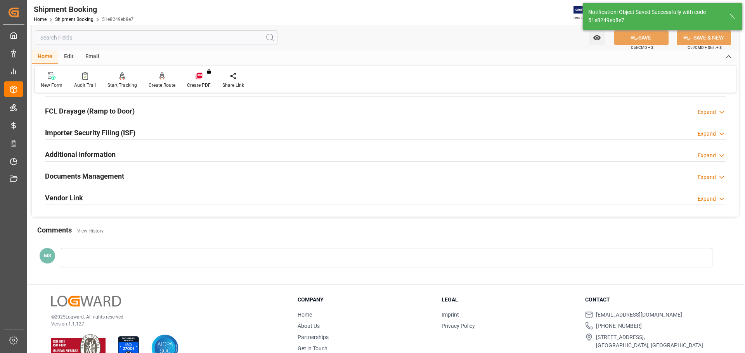
scroll to position [229, 0]
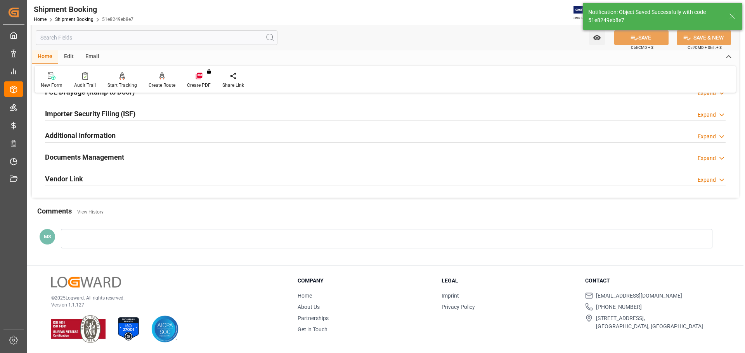
click at [212, 157] on div "Documents Management Expand" at bounding box center [385, 156] width 680 height 15
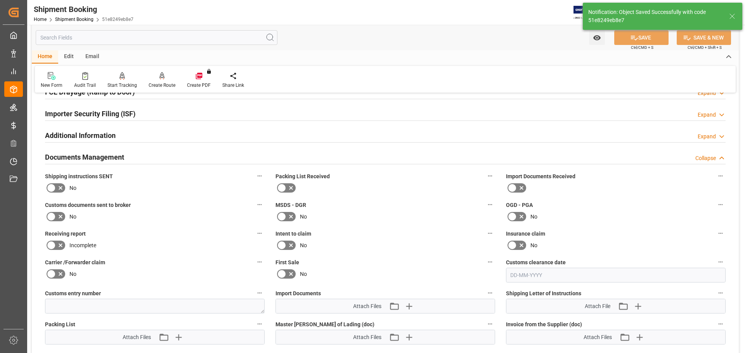
click at [61, 185] on icon at bounding box center [60, 187] width 9 height 9
click at [0, 0] on input "checkbox" at bounding box center [0, 0] width 0 height 0
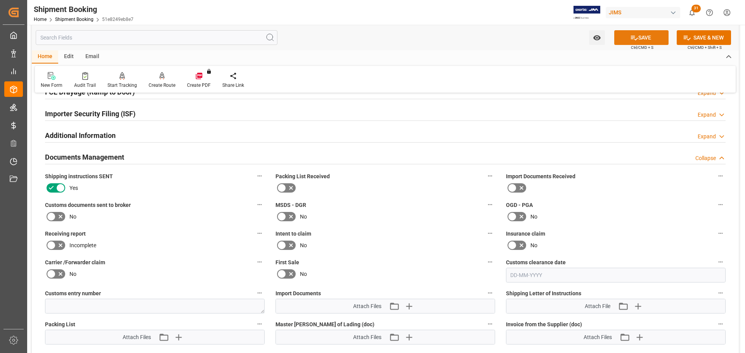
click at [649, 40] on button "SAVE" at bounding box center [641, 37] width 54 height 15
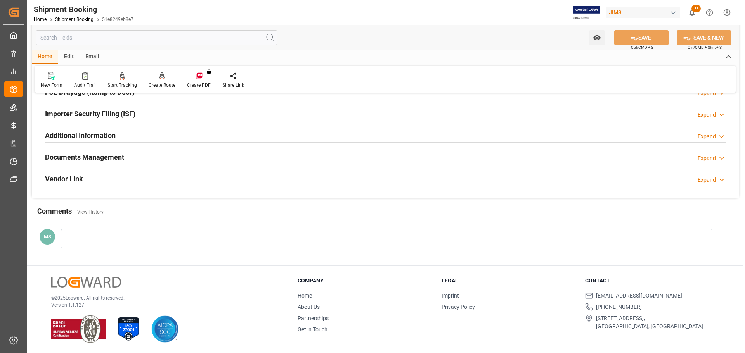
click at [121, 162] on h2 "Documents Management" at bounding box center [84, 157] width 79 height 10
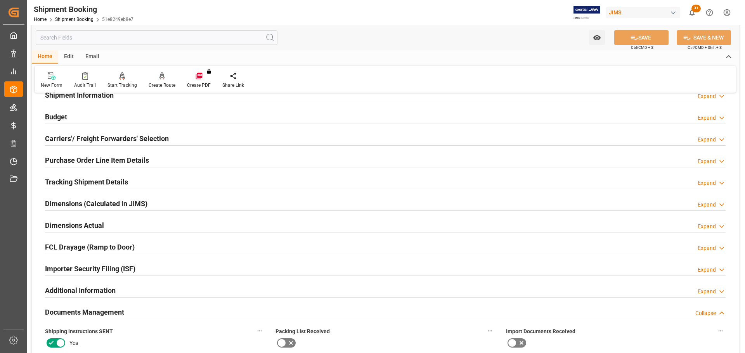
scroll to position [0, 0]
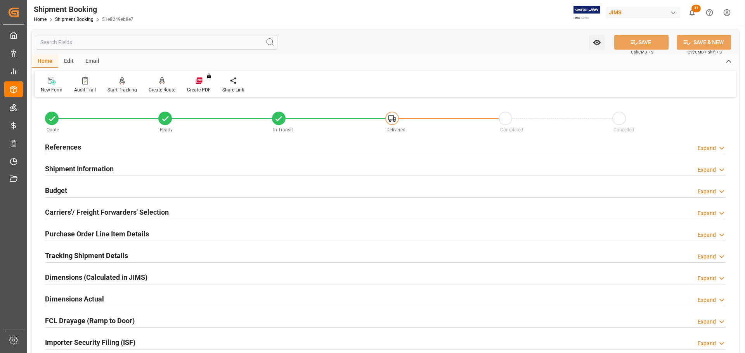
click at [137, 140] on div "References Expand" at bounding box center [385, 146] width 680 height 15
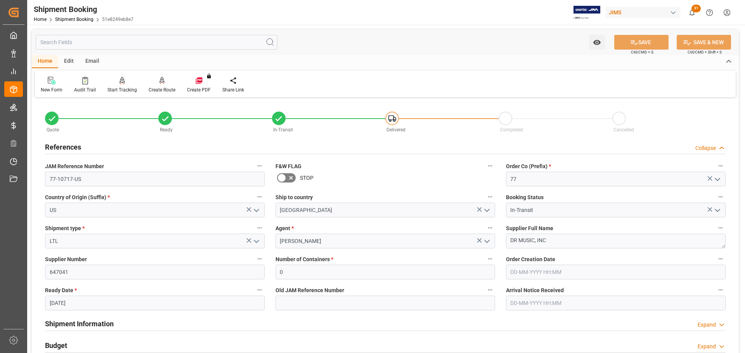
click at [137, 140] on div "References Collapse" at bounding box center [385, 146] width 680 height 15
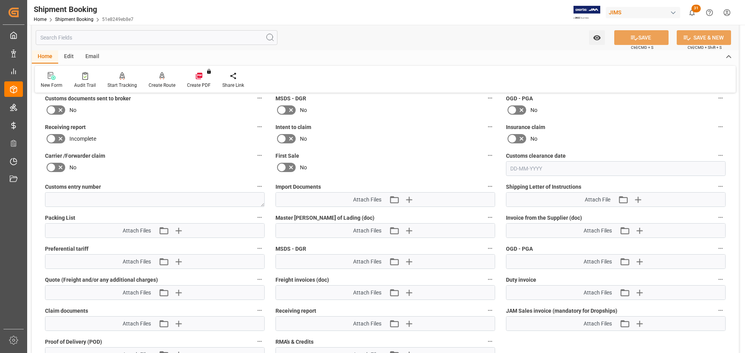
scroll to position [349, 0]
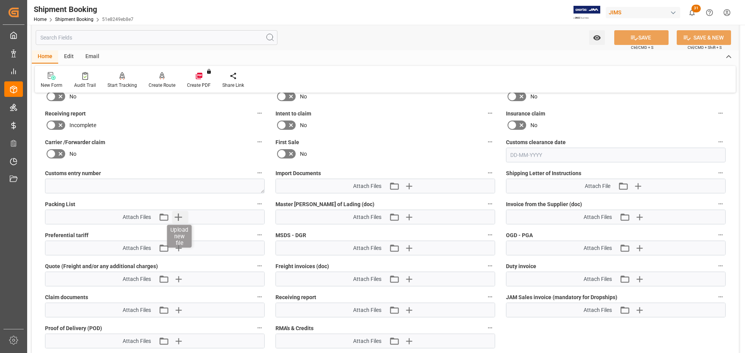
click at [173, 218] on icon "button" at bounding box center [178, 217] width 12 height 12
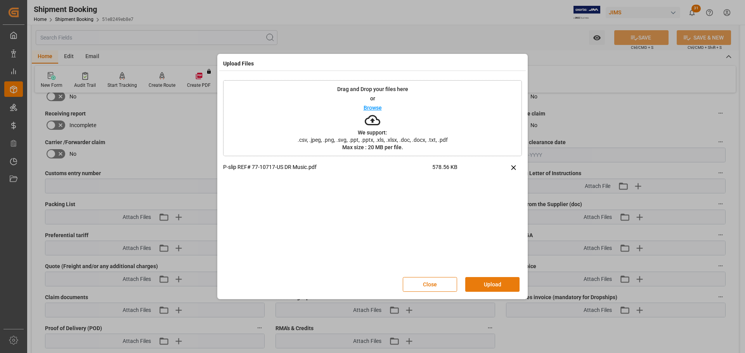
click at [494, 288] on button "Upload" at bounding box center [492, 284] width 54 height 15
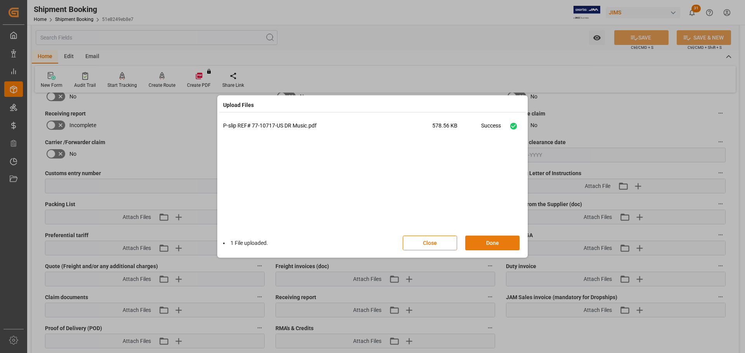
click at [487, 243] on button "Done" at bounding box center [492, 243] width 54 height 15
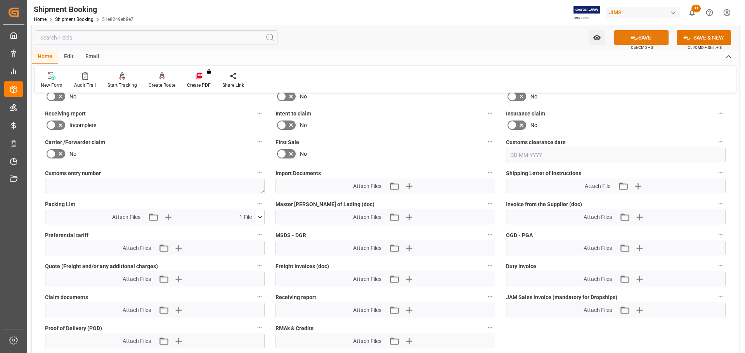
click at [642, 35] on button "SAVE" at bounding box center [641, 37] width 54 height 15
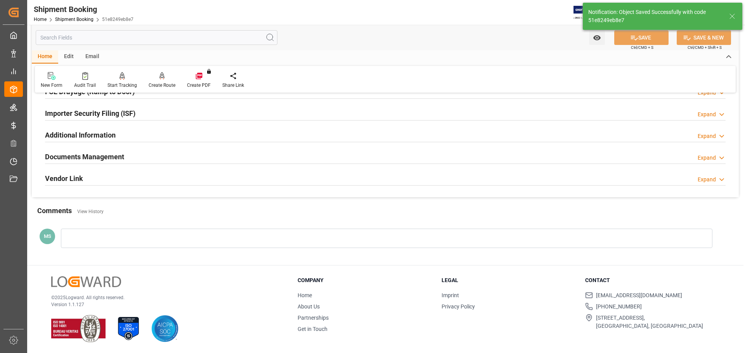
scroll to position [229, 0]
click at [108, 157] on h2 "Documents Management" at bounding box center [84, 157] width 79 height 10
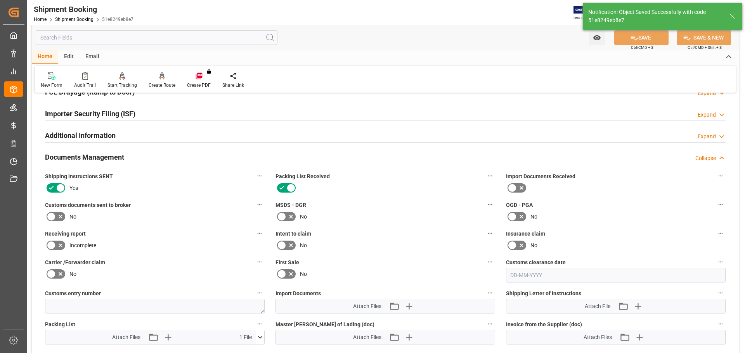
scroll to position [349, 0]
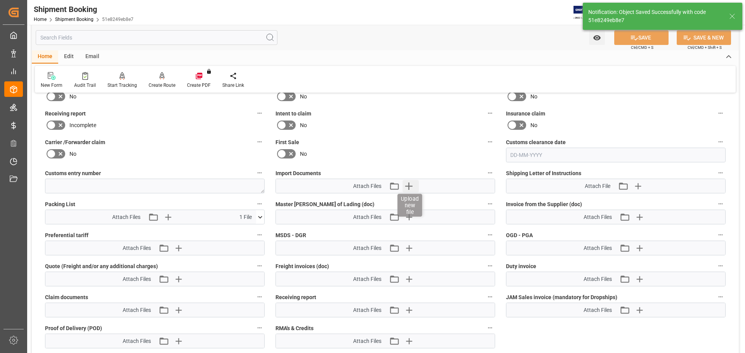
click at [414, 184] on icon "button" at bounding box center [408, 186] width 12 height 12
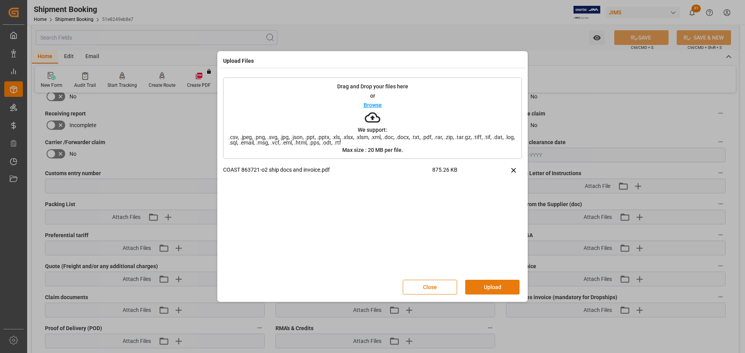
click at [479, 288] on button "Upload" at bounding box center [492, 287] width 54 height 15
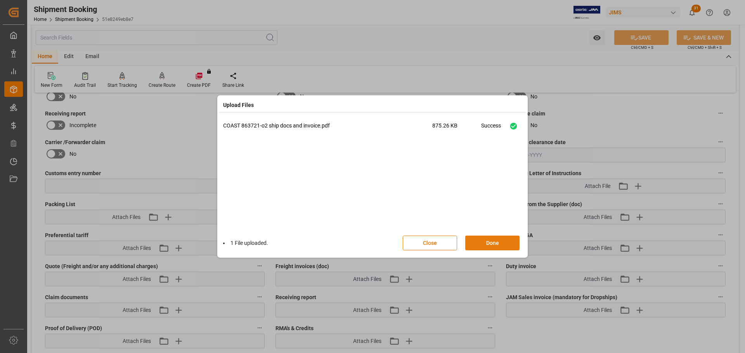
click at [497, 244] on button "Done" at bounding box center [492, 243] width 54 height 15
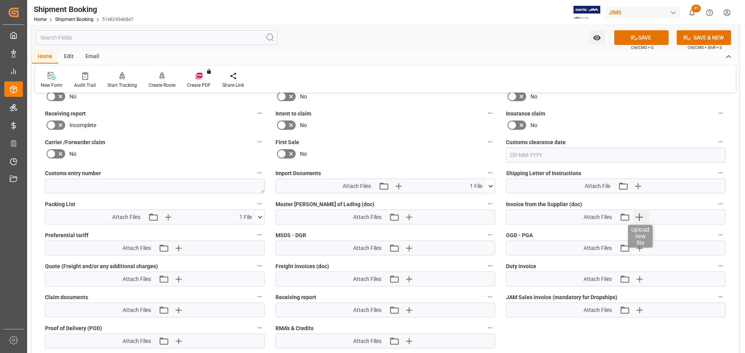
click at [641, 218] on icon "button" at bounding box center [639, 217] width 12 height 12
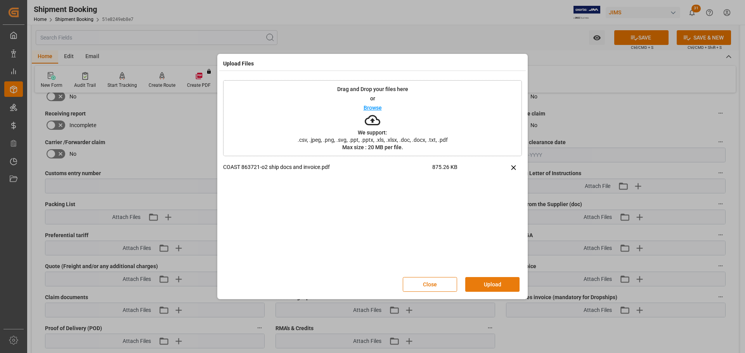
click at [498, 283] on button "Upload" at bounding box center [492, 284] width 54 height 15
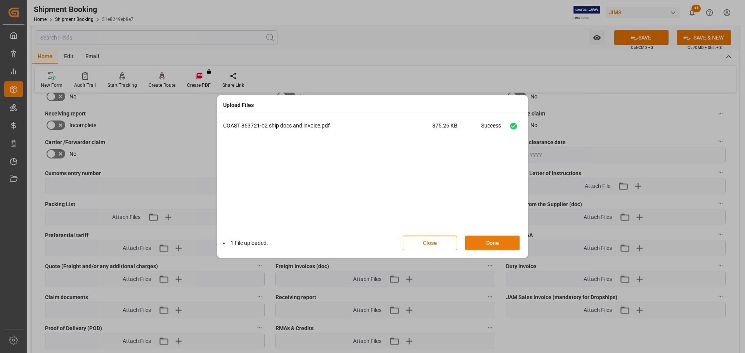
click at [487, 242] on button "Done" at bounding box center [492, 243] width 54 height 15
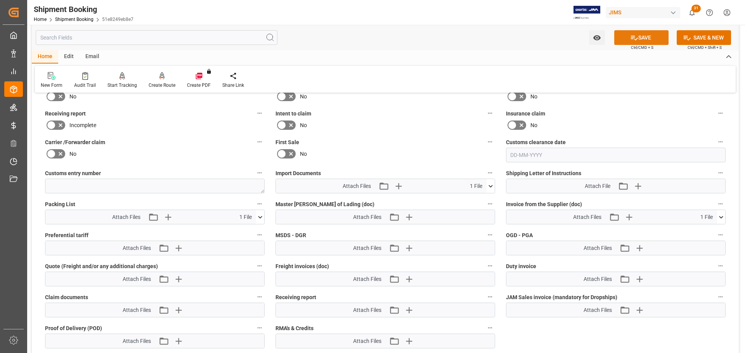
click at [635, 40] on icon at bounding box center [634, 38] width 8 height 8
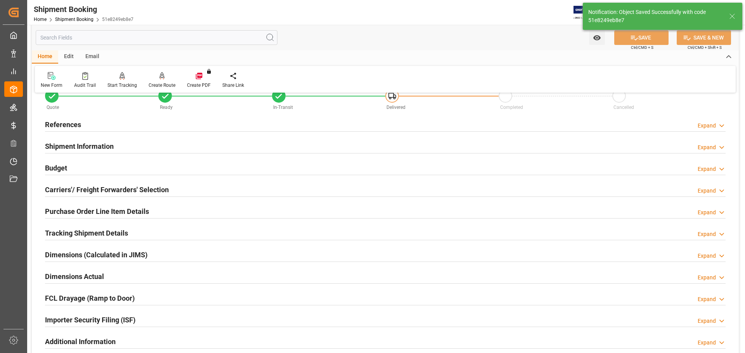
scroll to position [0, 0]
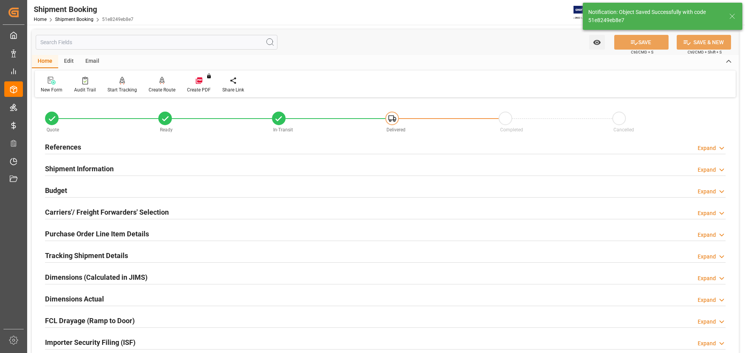
click at [84, 192] on div "Budget Expand" at bounding box center [385, 190] width 680 height 15
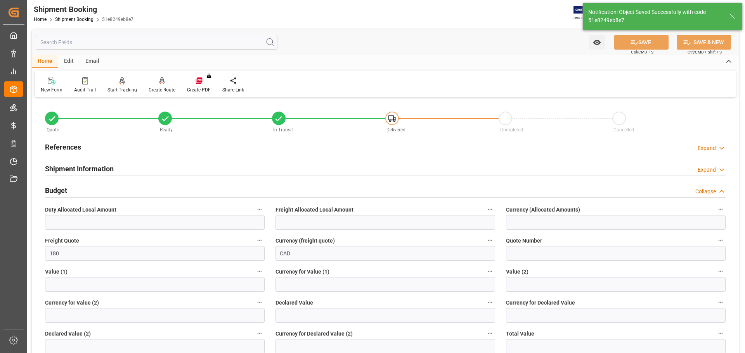
click at [93, 195] on div "Budget Collapse" at bounding box center [385, 190] width 680 height 15
